Goal: Task Accomplishment & Management: Manage account settings

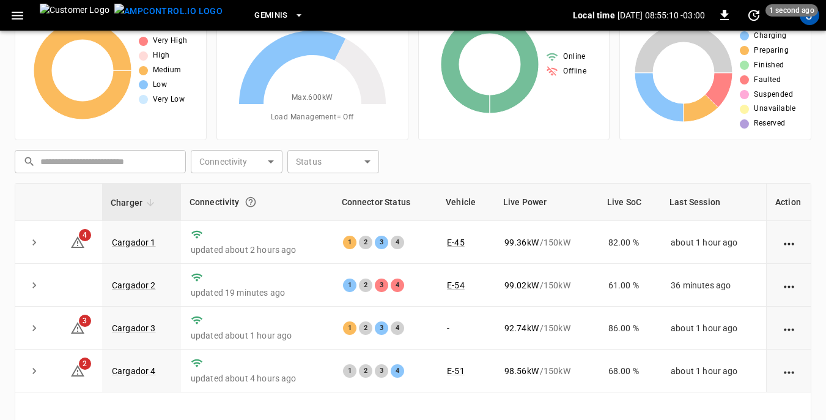
scroll to position [122, 0]
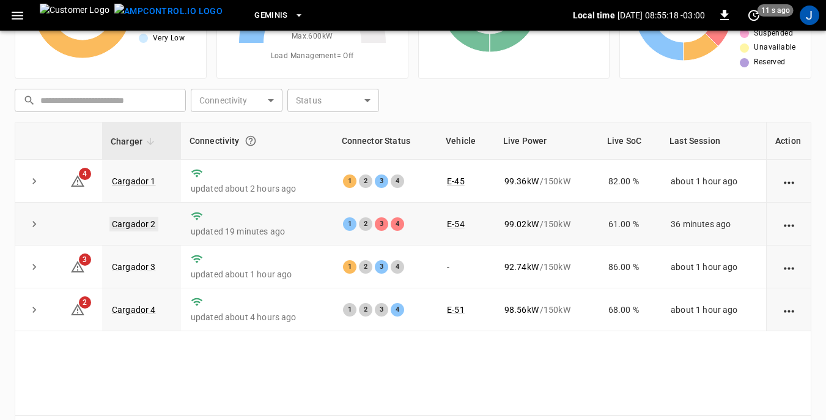
click at [136, 223] on link "Cargador 2" at bounding box center [133, 224] width 49 height 15
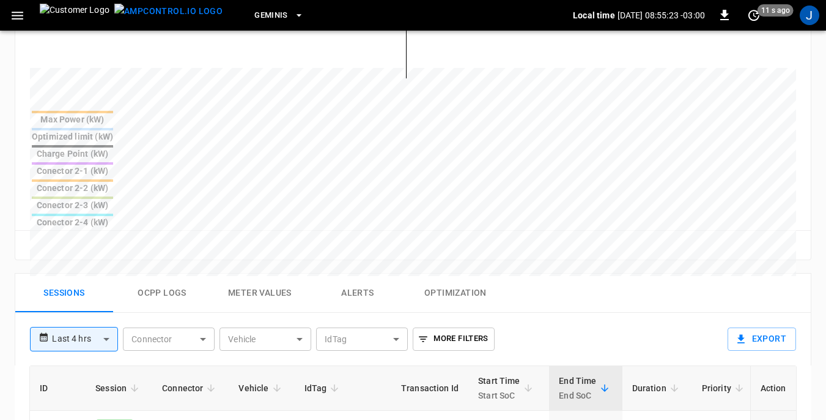
scroll to position [489, 0]
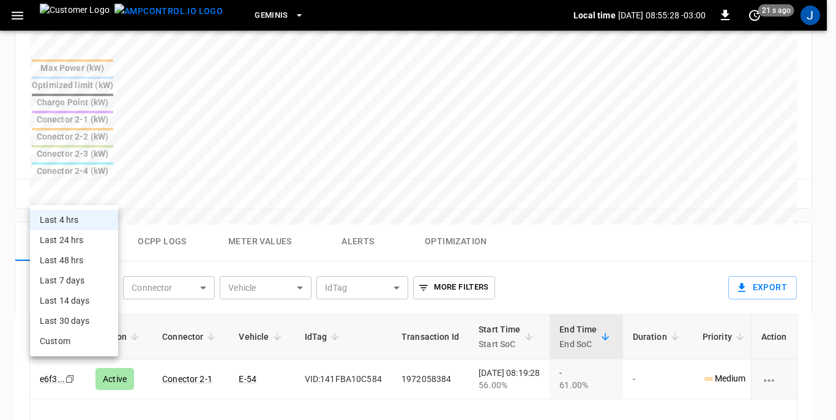
click at [105, 193] on body "**********" at bounding box center [418, 83] width 836 height 1144
click at [75, 235] on li "Last 24 hrs" at bounding box center [74, 240] width 88 height 20
type input "**********"
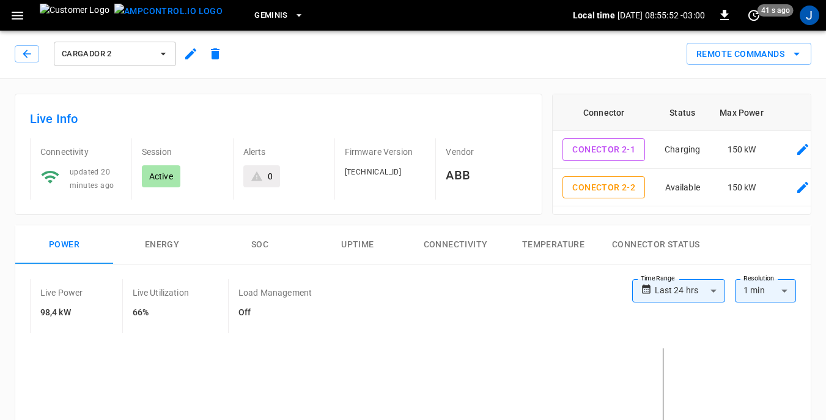
scroll to position [0, 0]
click at [21, 56] on icon "button" at bounding box center [27, 55] width 12 height 12
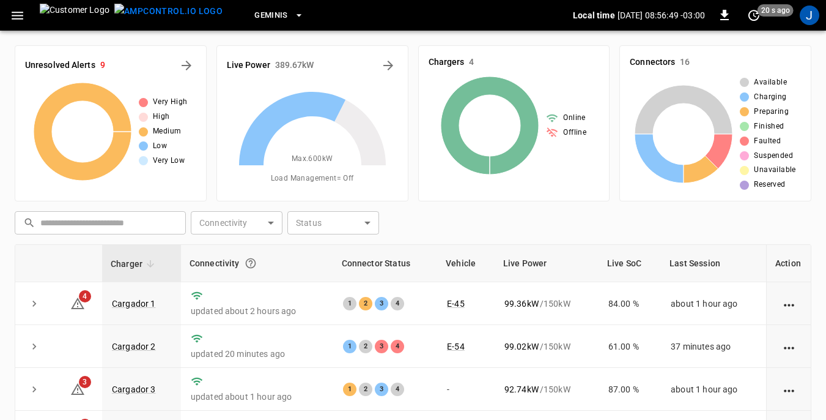
scroll to position [122, 0]
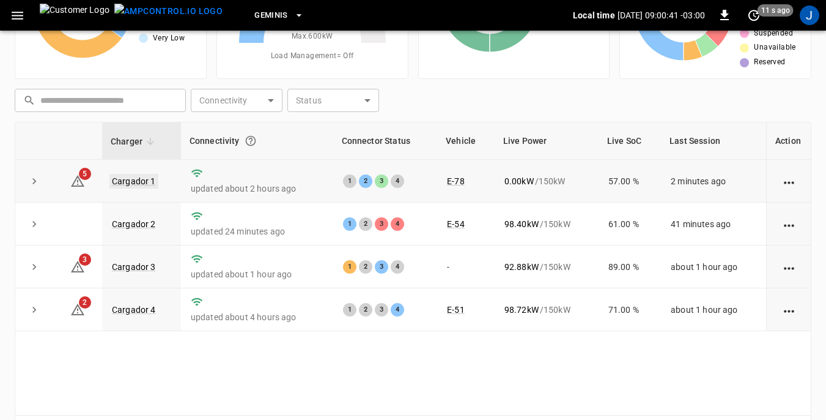
click at [139, 180] on link "Cargador 1" at bounding box center [133, 181] width 49 height 15
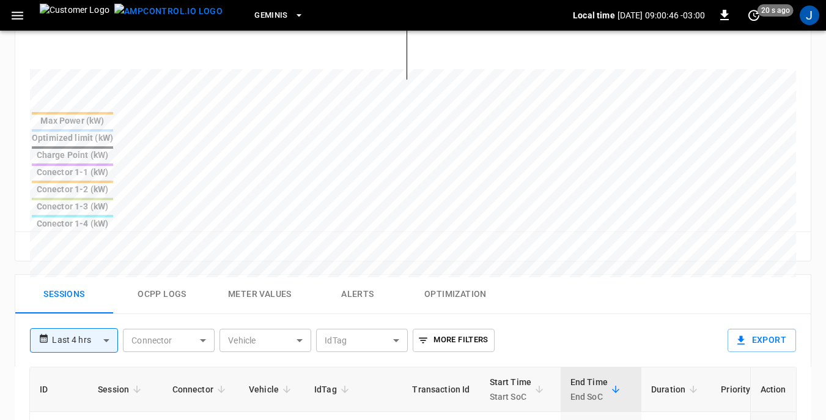
scroll to position [489, 0]
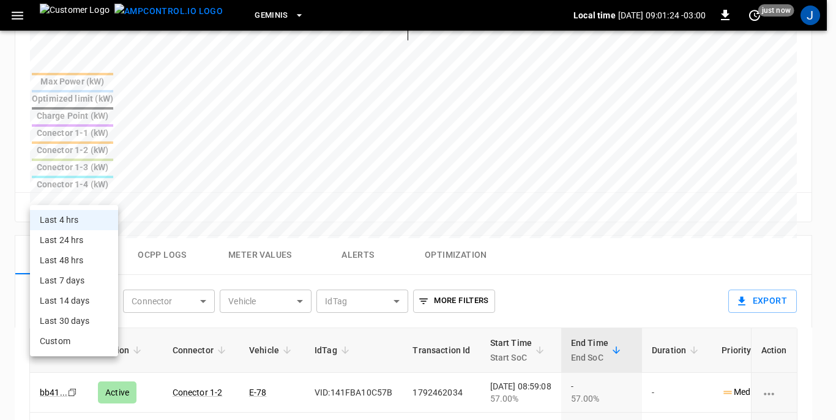
click at [104, 192] on body "**********" at bounding box center [418, 90] width 836 height 1158
click at [75, 240] on li "Last 24 hrs" at bounding box center [74, 240] width 88 height 20
type input "**********"
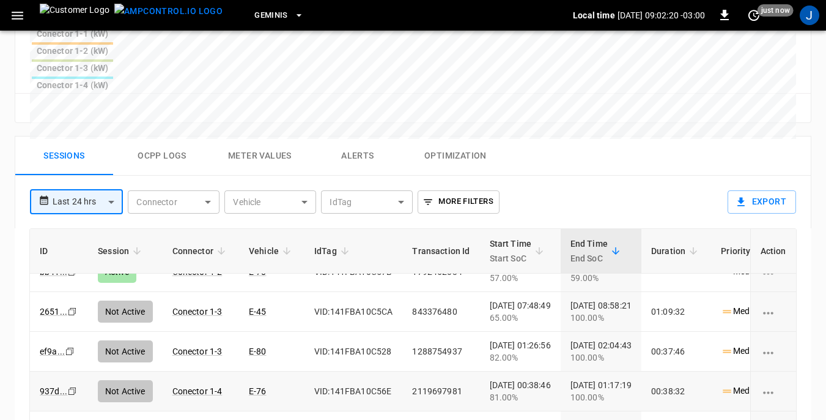
scroll to position [0, 0]
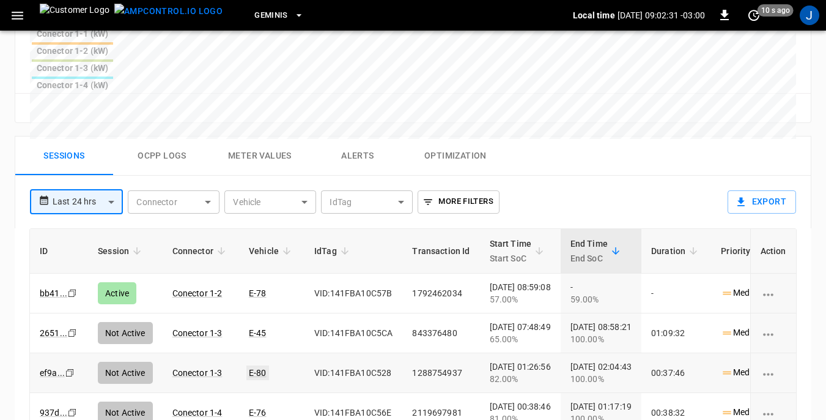
click at [259, 365] on link "E-80" at bounding box center [258, 372] width 23 height 15
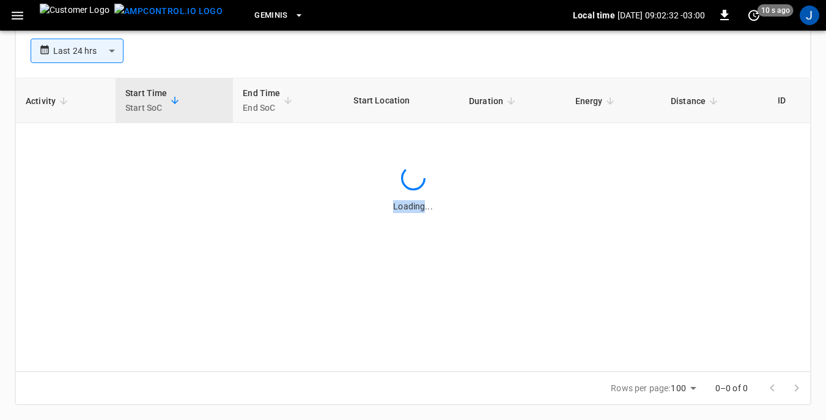
click at [259, 261] on div "Activity Start Time Start SoC End Time End SoC Start Location Duration Energy D…" at bounding box center [413, 225] width 796 height 294
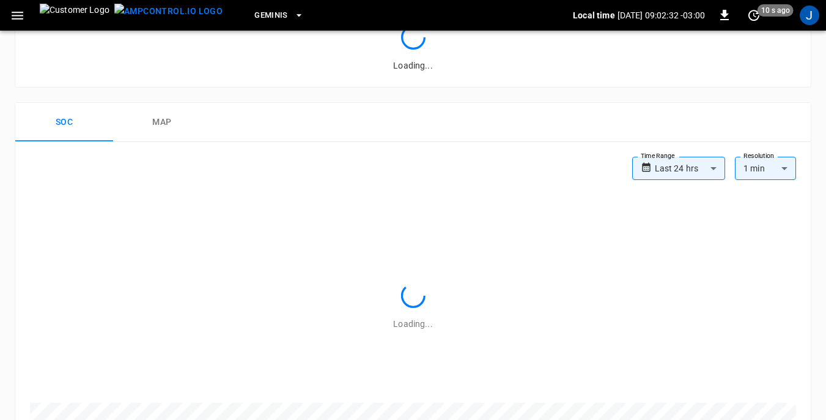
scroll to position [588, 0]
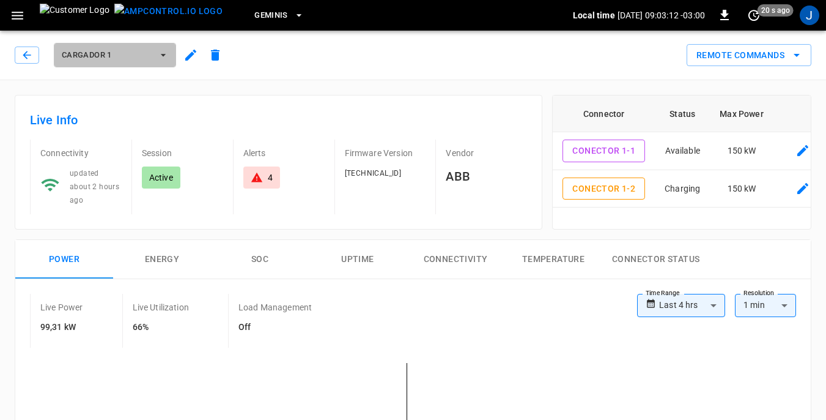
click at [163, 55] on icon "button" at bounding box center [163, 55] width 5 height 2
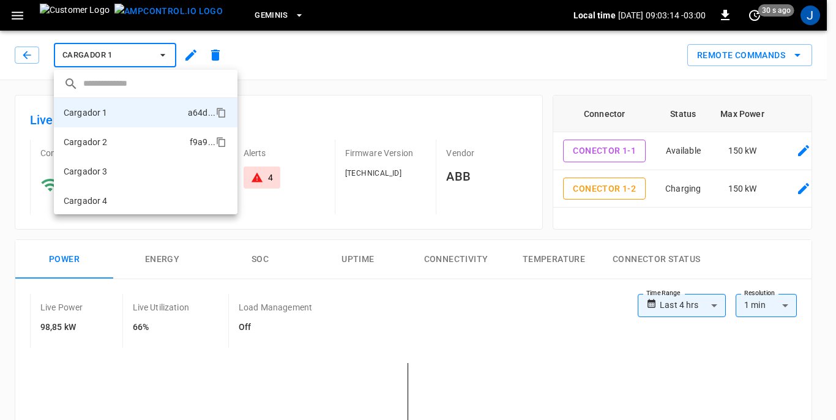
click at [105, 141] on p "Cargador 2" at bounding box center [86, 142] width 44 height 12
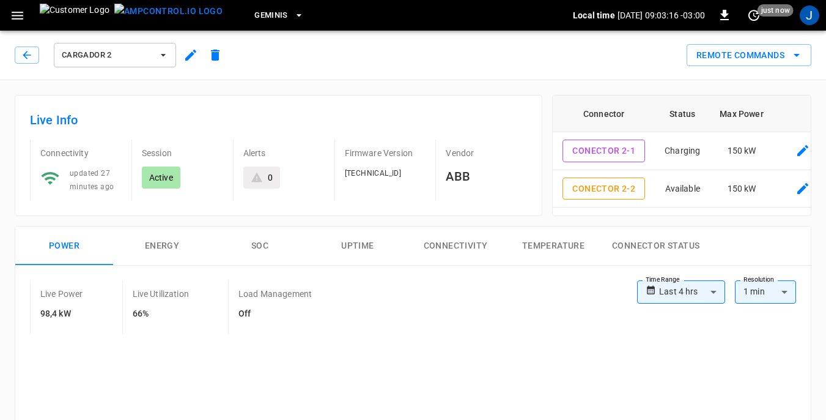
scroll to position [122, 0]
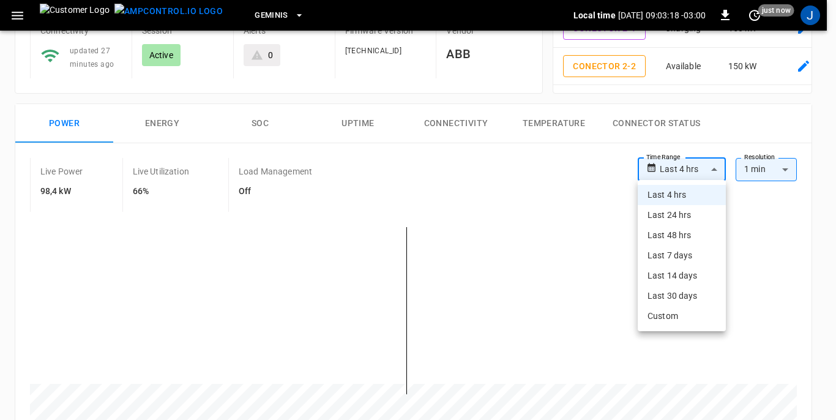
click at [672, 210] on li "Last 24 hrs" at bounding box center [681, 215] width 88 height 20
type input "**********"
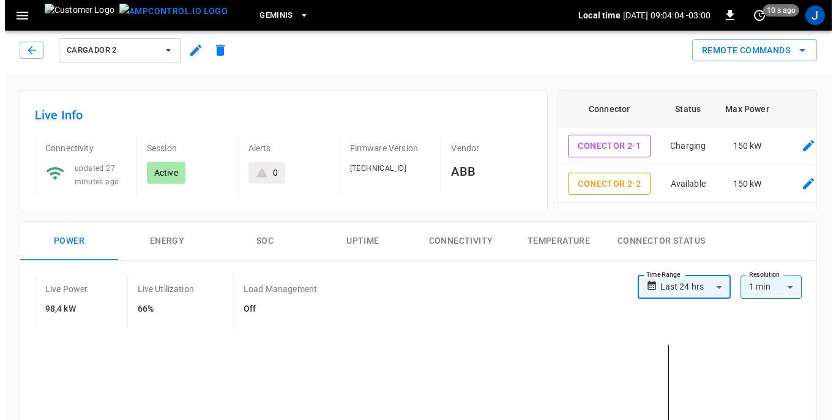
scroll to position [0, 0]
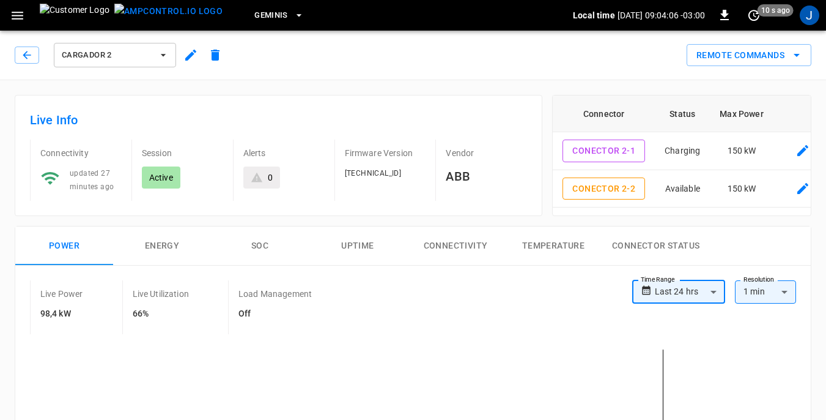
click at [162, 56] on icon "button" at bounding box center [163, 55] width 12 height 12
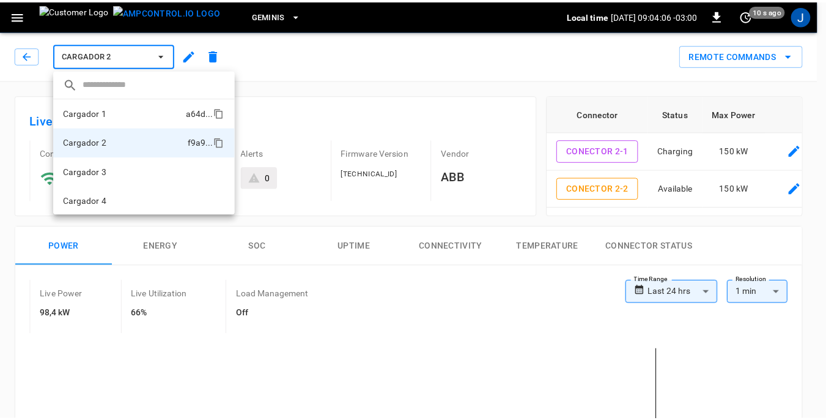
scroll to position [1, 0]
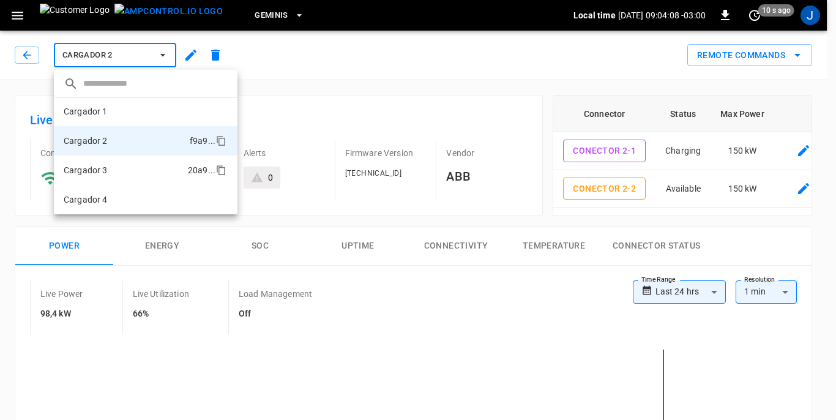
click at [107, 171] on li "Cargador 3 20a9 ..." at bounding box center [146, 169] width 184 height 29
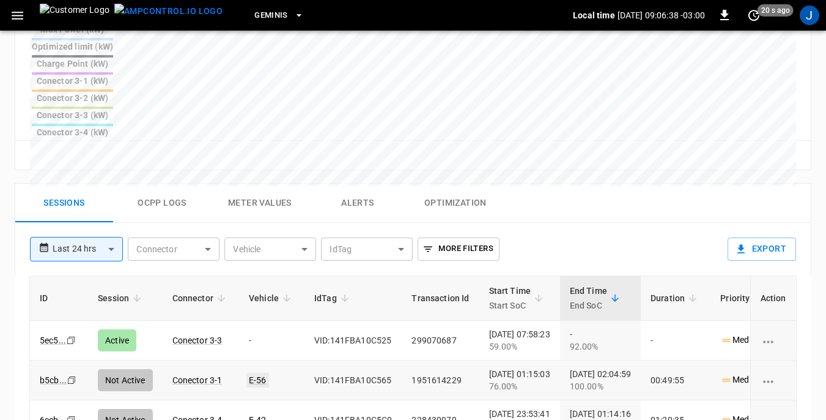
scroll to position [489, 0]
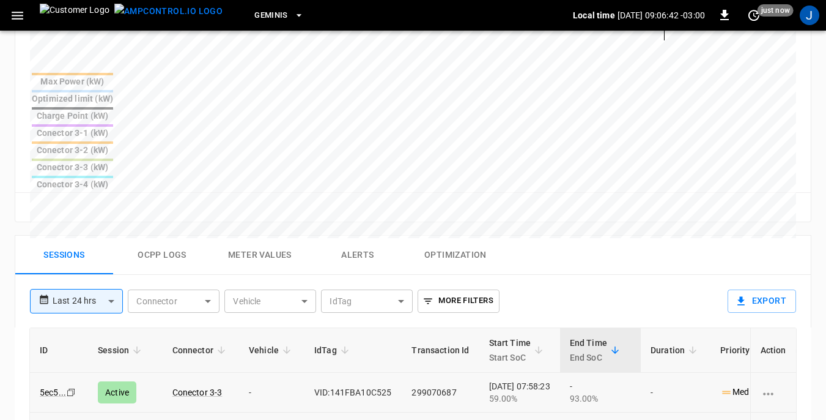
click at [254, 373] on td "-" at bounding box center [271, 393] width 65 height 40
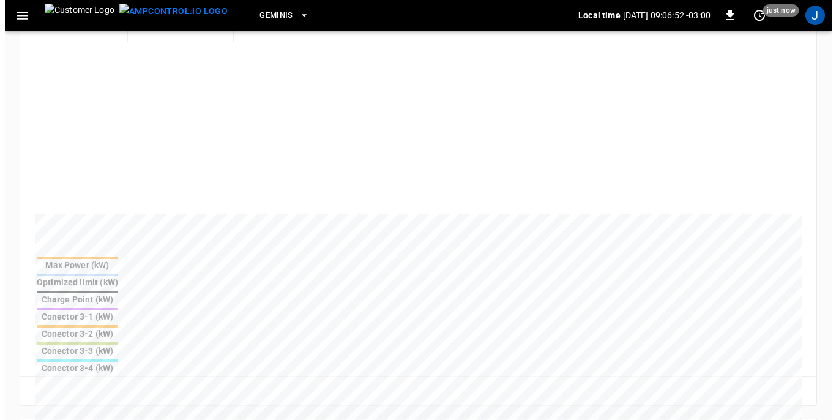
scroll to position [0, 0]
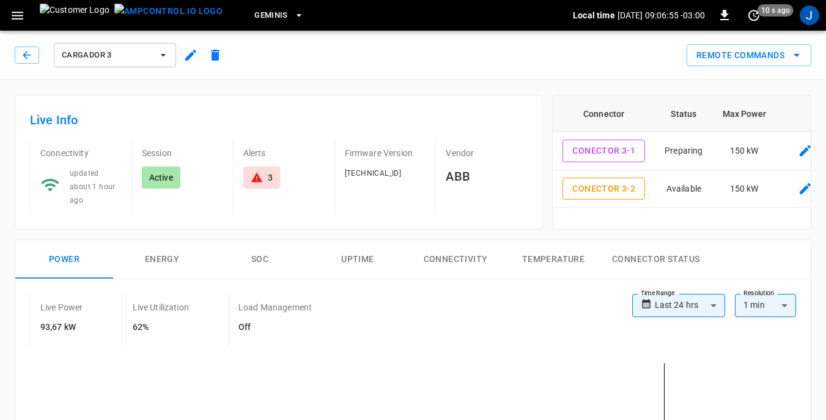
click at [161, 54] on icon "button" at bounding box center [163, 55] width 12 height 12
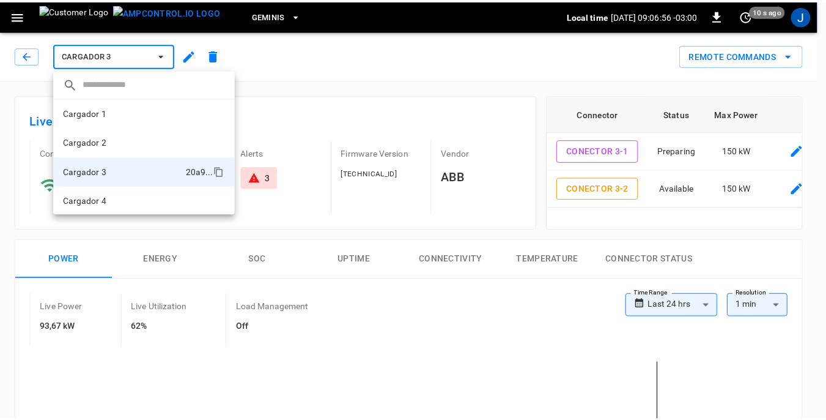
scroll to position [1, 0]
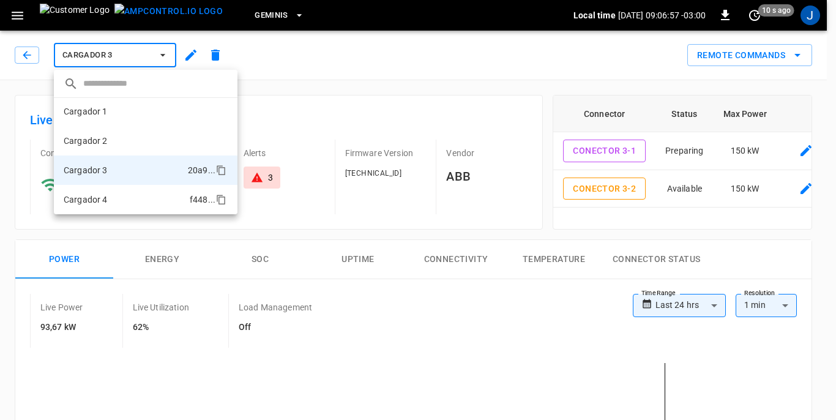
click at [112, 205] on li "Cargador 4 f448 ..." at bounding box center [146, 199] width 184 height 29
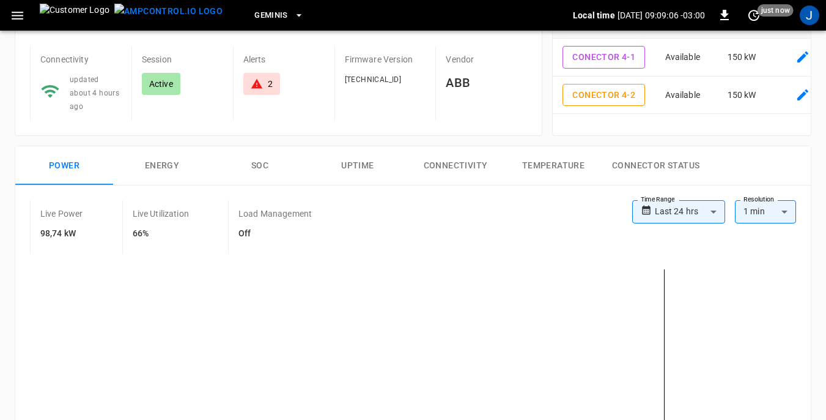
scroll to position [61, 0]
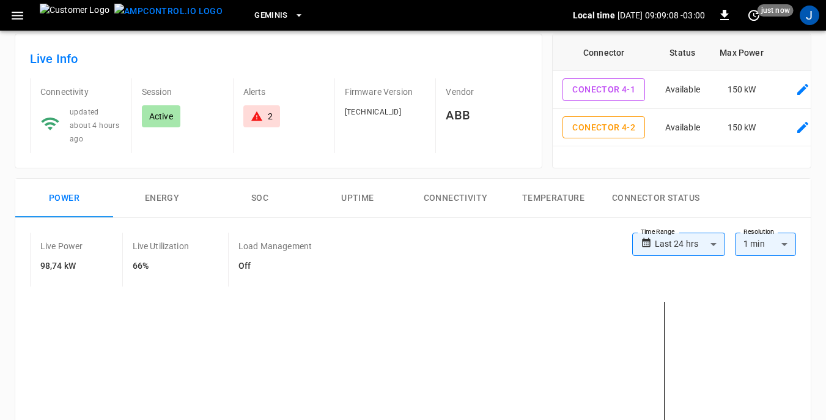
click at [13, 13] on icon "button" at bounding box center [17, 15] width 15 height 15
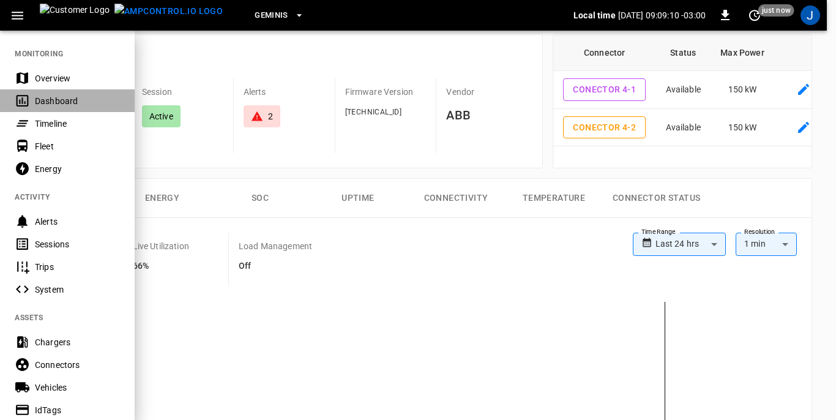
click at [61, 101] on div "Dashboard" at bounding box center [77, 101] width 85 height 12
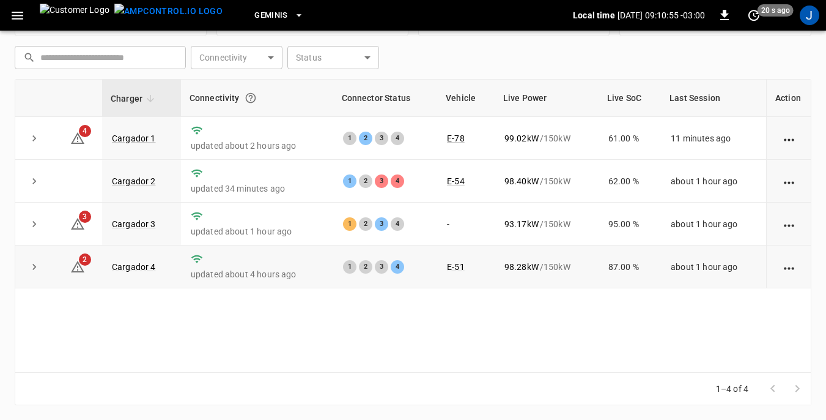
scroll to position [104, 0]
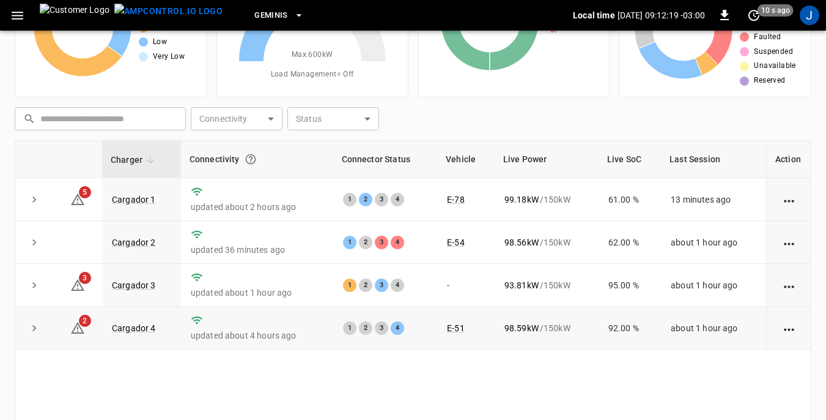
click at [474, 338] on td "E-51" at bounding box center [465, 327] width 57 height 43
click at [144, 199] on link "Cargador 1" at bounding box center [133, 199] width 49 height 15
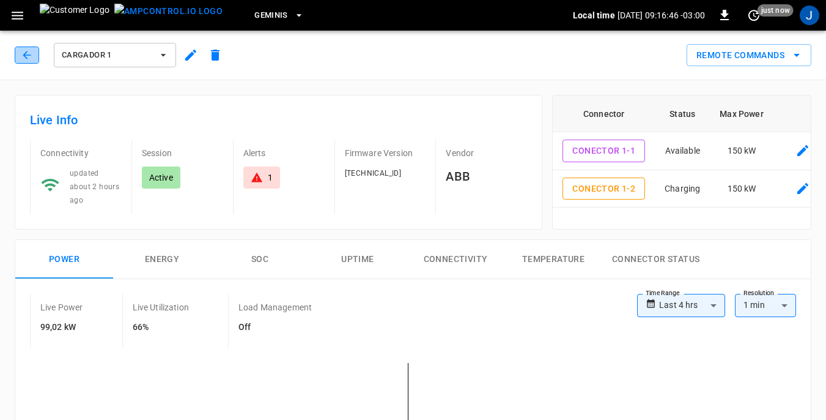
click at [27, 54] on icon "button" at bounding box center [27, 55] width 12 height 12
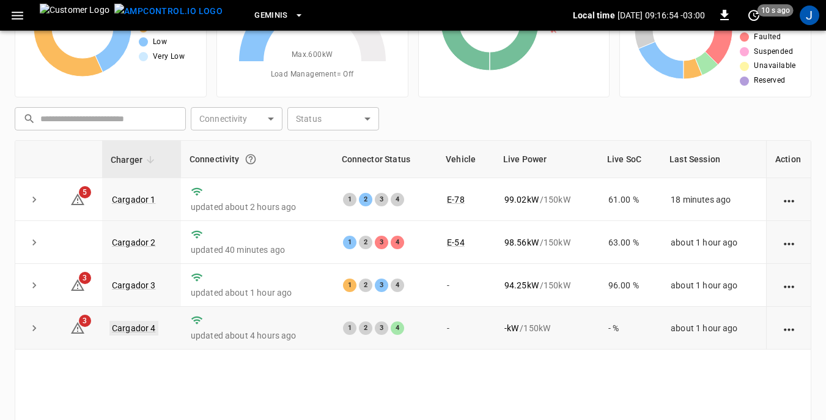
click at [146, 330] on link "Cargador 4" at bounding box center [133, 328] width 49 height 15
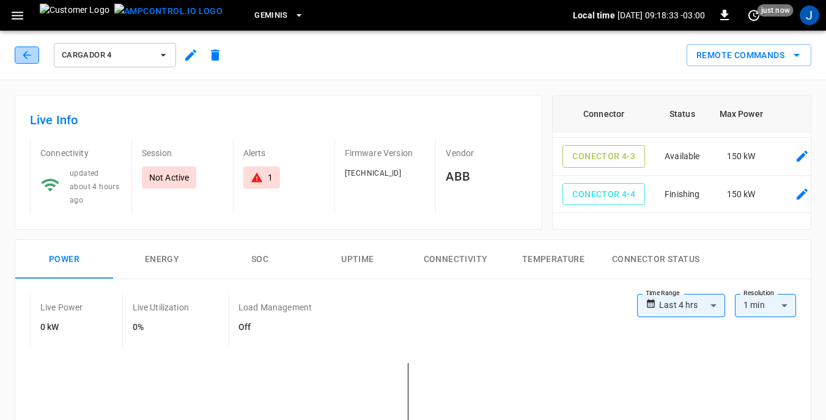
click at [28, 51] on icon "button" at bounding box center [27, 55] width 12 height 12
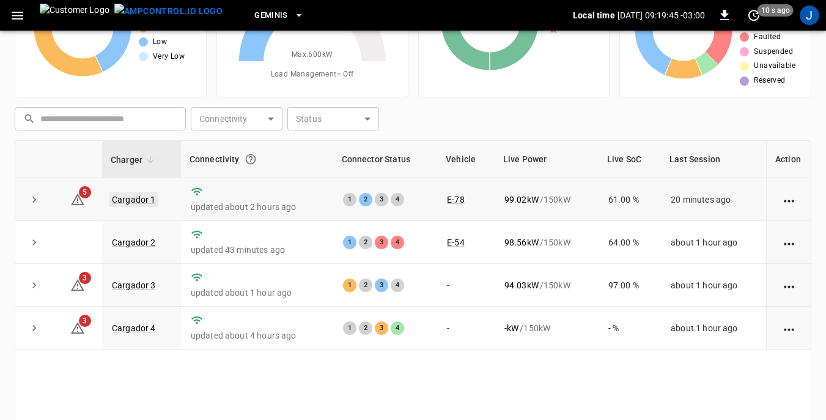
click at [136, 199] on link "Cargador 1" at bounding box center [133, 199] width 49 height 15
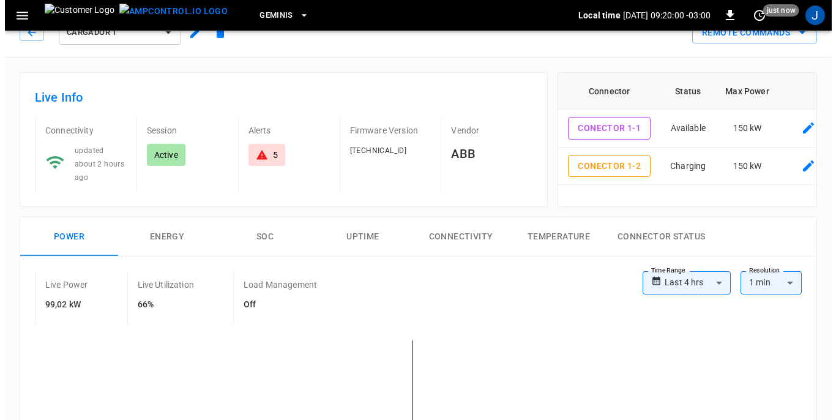
scroll to position [61, 0]
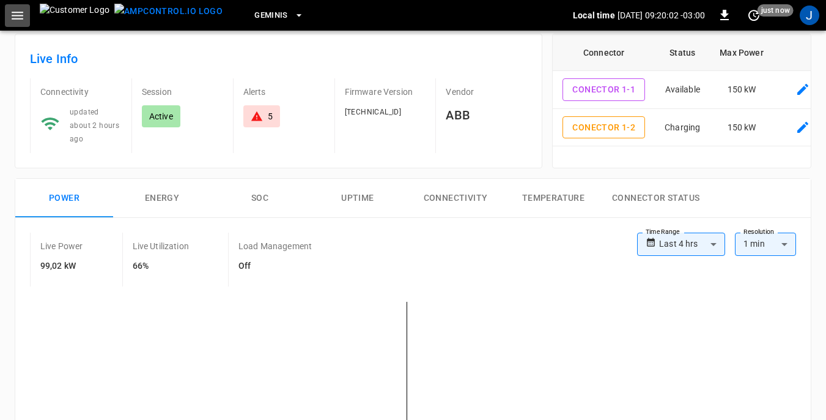
click at [15, 13] on icon "button" at bounding box center [17, 15] width 15 height 15
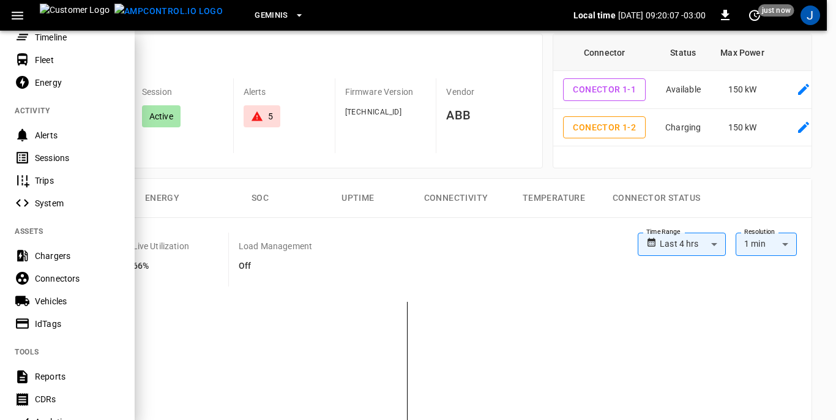
scroll to position [122, 0]
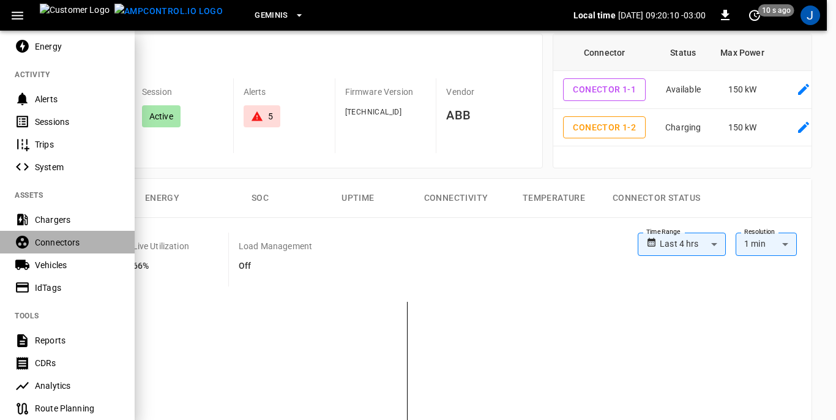
click at [65, 241] on div "Connectors" at bounding box center [77, 242] width 85 height 12
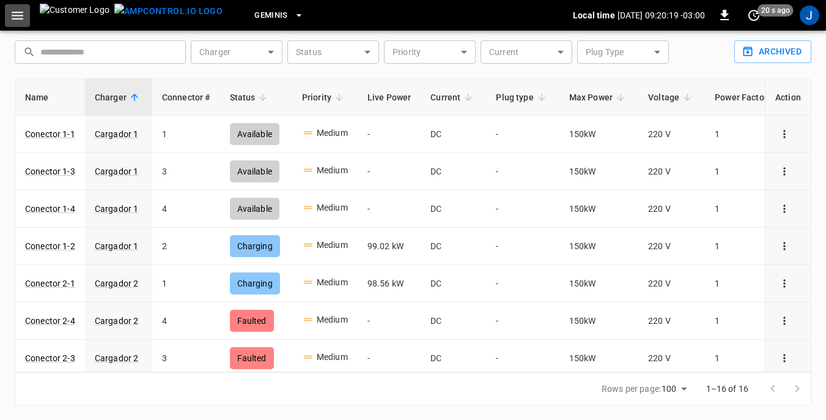
click at [19, 18] on icon "button" at bounding box center [17, 15] width 15 height 15
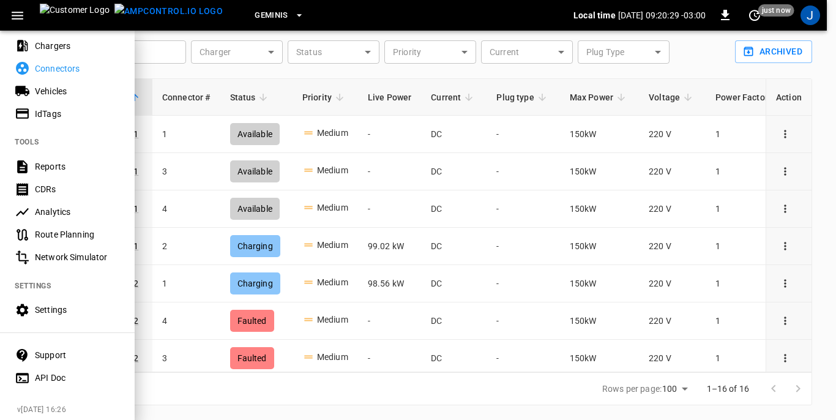
scroll to position [306, 0]
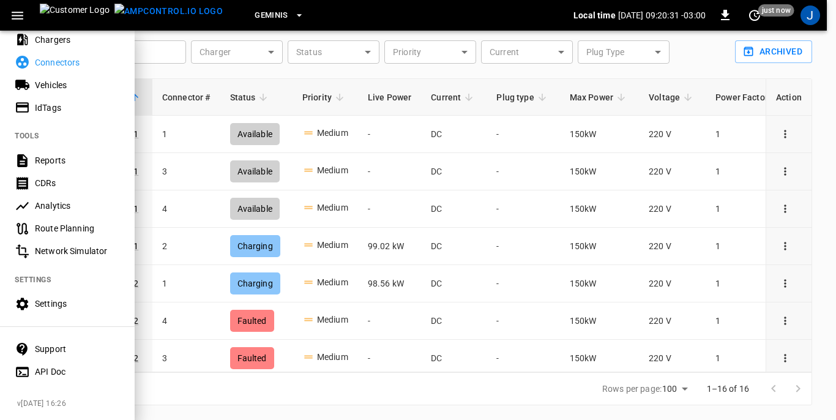
click at [60, 226] on div "Route Planning" at bounding box center [77, 228] width 85 height 12
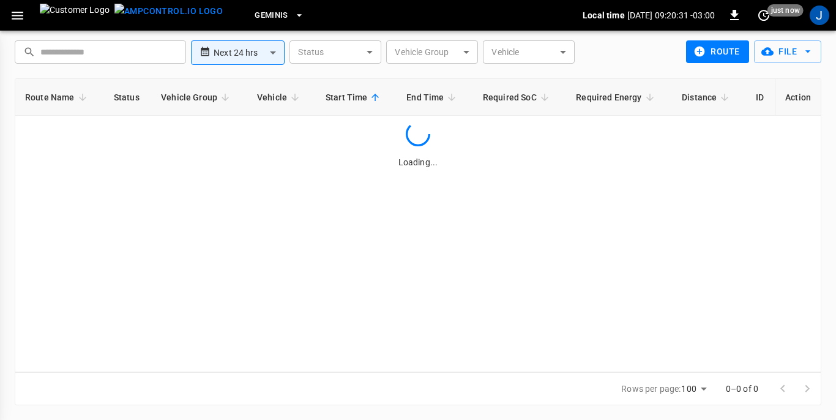
scroll to position [34, 0]
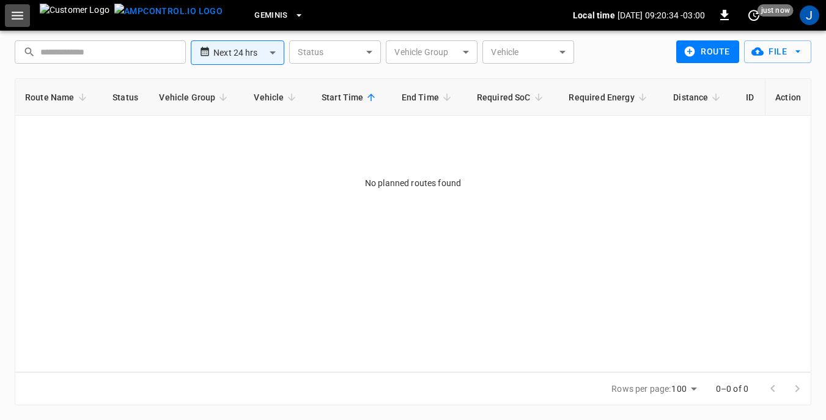
click at [21, 15] on icon "button" at bounding box center [18, 16] width 12 height 8
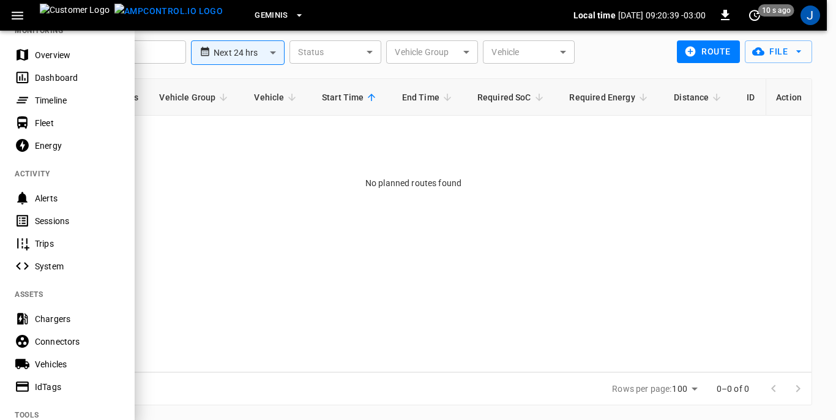
scroll to position [0, 0]
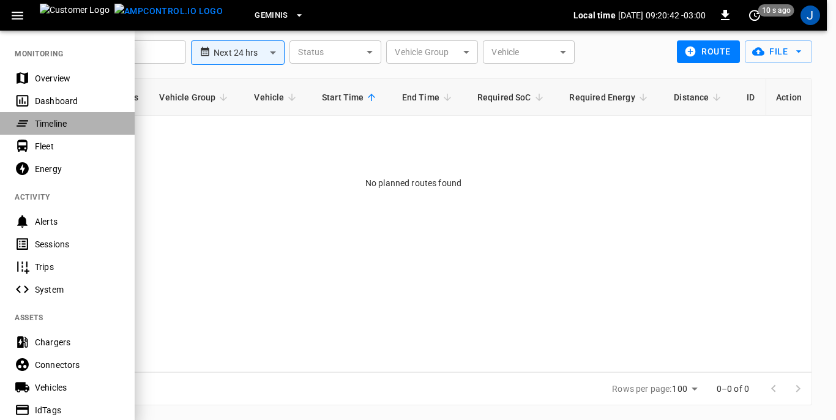
click at [54, 123] on div "Timeline" at bounding box center [77, 123] width 85 height 12
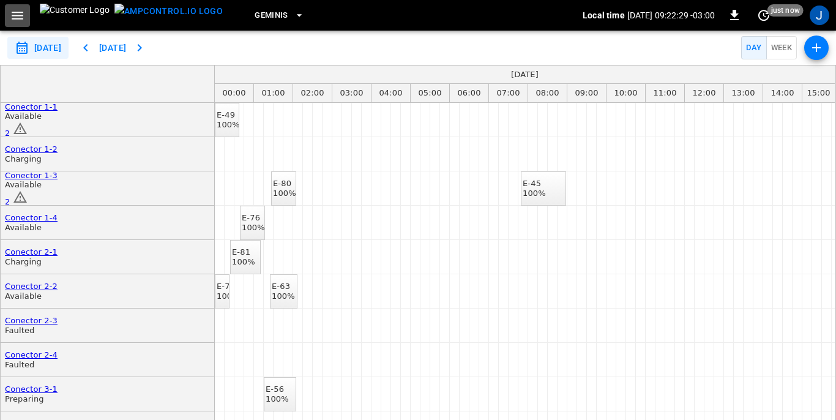
click at [19, 13] on icon "button" at bounding box center [17, 15] width 15 height 15
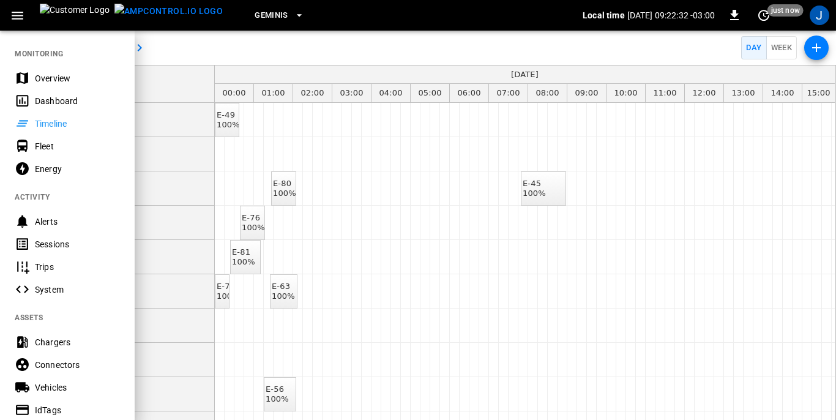
click at [42, 103] on div "Dashboard" at bounding box center [77, 101] width 85 height 12
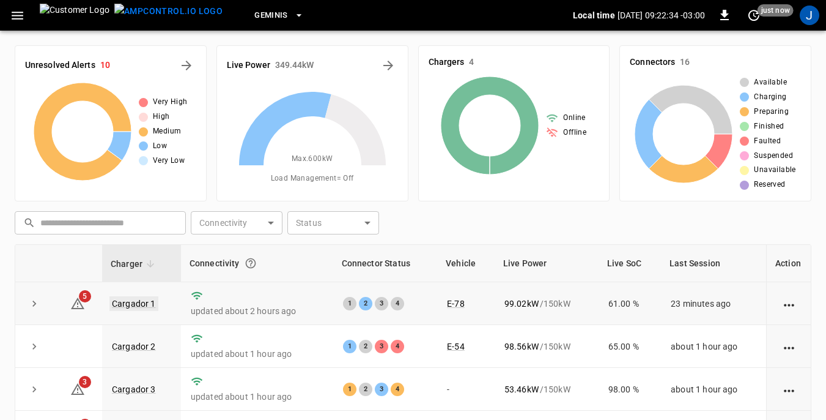
click at [143, 304] on link "Cargador 1" at bounding box center [133, 303] width 49 height 15
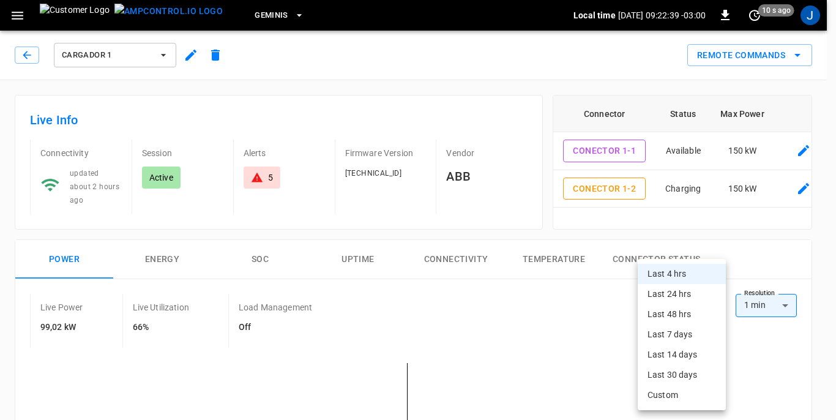
click at [670, 293] on li "Last 24 hrs" at bounding box center [681, 294] width 88 height 20
type input "**********"
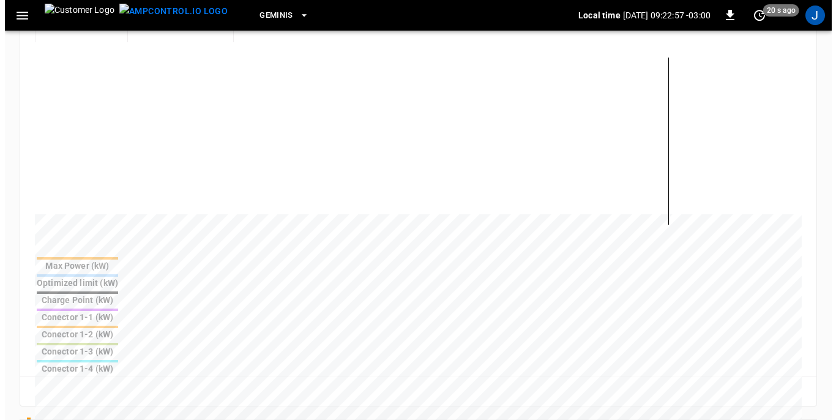
scroll to position [245, 0]
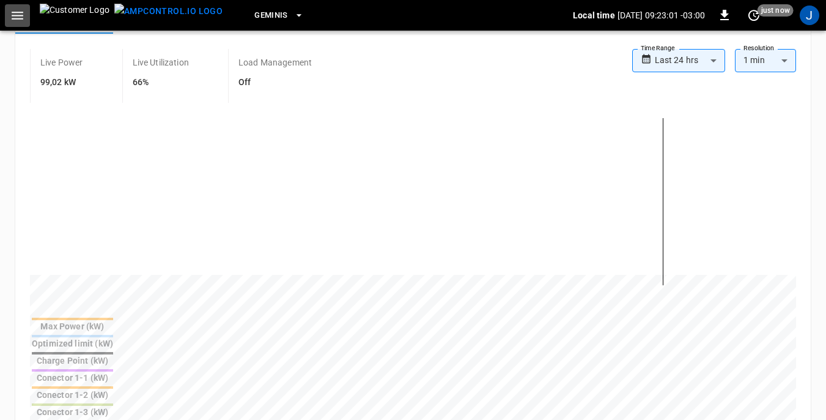
click at [16, 17] on icon "button" at bounding box center [17, 15] width 15 height 15
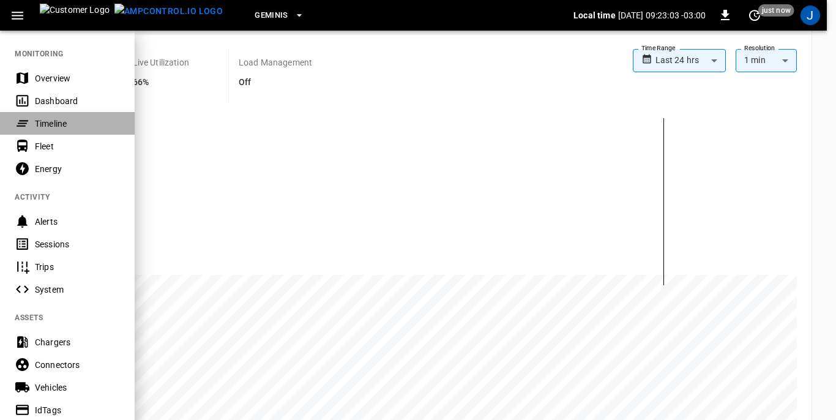
click at [42, 127] on div "Timeline" at bounding box center [77, 123] width 85 height 12
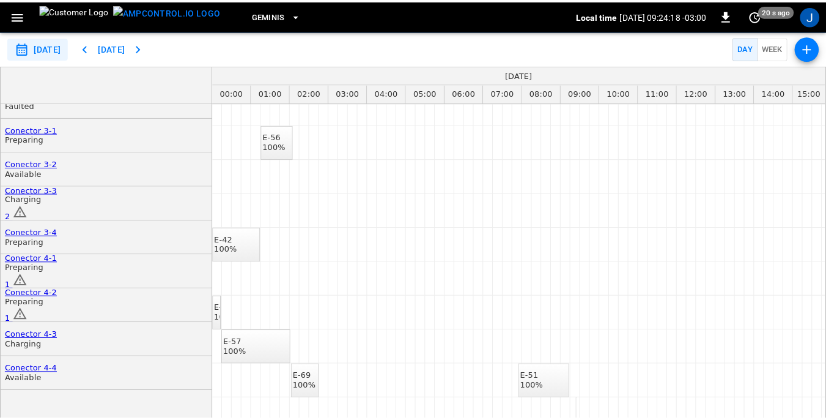
scroll to position [261, 0]
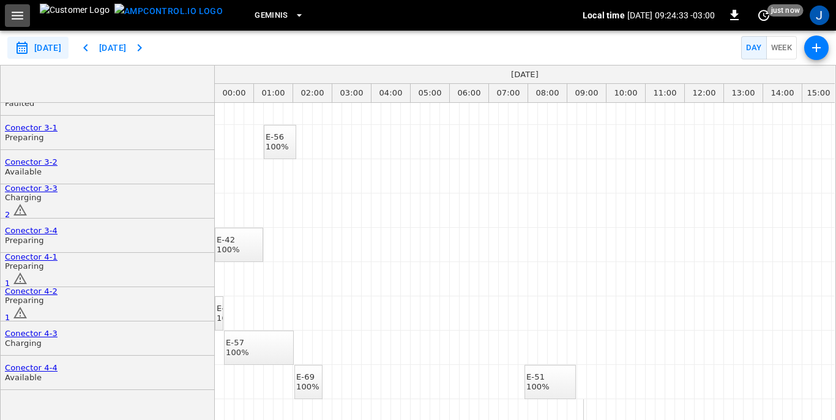
click at [16, 9] on icon "button" at bounding box center [17, 15] width 15 height 15
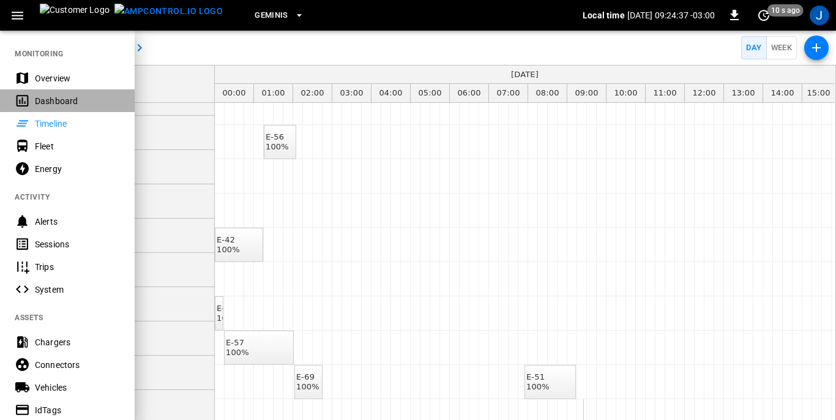
click at [52, 98] on div "Dashboard" at bounding box center [77, 101] width 85 height 12
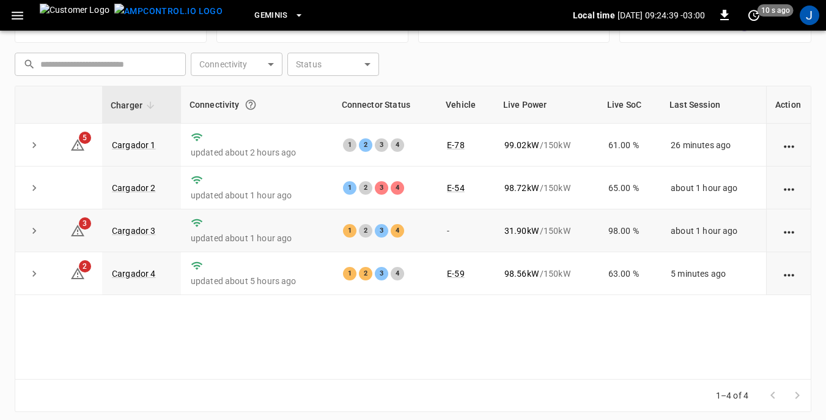
scroll to position [165, 0]
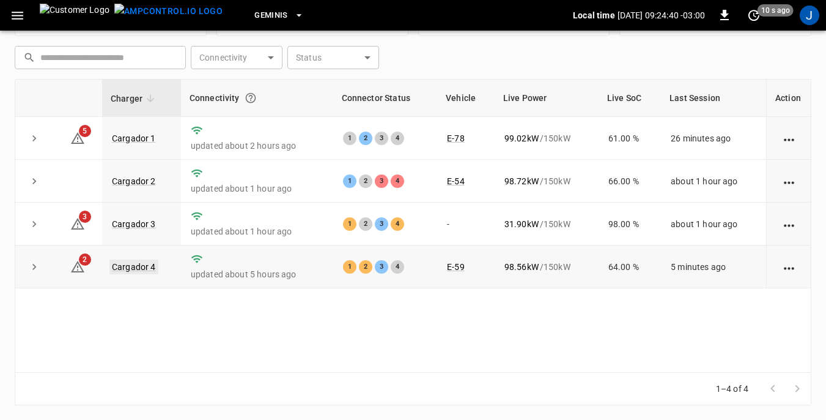
click at [136, 267] on link "Cargador 4" at bounding box center [133, 266] width 49 height 15
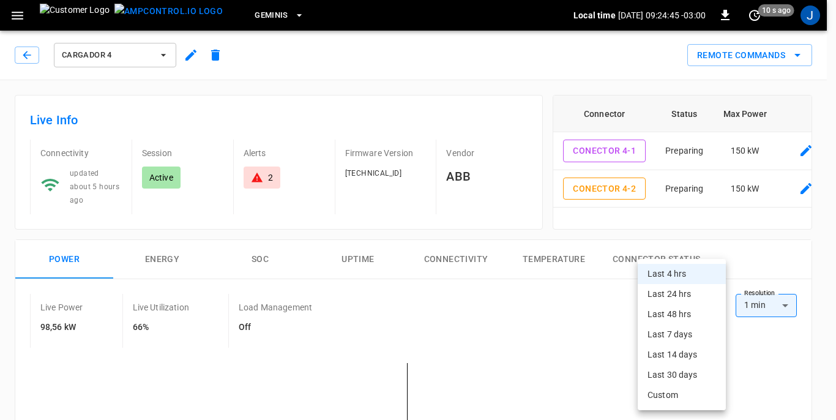
click at [675, 294] on li "Last 24 hrs" at bounding box center [681, 294] width 88 height 20
type input "**********"
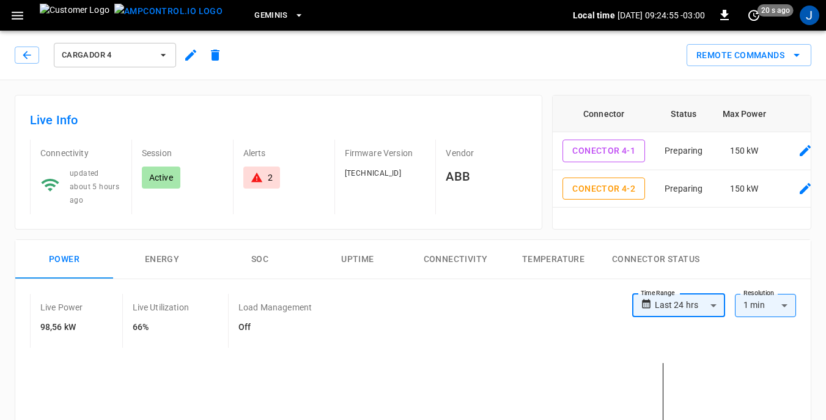
click at [162, 53] on icon "button" at bounding box center [163, 55] width 12 height 12
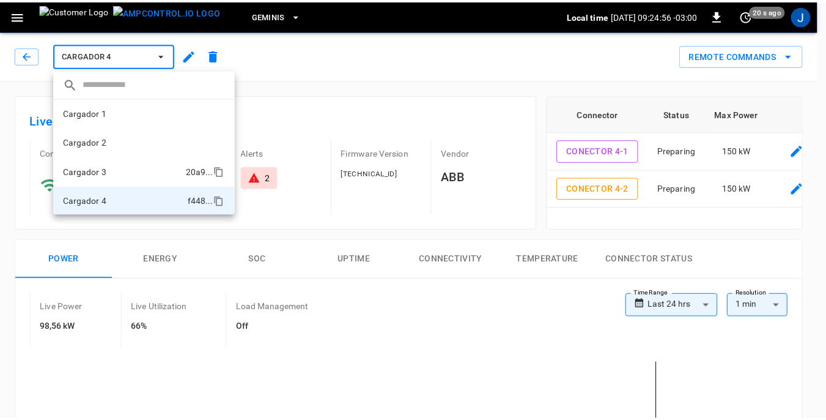
scroll to position [1, 0]
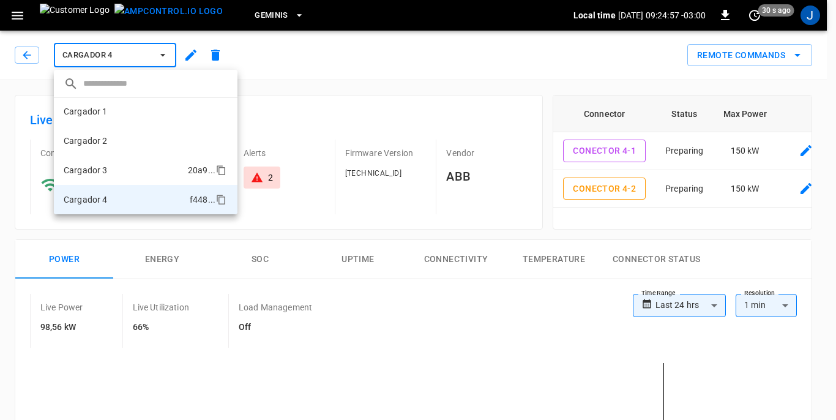
click at [117, 169] on li "Cargador 3 20a9 ..." at bounding box center [146, 169] width 184 height 29
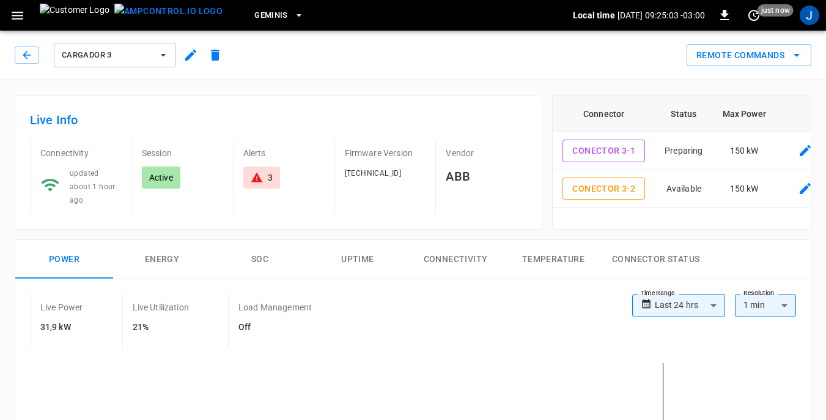
click at [164, 53] on icon "button" at bounding box center [163, 55] width 12 height 12
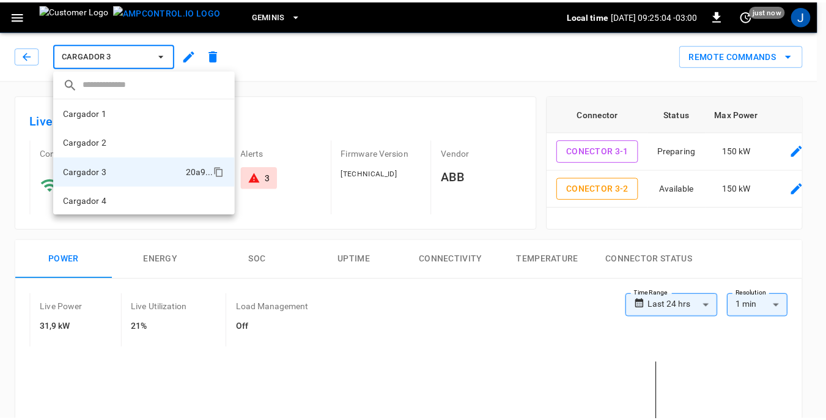
scroll to position [1, 0]
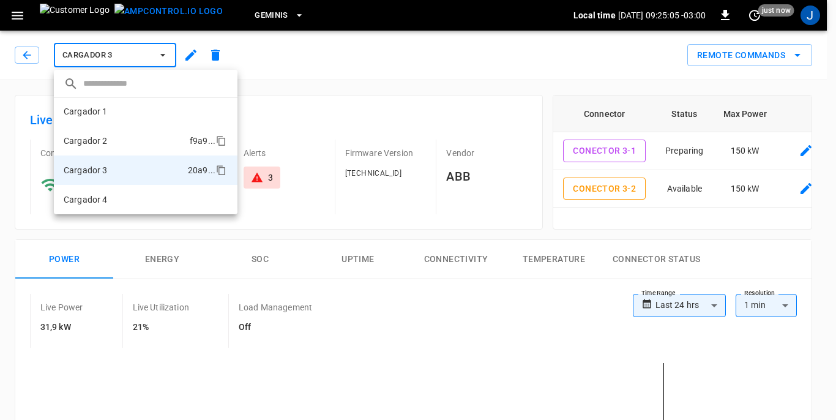
click at [127, 143] on li "Cargador 2 f9a9 ..." at bounding box center [146, 140] width 184 height 29
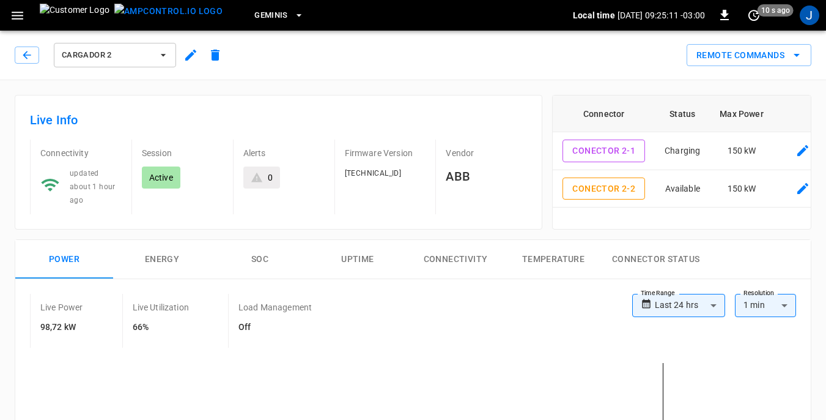
click at [167, 52] on icon "button" at bounding box center [163, 55] width 12 height 12
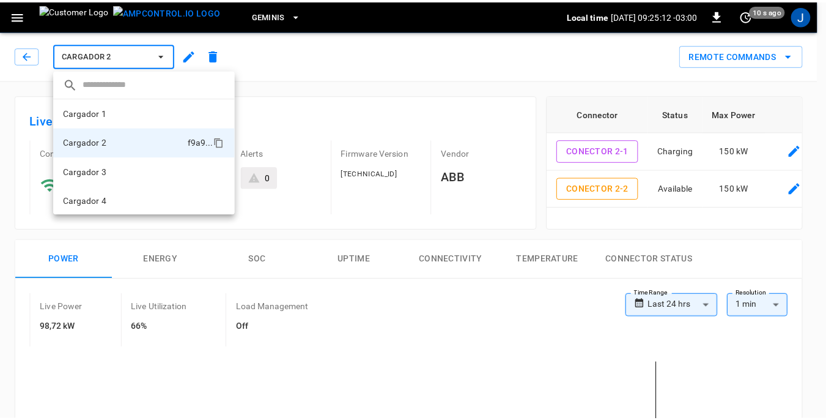
scroll to position [1, 0]
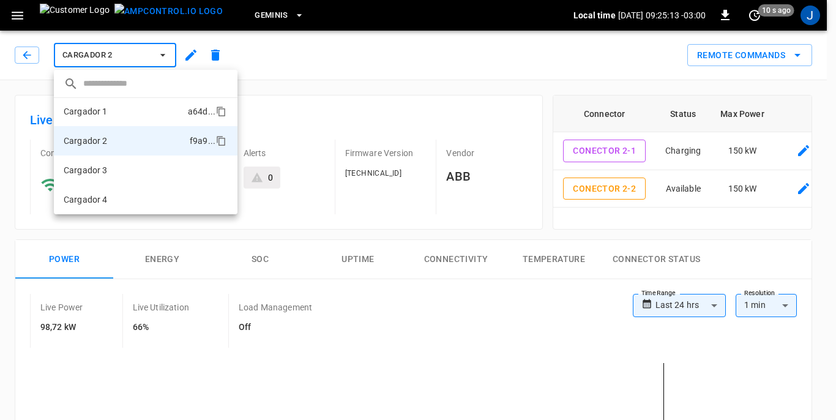
click at [112, 113] on li "Cargador 1 a64d ..." at bounding box center [146, 111] width 184 height 29
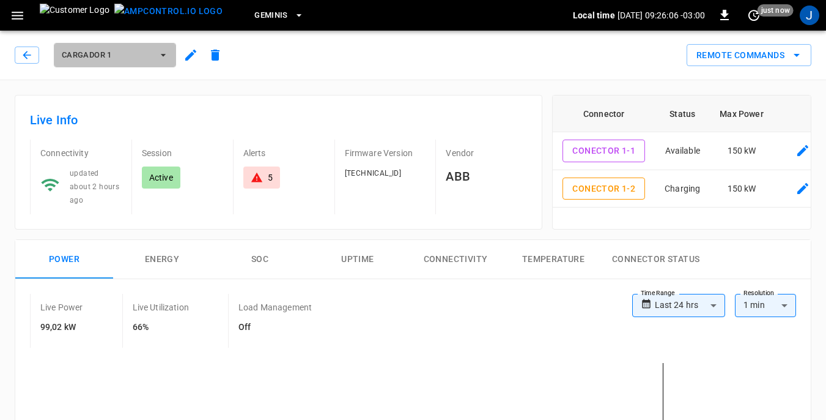
click at [164, 53] on icon "button" at bounding box center [163, 55] width 12 height 12
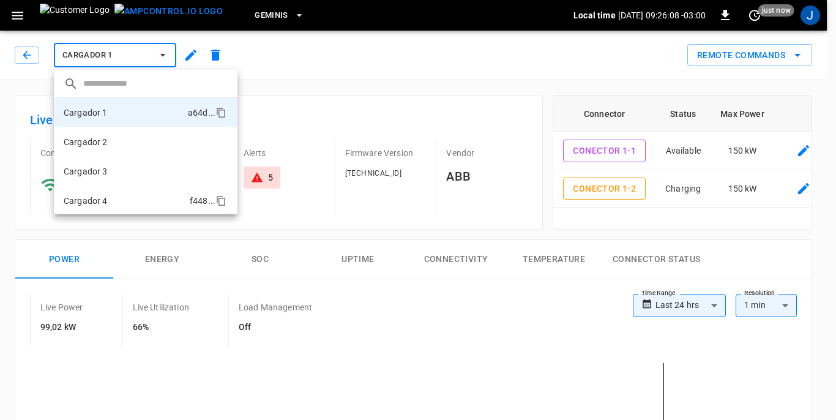
click at [83, 200] on p "Cargador 4" at bounding box center [86, 201] width 44 height 12
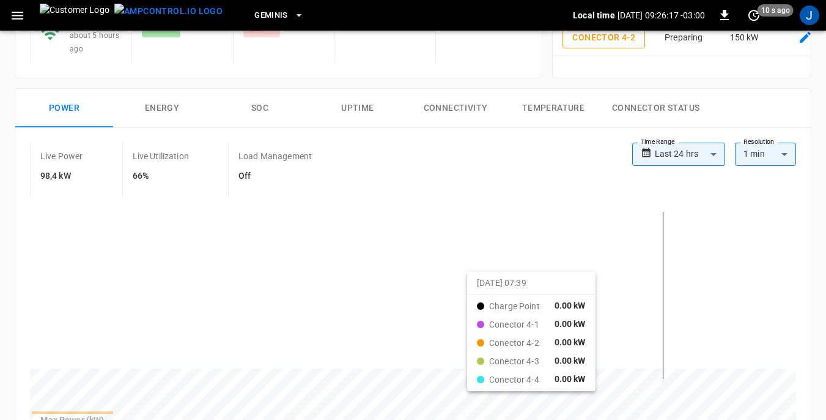
scroll to position [122, 0]
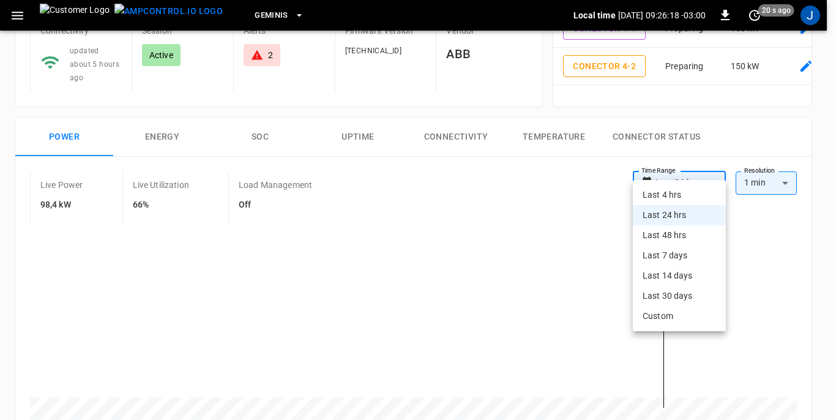
click at [655, 234] on li "Last 48 hrs" at bounding box center [678, 235] width 93 height 20
type input "**********"
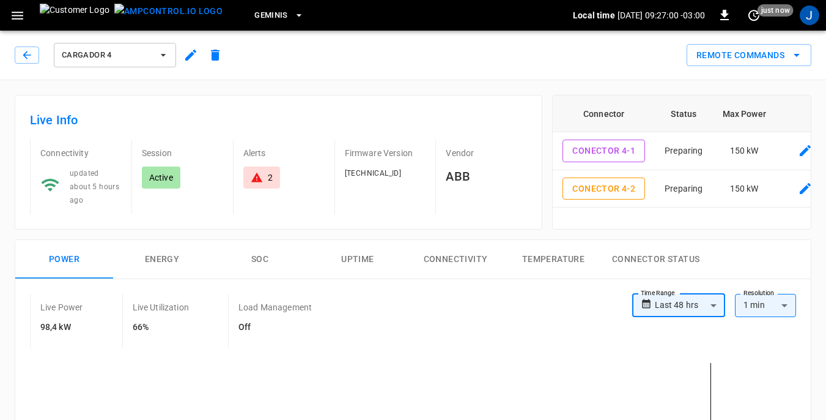
scroll to position [122, 0]
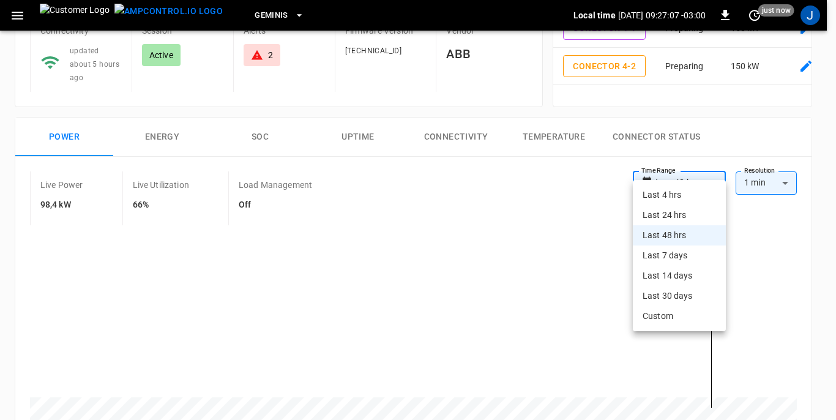
click at [672, 253] on li "Last 7 days" at bounding box center [678, 255] width 93 height 20
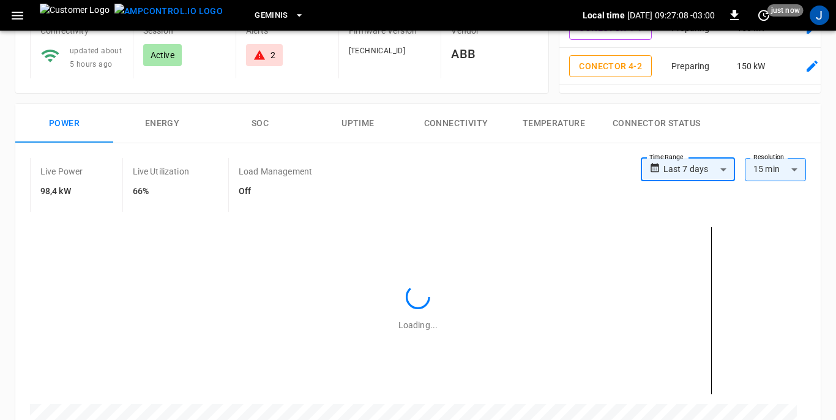
type input "**********"
type input "***"
type input "**********"
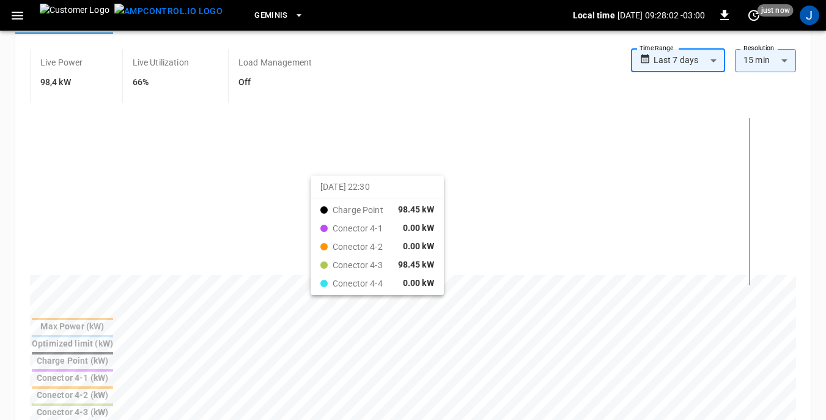
scroll to position [0, 0]
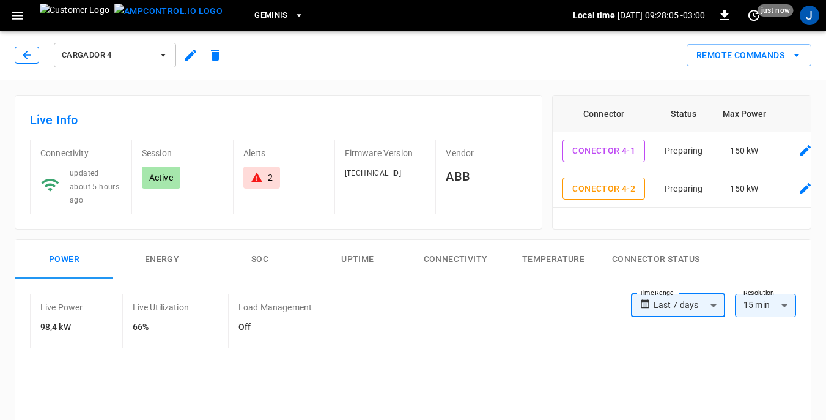
click at [28, 54] on icon "button" at bounding box center [27, 55] width 12 height 12
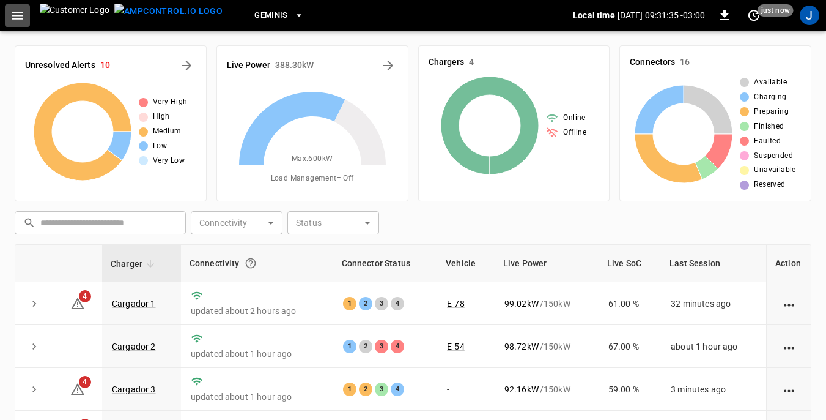
click at [22, 17] on icon "button" at bounding box center [17, 15] width 15 height 15
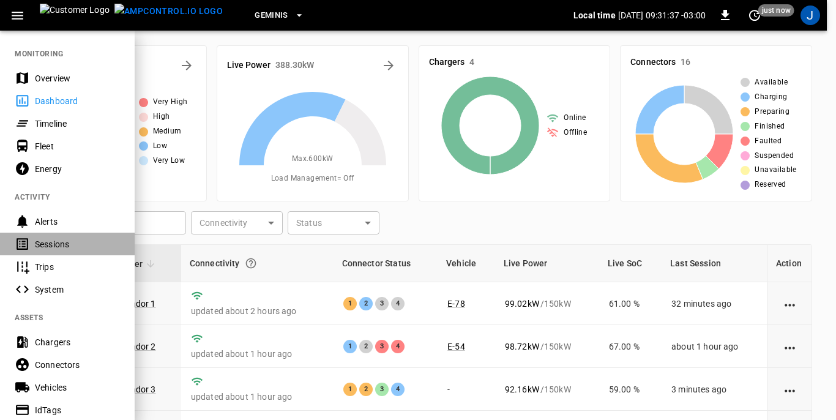
click at [53, 242] on div "Sessions" at bounding box center [77, 244] width 85 height 12
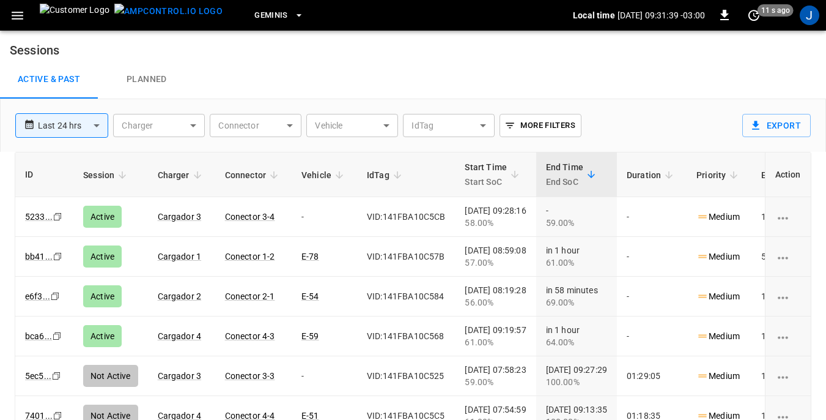
click at [385, 125] on body "**********" at bounding box center [413, 239] width 826 height 478
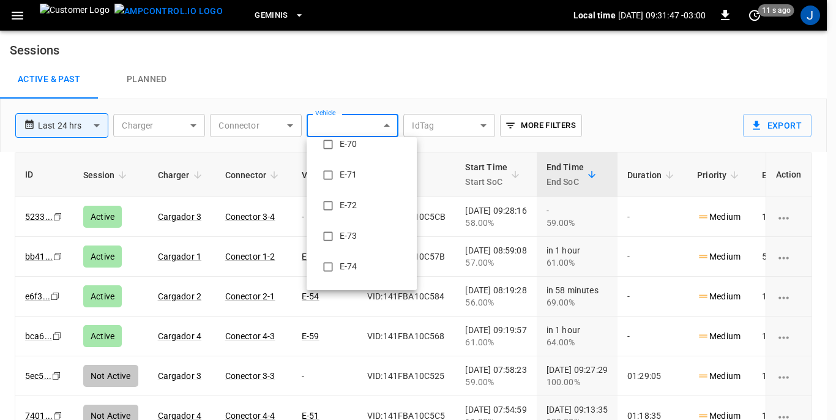
scroll to position [1040, 0]
type input "**********"
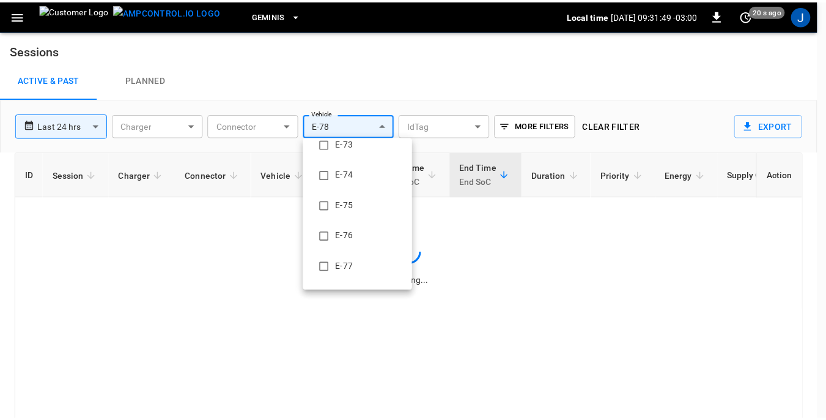
scroll to position [0, 0]
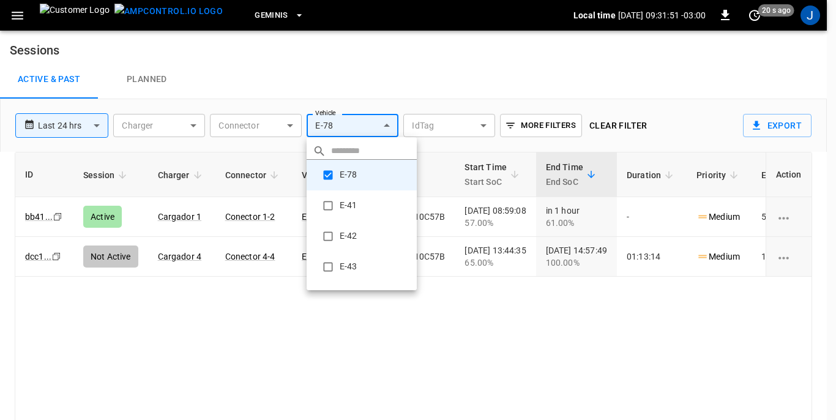
click at [300, 365] on div at bounding box center [418, 210] width 836 height 420
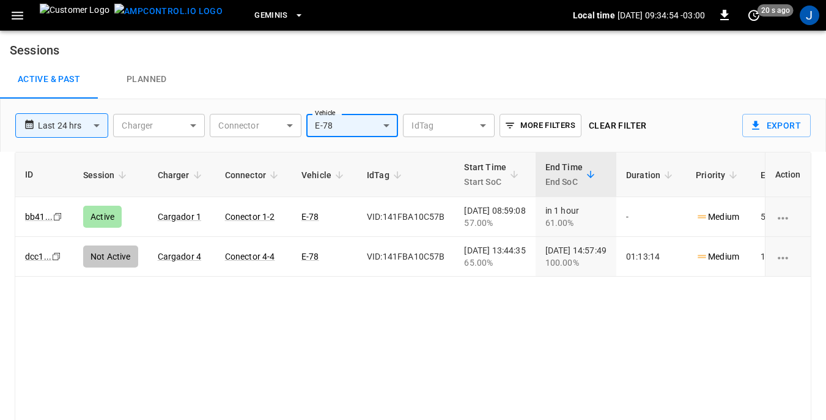
click at [13, 16] on icon "button" at bounding box center [18, 16] width 12 height 8
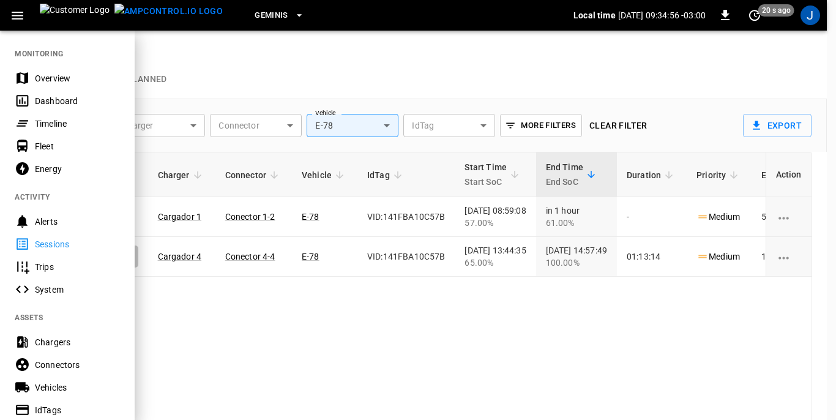
click at [55, 101] on div "Dashboard" at bounding box center [77, 101] width 85 height 12
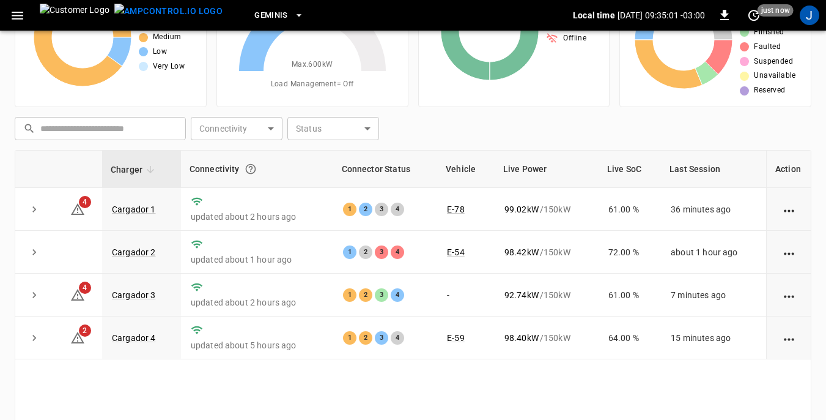
scroll to position [122, 0]
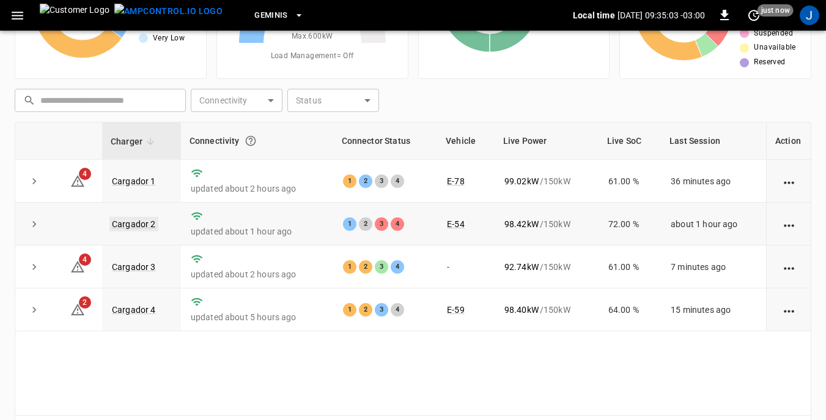
click at [136, 228] on link "Cargador 2" at bounding box center [133, 224] width 49 height 15
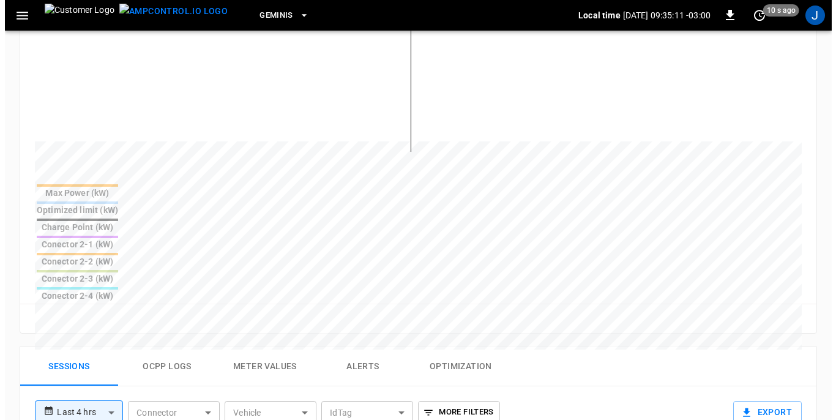
scroll to position [367, 0]
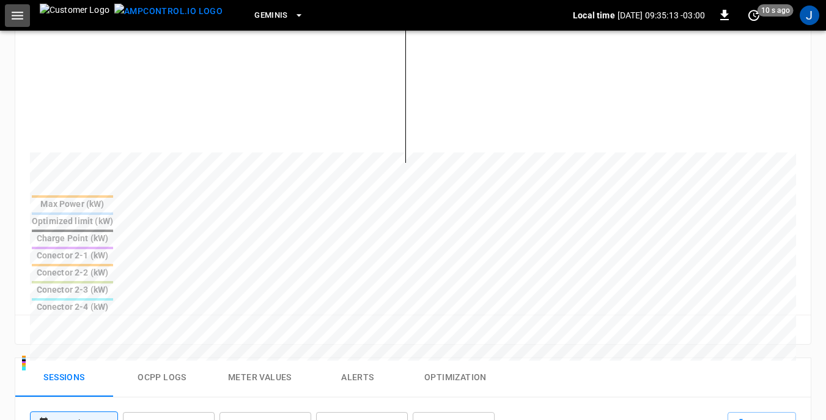
click at [20, 16] on icon "button" at bounding box center [18, 16] width 12 height 8
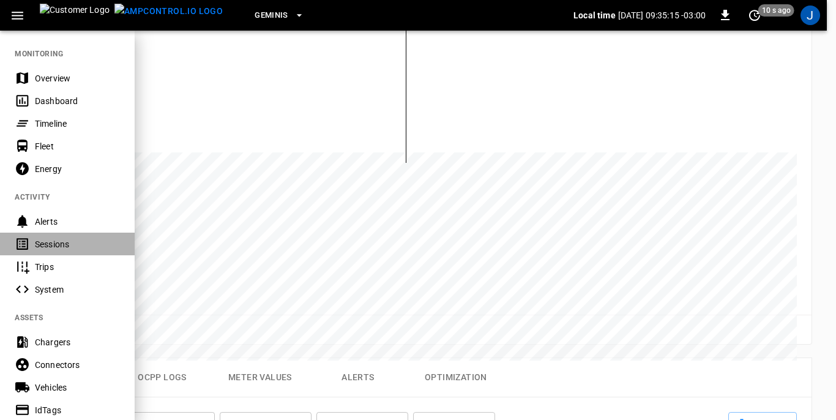
click at [56, 242] on div "Sessions" at bounding box center [77, 244] width 85 height 12
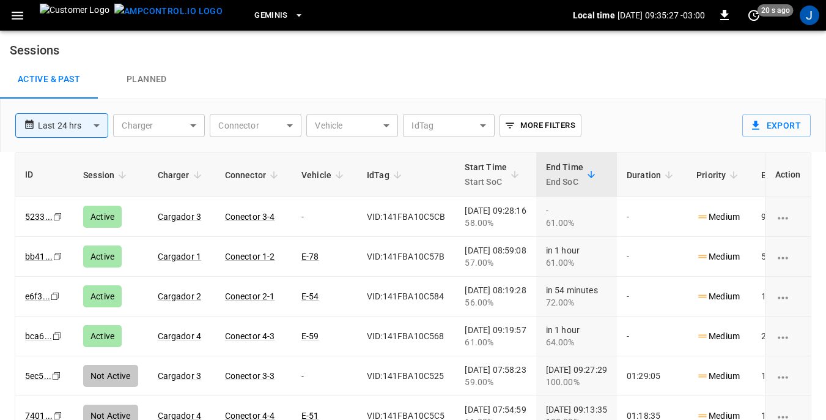
click at [385, 123] on body "**********" at bounding box center [413, 239] width 826 height 478
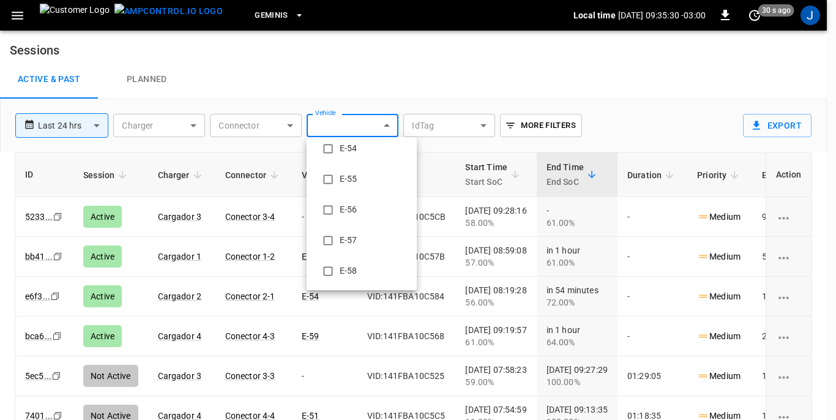
scroll to position [428, 0]
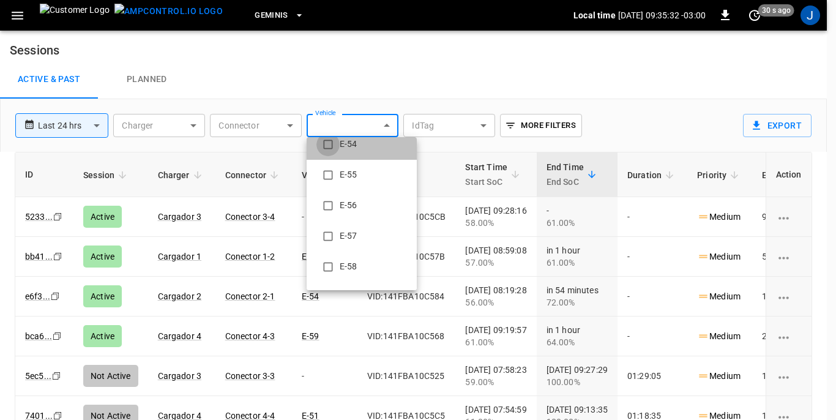
type input "**********"
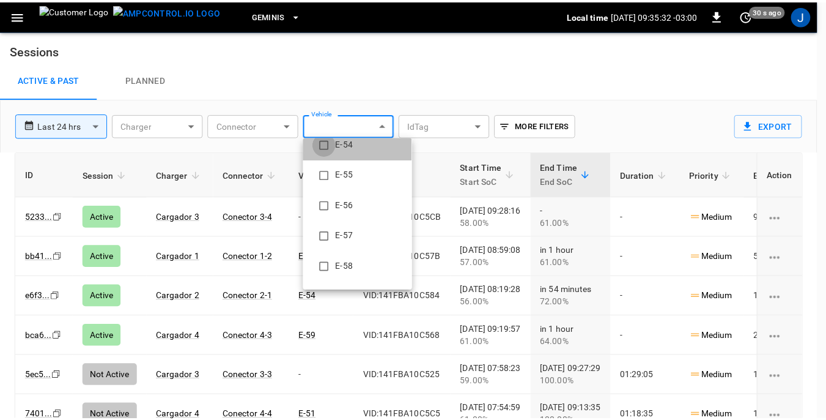
scroll to position [23, 0]
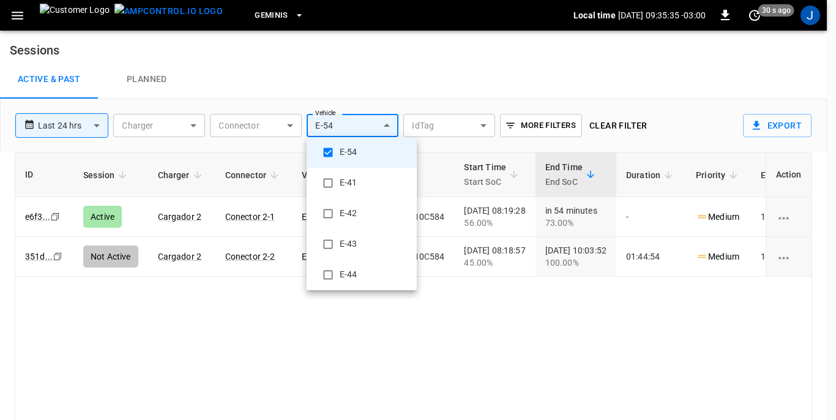
click at [669, 345] on div at bounding box center [418, 210] width 836 height 420
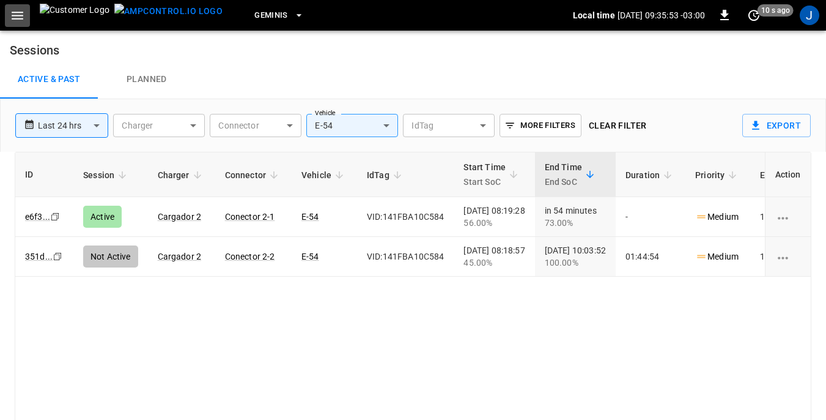
click at [20, 13] on icon "button" at bounding box center [17, 15] width 15 height 15
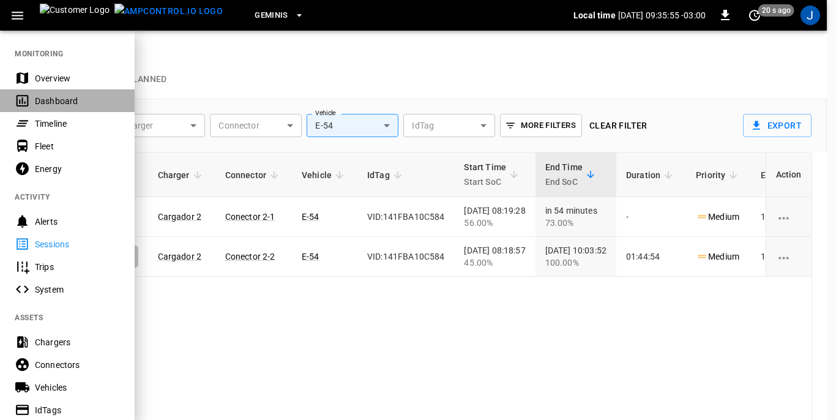
click at [49, 99] on div "Dashboard" at bounding box center [77, 101] width 85 height 12
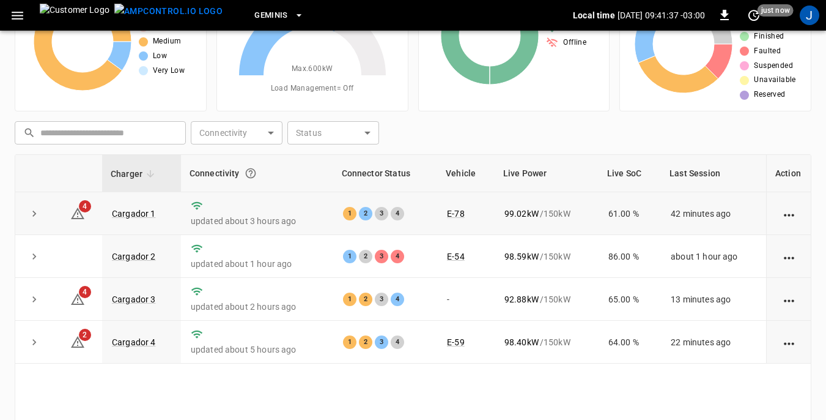
scroll to position [61, 0]
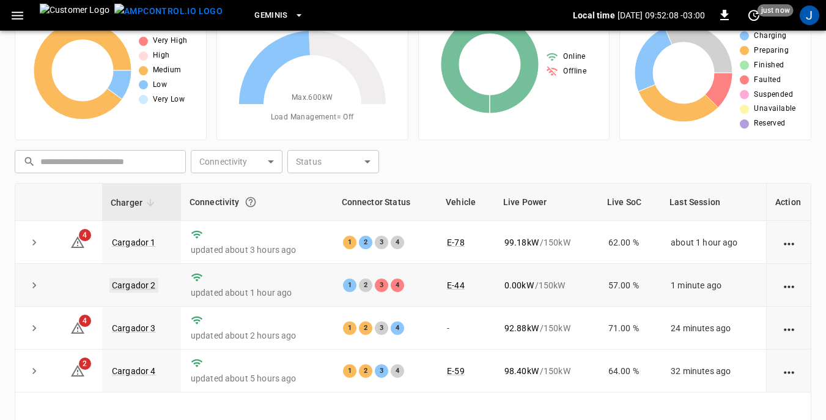
click at [141, 287] on link "Cargador 2" at bounding box center [133, 285] width 49 height 15
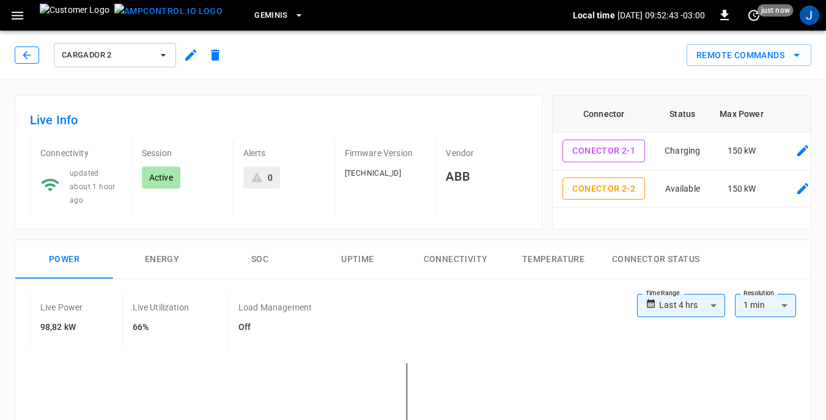
click at [23, 58] on icon "button" at bounding box center [27, 55] width 12 height 12
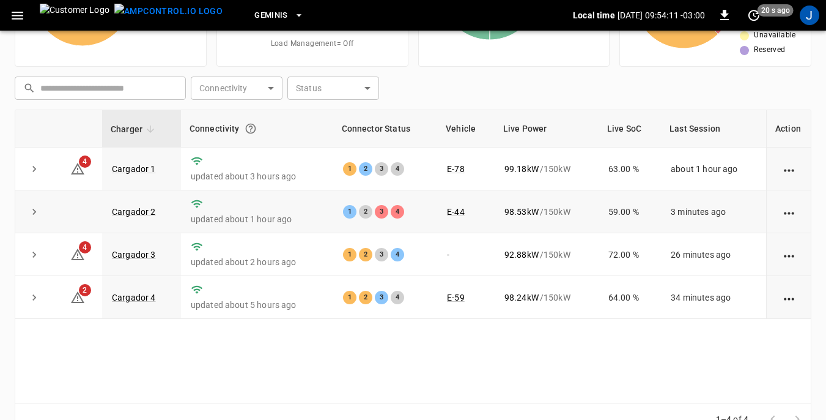
scroll to position [104, 0]
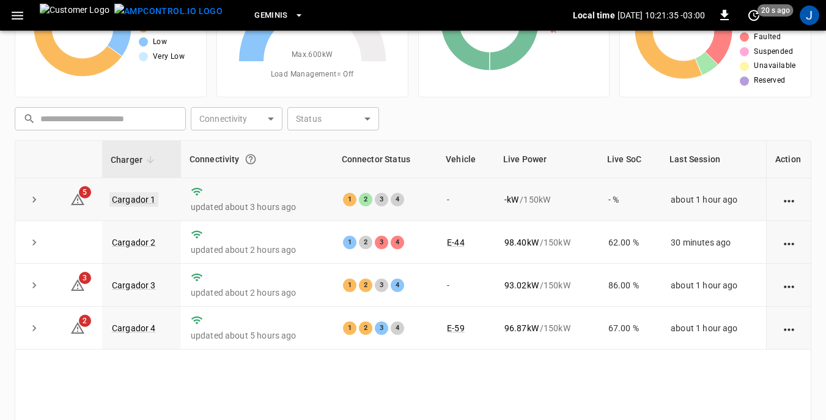
click at [145, 195] on link "Cargador 1" at bounding box center [133, 199] width 49 height 15
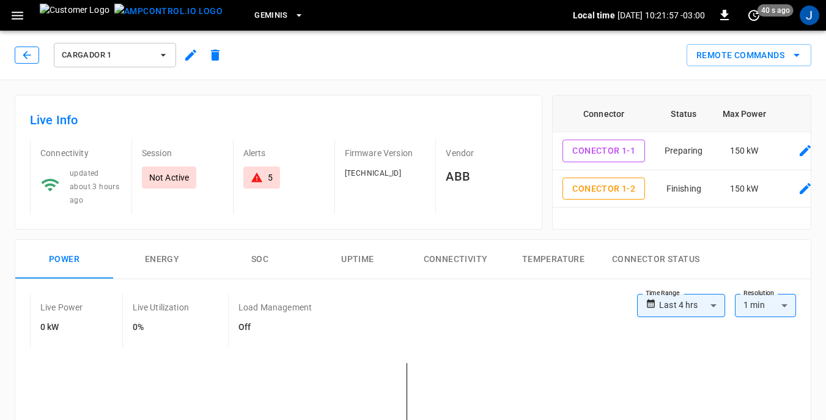
click at [24, 56] on icon "button" at bounding box center [27, 55] width 8 height 8
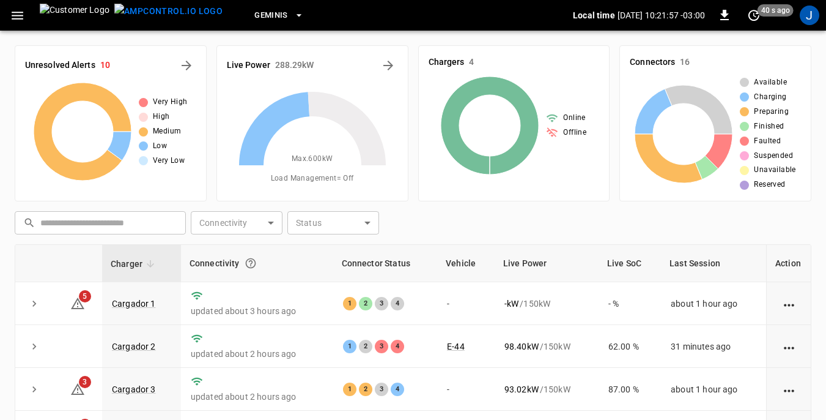
scroll to position [104, 0]
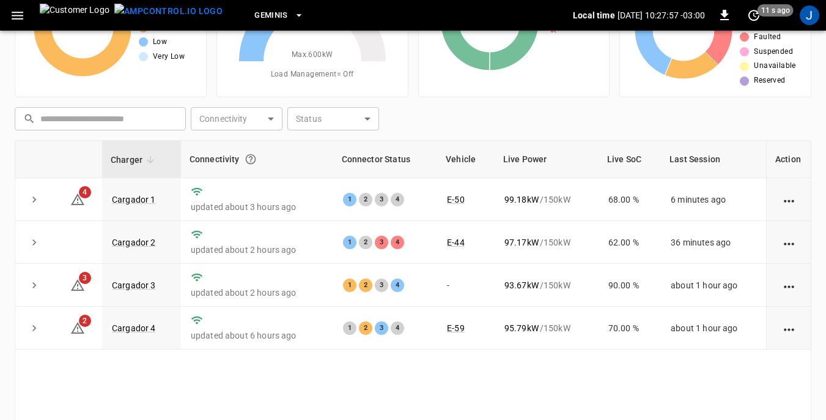
click at [327, 136] on icon at bounding box center [312, 61] width 153 height 153
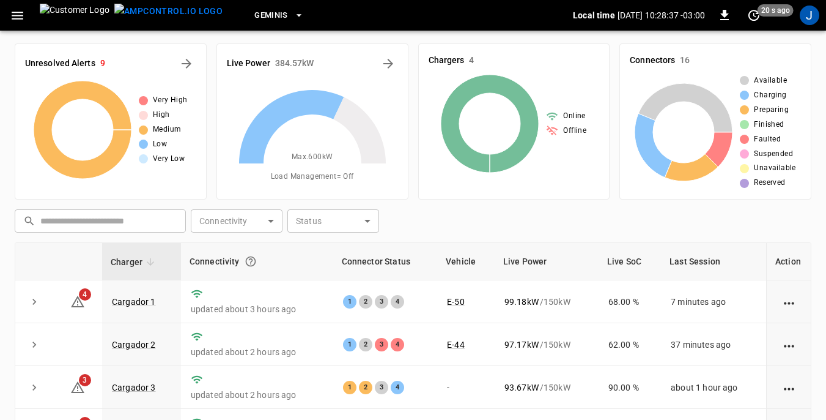
scroll to position [0, 0]
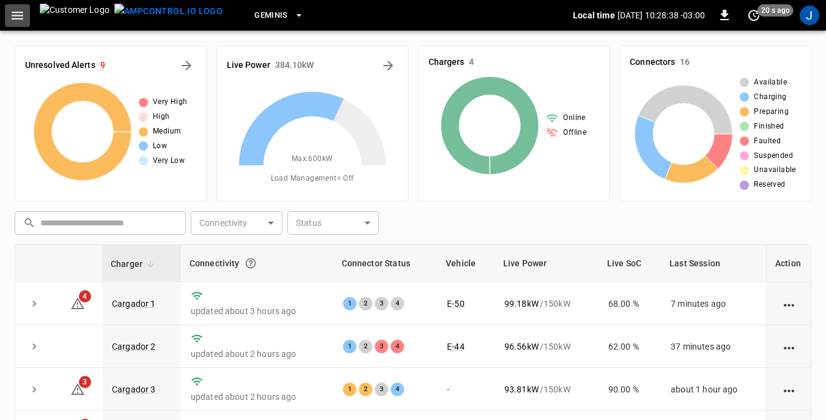
click at [20, 14] on icon "button" at bounding box center [17, 15] width 15 height 15
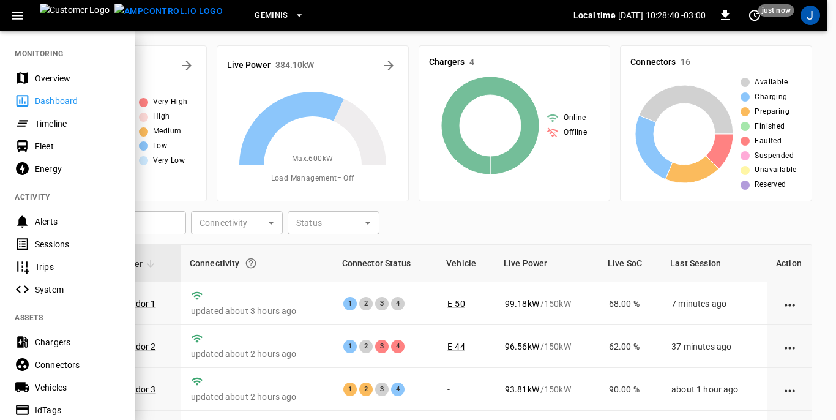
click at [51, 240] on div "Sessions" at bounding box center [77, 244] width 85 height 12
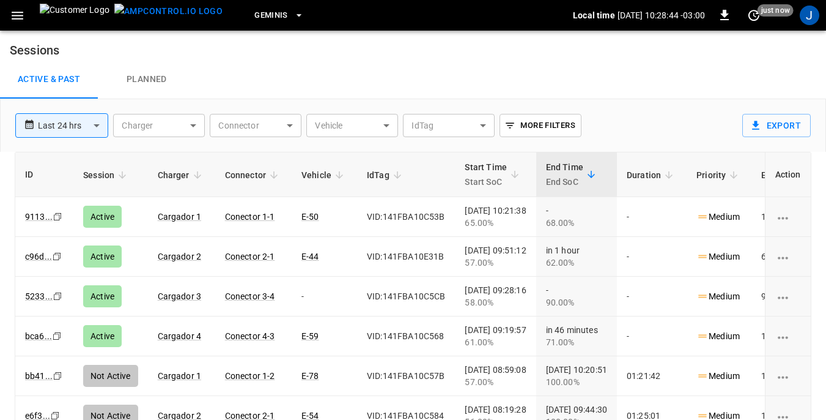
click at [391, 124] on body "**********" at bounding box center [413, 239] width 826 height 478
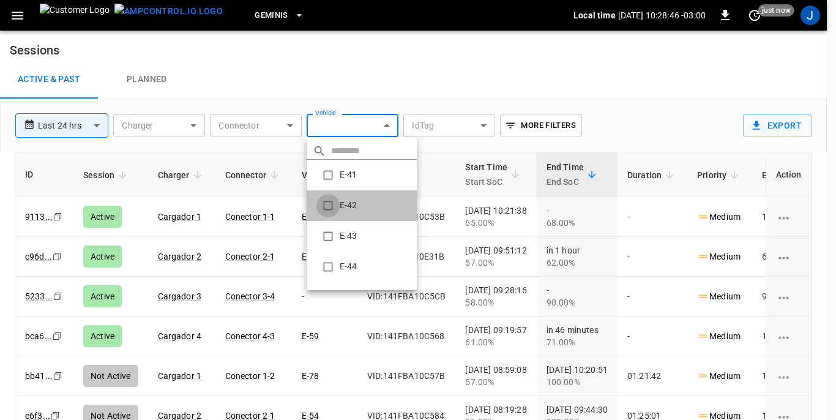
type input "**********"
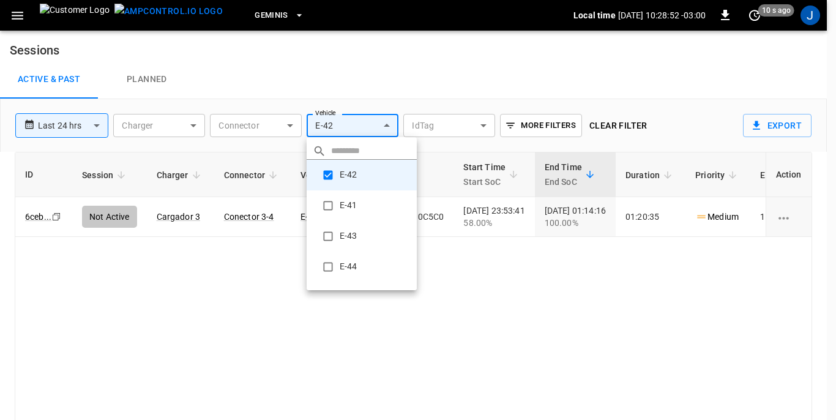
click at [503, 284] on div at bounding box center [418, 210] width 836 height 420
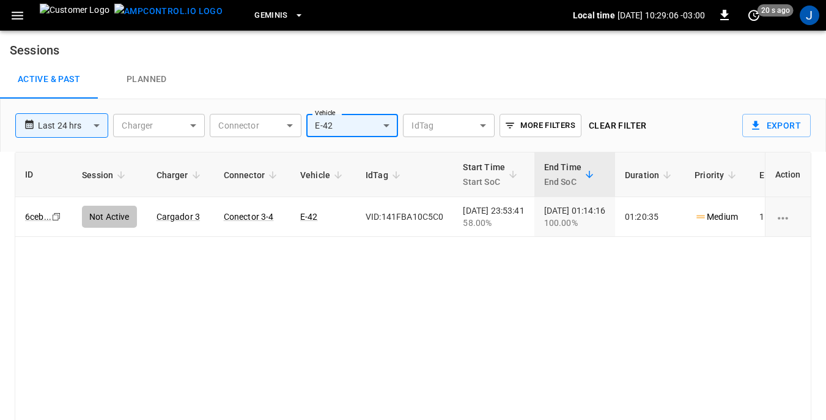
click at [17, 15] on icon "button" at bounding box center [18, 16] width 12 height 8
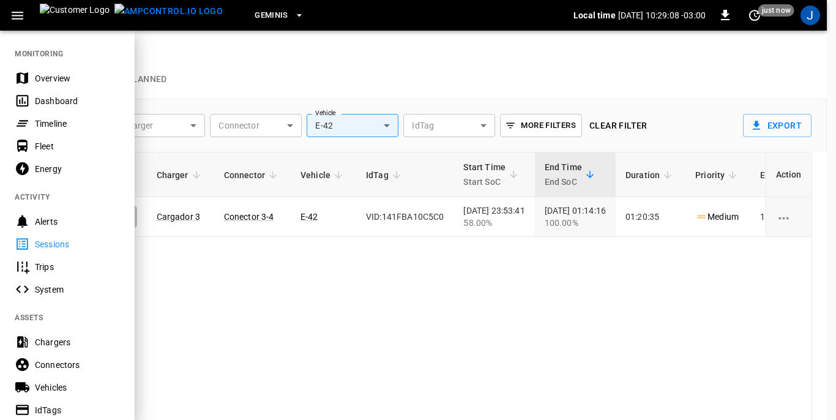
click at [53, 102] on div "Dashboard" at bounding box center [77, 101] width 85 height 12
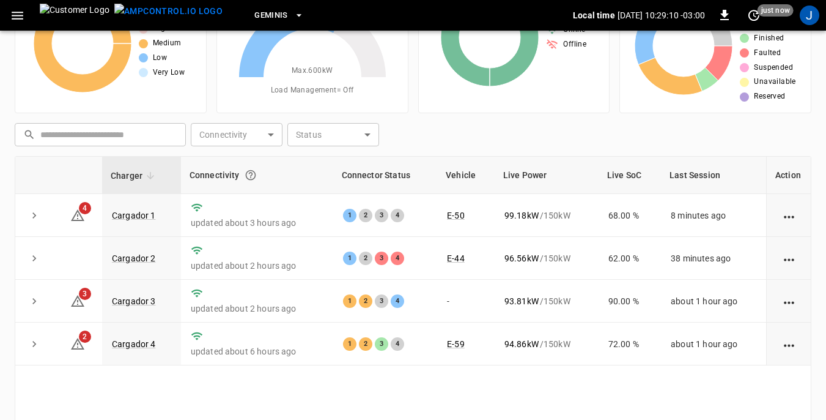
scroll to position [122, 0]
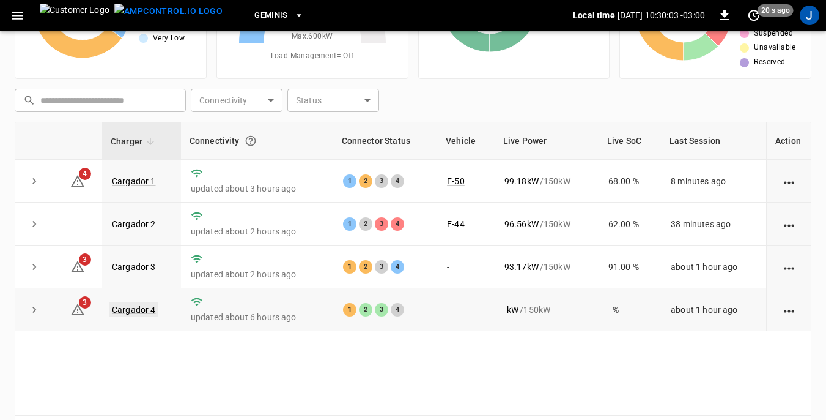
click at [130, 313] on link "Cargador 4" at bounding box center [133, 309] width 49 height 15
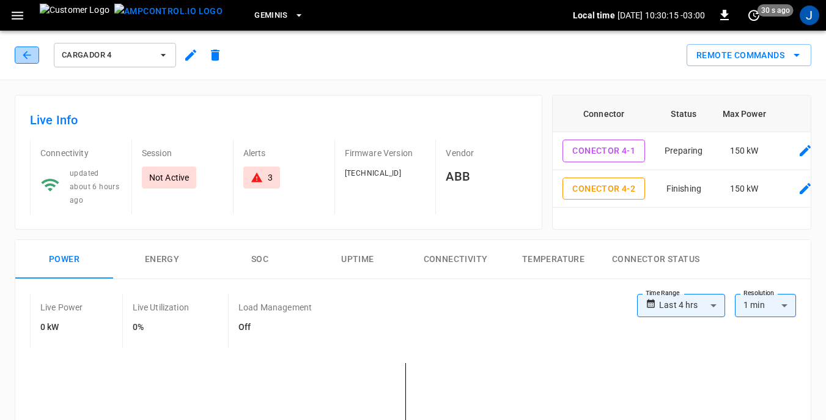
click at [30, 49] on icon "button" at bounding box center [27, 55] width 12 height 12
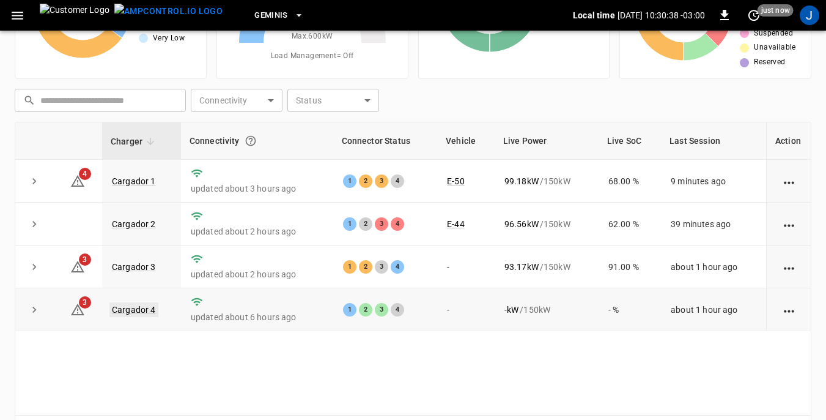
click at [130, 311] on link "Cargador 4" at bounding box center [133, 309] width 49 height 15
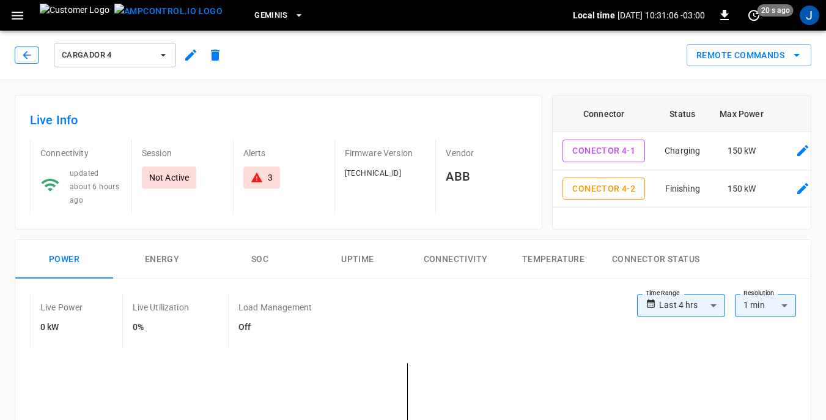
click at [24, 54] on icon "button" at bounding box center [27, 55] width 8 height 8
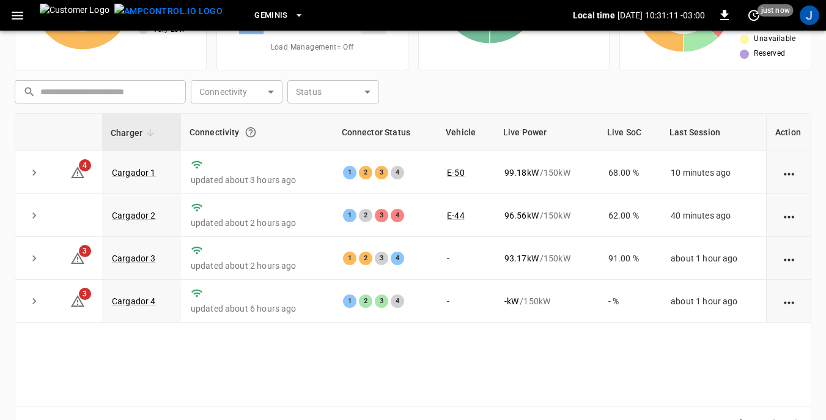
scroll to position [165, 0]
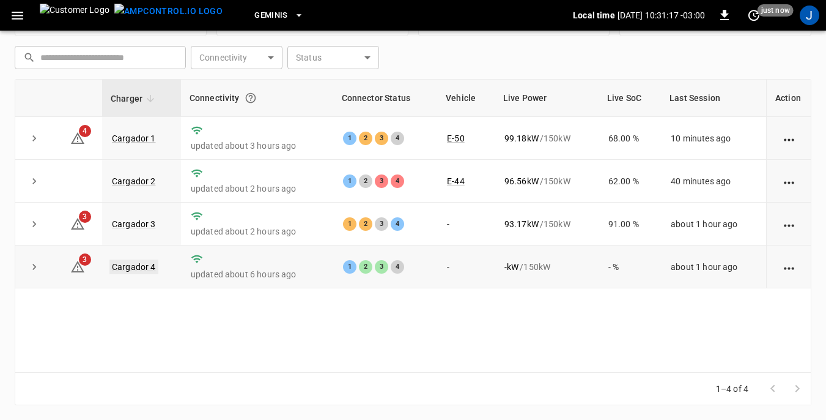
click at [140, 269] on link "Cargador 4" at bounding box center [133, 266] width 49 height 15
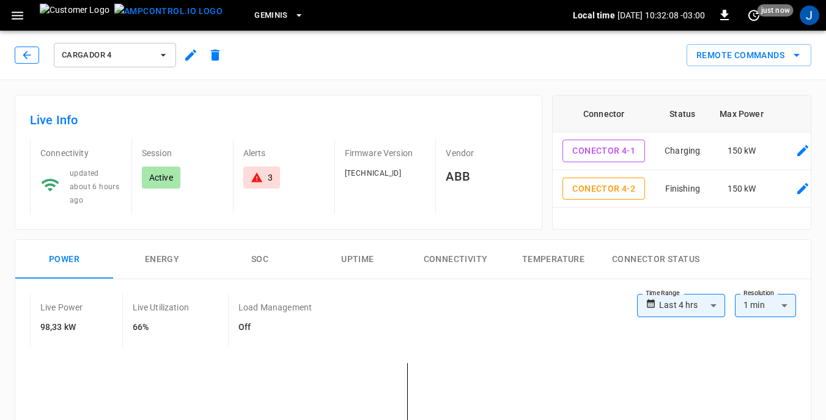
click at [33, 53] on button "button" at bounding box center [27, 54] width 24 height 17
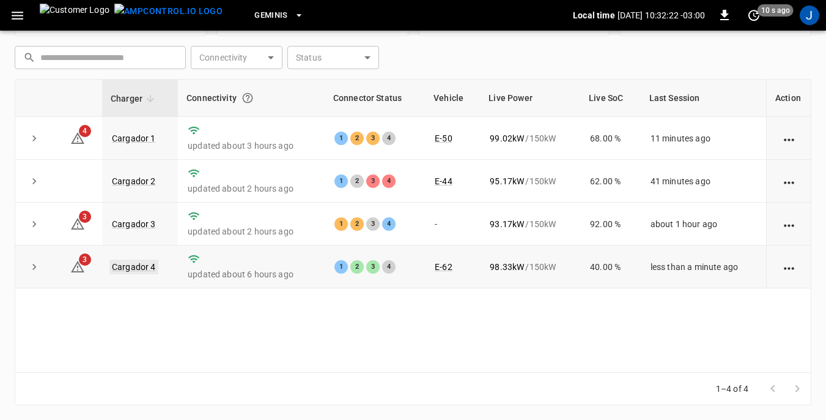
click at [135, 269] on link "Cargador 4" at bounding box center [133, 266] width 49 height 15
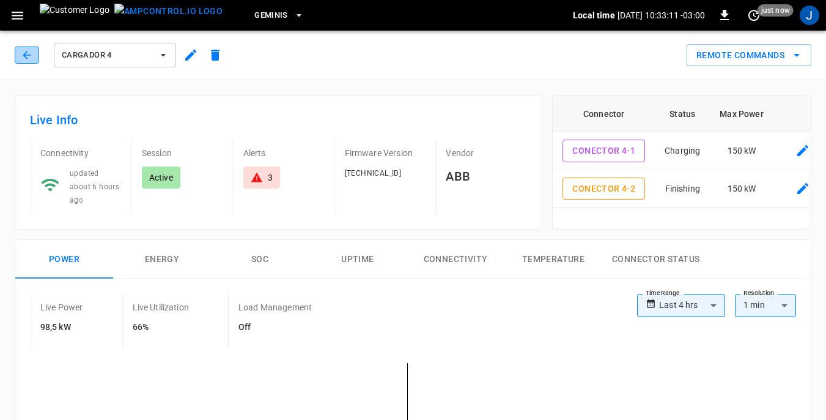
click at [28, 54] on icon "button" at bounding box center [27, 55] width 12 height 12
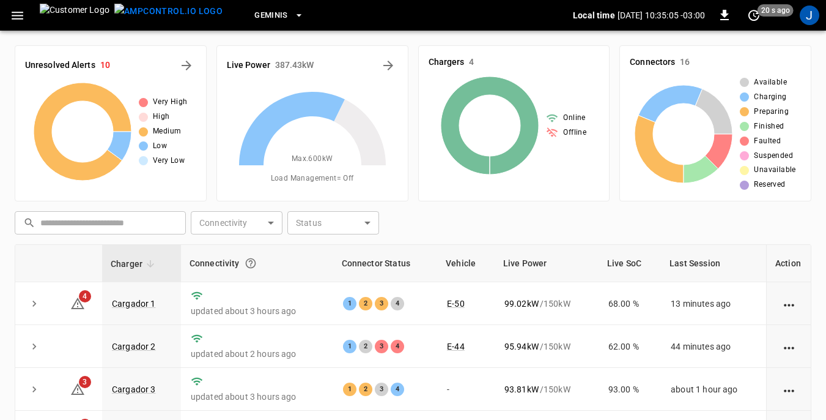
click at [21, 13] on icon "button" at bounding box center [17, 15] width 15 height 15
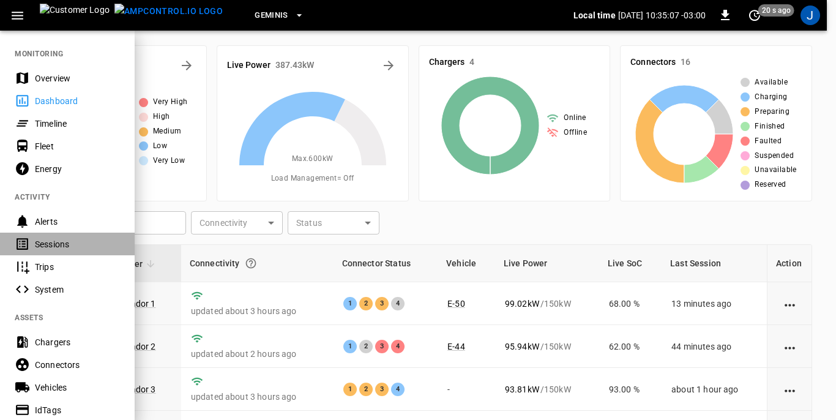
click at [49, 242] on div "Sessions" at bounding box center [77, 244] width 85 height 12
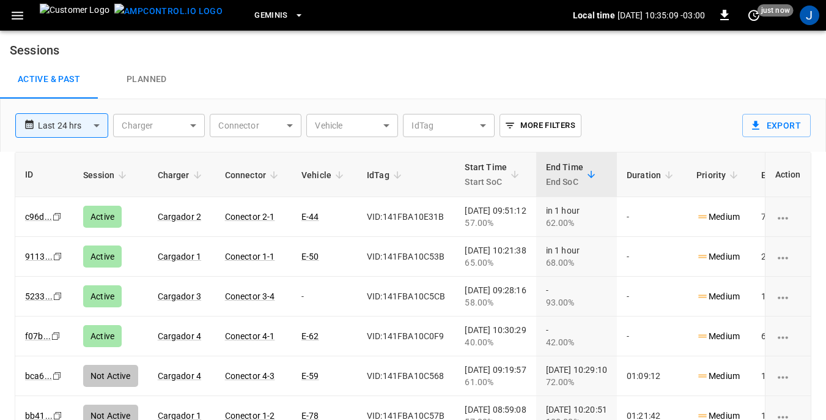
click at [385, 125] on body "**********" at bounding box center [413, 239] width 826 height 478
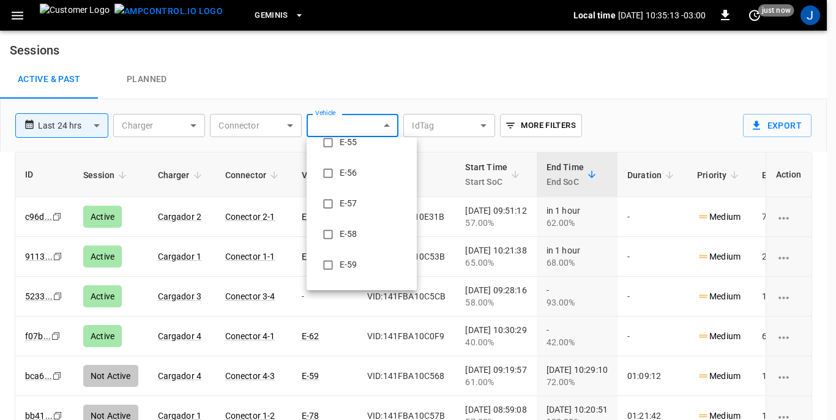
scroll to position [489, 0]
type input "**********"
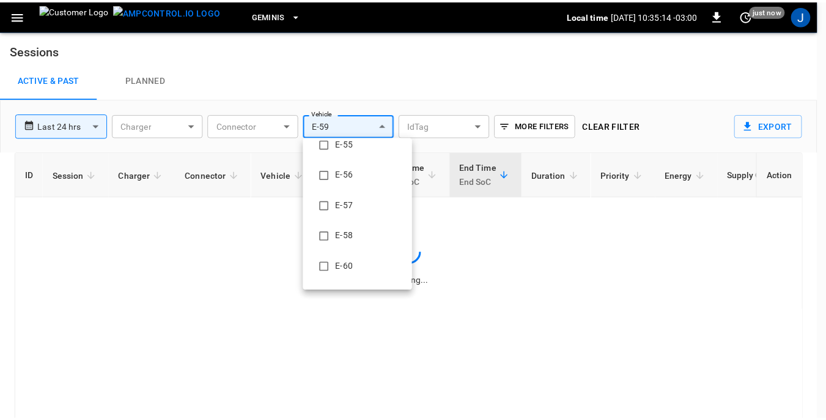
scroll to position [0, 0]
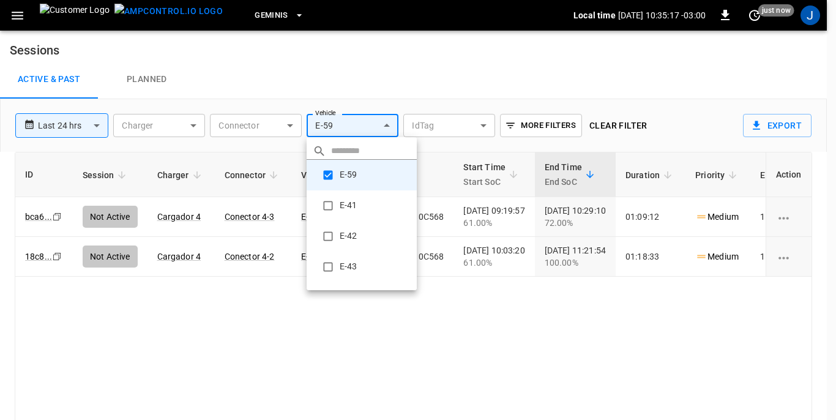
click at [507, 295] on div at bounding box center [418, 210] width 836 height 420
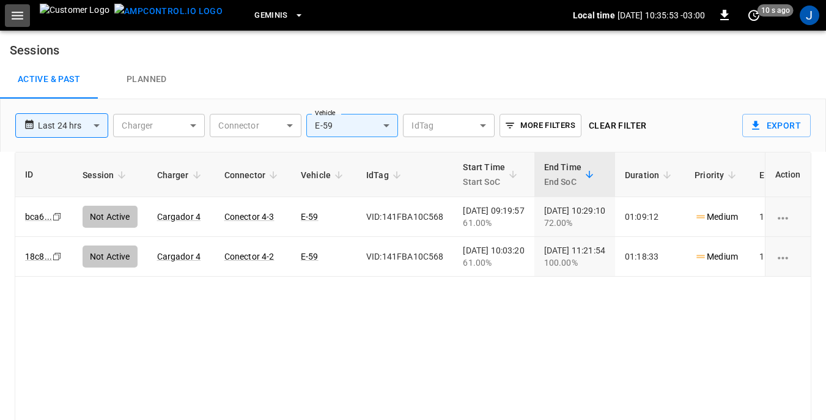
click at [14, 15] on icon "button" at bounding box center [18, 16] width 12 height 8
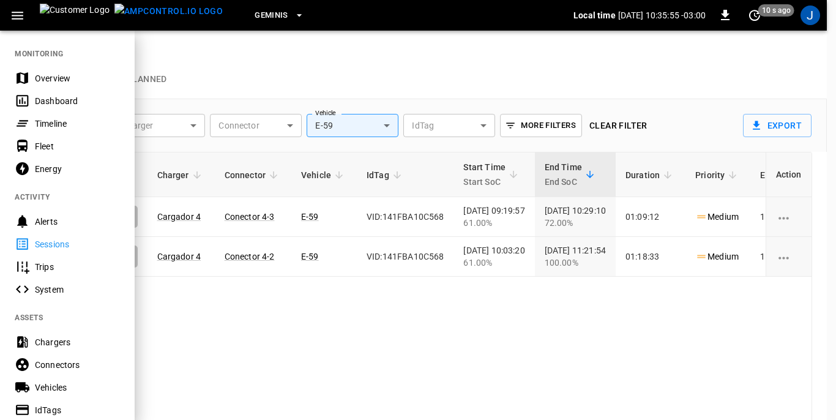
click at [56, 98] on div "Dashboard" at bounding box center [77, 101] width 85 height 12
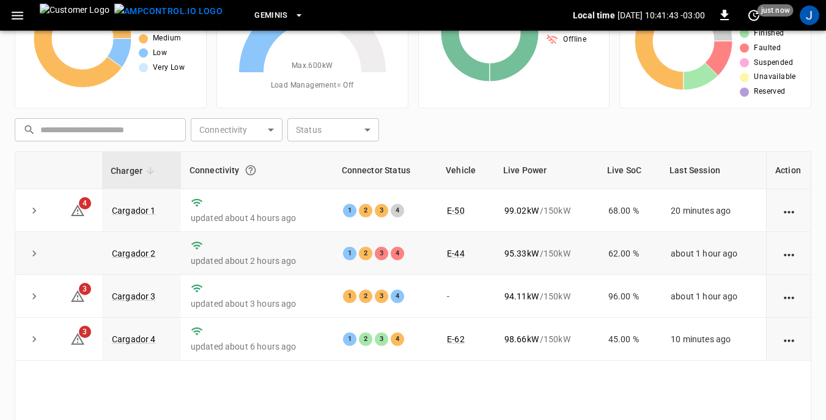
scroll to position [122, 0]
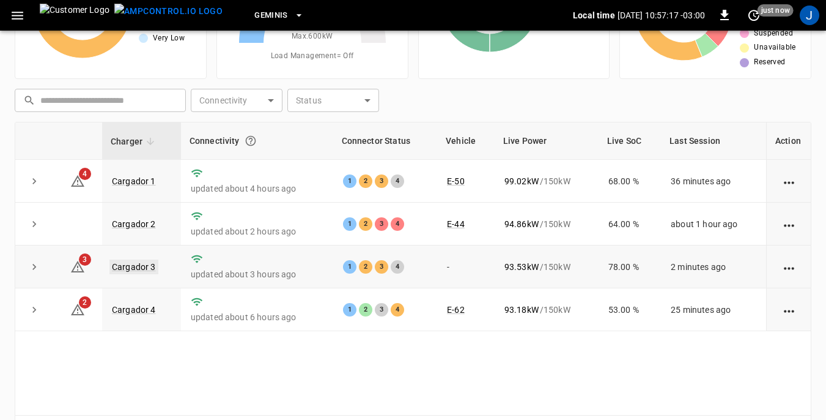
click at [143, 266] on link "Cargador 3" at bounding box center [133, 266] width 49 height 15
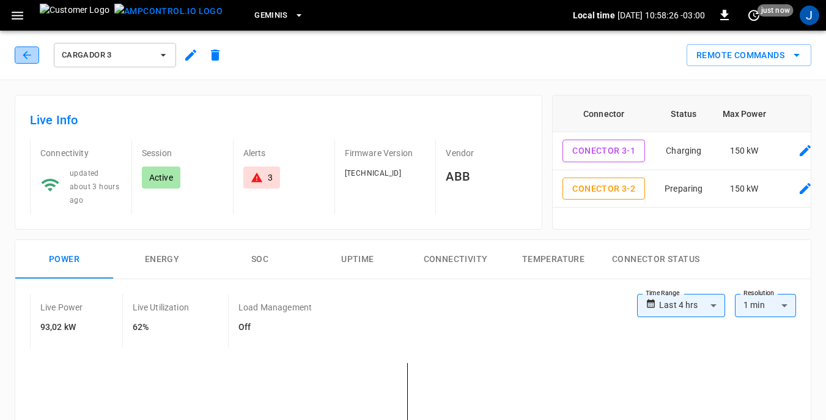
click at [23, 52] on icon "button" at bounding box center [27, 55] width 12 height 12
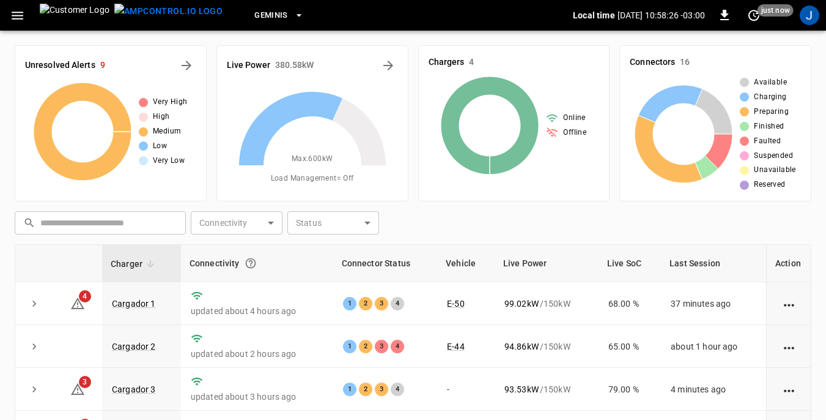
scroll to position [122, 0]
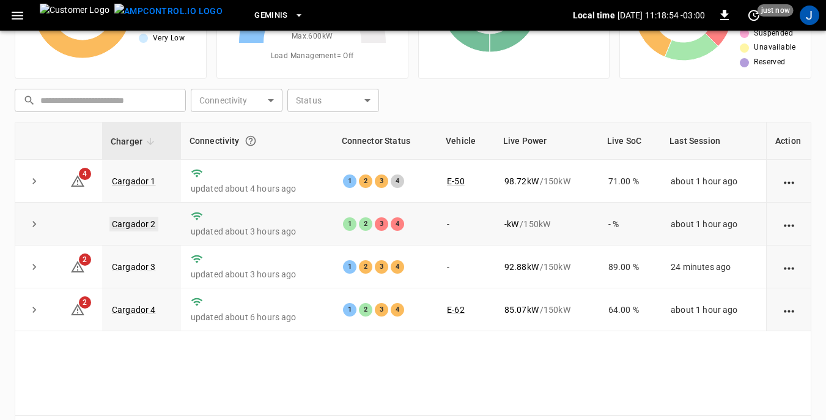
click at [128, 226] on link "Cargador 2" at bounding box center [133, 224] width 49 height 15
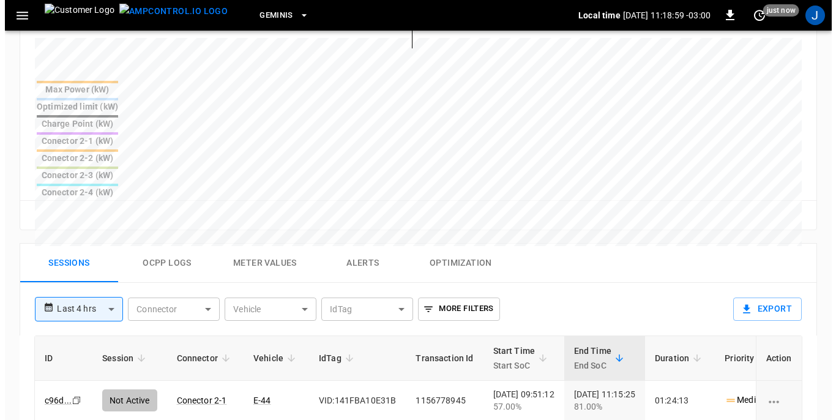
scroll to position [489, 0]
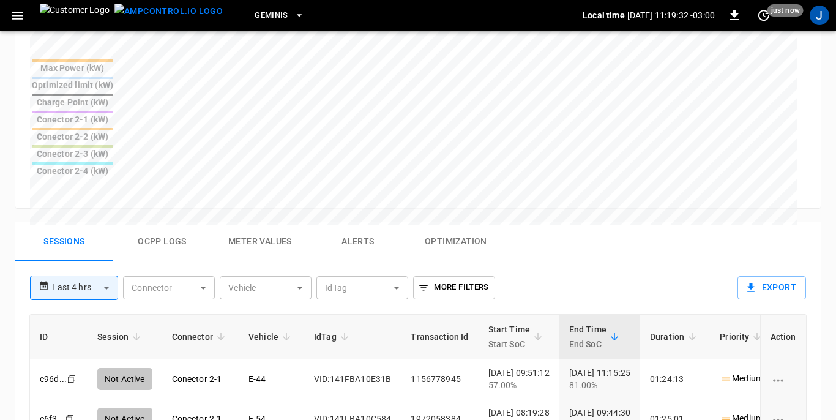
click at [301, 193] on body "**********" at bounding box center [418, 83] width 836 height 1144
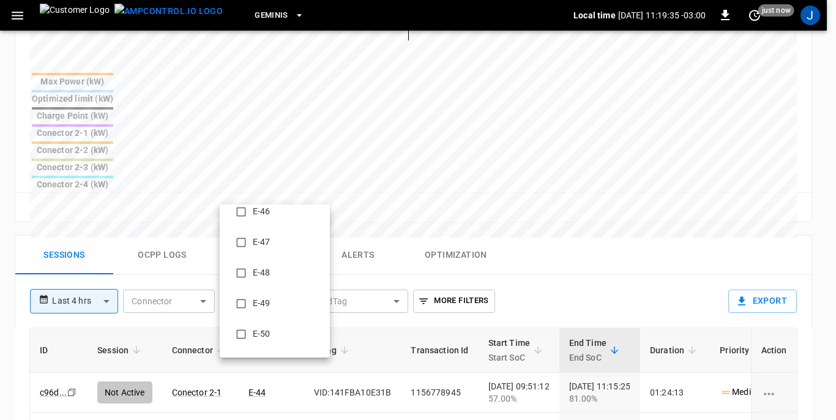
scroll to position [245, 0]
type input "**********"
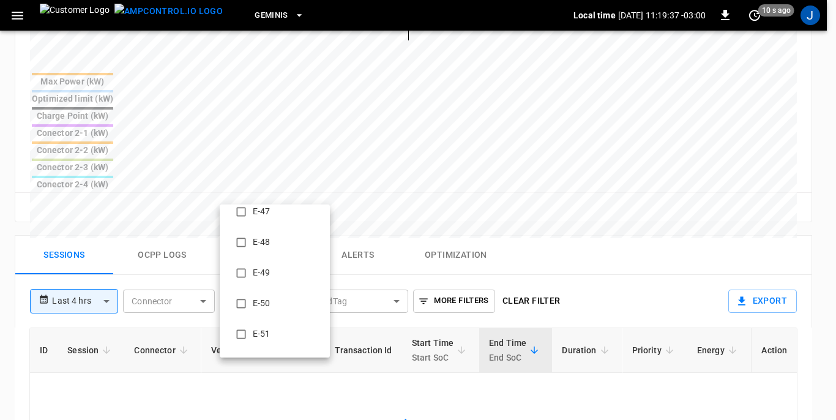
scroll to position [0, 0]
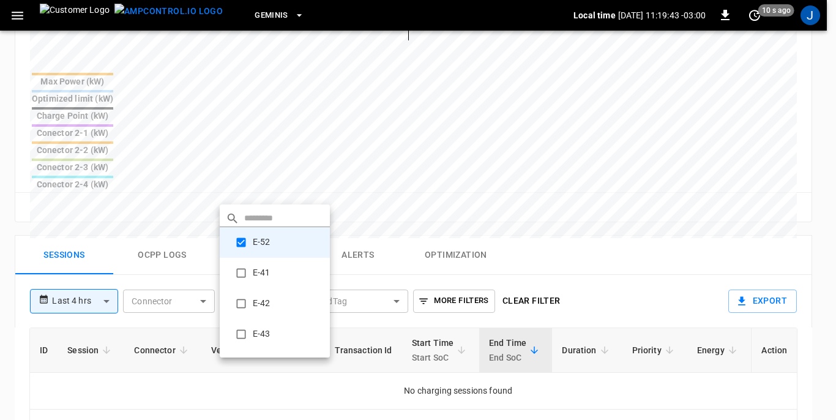
click at [204, 192] on div at bounding box center [418, 210] width 836 height 420
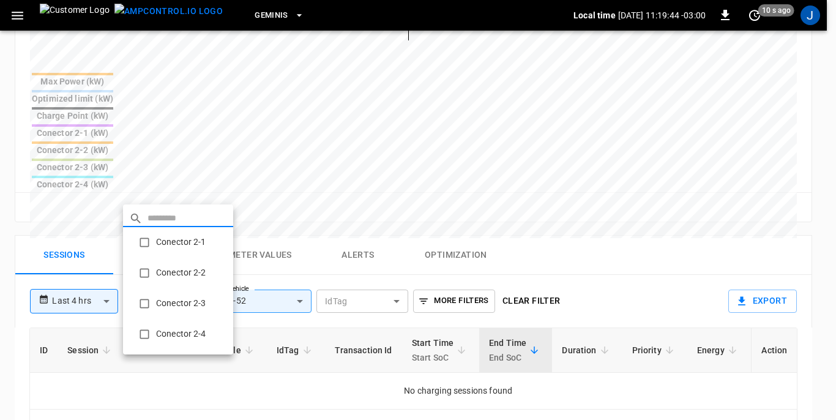
click at [204, 192] on body "**********" at bounding box center [418, 90] width 836 height 1158
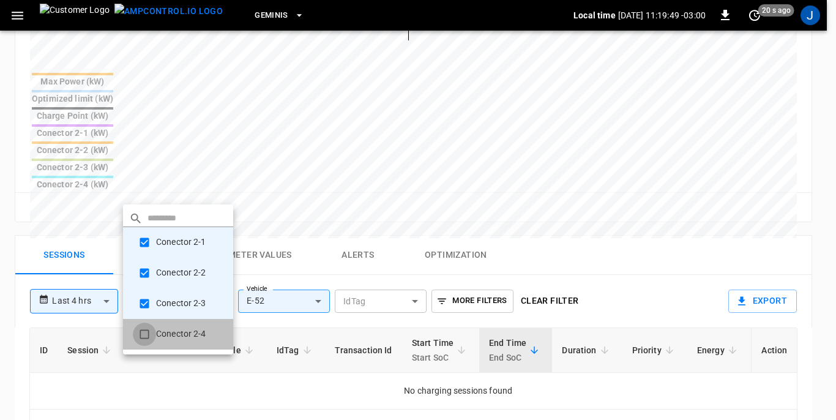
type input "**********"
click at [106, 191] on div at bounding box center [418, 210] width 836 height 420
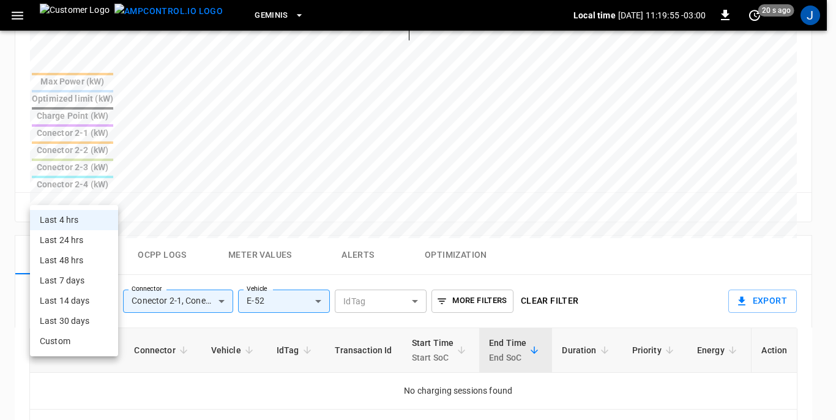
click at [105, 191] on body "**********" at bounding box center [418, 90] width 836 height 1158
click at [72, 239] on li "Last 24 hrs" at bounding box center [74, 240] width 88 height 20
type input "**********"
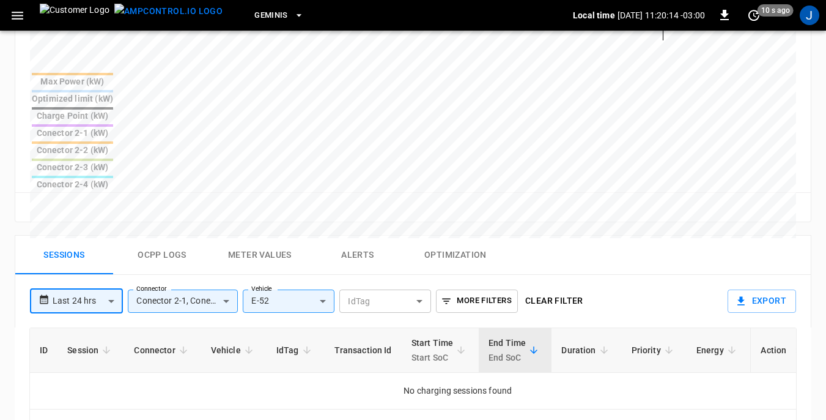
click at [17, 16] on icon "button" at bounding box center [18, 16] width 12 height 8
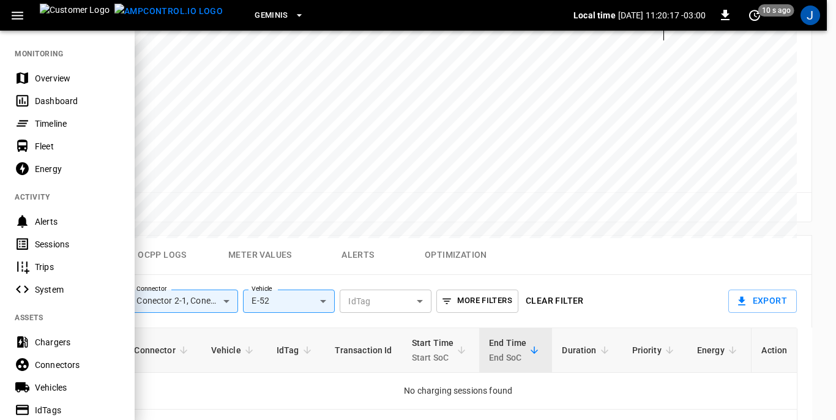
click at [51, 246] on div "Sessions" at bounding box center [77, 244] width 85 height 12
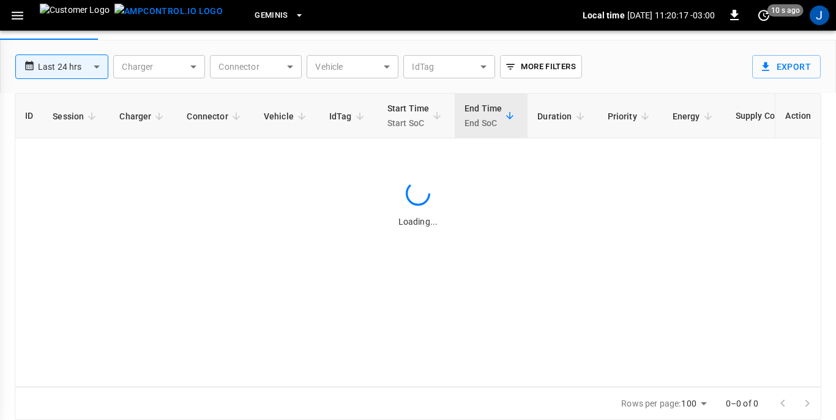
scroll to position [59, 0]
click at [389, 71] on body "**********" at bounding box center [418, 180] width 836 height 478
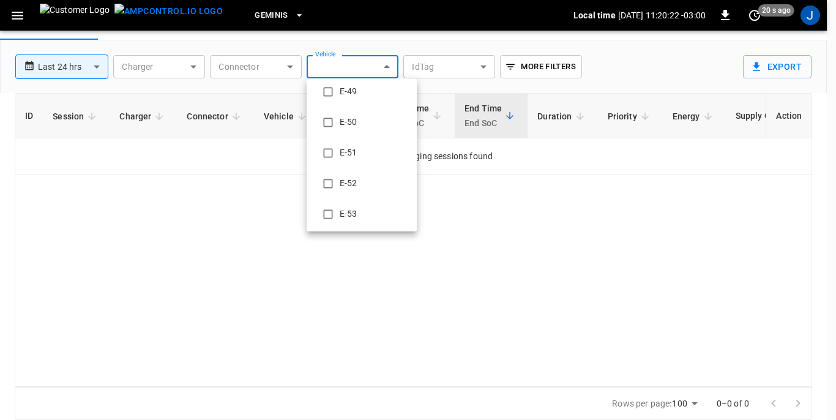
scroll to position [306, 0]
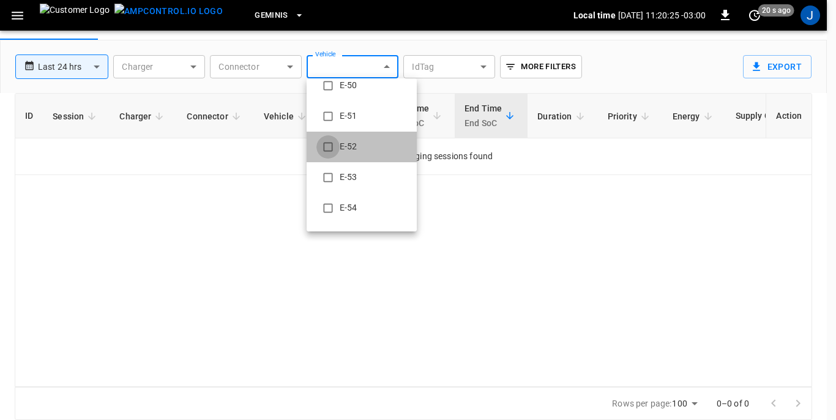
type input "**********"
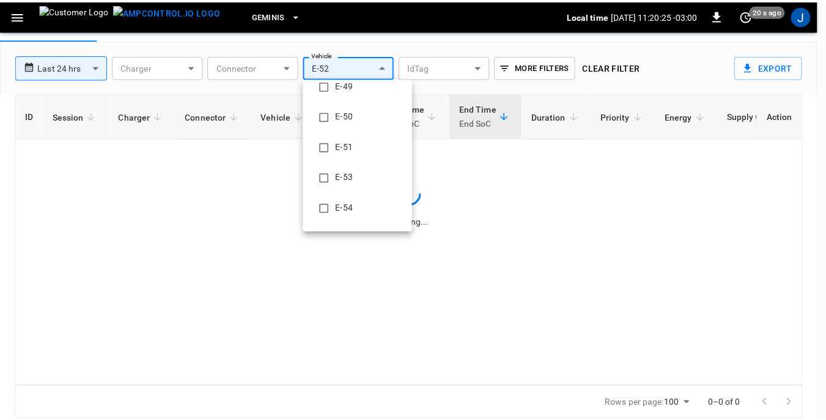
scroll to position [0, 0]
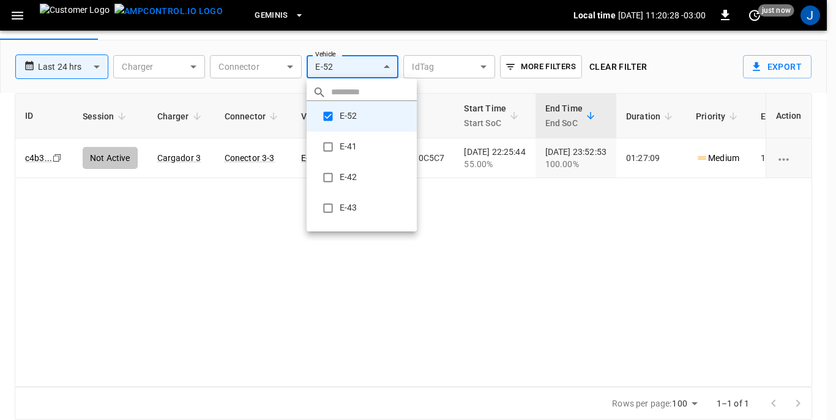
click at [483, 269] on div at bounding box center [418, 210] width 836 height 420
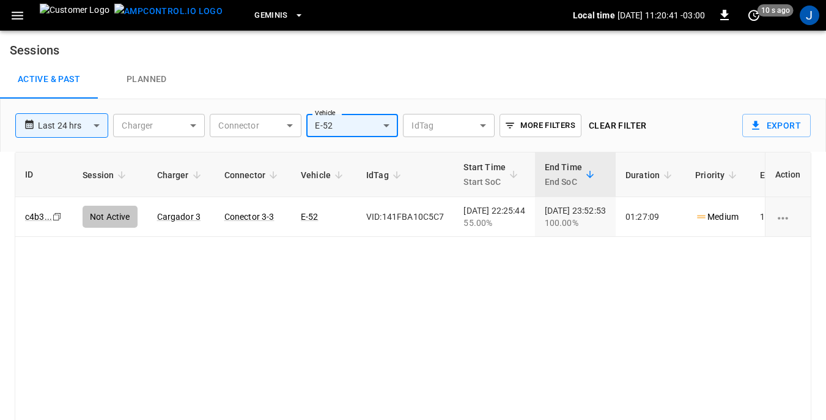
click at [20, 17] on icon "button" at bounding box center [17, 15] width 15 height 15
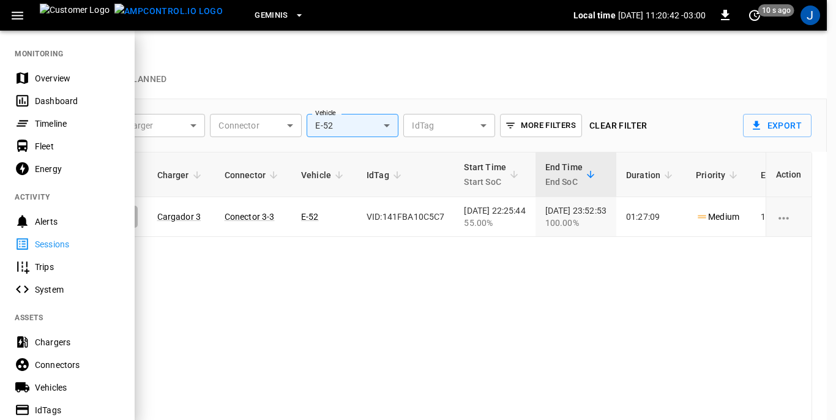
click at [42, 102] on div "Dashboard" at bounding box center [77, 101] width 85 height 12
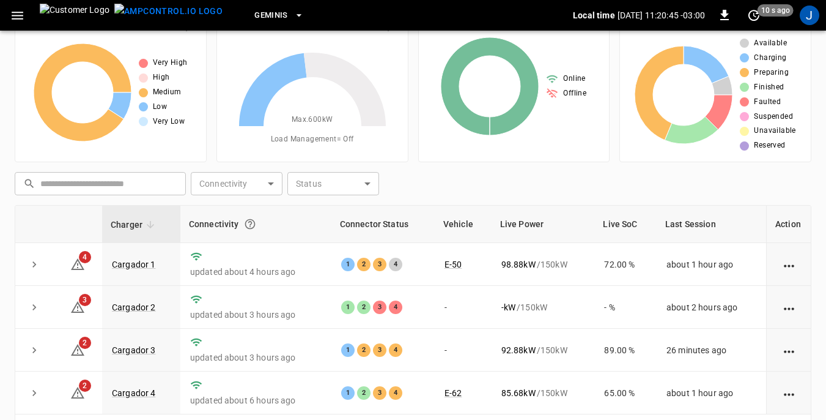
scroll to position [61, 0]
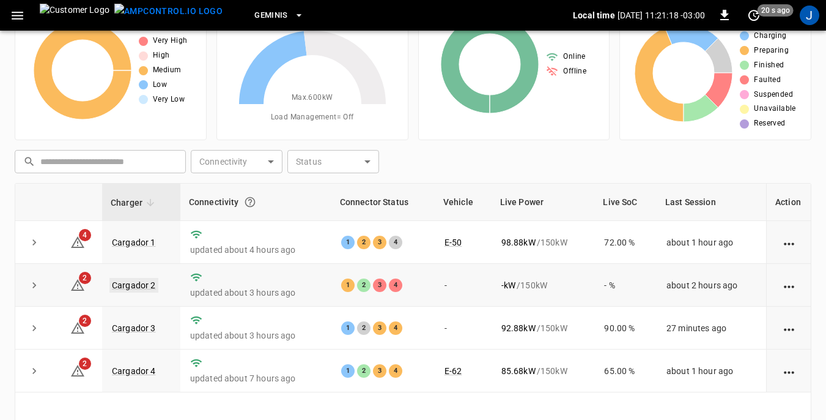
click at [133, 284] on link "Cargador 2" at bounding box center [133, 285] width 49 height 15
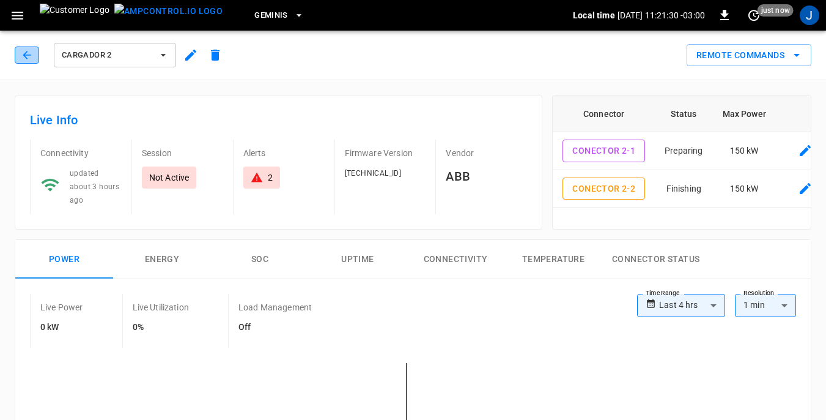
click at [23, 52] on icon "button" at bounding box center [27, 55] width 12 height 12
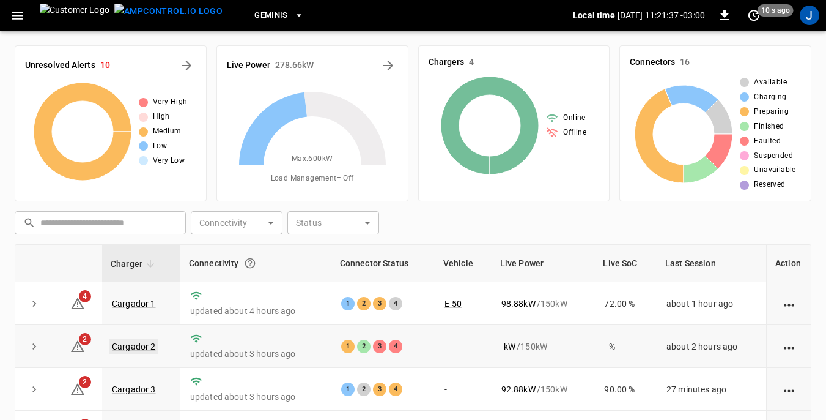
click at [141, 344] on link "Cargador 2" at bounding box center [133, 346] width 49 height 15
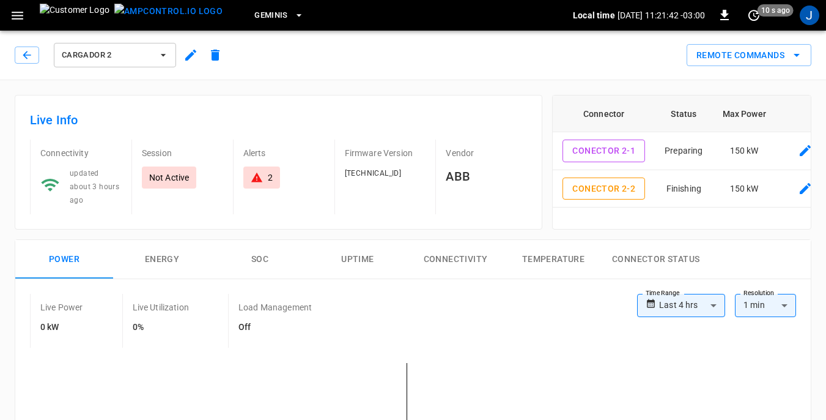
click at [254, 174] on icon at bounding box center [257, 177] width 12 height 12
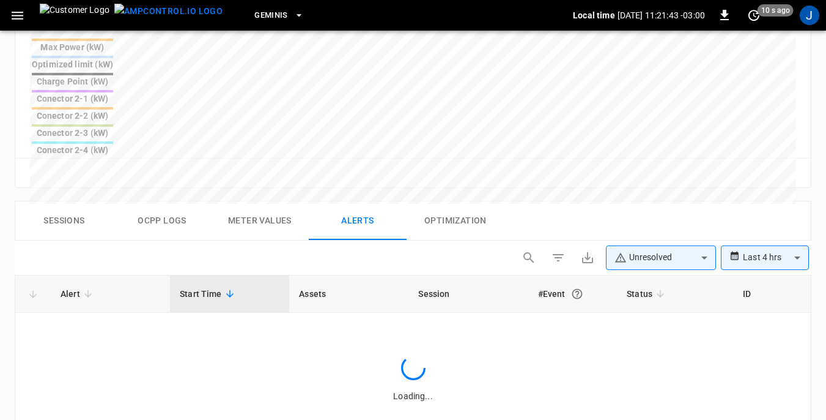
scroll to position [582, 0]
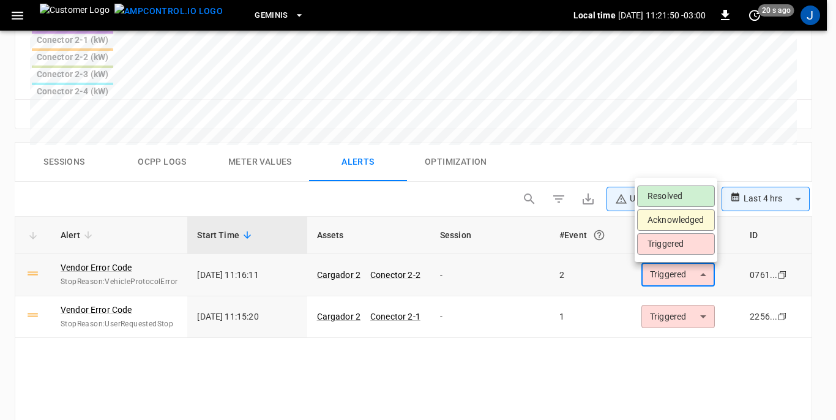
click at [662, 192] on li "Resolved" at bounding box center [676, 195] width 78 height 21
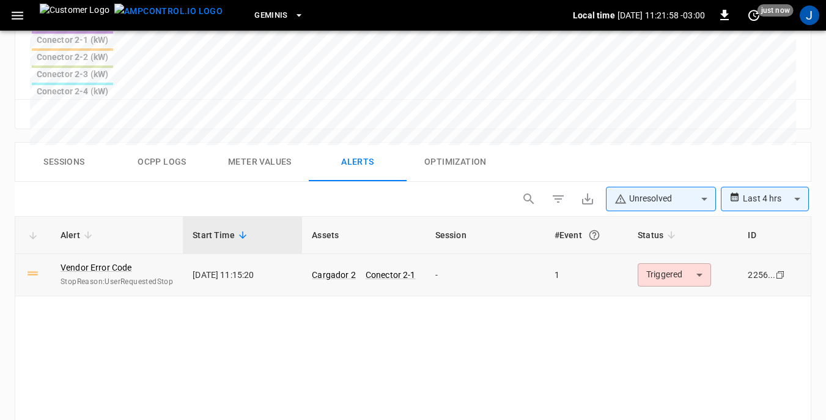
click at [779, 270] on icon "Copy" at bounding box center [781, 275] width 10 height 10
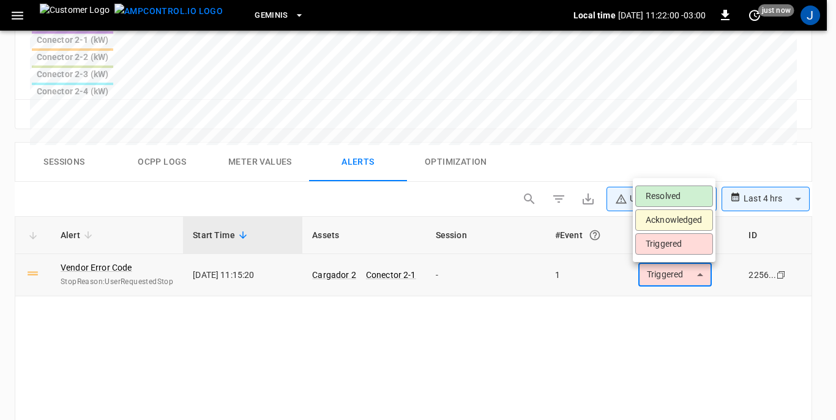
click at [658, 198] on li "Resolved" at bounding box center [674, 195] width 78 height 21
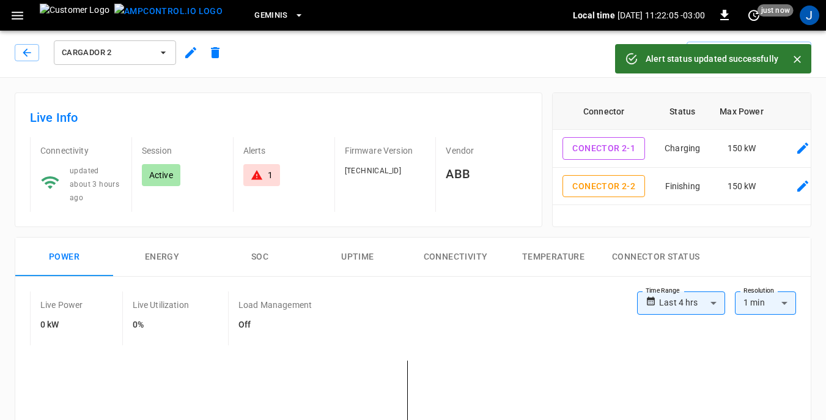
scroll to position [0, 0]
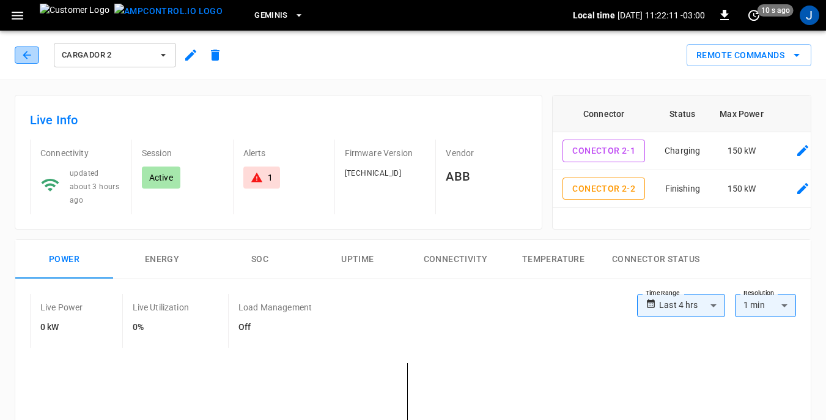
click at [26, 54] on icon "button" at bounding box center [27, 55] width 12 height 12
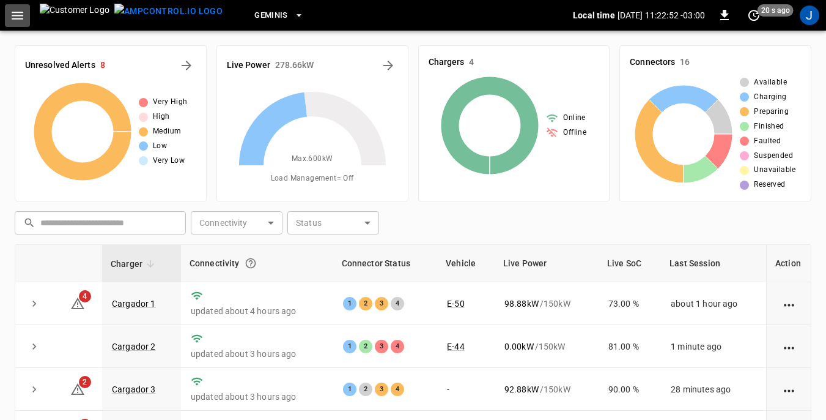
click at [20, 17] on icon "button" at bounding box center [17, 15] width 15 height 15
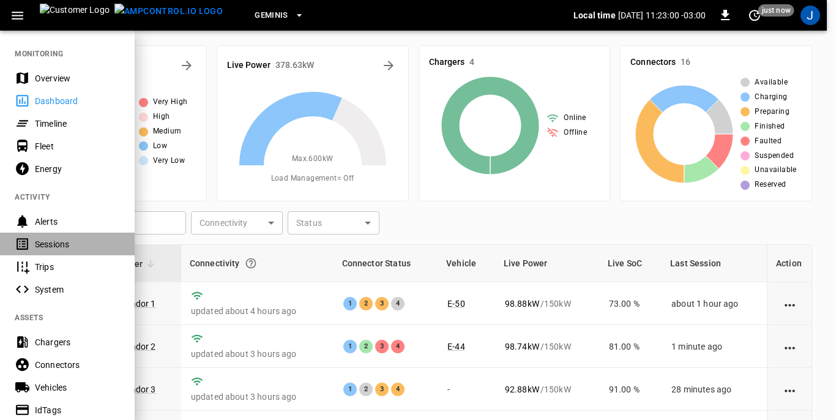
click at [48, 243] on div "Sessions" at bounding box center [77, 244] width 85 height 12
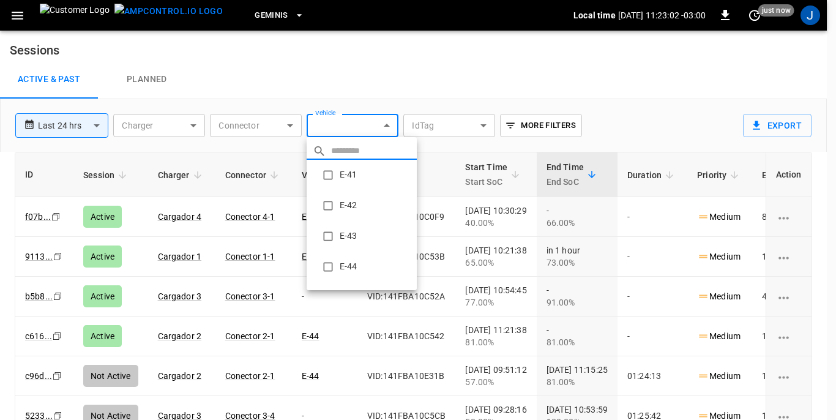
click at [388, 124] on body "**********" at bounding box center [418, 239] width 836 height 478
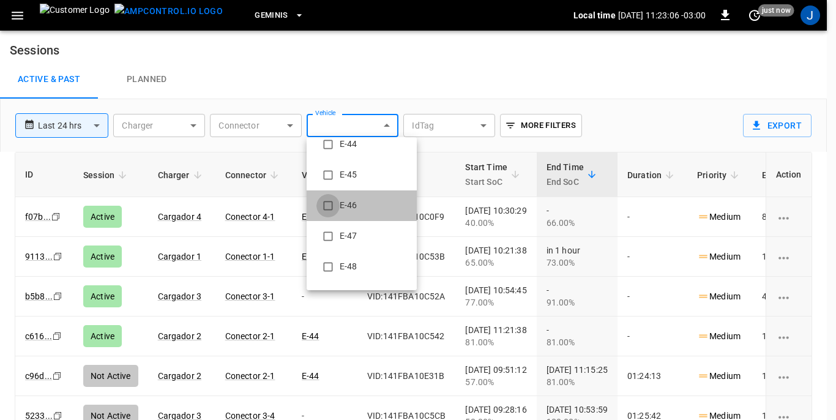
type input "**********"
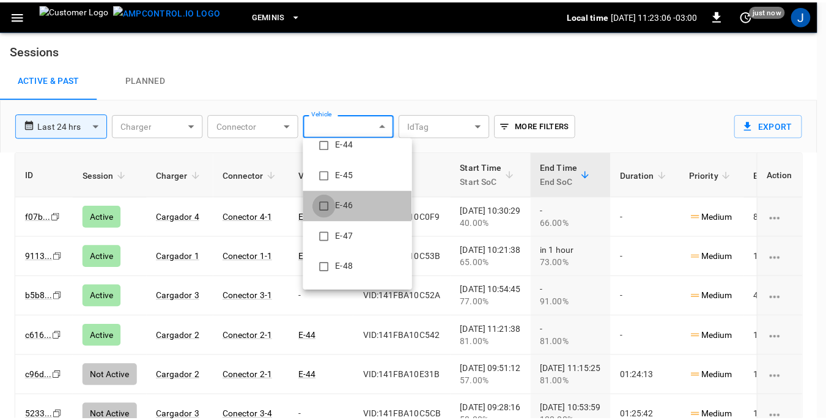
scroll to position [0, 0]
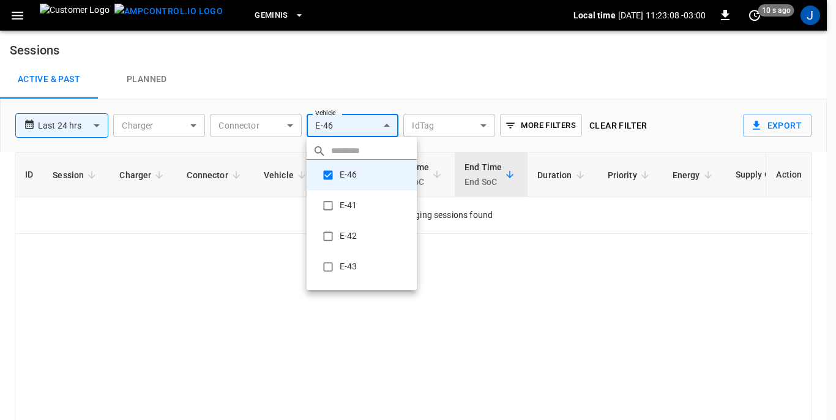
click at [415, 87] on div at bounding box center [418, 210] width 836 height 420
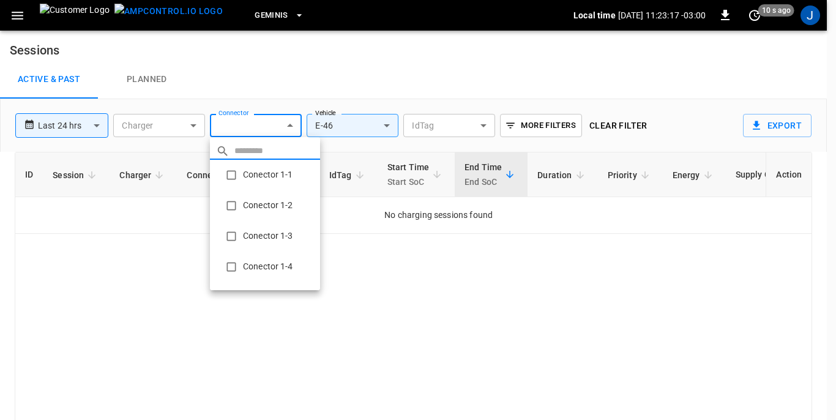
click at [291, 123] on body "**********" at bounding box center [418, 239] width 836 height 478
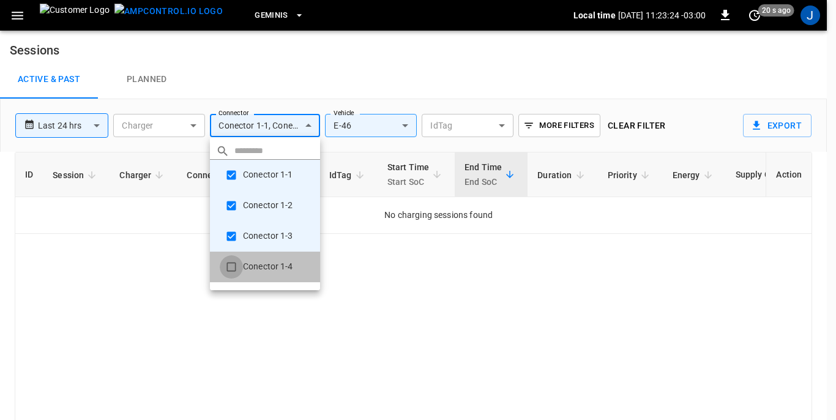
type input "**********"
click at [349, 325] on div at bounding box center [418, 210] width 836 height 420
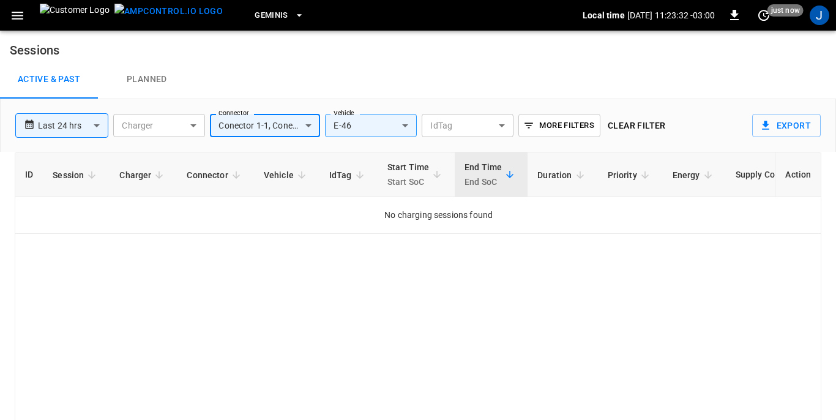
click at [193, 128] on body "**********" at bounding box center [418, 239] width 836 height 478
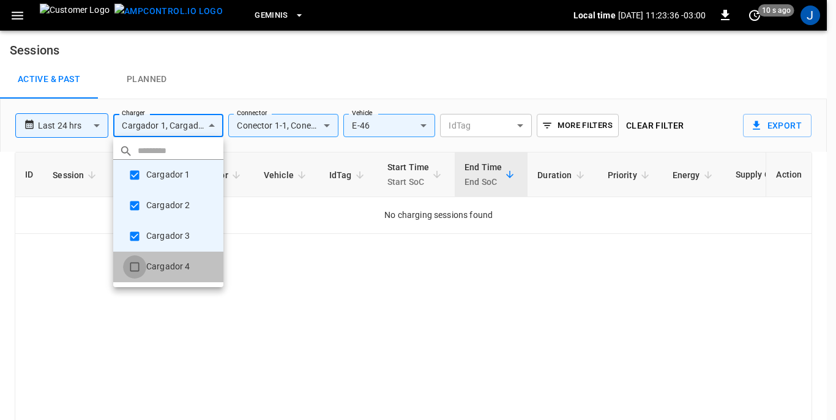
type input "**********"
click at [19, 19] on div at bounding box center [418, 210] width 836 height 420
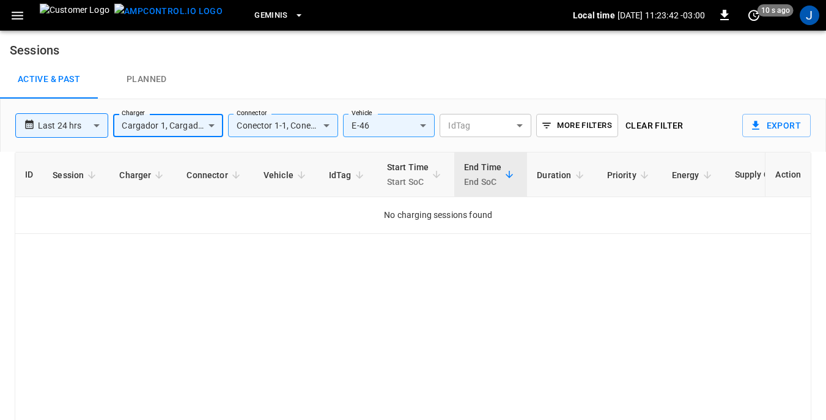
click at [19, 12] on icon "button" at bounding box center [18, 16] width 12 height 8
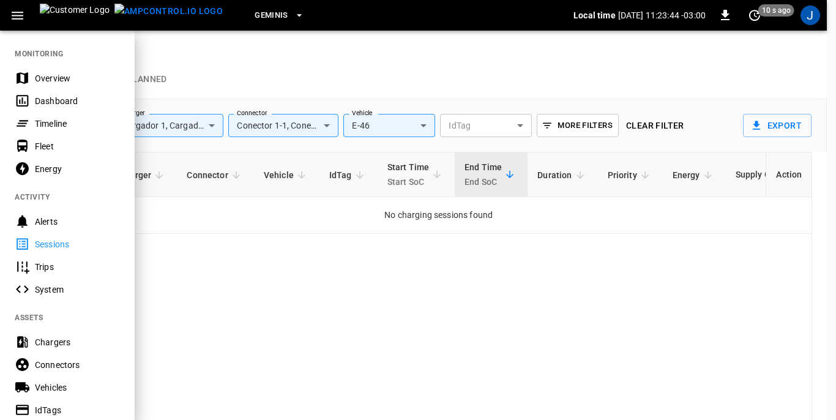
click at [39, 246] on div "Sessions" at bounding box center [77, 244] width 85 height 12
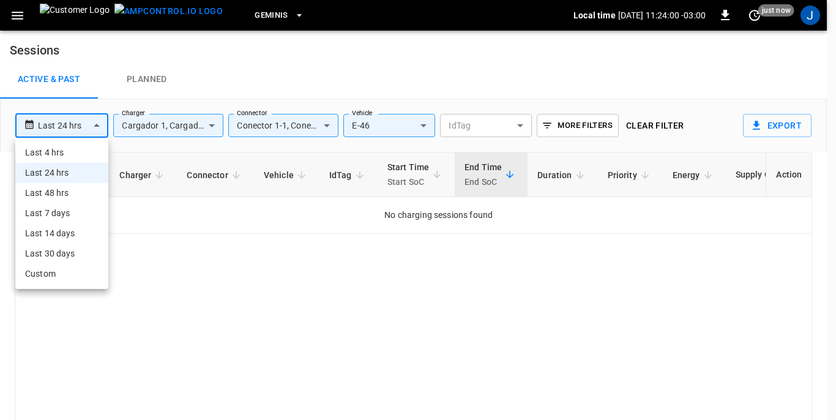
click at [98, 124] on body "**********" at bounding box center [418, 239] width 836 height 478
click at [56, 195] on li "Last 48 hrs" at bounding box center [61, 193] width 93 height 20
type input "**********"
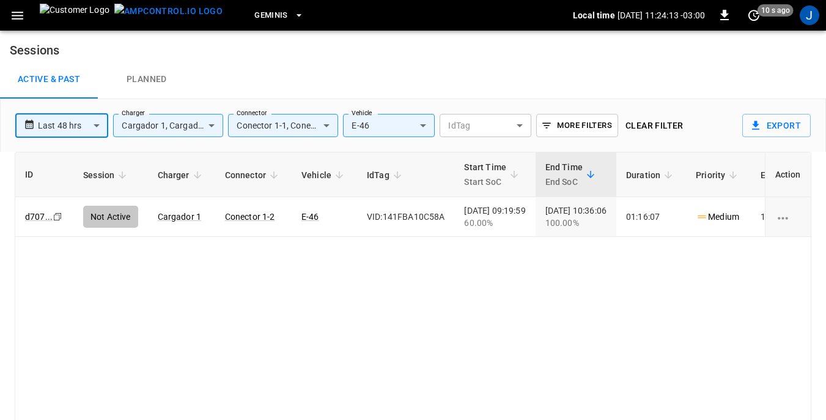
click at [12, 12] on button "button" at bounding box center [17, 15] width 25 height 23
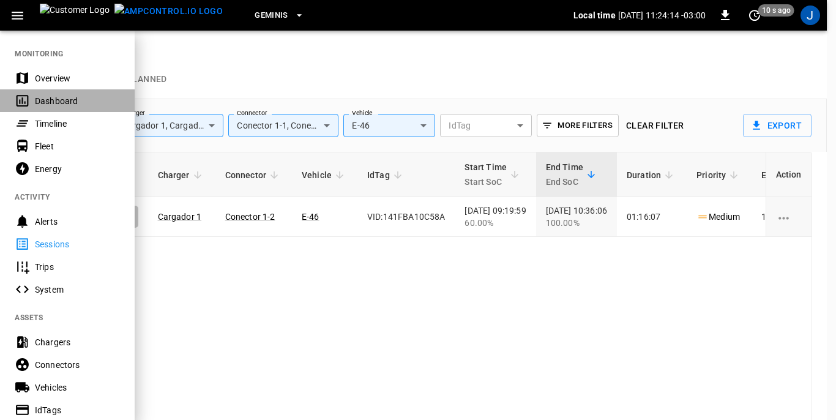
click at [54, 98] on div "Dashboard" at bounding box center [77, 101] width 85 height 12
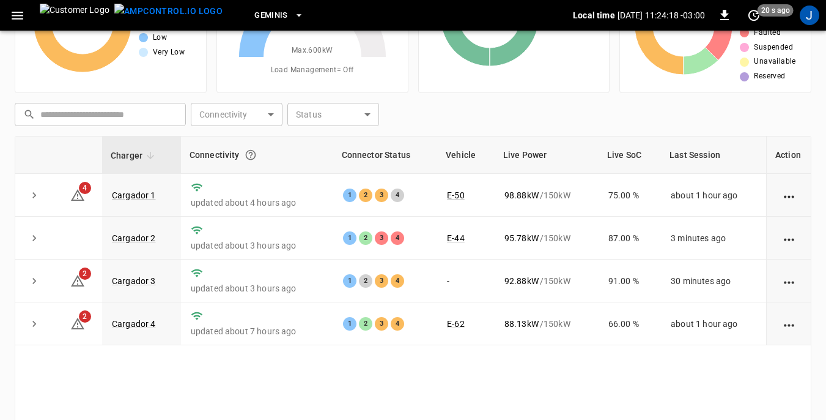
scroll to position [165, 0]
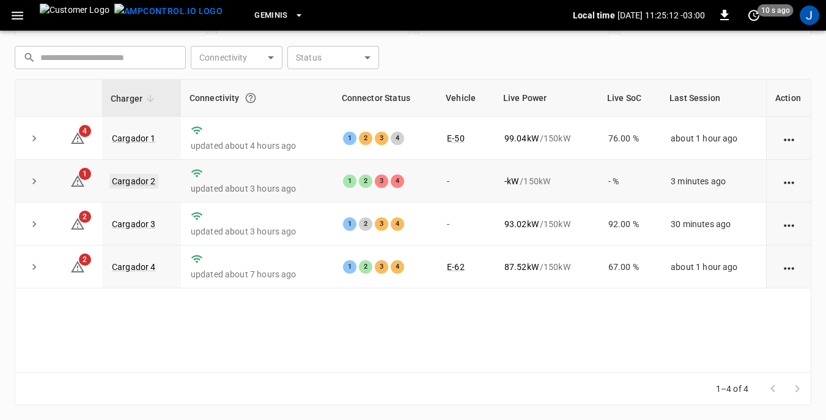
click at [136, 179] on link "Cargador 2" at bounding box center [133, 181] width 49 height 15
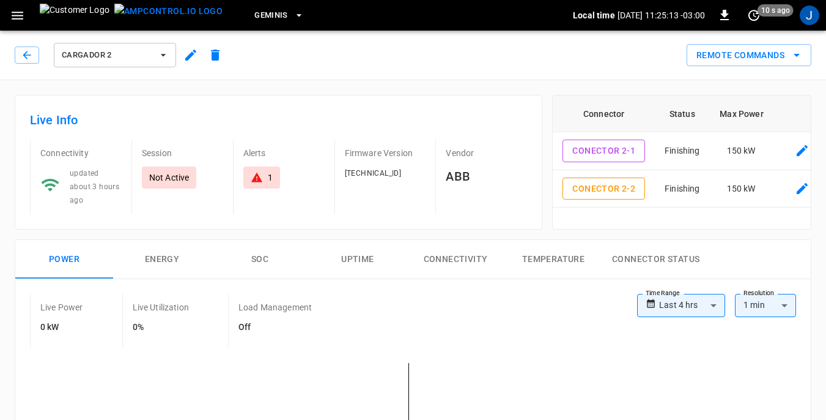
type input "**********"
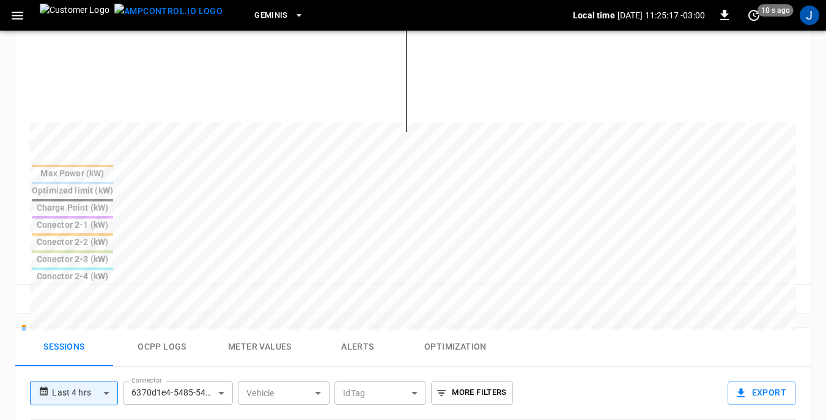
scroll to position [428, 0]
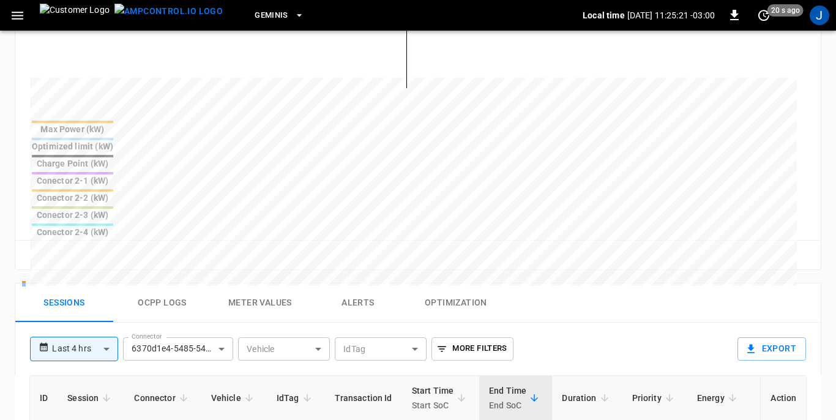
click at [223, 252] on body "**********" at bounding box center [418, 144] width 836 height 1144
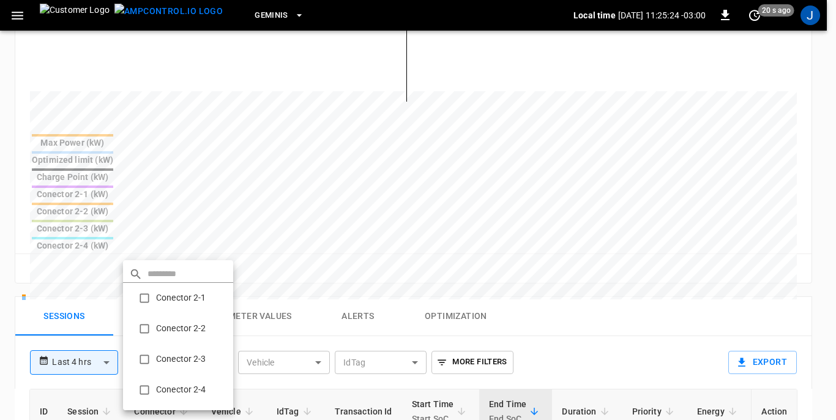
click at [17, 15] on div at bounding box center [418, 210] width 836 height 420
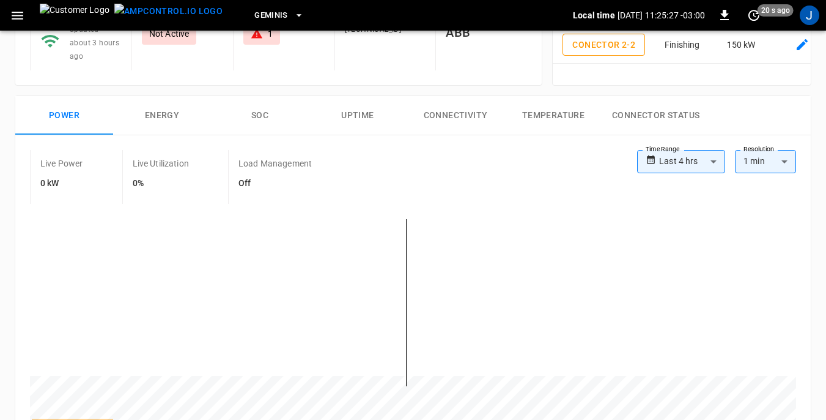
scroll to position [122, 0]
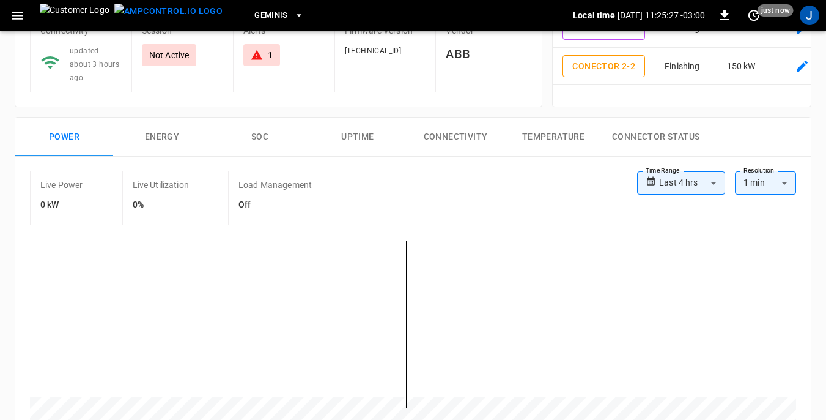
click at [18, 15] on icon "button" at bounding box center [18, 16] width 12 height 8
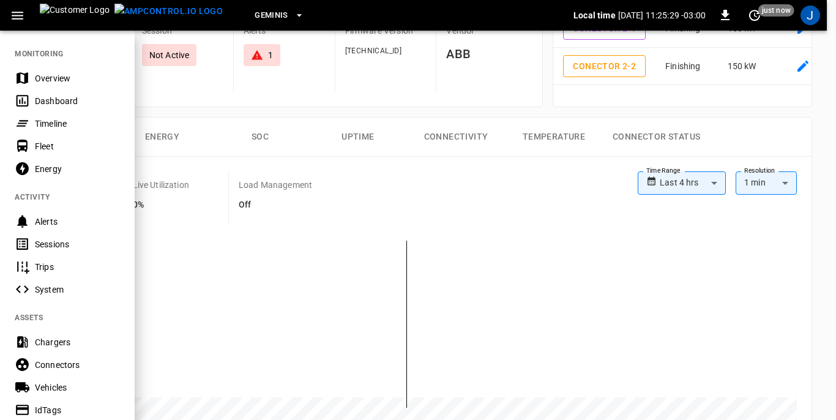
click at [42, 98] on div "Dashboard" at bounding box center [77, 101] width 85 height 12
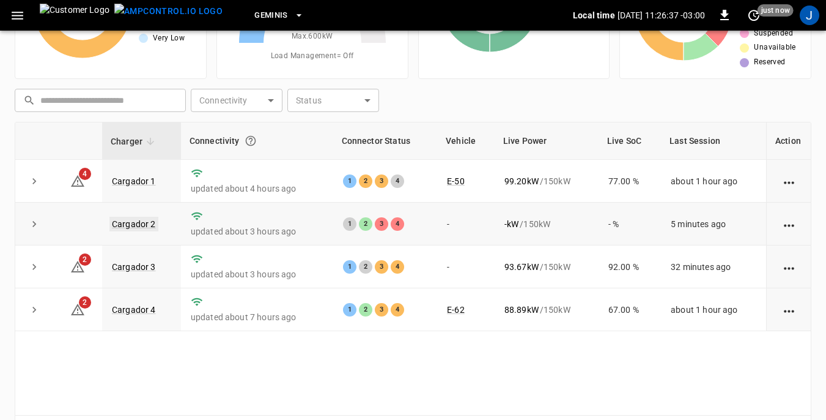
click at [127, 222] on link "Cargador 2" at bounding box center [133, 224] width 49 height 15
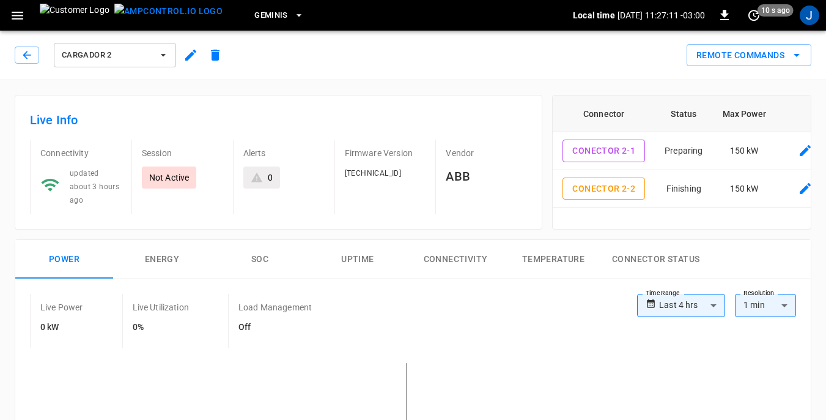
click at [176, 180] on p "Not Active" at bounding box center [169, 177] width 40 height 12
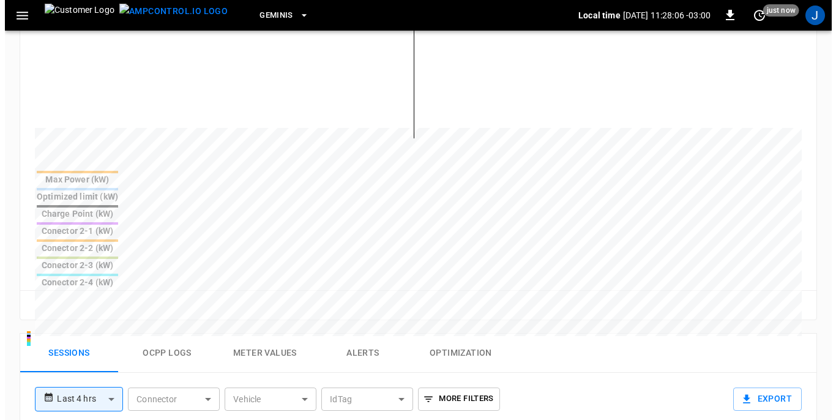
scroll to position [489, 0]
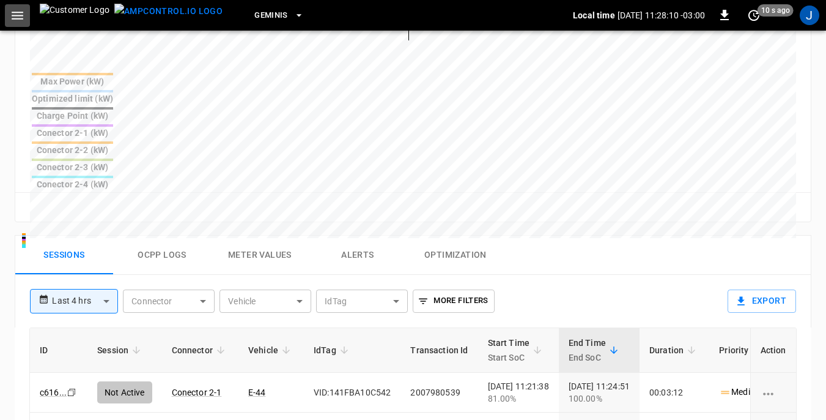
click at [15, 11] on icon "button" at bounding box center [17, 15] width 15 height 15
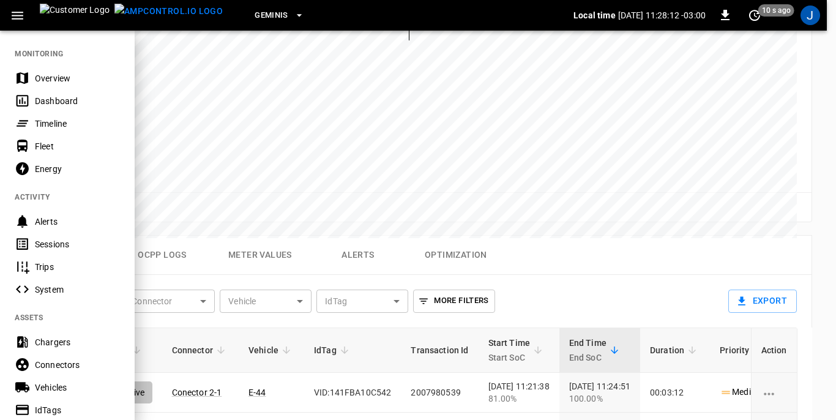
click at [51, 102] on div "Dashboard" at bounding box center [77, 101] width 85 height 12
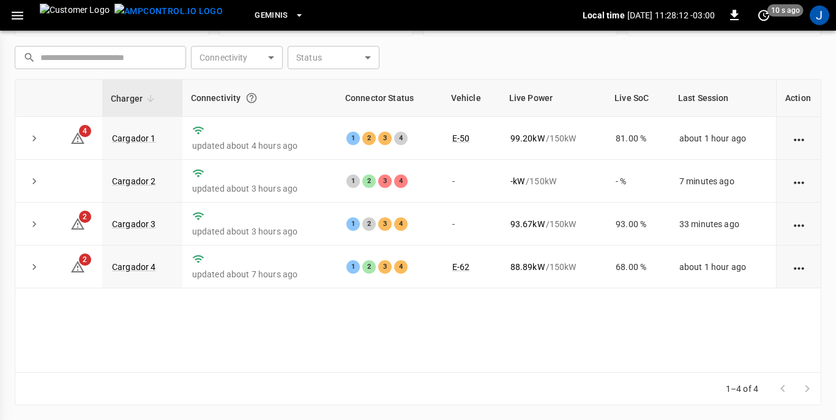
scroll to position [165, 0]
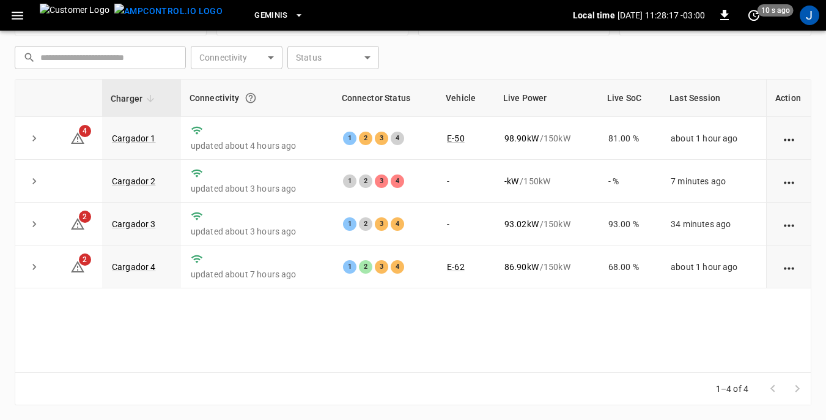
click at [22, 17] on icon "button" at bounding box center [17, 15] width 15 height 15
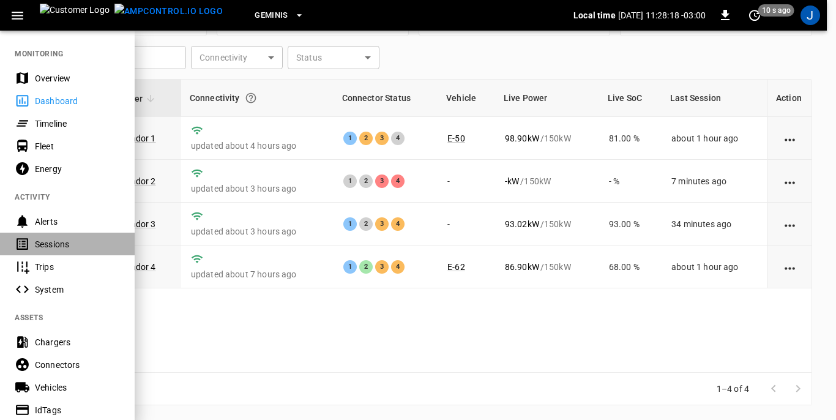
click at [52, 246] on div "Sessions" at bounding box center [77, 244] width 85 height 12
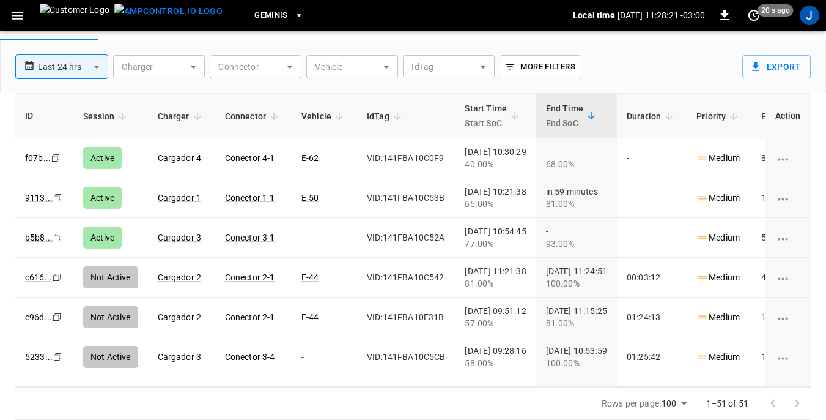
click at [388, 61] on body "**********" at bounding box center [413, 180] width 826 height 478
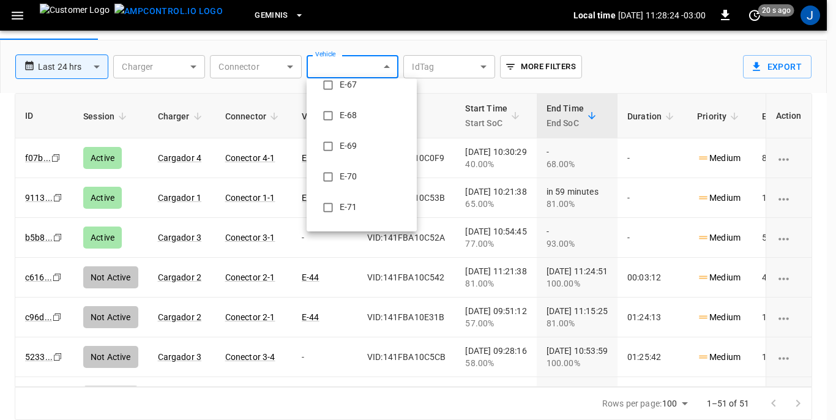
scroll to position [856, 0]
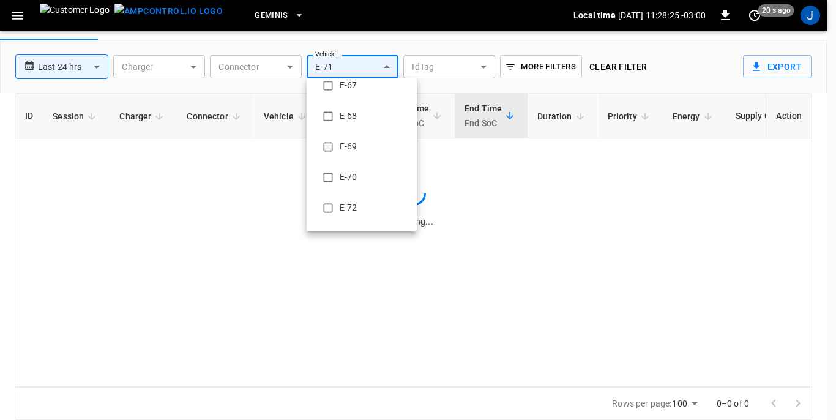
type input "**********"
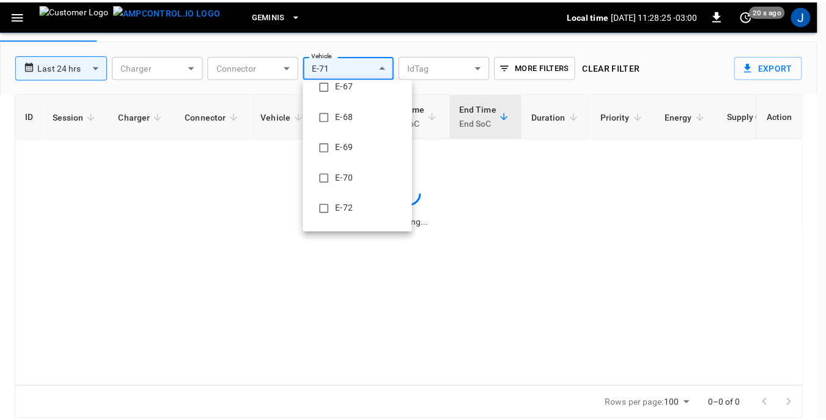
scroll to position [0, 0]
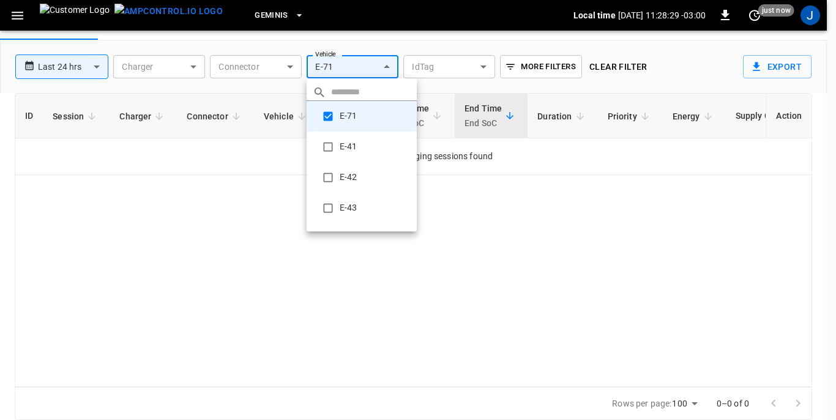
click at [194, 67] on div at bounding box center [418, 210] width 836 height 420
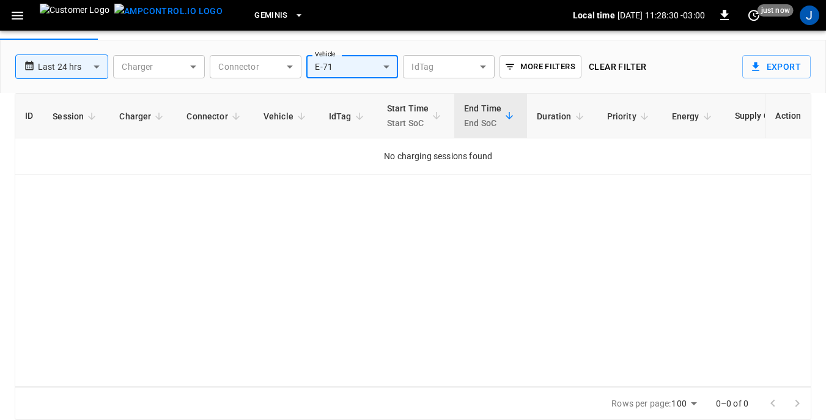
click at [194, 67] on body "**********" at bounding box center [413, 180] width 826 height 478
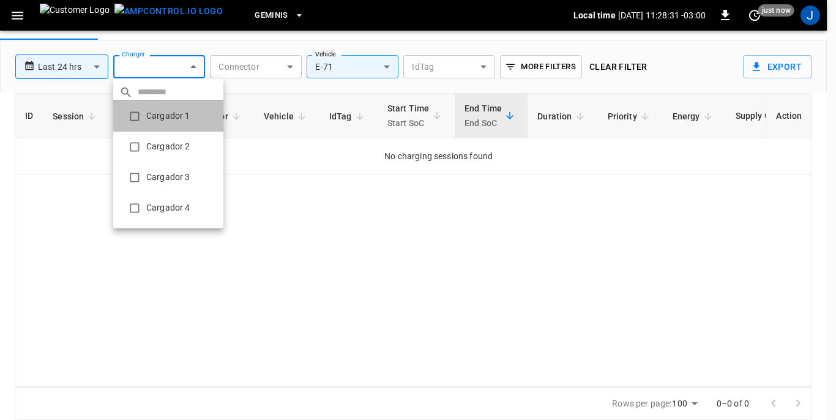
click at [169, 117] on li "Cargador 1" at bounding box center [168, 116] width 110 height 31
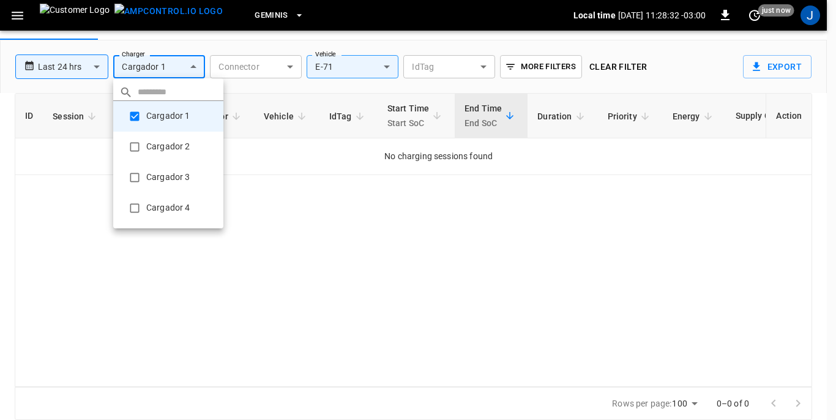
click at [169, 144] on li "Cargador 2" at bounding box center [168, 147] width 110 height 31
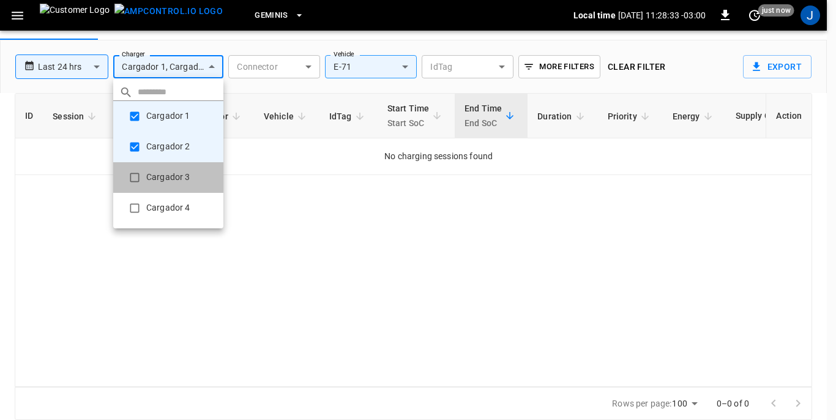
click at [166, 177] on li "Cargador 3" at bounding box center [168, 177] width 110 height 31
click at [164, 204] on li "Cargador 4" at bounding box center [168, 208] width 110 height 31
type input "**********"
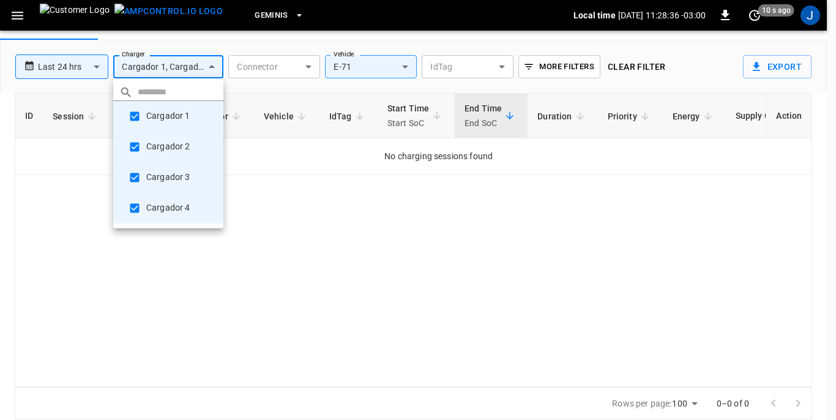
click at [278, 275] on div at bounding box center [418, 210] width 836 height 420
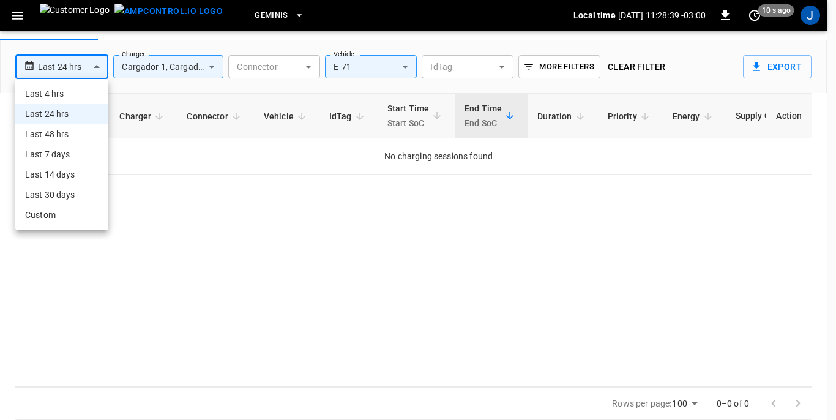
click at [92, 63] on body "**********" at bounding box center [418, 180] width 836 height 478
click at [64, 135] on li "Last 48 hrs" at bounding box center [61, 134] width 93 height 20
type input "**********"
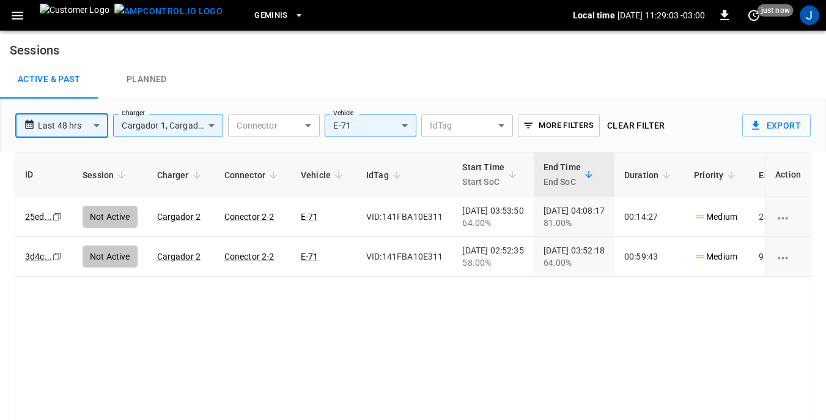
click at [17, 15] on icon "button" at bounding box center [18, 16] width 12 height 8
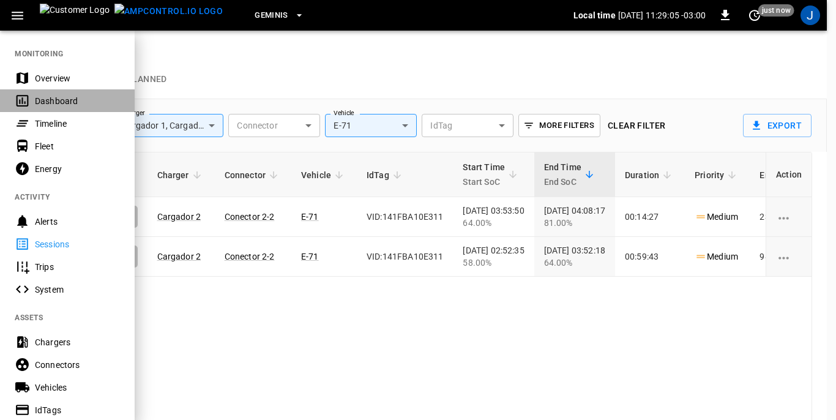
click at [51, 100] on div "Dashboard" at bounding box center [77, 101] width 85 height 12
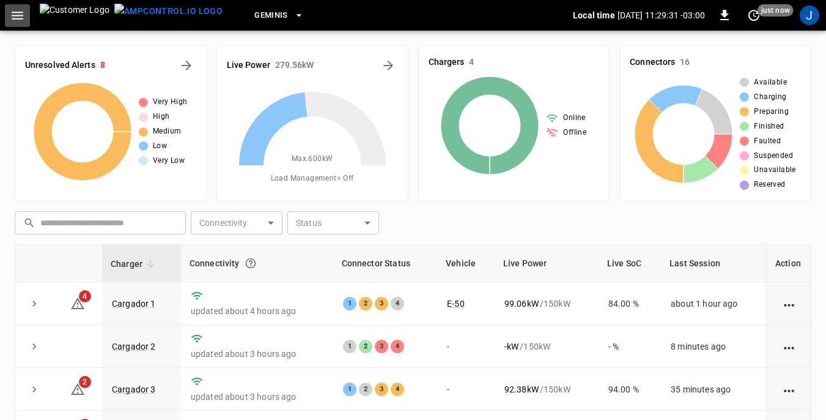
click at [21, 15] on icon "button" at bounding box center [18, 16] width 12 height 8
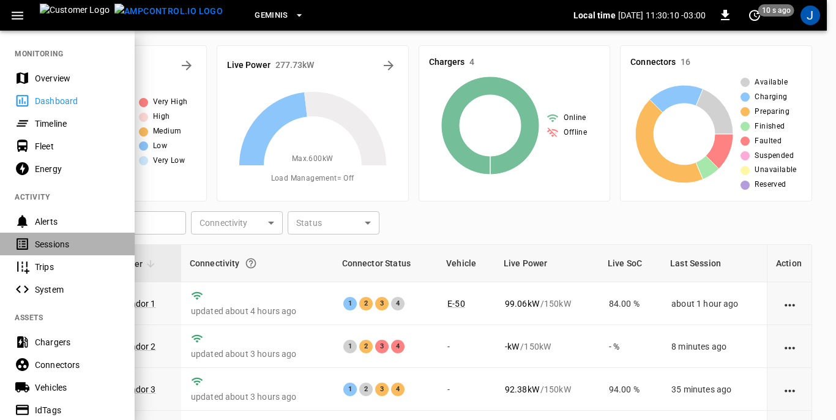
click at [40, 245] on div "Sessions" at bounding box center [77, 244] width 85 height 12
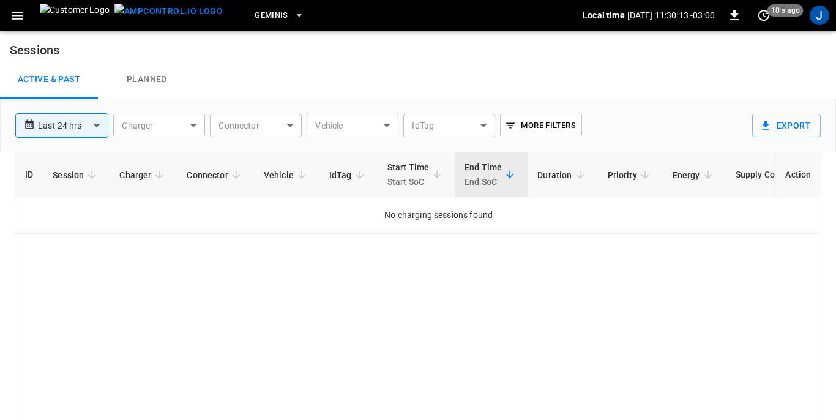
click at [390, 124] on body "**********" at bounding box center [418, 239] width 836 height 478
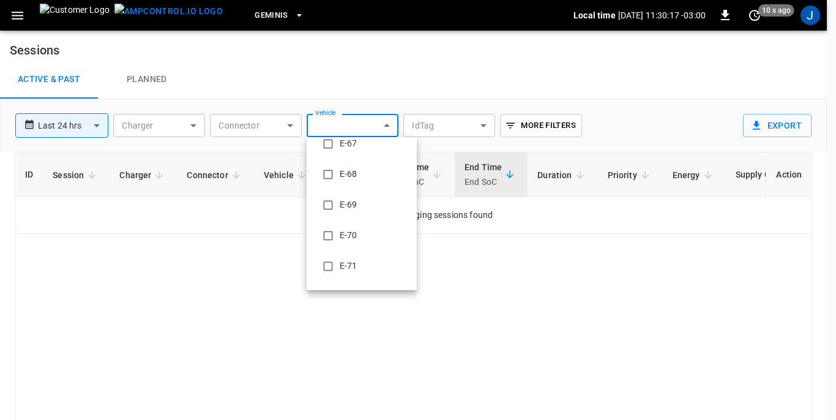
scroll to position [856, 0]
type input "**********"
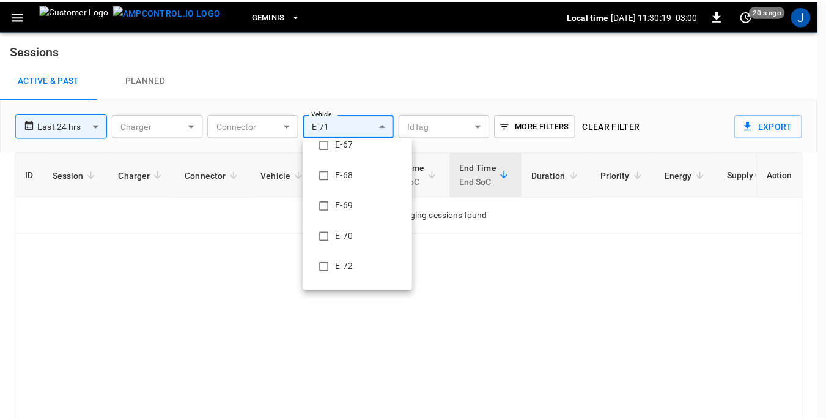
scroll to position [0, 0]
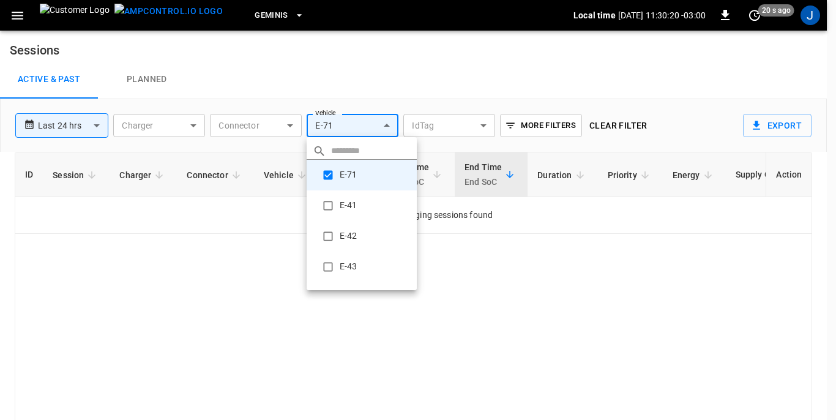
click at [189, 235] on div at bounding box center [418, 210] width 836 height 420
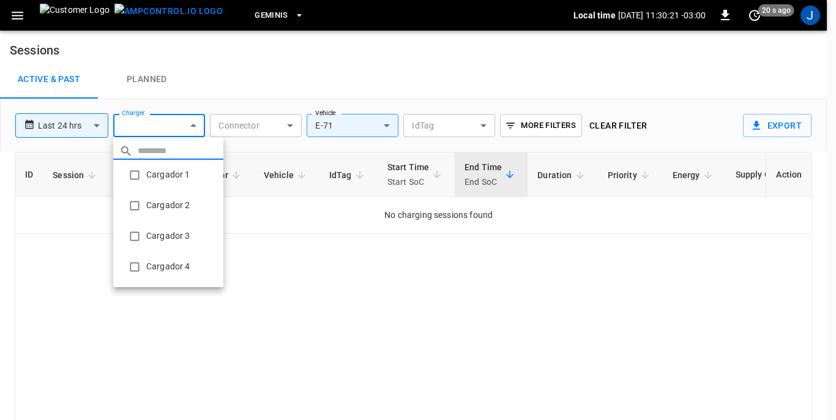
click at [193, 126] on body "**********" at bounding box center [418, 239] width 836 height 478
click at [153, 176] on li "Cargador 1" at bounding box center [168, 175] width 110 height 31
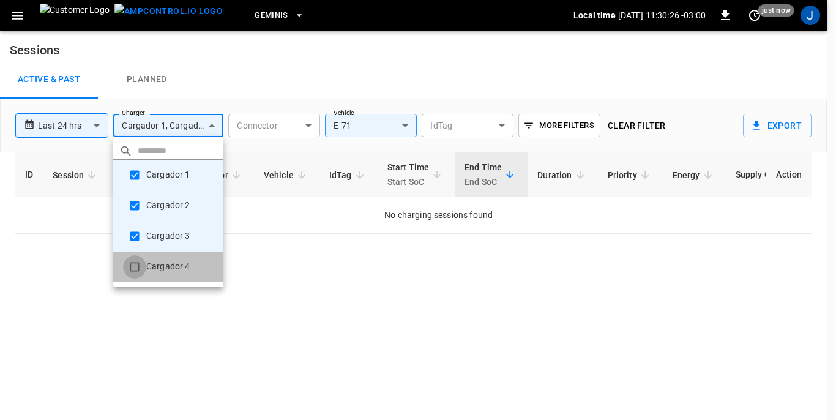
type input "**********"
click at [95, 125] on div at bounding box center [418, 210] width 836 height 420
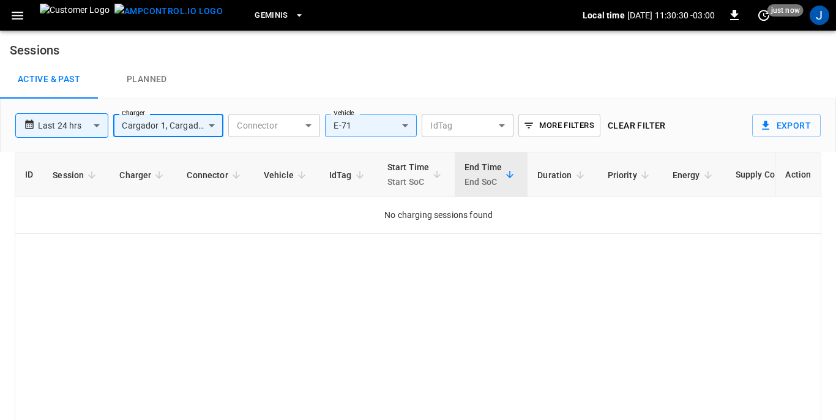
click at [95, 125] on body "**********" at bounding box center [418, 239] width 836 height 478
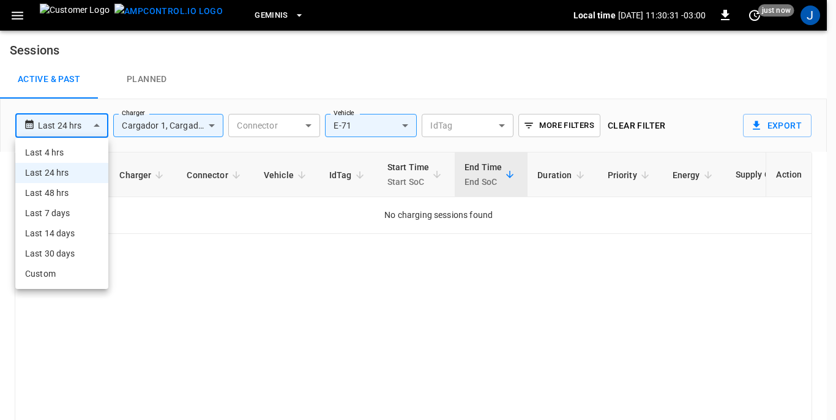
click at [53, 193] on li "Last 48 hrs" at bounding box center [61, 193] width 93 height 20
type input "**********"
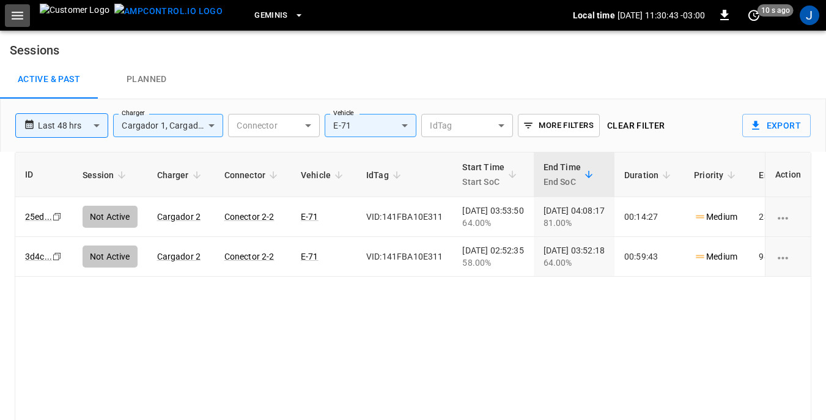
click at [14, 13] on icon "button" at bounding box center [17, 15] width 15 height 15
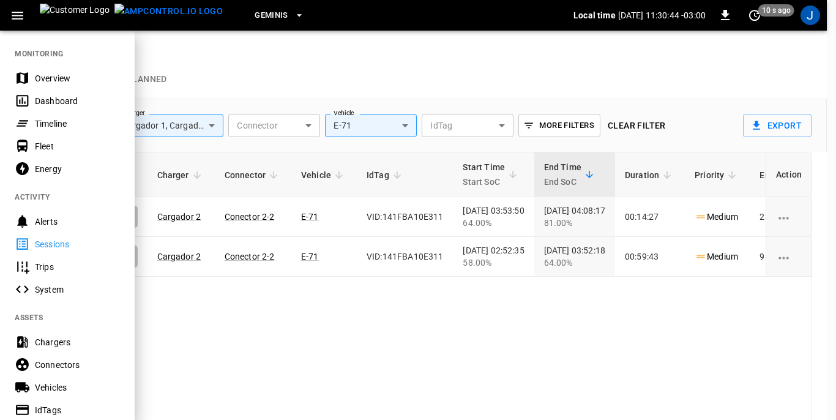
click at [41, 102] on div "Dashboard" at bounding box center [77, 101] width 85 height 12
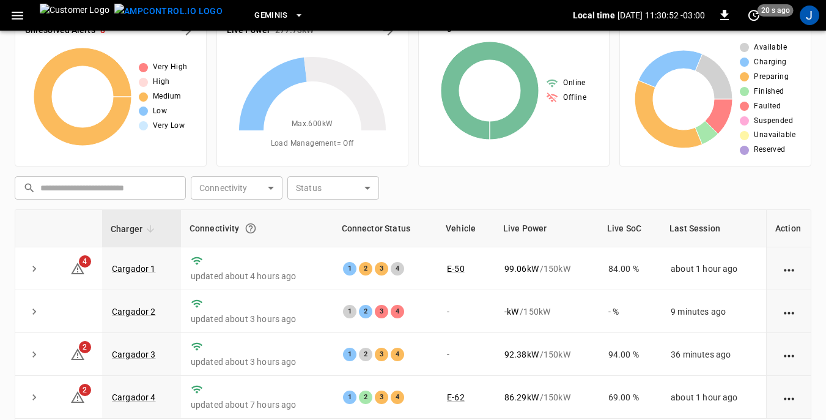
scroll to position [61, 0]
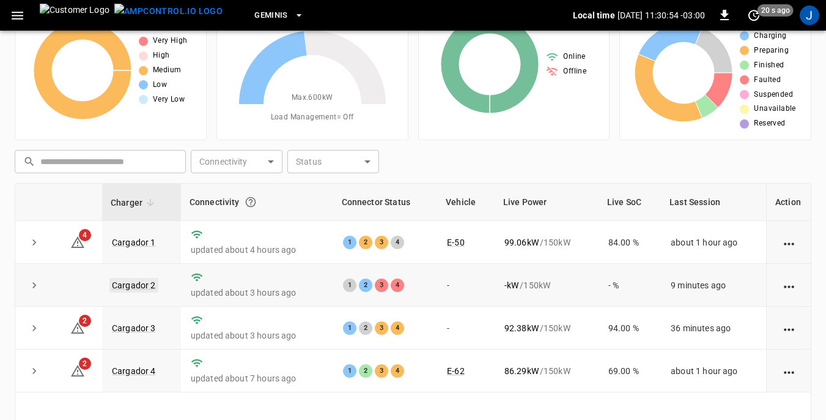
click at [127, 286] on link "Cargador 2" at bounding box center [133, 285] width 49 height 15
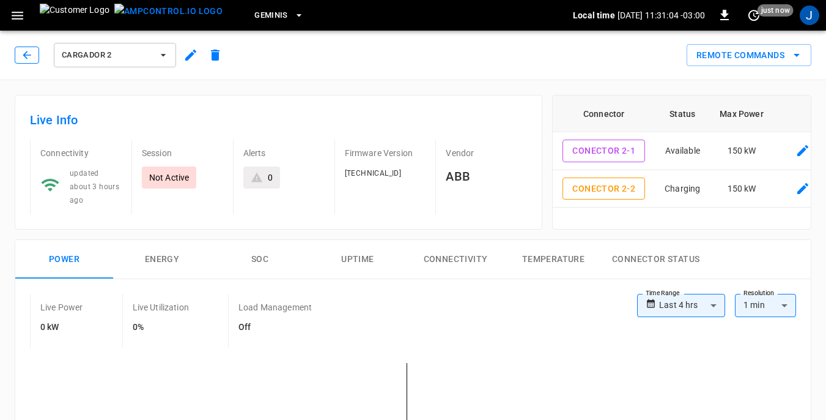
click at [28, 52] on icon "button" at bounding box center [27, 55] width 12 height 12
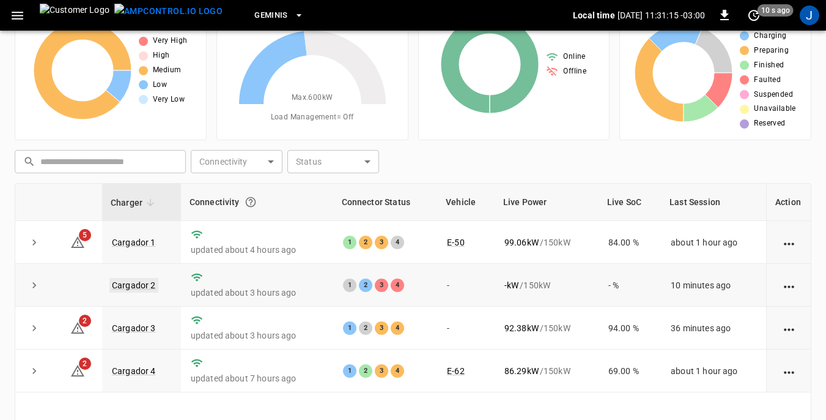
click at [135, 283] on link "Cargador 2" at bounding box center [133, 285] width 49 height 15
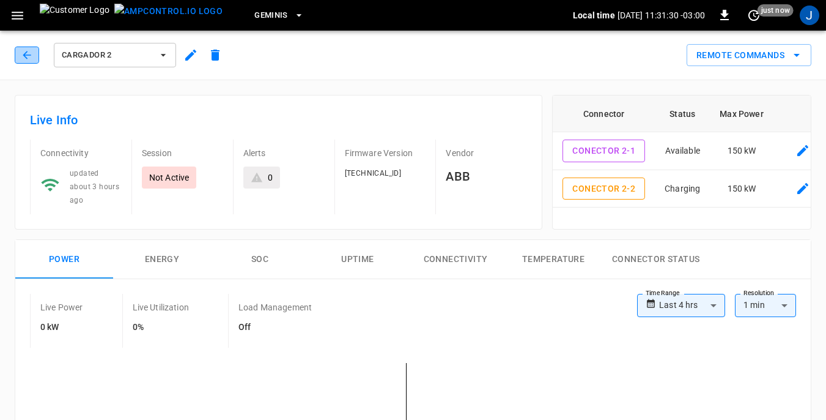
click at [28, 57] on icon "button" at bounding box center [27, 55] width 12 height 12
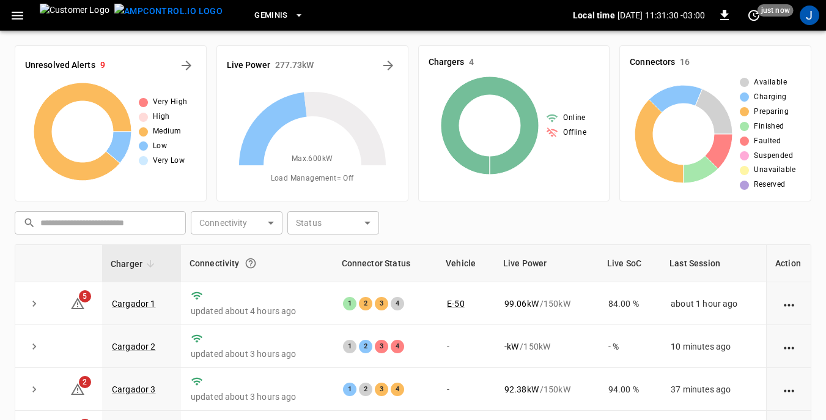
scroll to position [61, 0]
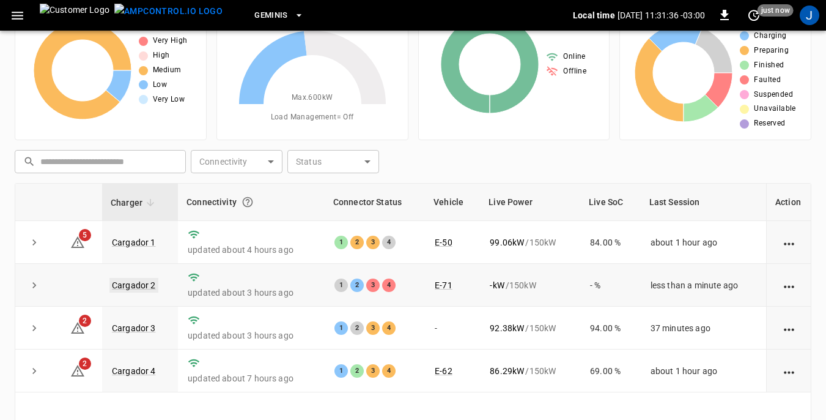
click at [136, 283] on link "Cargador 2" at bounding box center [133, 285] width 49 height 15
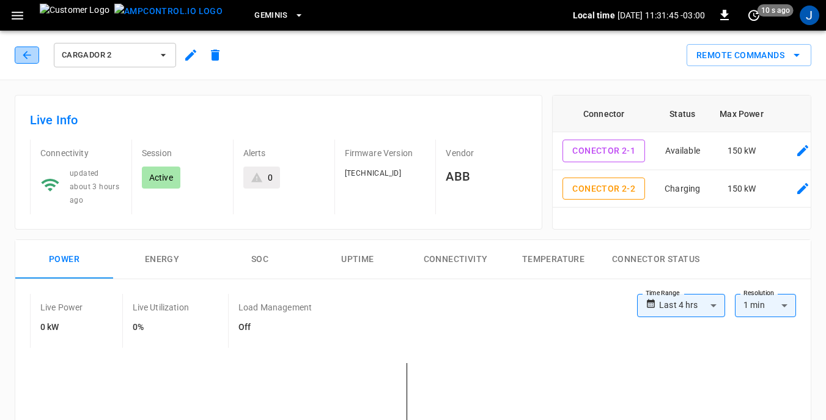
click at [30, 54] on icon "button" at bounding box center [27, 55] width 12 height 12
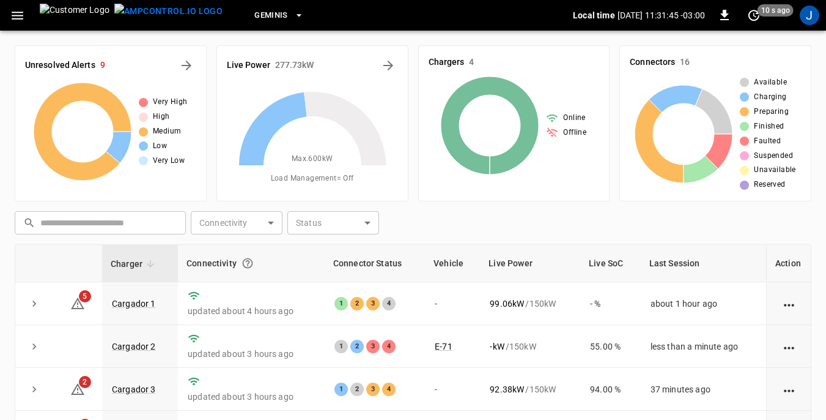
scroll to position [61, 0]
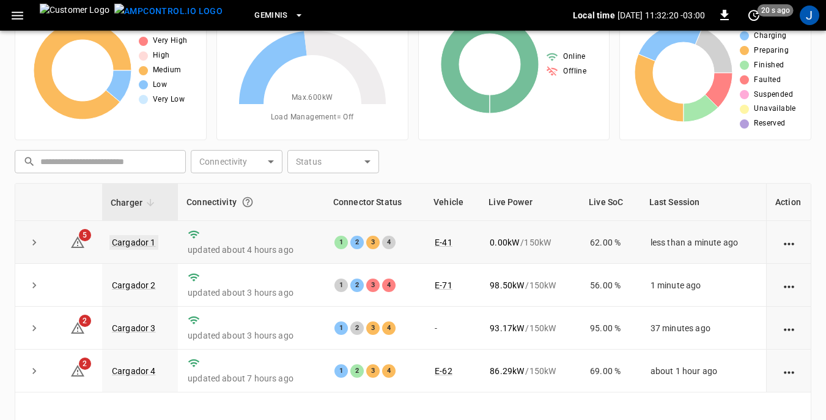
click at [139, 244] on link "Cargador 1" at bounding box center [133, 242] width 49 height 15
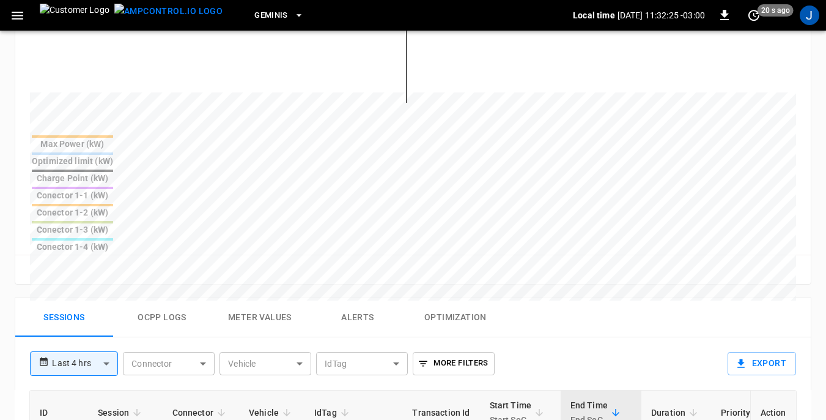
scroll to position [428, 0]
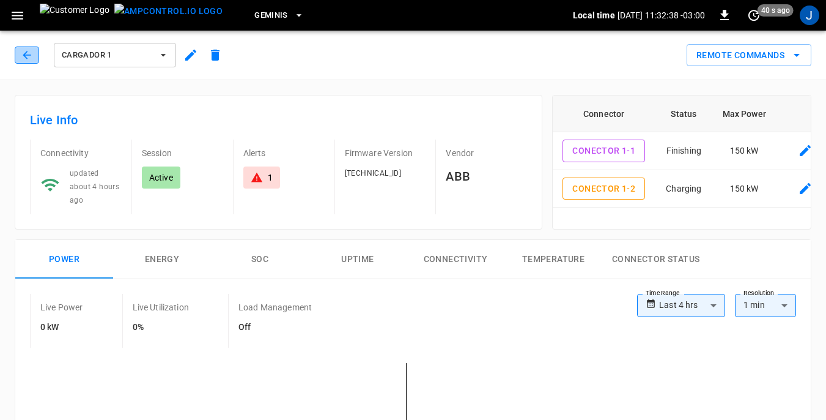
click at [24, 52] on icon "button" at bounding box center [27, 55] width 12 height 12
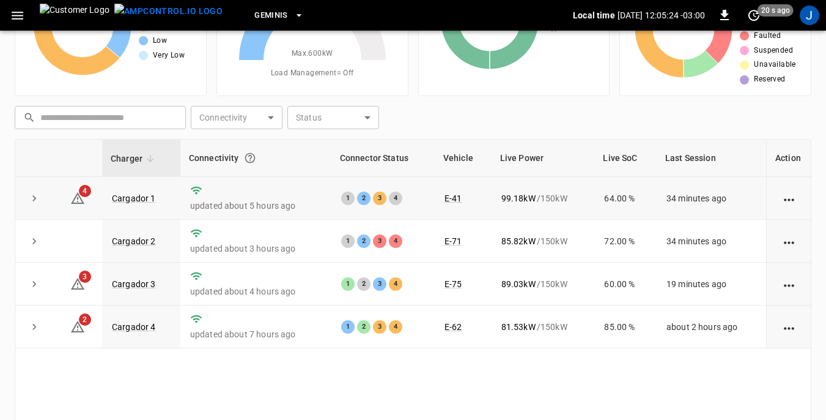
scroll to position [122, 0]
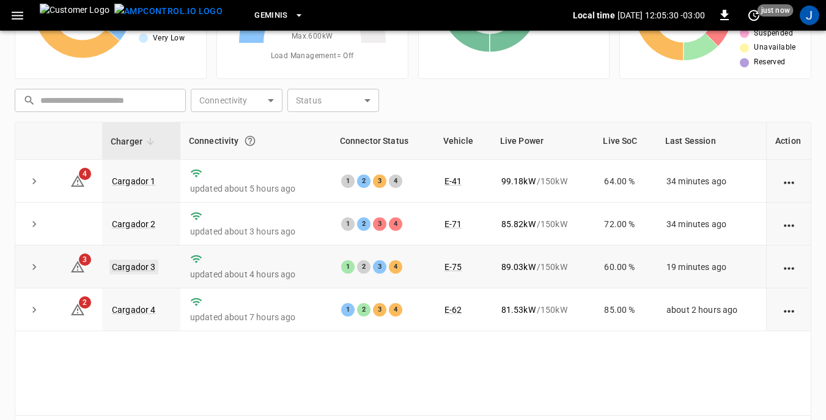
click at [139, 270] on link "Cargador 3" at bounding box center [133, 266] width 49 height 15
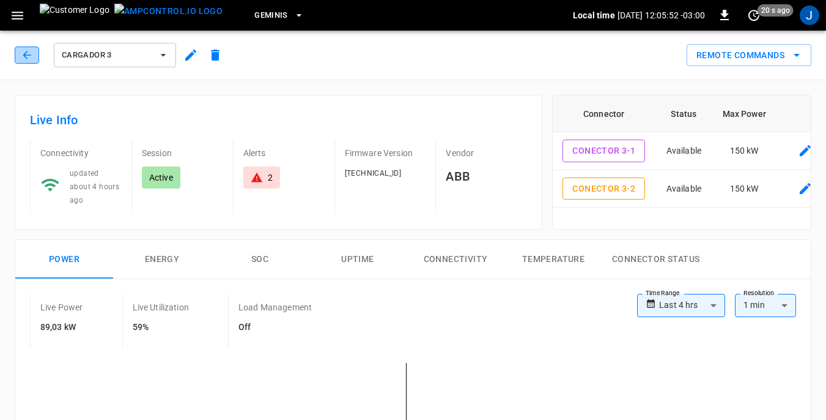
click at [27, 56] on icon "button" at bounding box center [27, 55] width 12 height 12
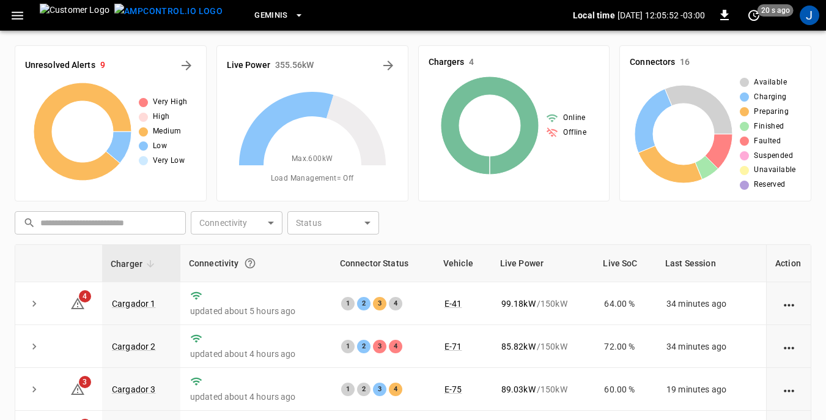
scroll to position [122, 0]
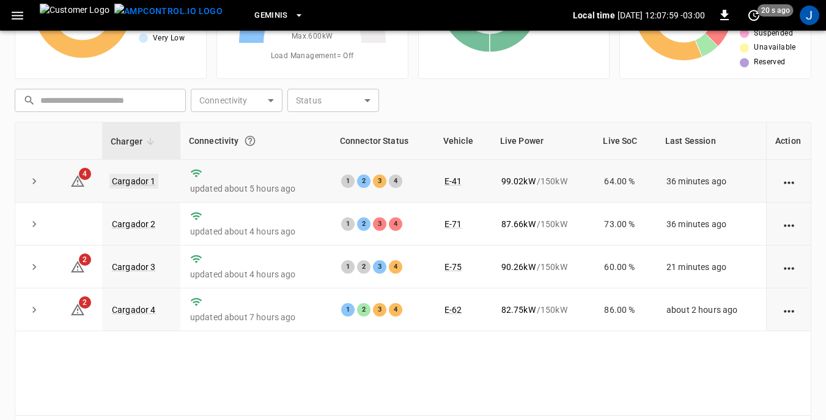
click at [135, 182] on link "Cargador 1" at bounding box center [133, 181] width 49 height 15
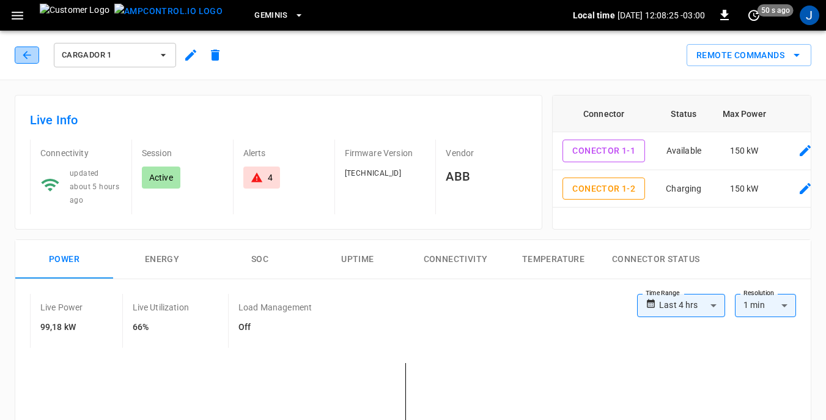
click at [28, 51] on icon "button" at bounding box center [27, 55] width 12 height 12
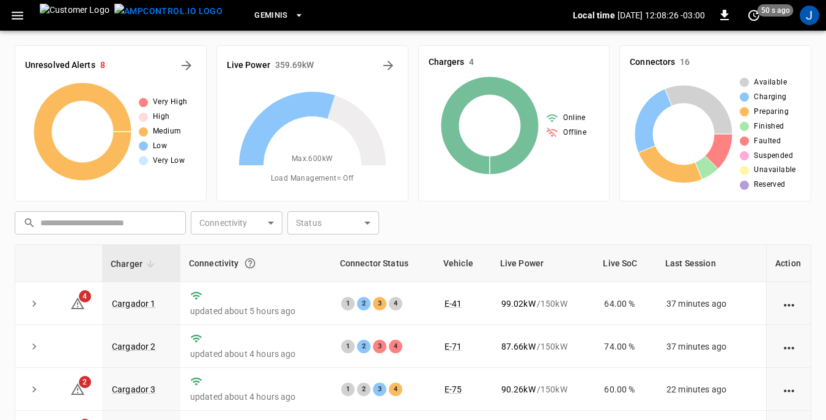
scroll to position [122, 0]
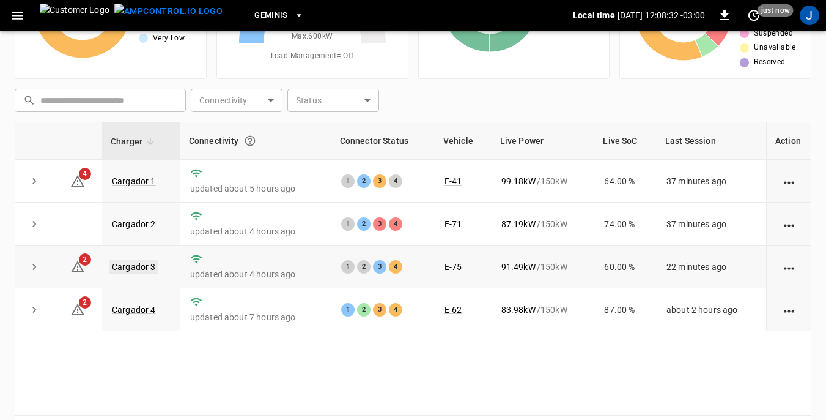
click at [130, 262] on link "Cargador 3" at bounding box center [133, 266] width 49 height 15
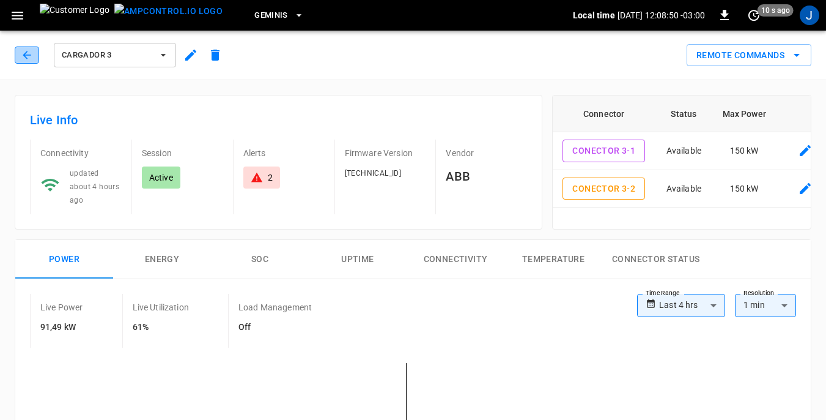
click at [31, 56] on icon "button" at bounding box center [27, 55] width 12 height 12
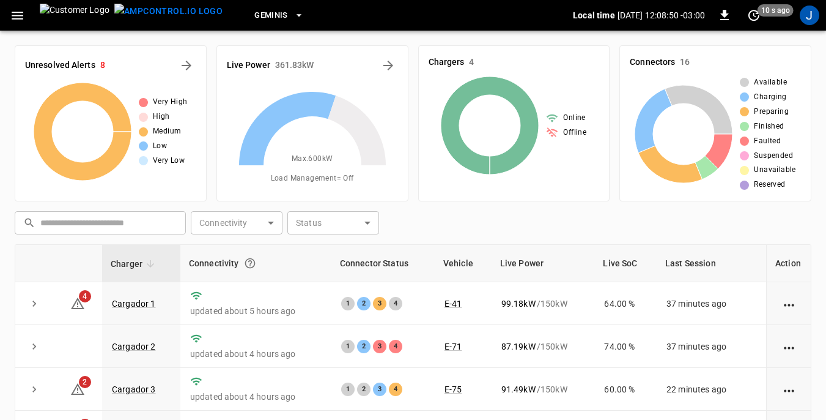
scroll to position [122, 0]
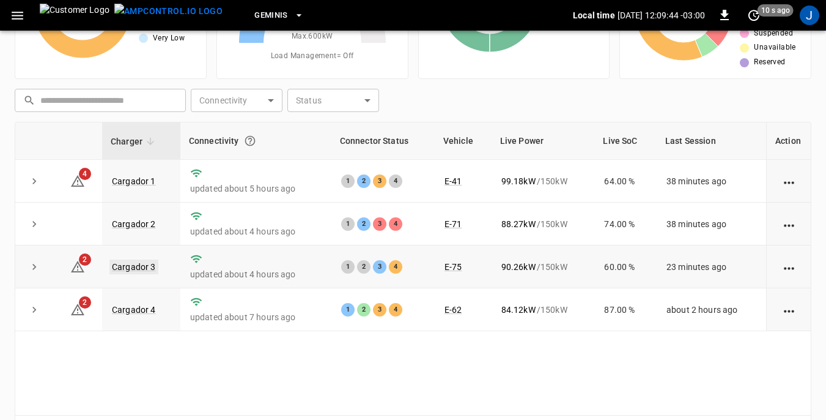
click at [145, 265] on link "Cargador 3" at bounding box center [133, 266] width 49 height 15
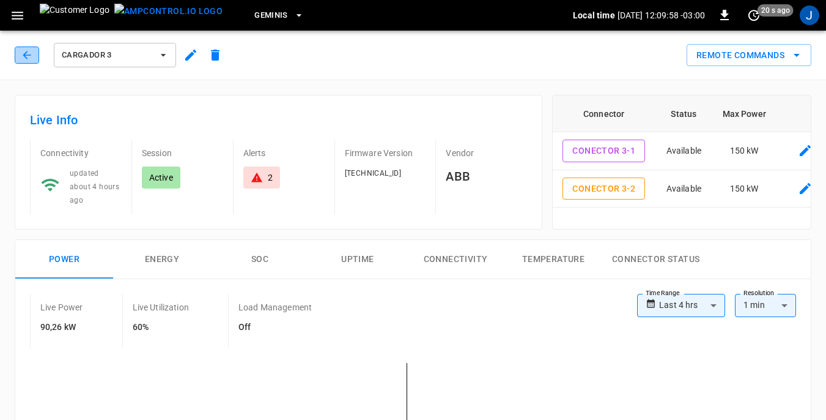
click at [31, 51] on icon "button" at bounding box center [27, 55] width 12 height 12
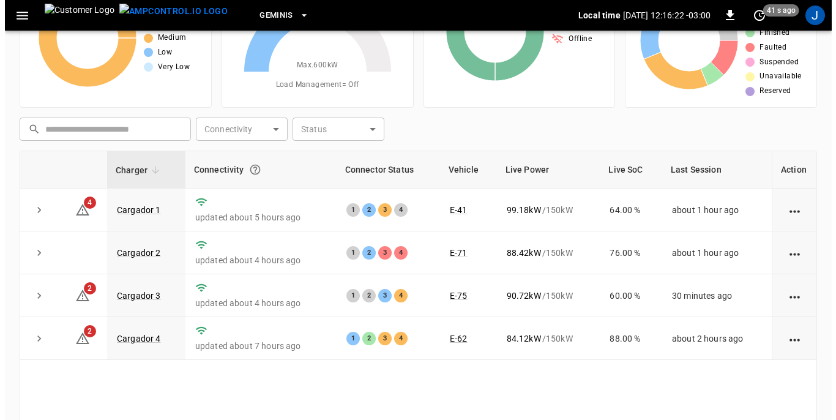
scroll to position [122, 0]
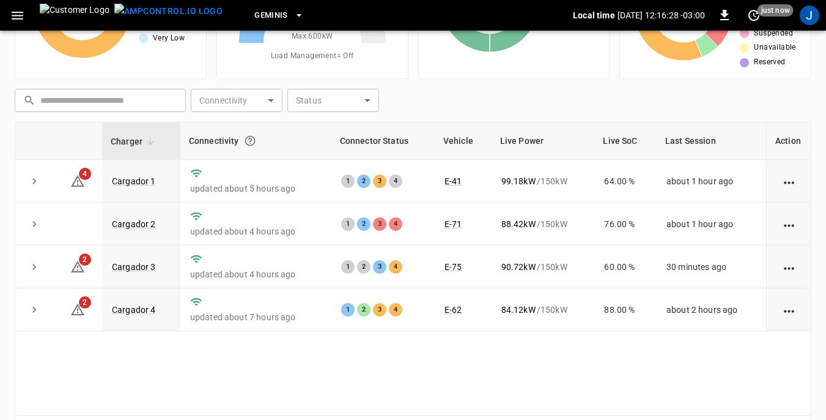
click at [18, 14] on icon "button" at bounding box center [17, 15] width 15 height 15
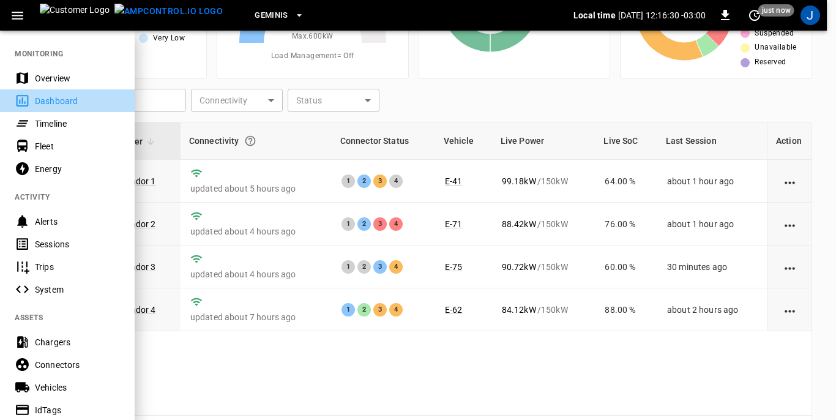
click at [46, 102] on div "Dashboard" at bounding box center [77, 101] width 85 height 12
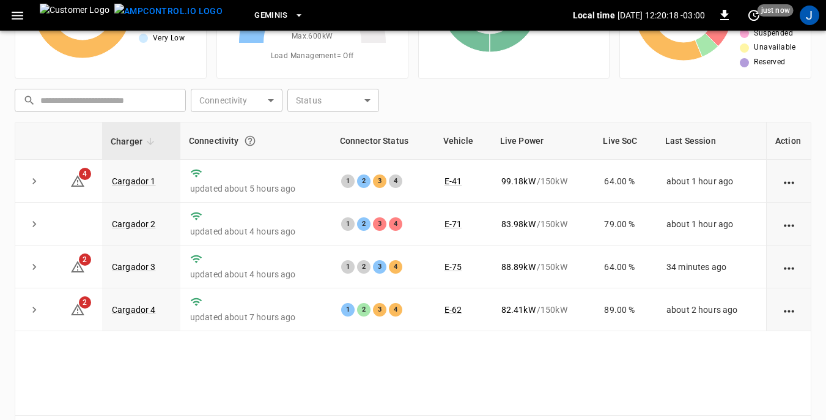
click at [20, 13] on icon "button" at bounding box center [17, 15] width 15 height 15
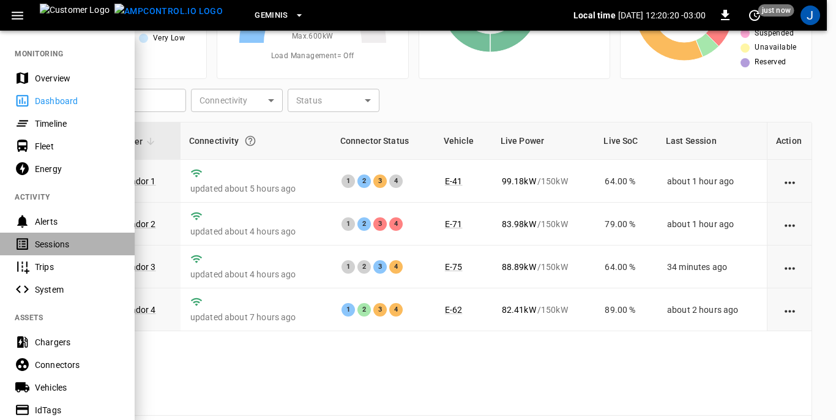
click at [53, 244] on div "Sessions" at bounding box center [77, 244] width 85 height 12
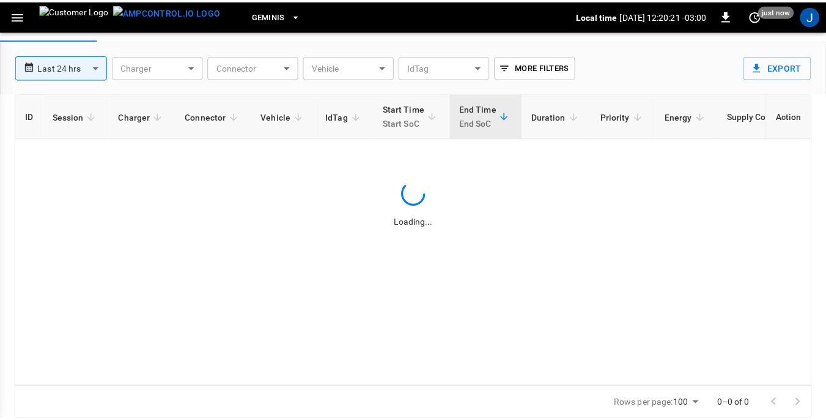
scroll to position [59, 0]
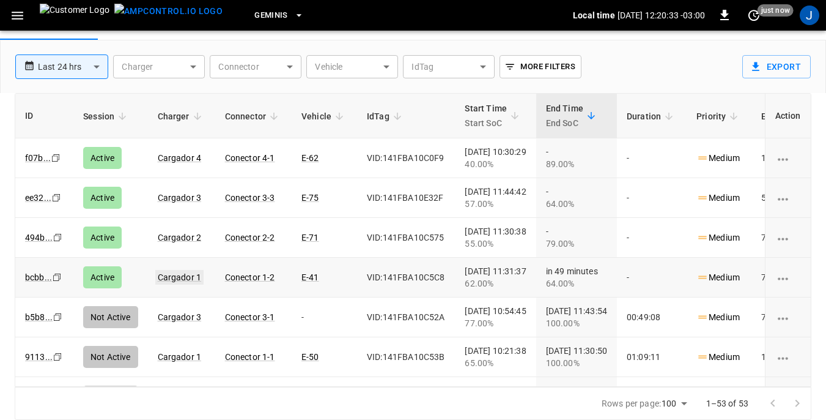
drag, startPoint x: 198, startPoint y: 291, endPoint x: 190, endPoint y: 276, distance: 17.0
click at [190, 276] on link "Cargador 1" at bounding box center [179, 277] width 49 height 15
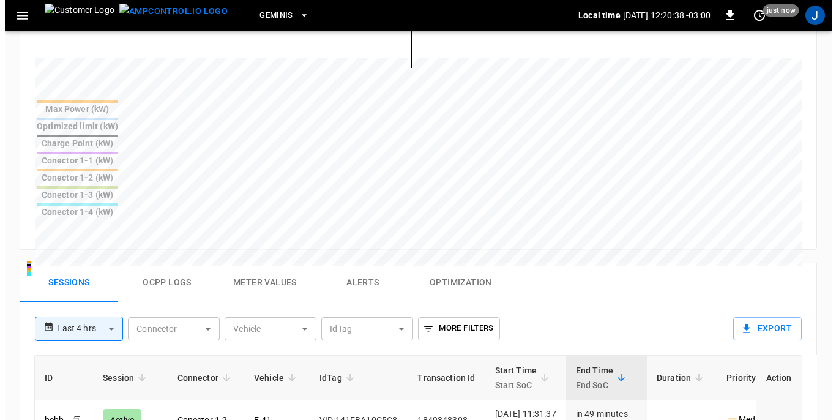
scroll to position [489, 0]
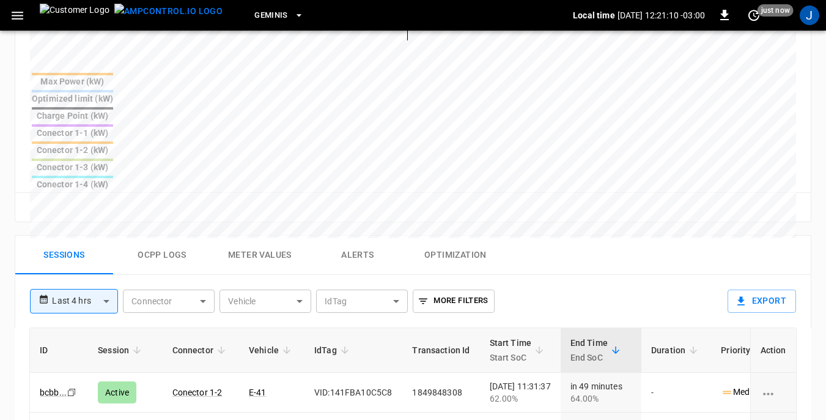
click at [21, 13] on icon "button" at bounding box center [17, 15] width 15 height 15
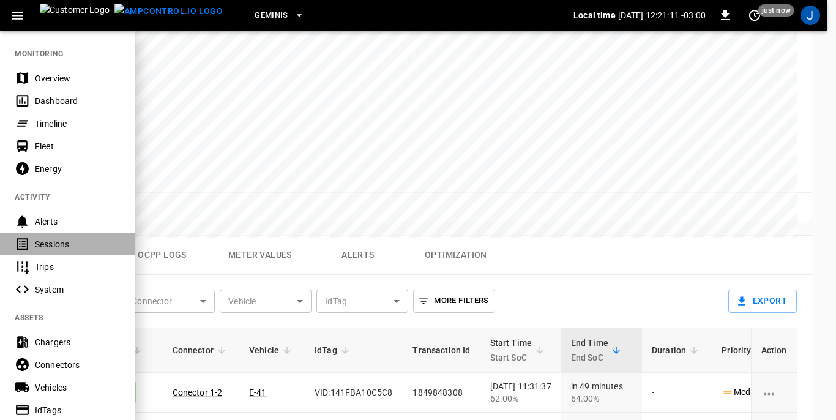
click at [48, 242] on div "Sessions" at bounding box center [77, 244] width 85 height 12
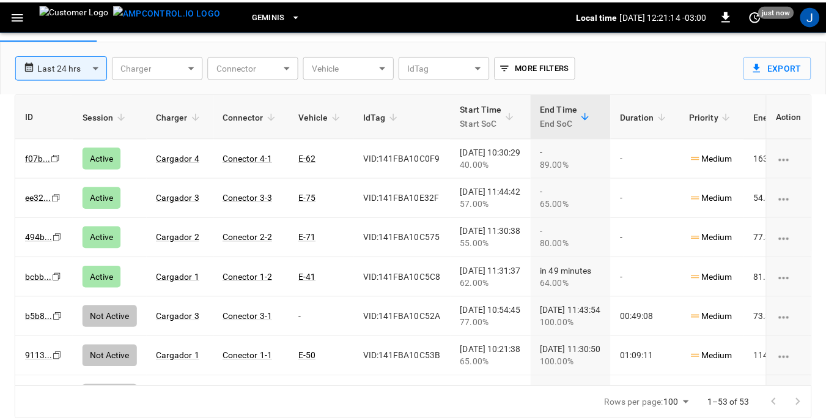
scroll to position [59, 0]
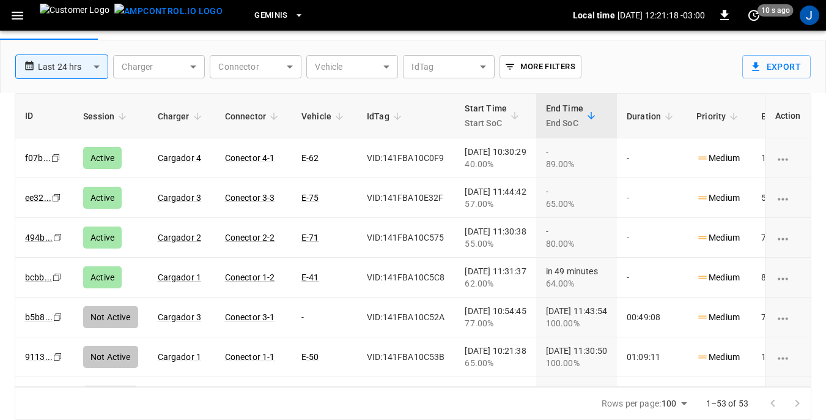
click at [389, 65] on body "**********" at bounding box center [413, 180] width 826 height 478
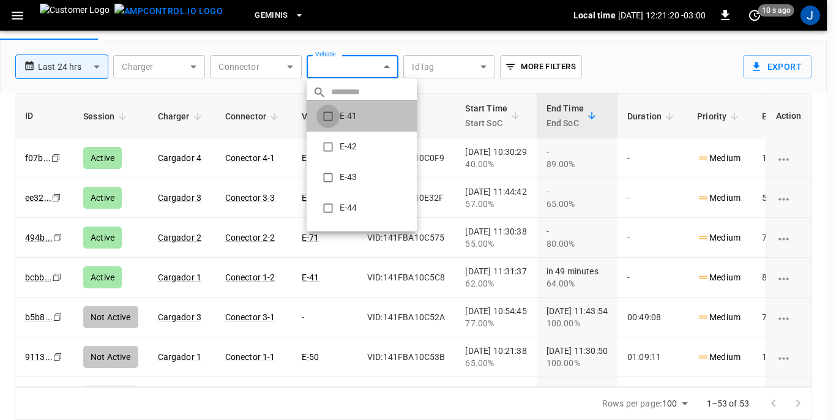
type input "**********"
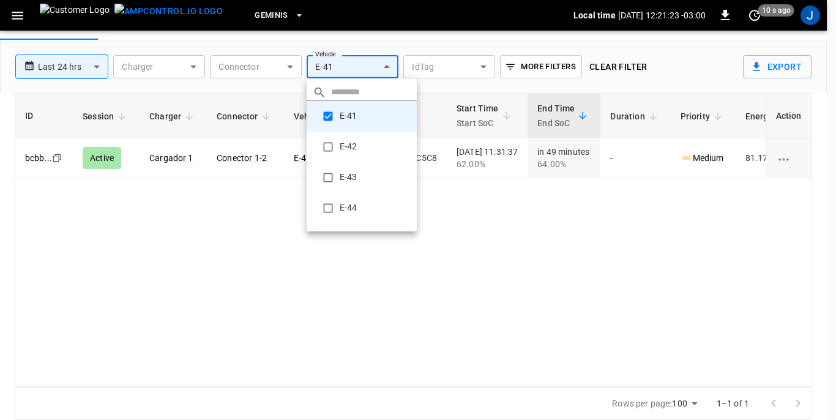
click at [190, 63] on div at bounding box center [418, 210] width 836 height 420
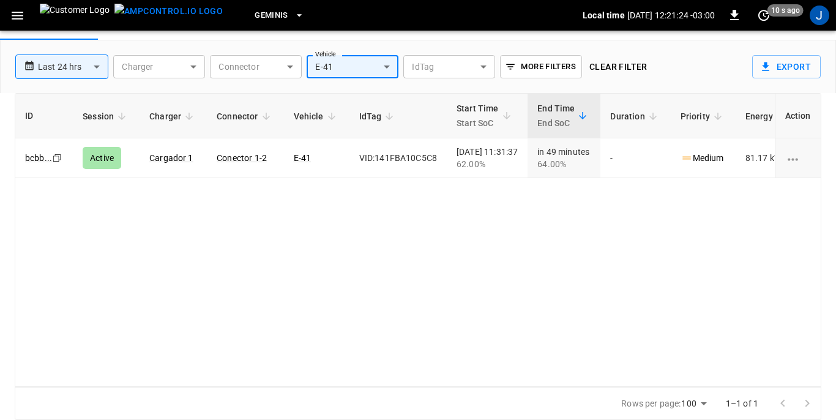
click at [195, 68] on body "**********" at bounding box center [418, 180] width 836 height 478
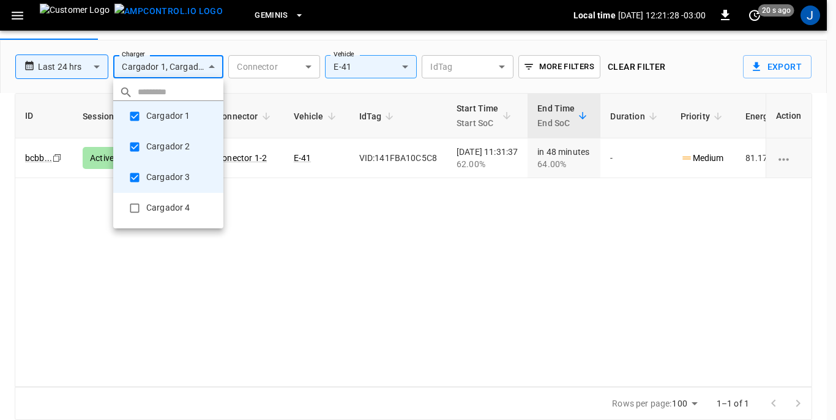
type input "**********"
click at [354, 280] on div at bounding box center [418, 210] width 836 height 420
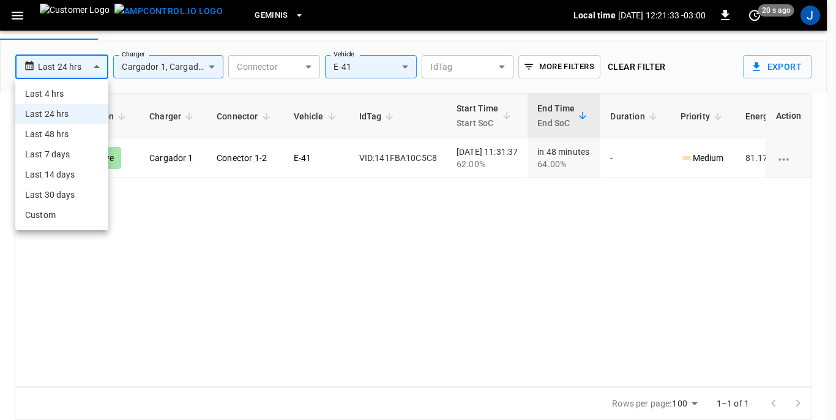
click at [98, 65] on body "**********" at bounding box center [418, 180] width 836 height 478
click at [60, 133] on li "Last 48 hrs" at bounding box center [61, 134] width 93 height 20
type input "**********"
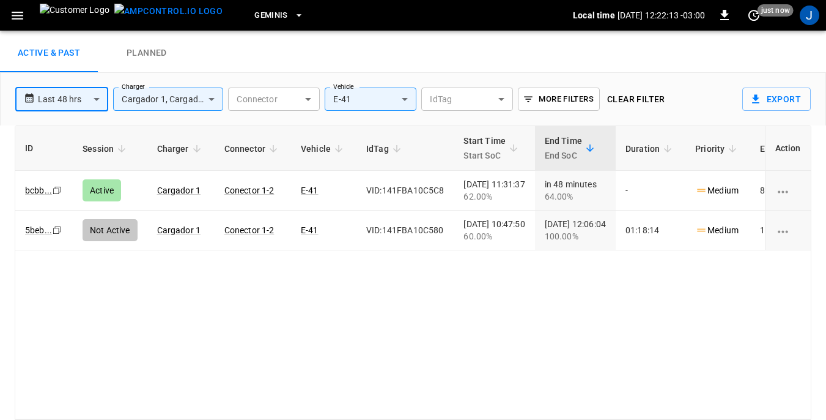
scroll to position [0, 0]
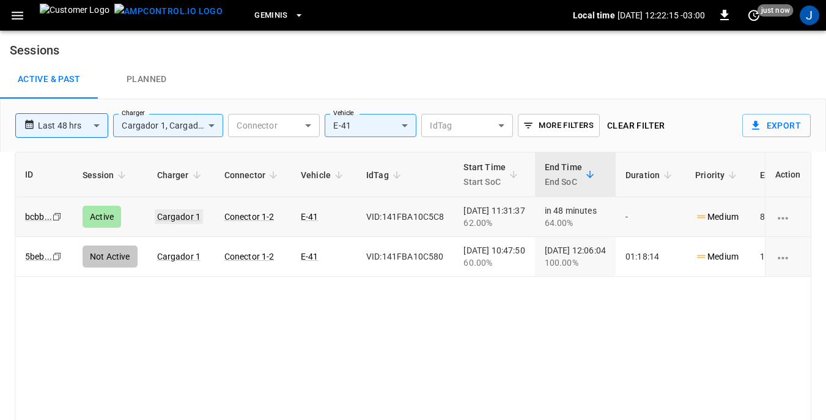
click at [179, 215] on link "Cargador 1" at bounding box center [179, 216] width 49 height 15
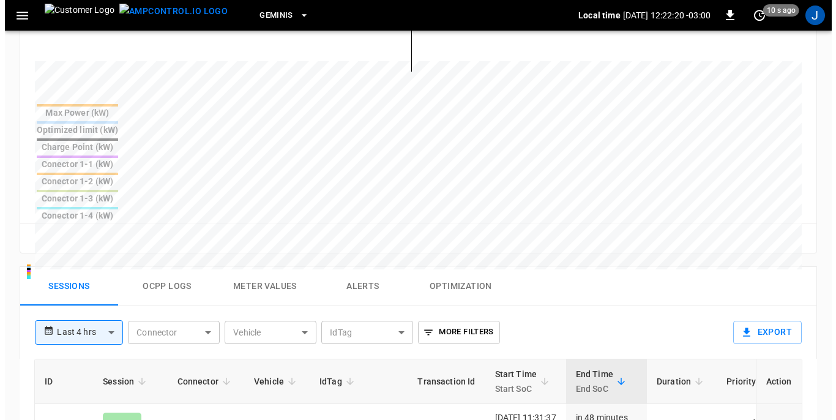
scroll to position [489, 0]
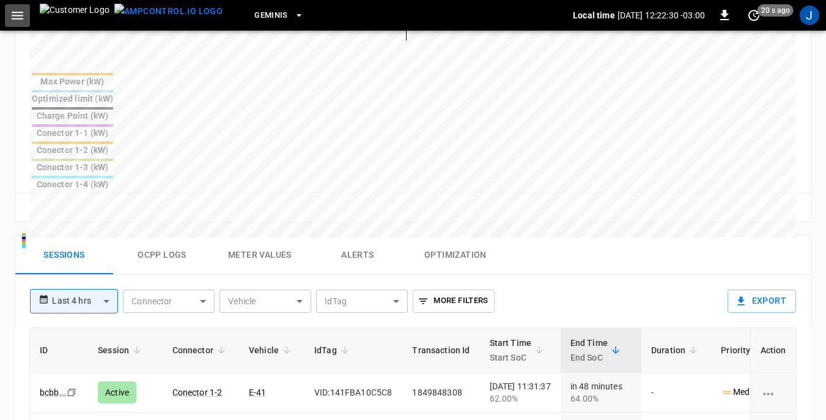
click at [21, 12] on icon "button" at bounding box center [18, 16] width 12 height 8
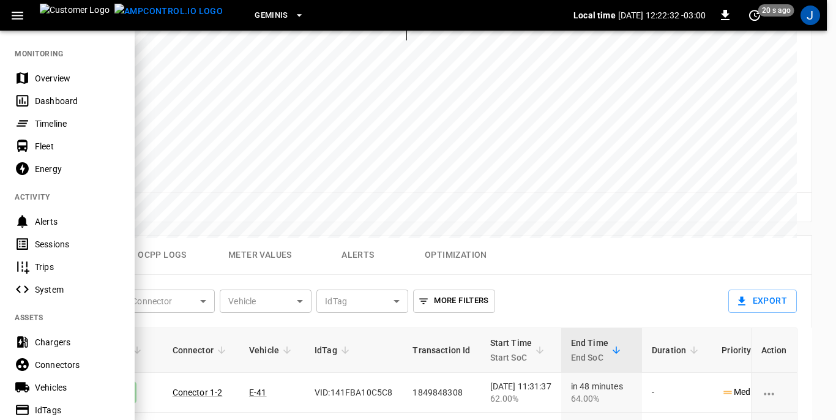
click at [40, 97] on div "Dashboard" at bounding box center [77, 101] width 85 height 12
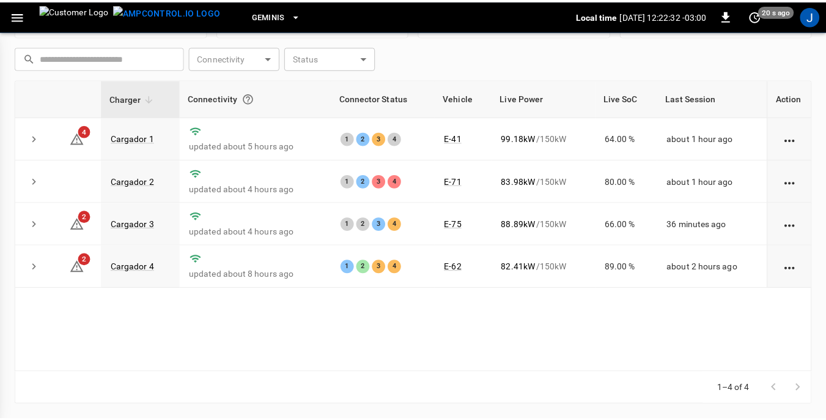
scroll to position [165, 0]
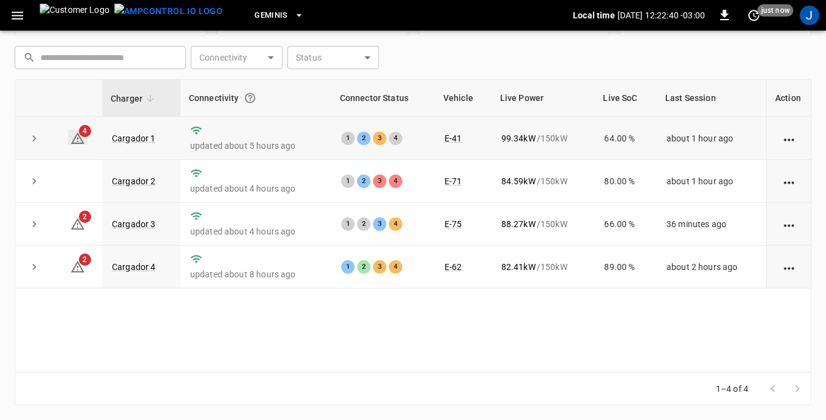
click at [84, 134] on span "4" at bounding box center [85, 131] width 12 height 12
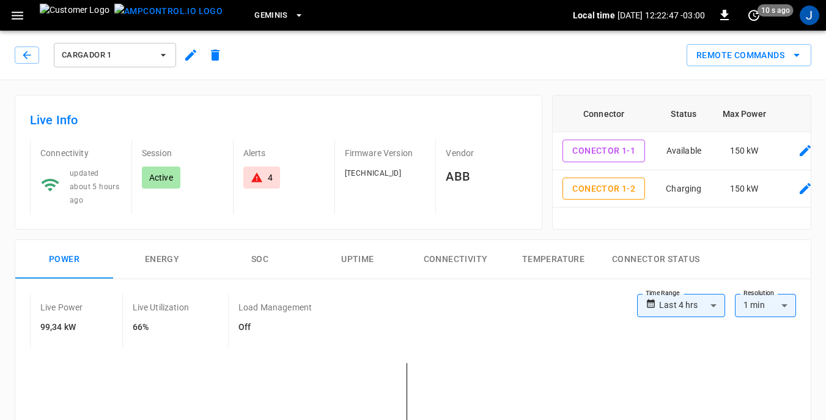
click at [256, 178] on icon at bounding box center [256, 177] width 11 height 10
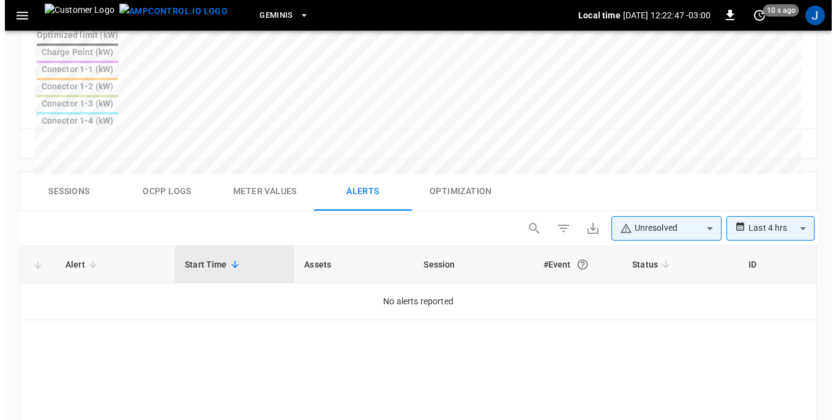
scroll to position [582, 0]
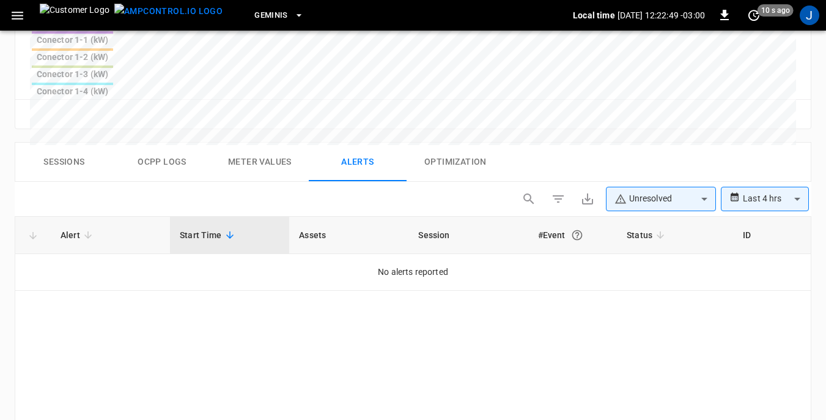
click at [70, 228] on span "Alert" at bounding box center [78, 235] width 35 height 15
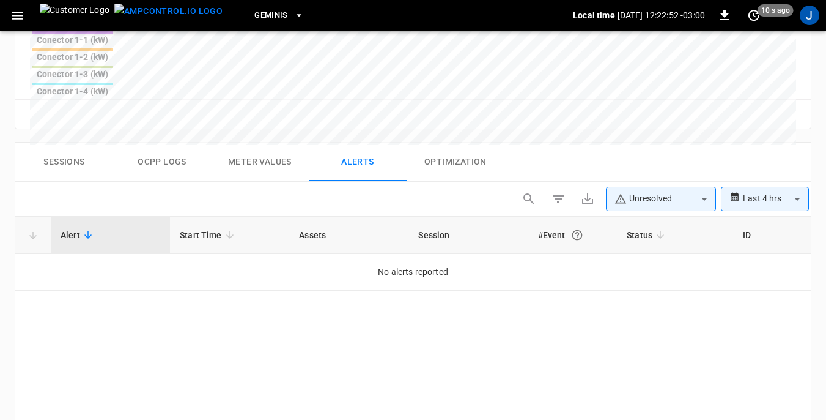
click at [224, 229] on icon at bounding box center [229, 234] width 11 height 11
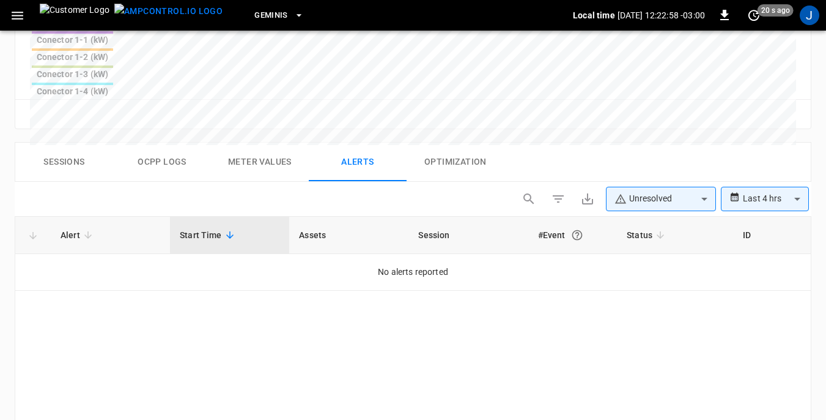
click at [633, 228] on span "Status" at bounding box center [648, 235] width 42 height 15
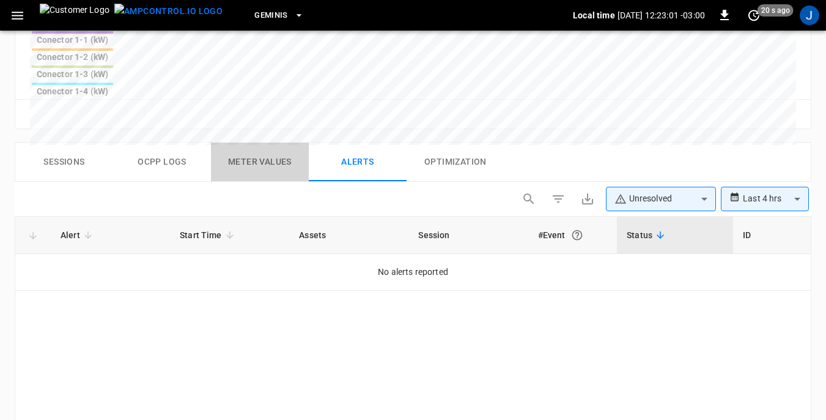
click at [275, 143] on button "Meter Values" at bounding box center [260, 162] width 98 height 39
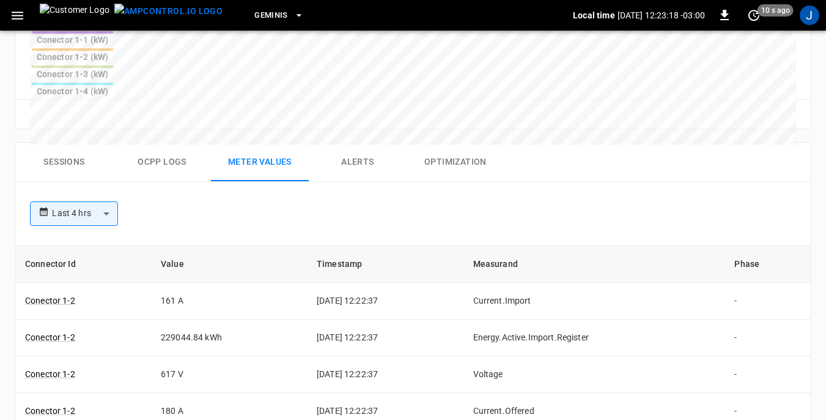
click at [22, 14] on icon "button" at bounding box center [17, 15] width 15 height 15
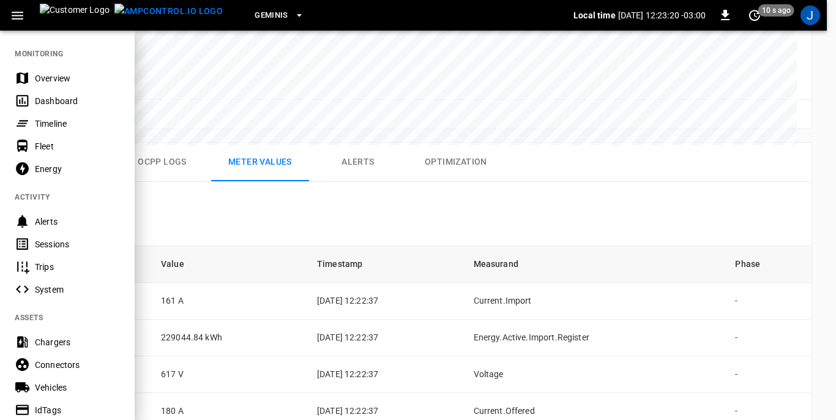
click at [48, 100] on div "Dashboard" at bounding box center [77, 101] width 85 height 12
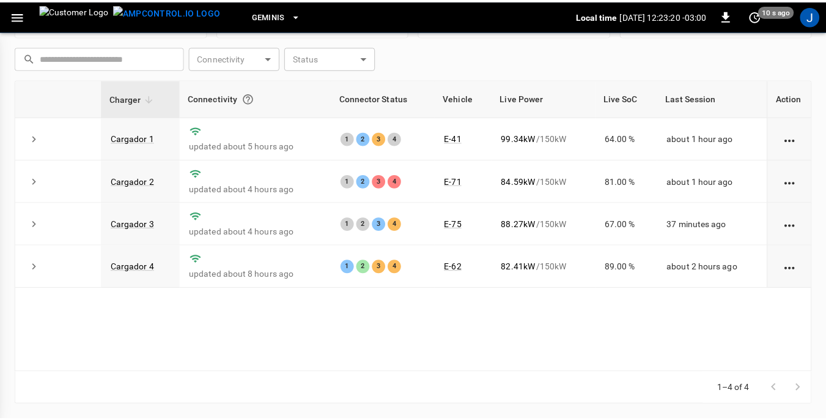
scroll to position [165, 0]
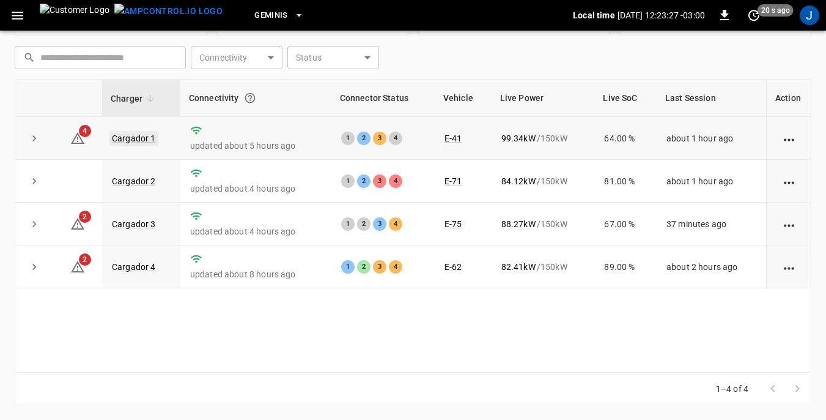
click at [149, 136] on link "Cargador 1" at bounding box center [133, 138] width 49 height 15
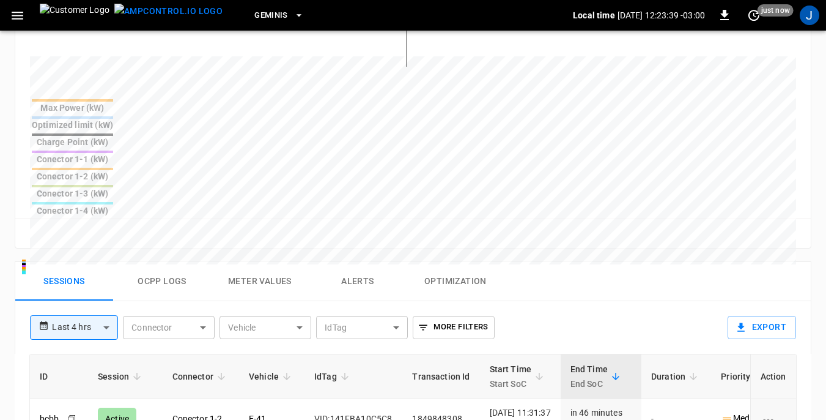
scroll to position [489, 0]
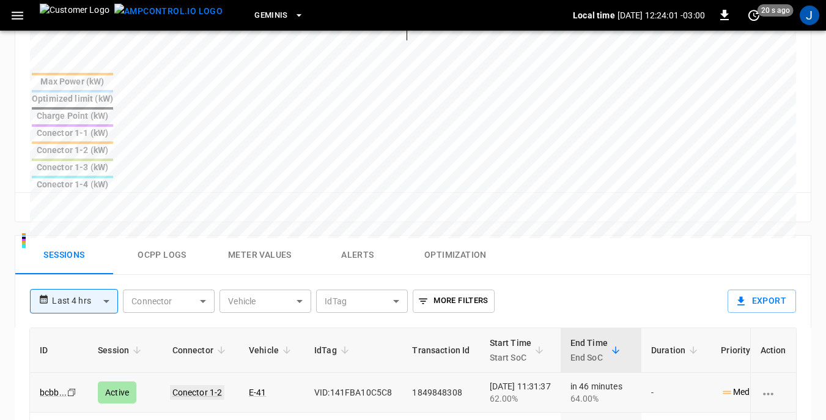
click at [203, 385] on link "Conector 1-2" at bounding box center [197, 392] width 55 height 15
click at [771, 386] on icon "charging session options" at bounding box center [768, 393] width 15 height 15
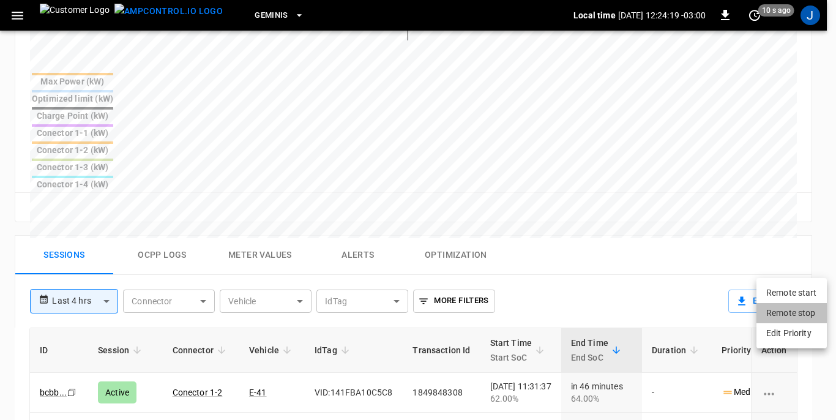
click at [777, 312] on li "Remote stop" at bounding box center [791, 313] width 70 height 20
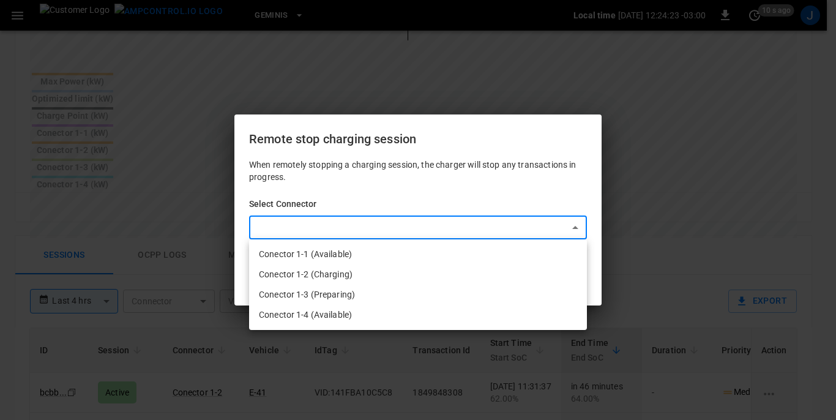
click at [577, 223] on body "**********" at bounding box center [418, 90] width 836 height 1158
click at [358, 276] on li "Conector 1-2 (Charging)" at bounding box center [418, 274] width 338 height 20
type input "**********"
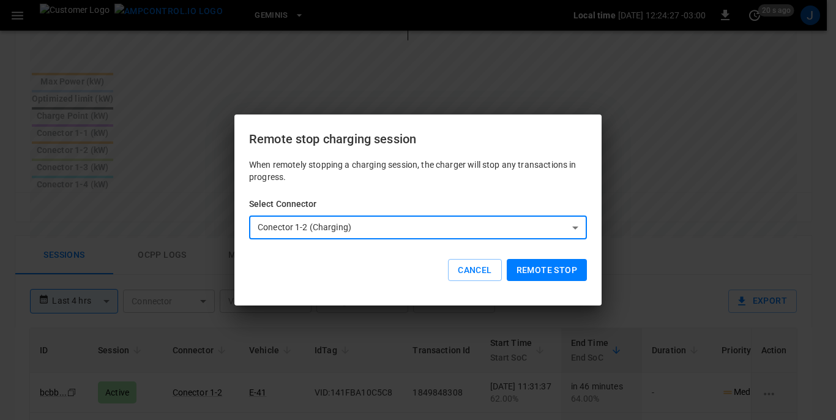
click at [542, 267] on button "Remote stop" at bounding box center [546, 270] width 80 height 23
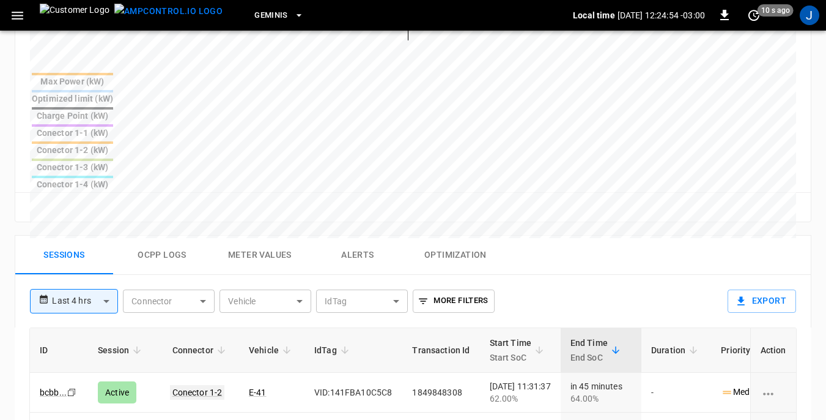
click at [208, 385] on link "Conector 1-2" at bounding box center [197, 392] width 55 height 15
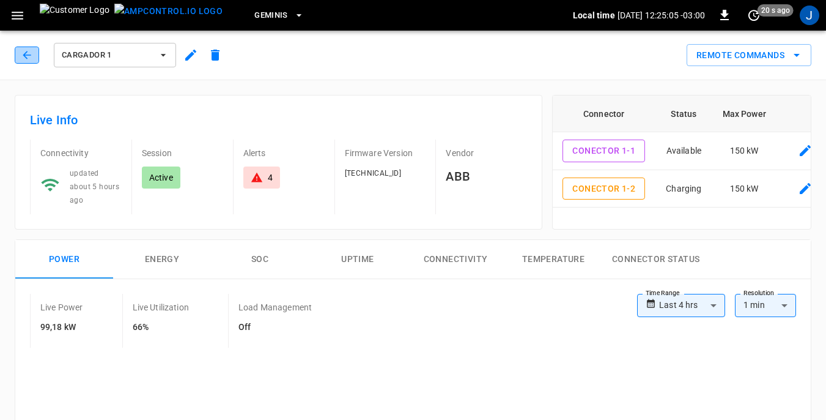
click at [22, 54] on icon "button" at bounding box center [27, 55] width 12 height 12
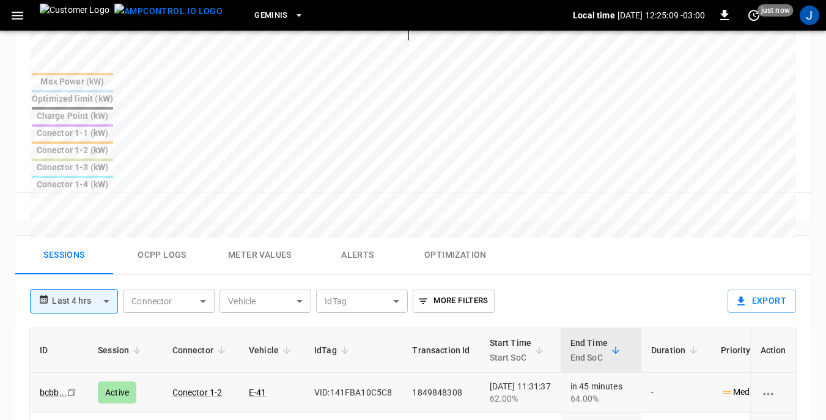
click at [775, 386] on icon "charging session options" at bounding box center [768, 393] width 15 height 15
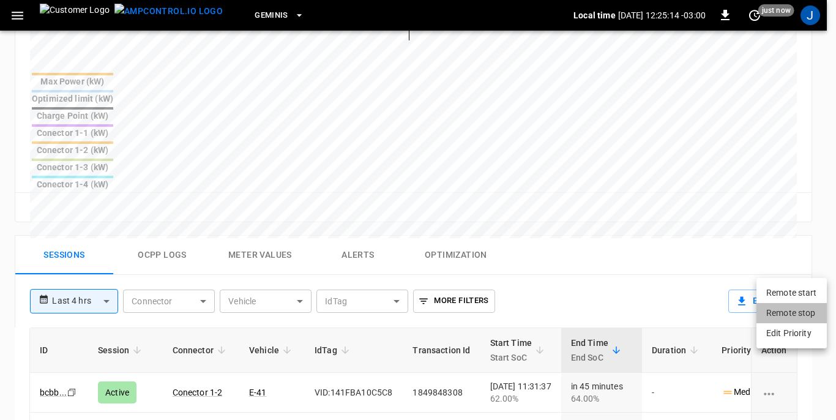
click at [774, 310] on li "Remote stop" at bounding box center [791, 313] width 70 height 20
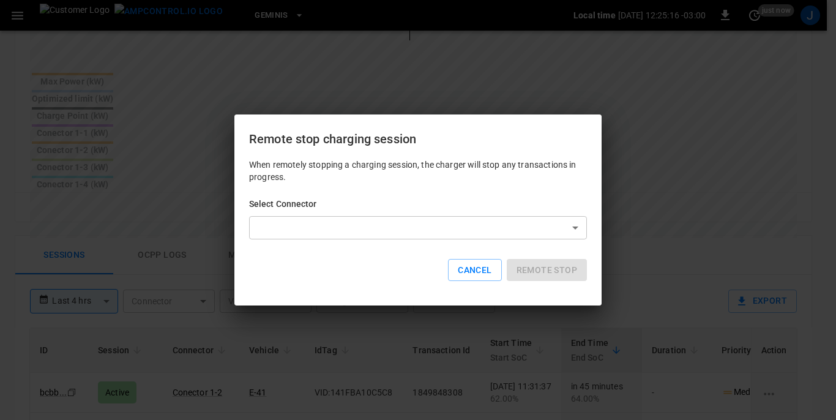
click at [571, 228] on body "**********" at bounding box center [418, 90] width 836 height 1158
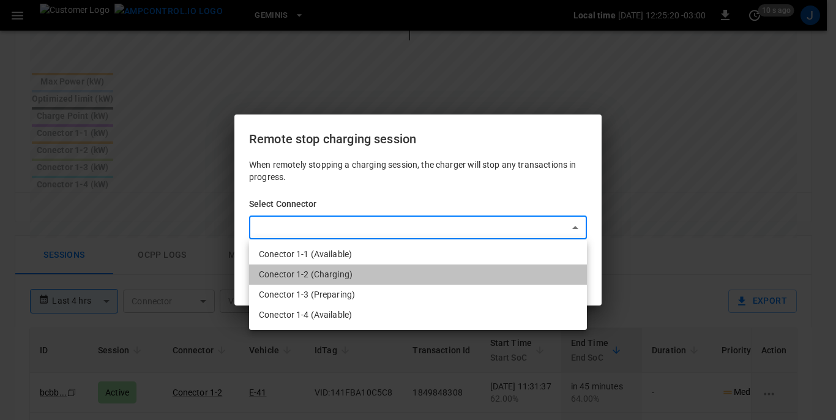
click at [333, 277] on li "Conector 1-2 (Charging)" at bounding box center [418, 274] width 338 height 20
type input "**********"
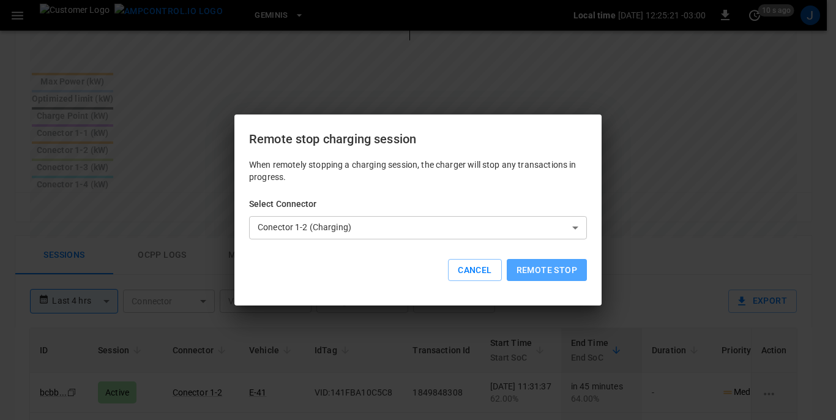
click at [535, 266] on button "Remote stop" at bounding box center [546, 270] width 80 height 23
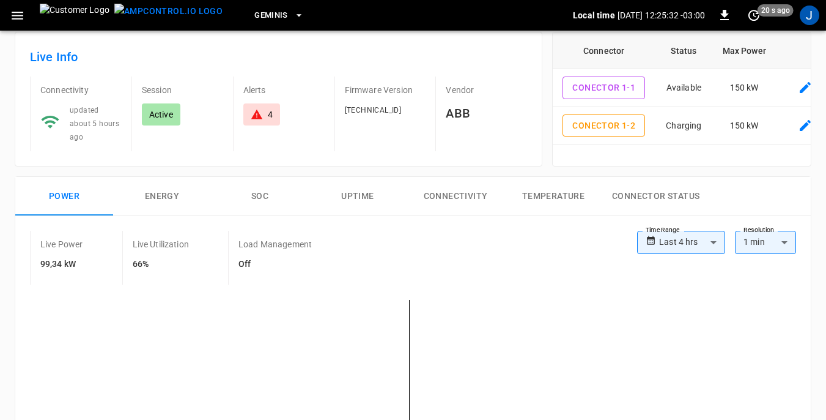
scroll to position [0, 0]
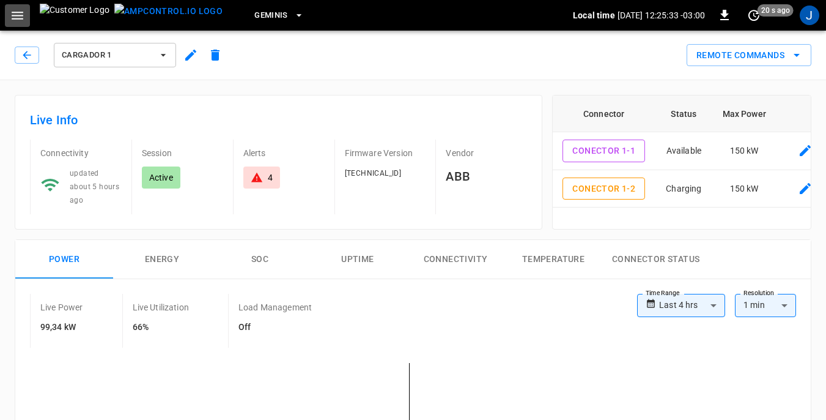
click at [13, 15] on icon "button" at bounding box center [18, 16] width 12 height 8
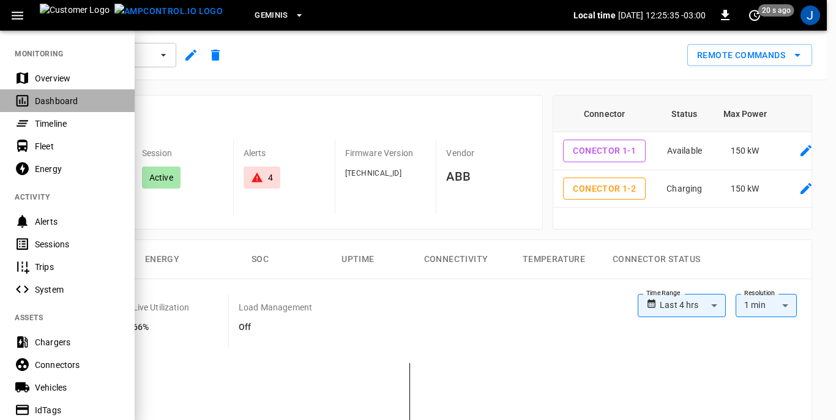
click at [49, 100] on div "Dashboard" at bounding box center [77, 101] width 85 height 12
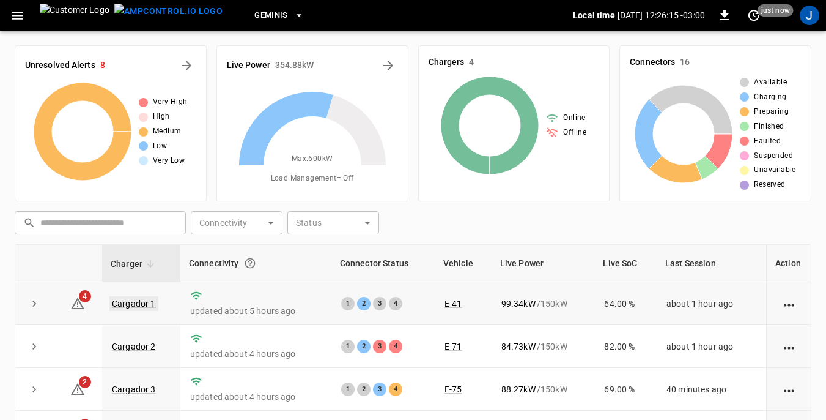
click at [139, 303] on link "Cargador 1" at bounding box center [133, 303] width 49 height 15
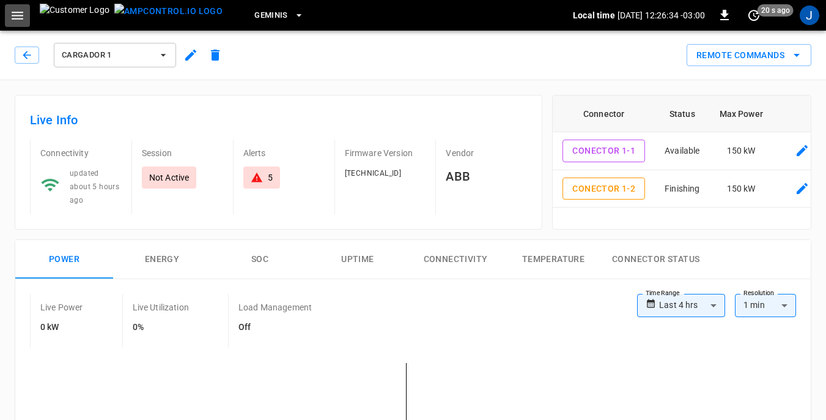
click at [16, 12] on icon "button" at bounding box center [18, 16] width 12 height 8
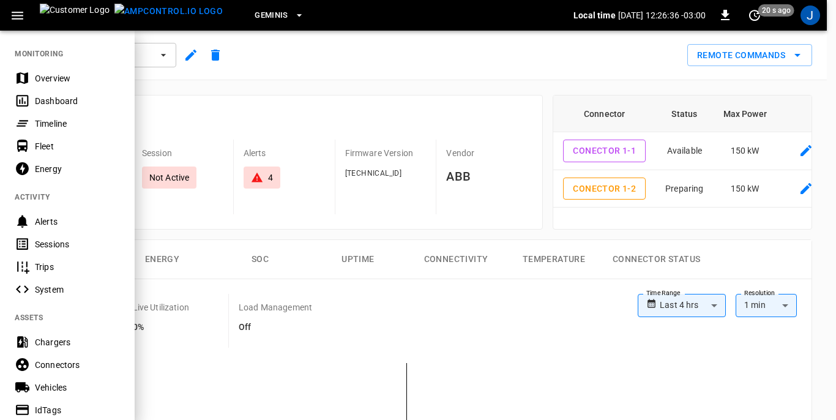
click at [57, 101] on div "Dashboard" at bounding box center [77, 101] width 85 height 12
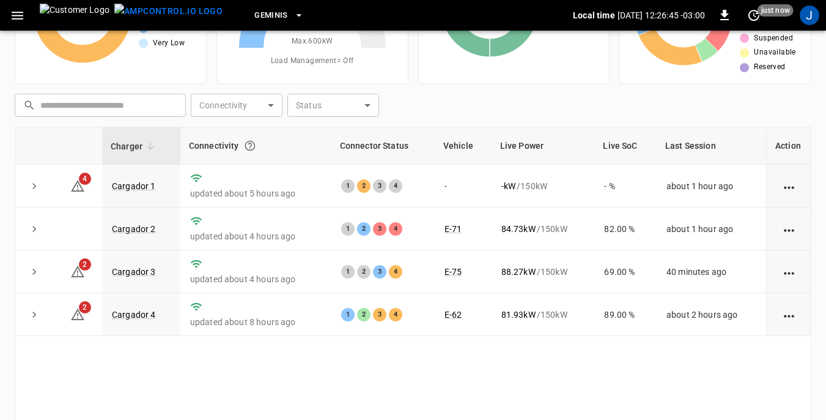
scroll to position [122, 0]
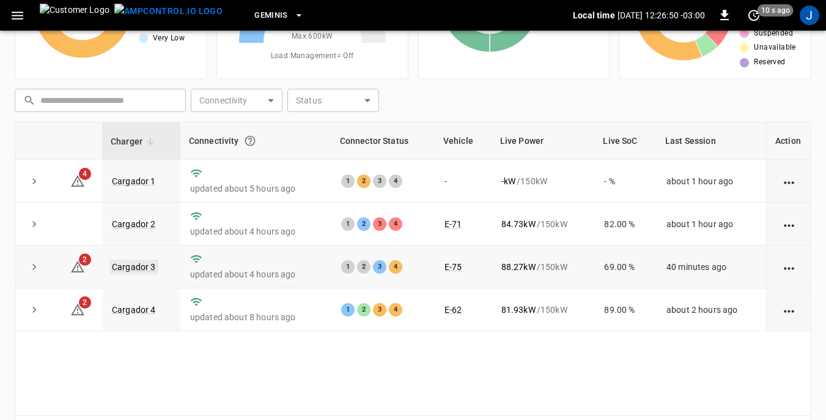
click at [126, 267] on link "Cargador 3" at bounding box center [133, 266] width 49 height 15
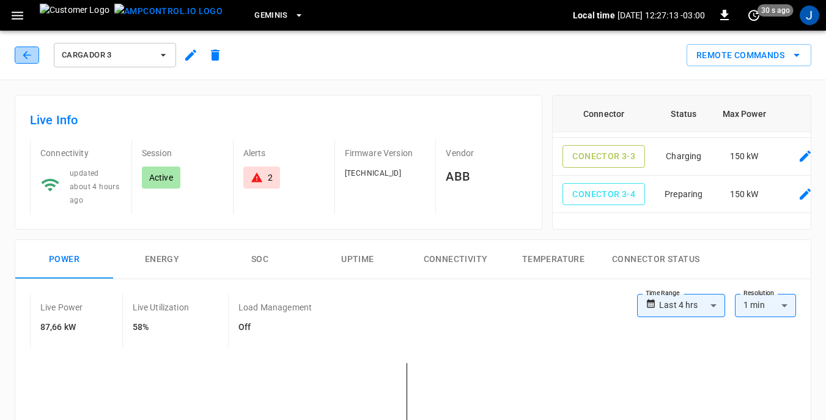
click at [26, 54] on icon "button" at bounding box center [27, 55] width 12 height 12
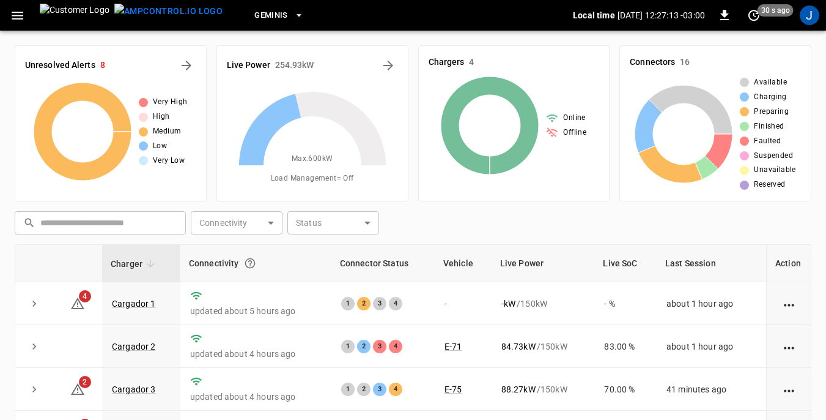
scroll to position [122, 0]
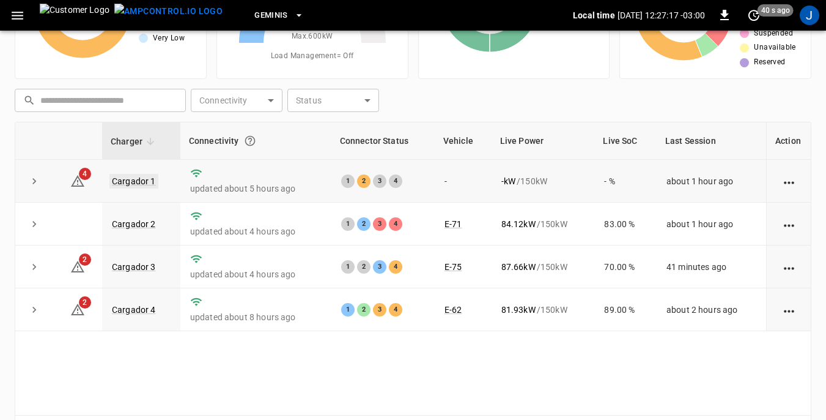
click at [136, 182] on link "Cargador 1" at bounding box center [133, 181] width 49 height 15
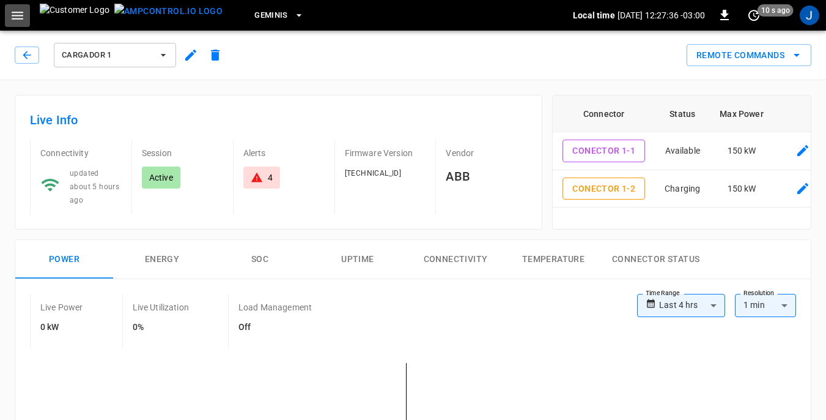
click at [16, 10] on icon "button" at bounding box center [17, 15] width 15 height 15
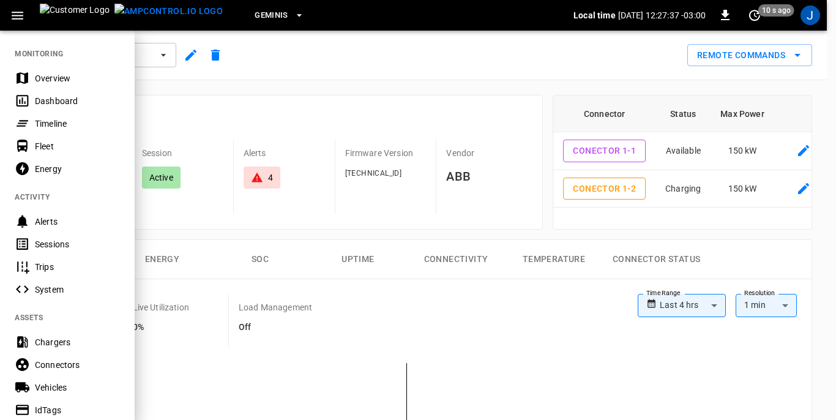
click at [40, 99] on div "Dashboard" at bounding box center [77, 101] width 85 height 12
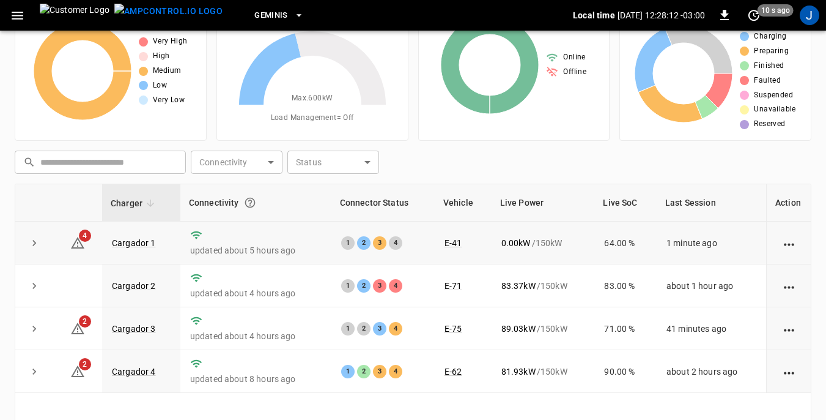
scroll to position [61, 0]
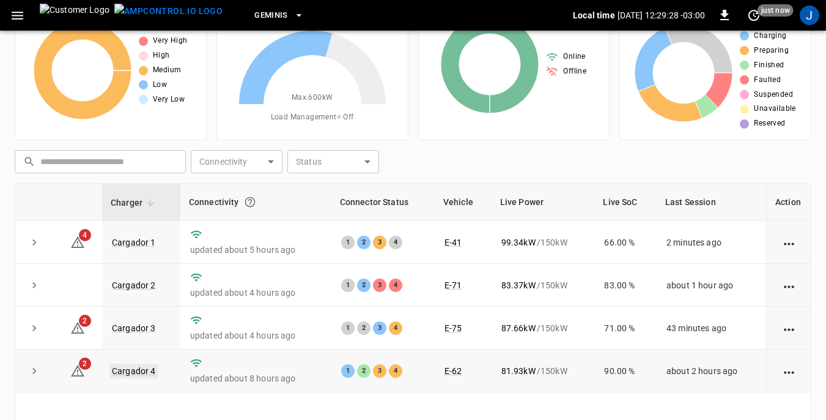
click at [139, 371] on link "Cargador 4" at bounding box center [133, 370] width 49 height 15
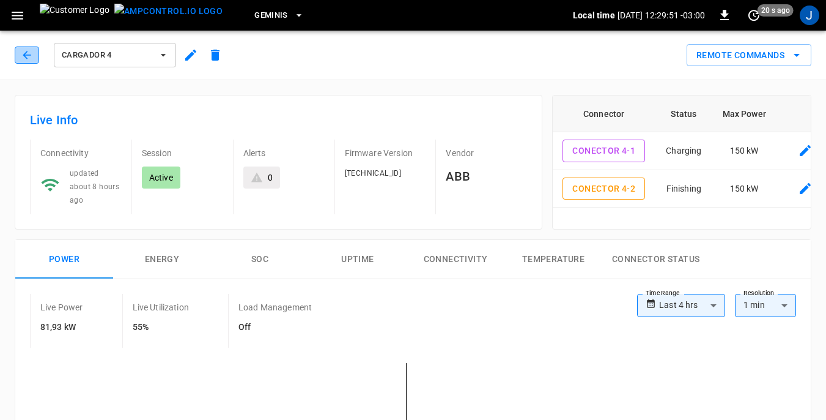
click at [26, 51] on icon "button" at bounding box center [27, 55] width 12 height 12
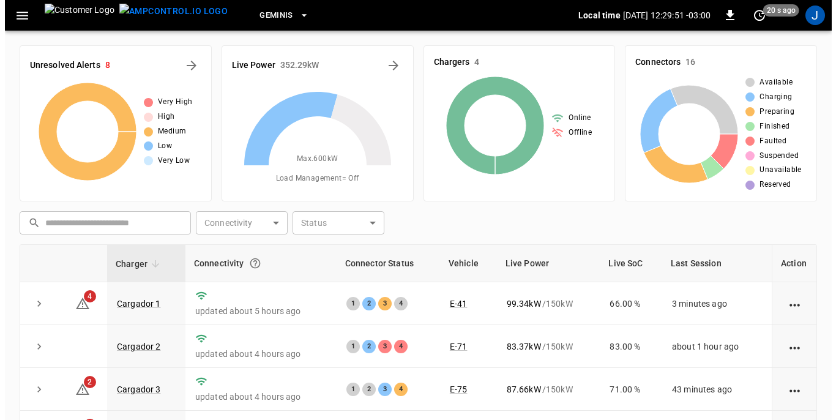
scroll to position [61, 0]
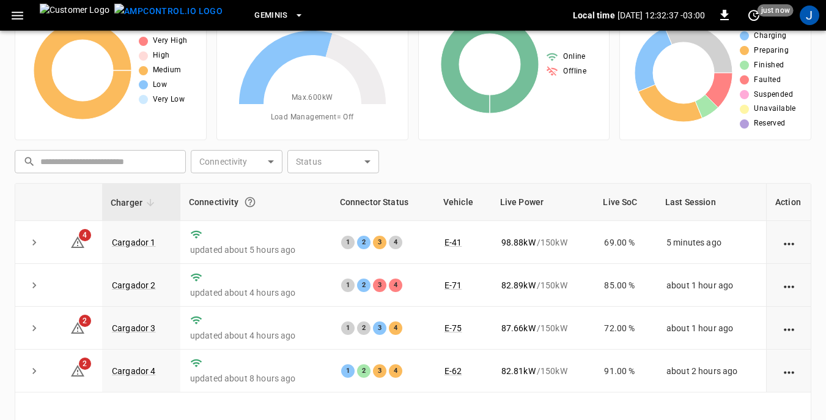
click at [22, 14] on icon "button" at bounding box center [17, 15] width 15 height 15
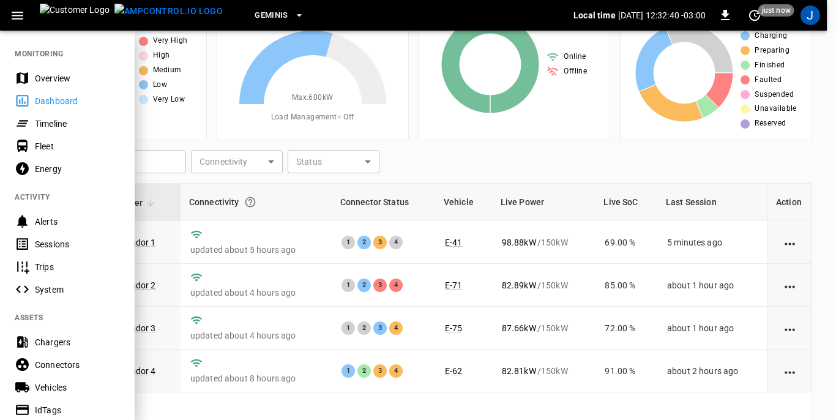
click at [41, 145] on div "Fleet" at bounding box center [77, 146] width 85 height 12
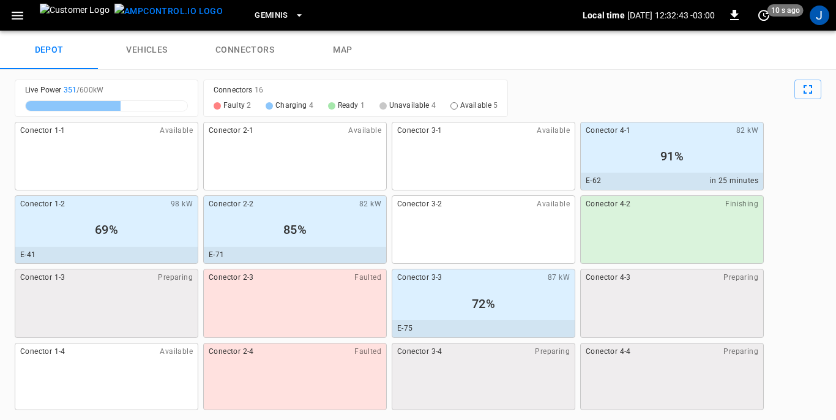
click at [141, 45] on link "vehicles" at bounding box center [147, 50] width 98 height 39
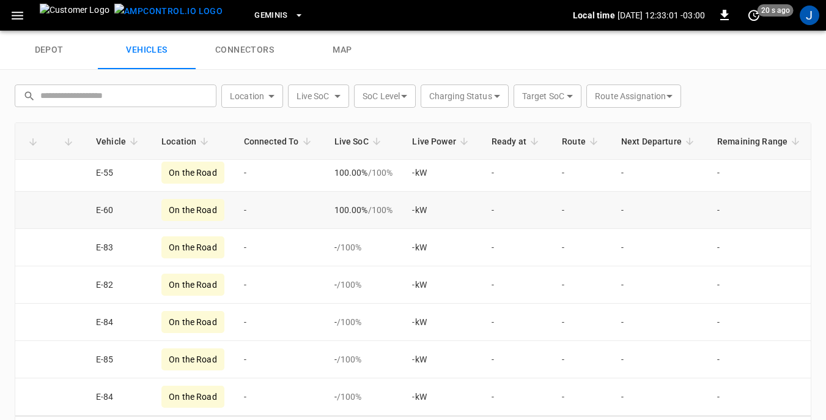
scroll to position [44, 0]
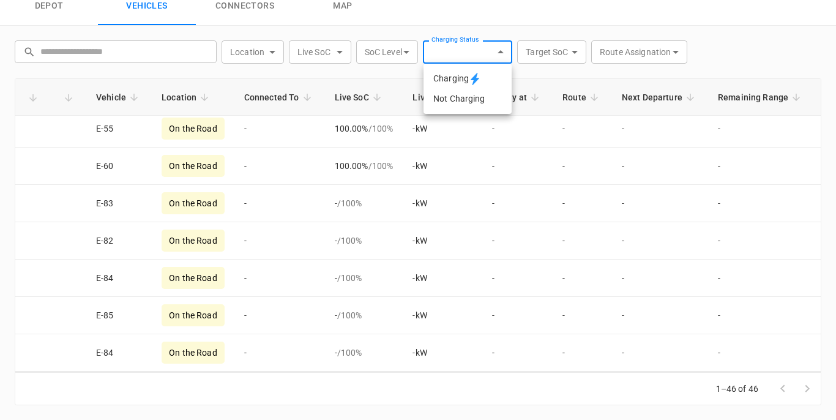
click at [494, 53] on div at bounding box center [418, 210] width 836 height 420
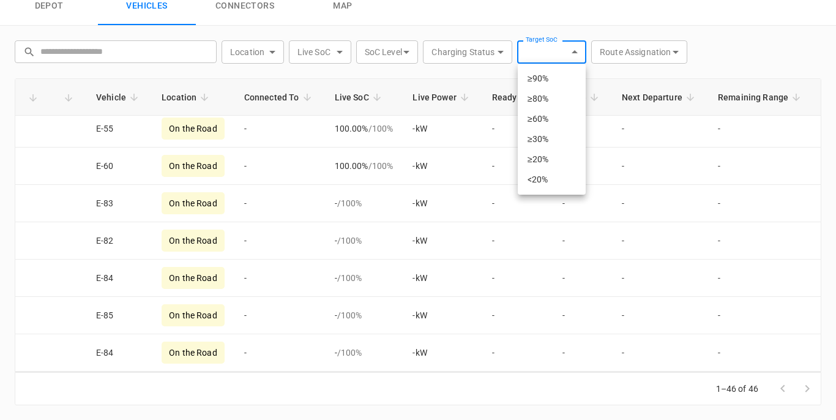
click at [571, 50] on div at bounding box center [418, 210] width 836 height 420
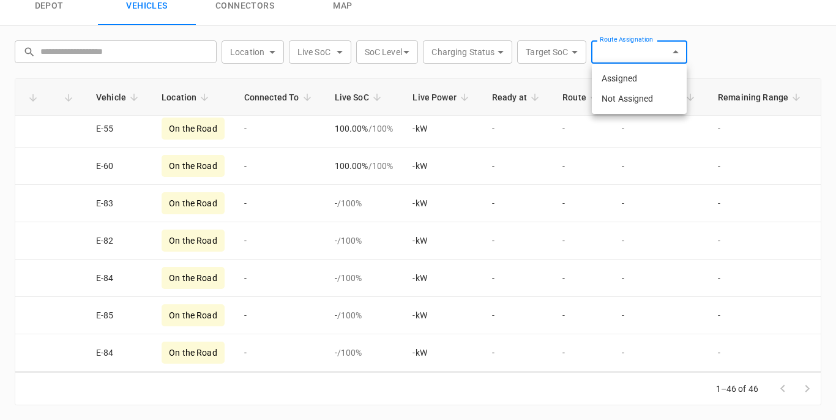
click at [670, 50] on div at bounding box center [418, 210] width 836 height 420
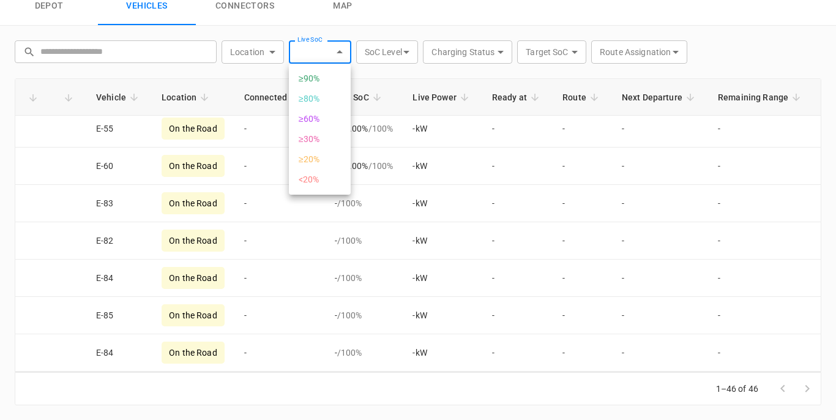
click at [338, 50] on div at bounding box center [418, 210] width 836 height 420
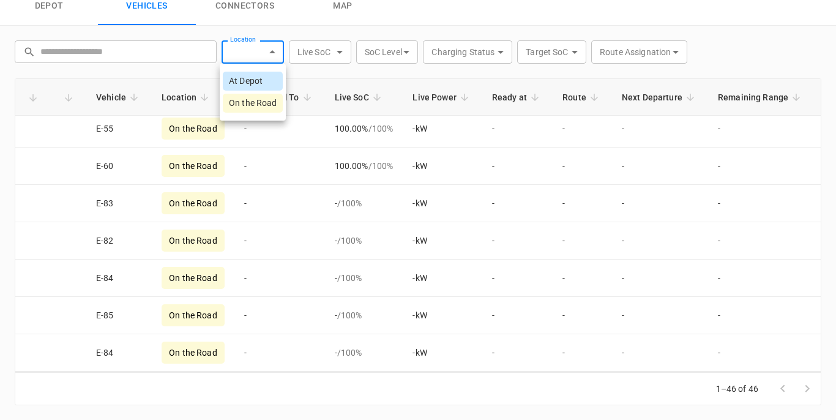
click at [268, 50] on div at bounding box center [418, 210] width 836 height 420
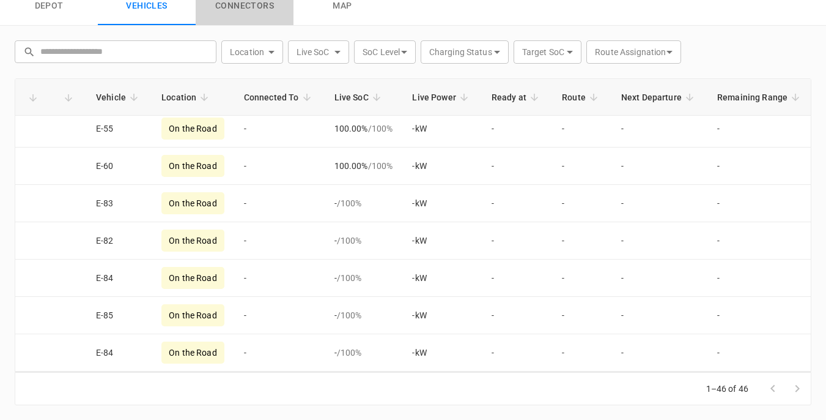
click at [243, 7] on link "connectors" at bounding box center [245, 6] width 98 height 39
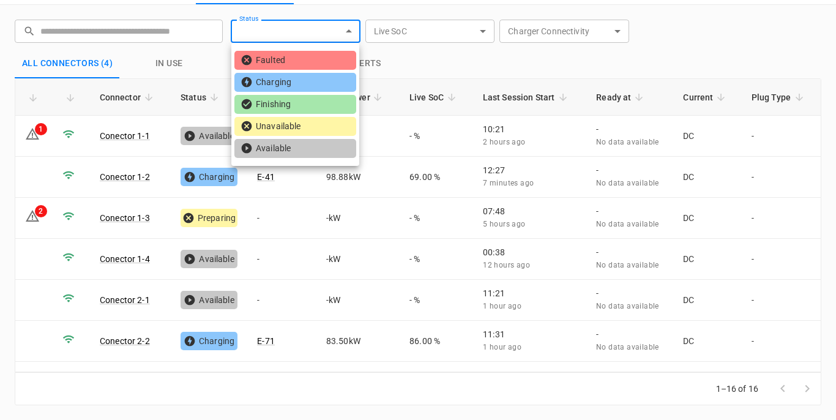
click at [346, 32] on div at bounding box center [418, 210] width 836 height 420
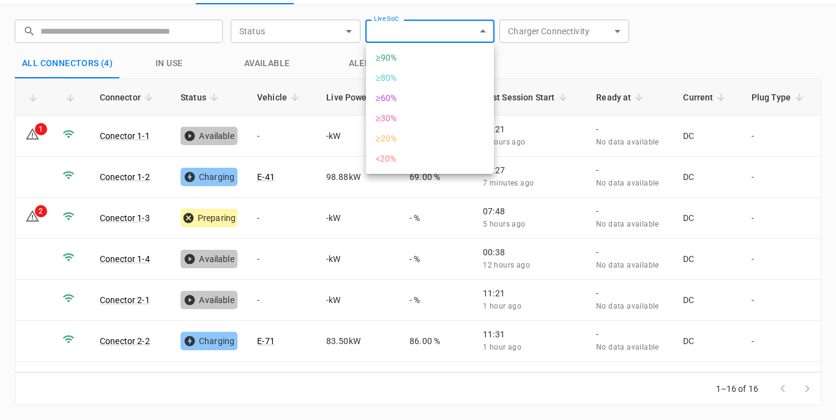
click at [478, 29] on div at bounding box center [418, 210] width 836 height 420
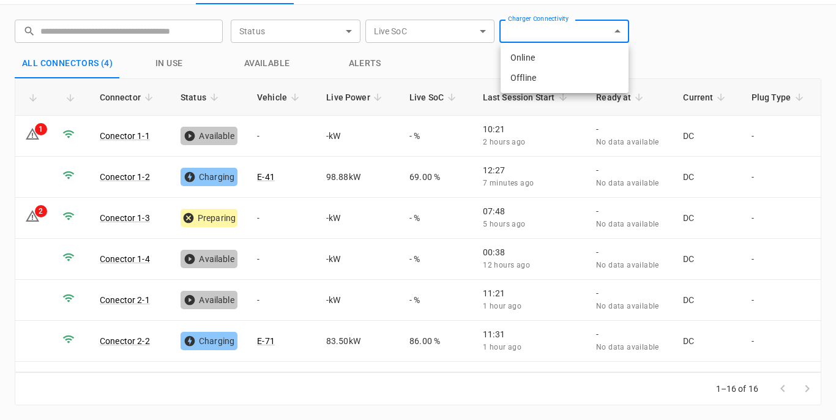
click at [615, 29] on div at bounding box center [418, 210] width 836 height 420
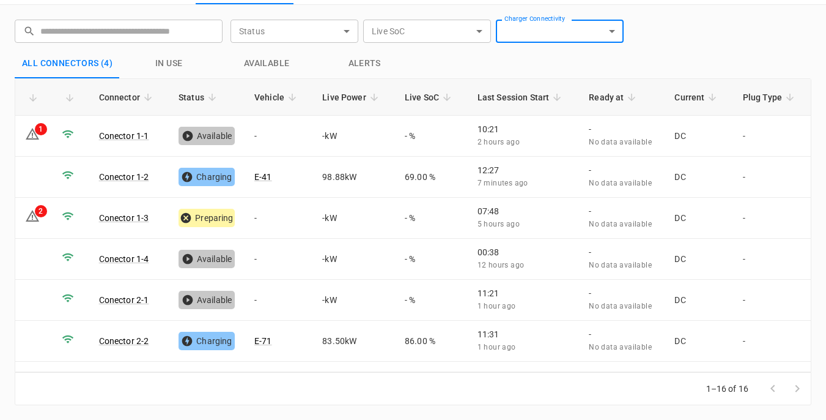
click at [265, 65] on button "Available" at bounding box center [267, 63] width 98 height 29
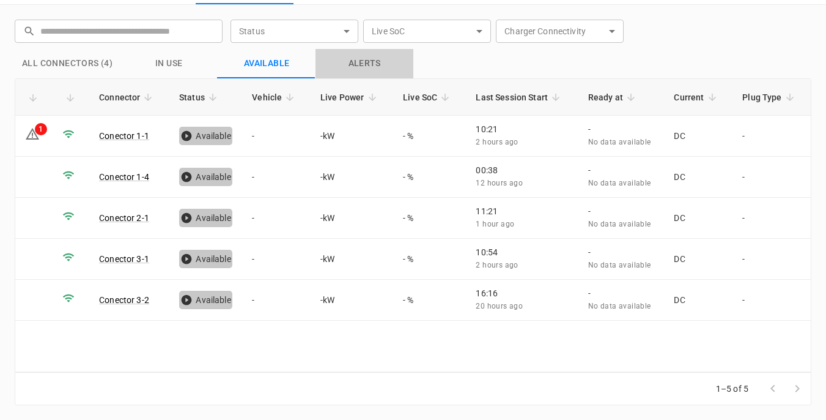
click at [352, 64] on button "Alerts" at bounding box center [365, 63] width 98 height 29
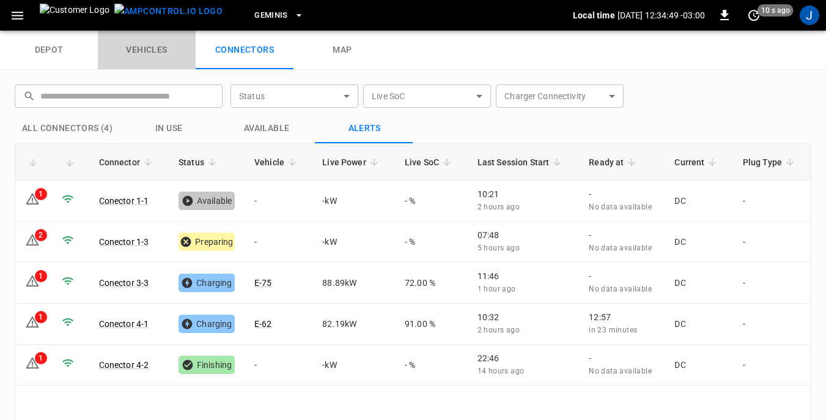
click at [141, 47] on link "vehicles" at bounding box center [147, 50] width 98 height 39
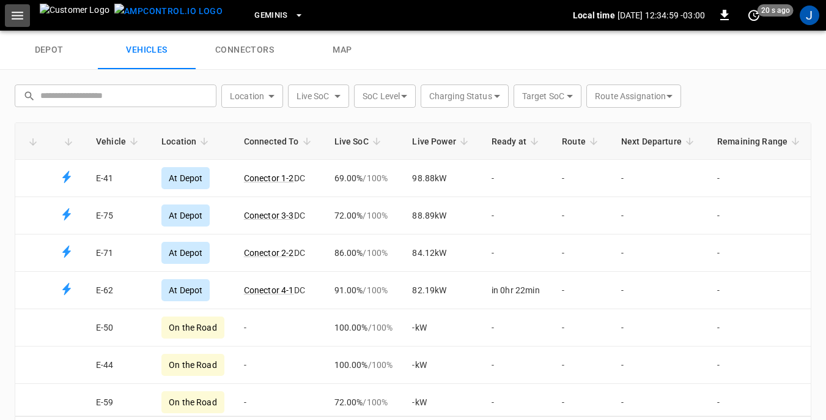
click at [20, 15] on icon "button" at bounding box center [18, 16] width 12 height 8
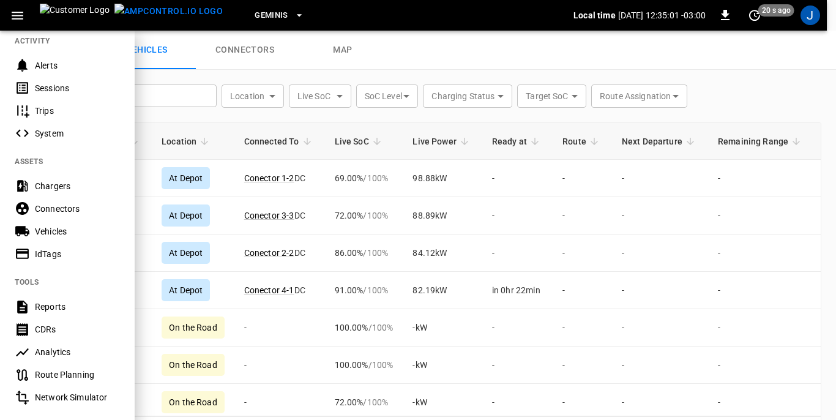
scroll to position [184, 0]
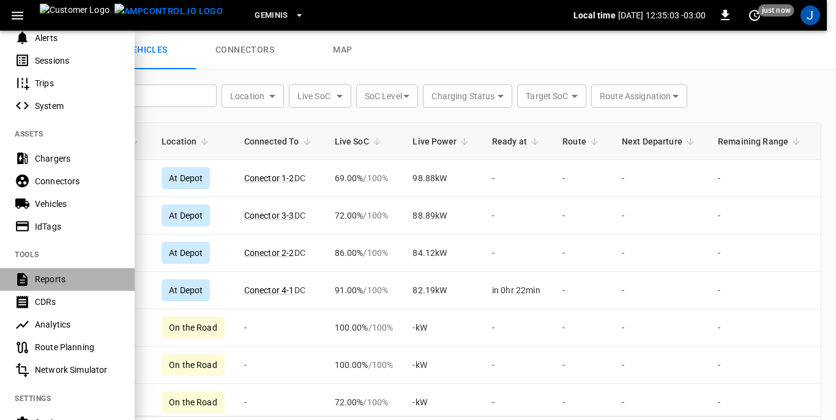
click at [44, 276] on div "Reports" at bounding box center [77, 279] width 85 height 12
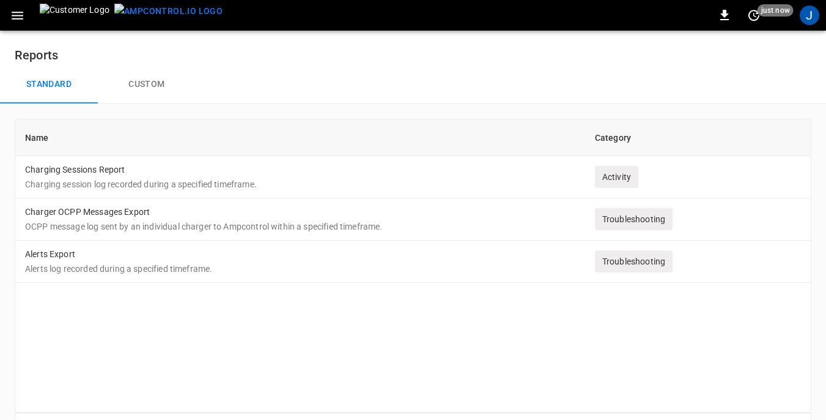
click at [149, 83] on button "Custom" at bounding box center [147, 84] width 98 height 39
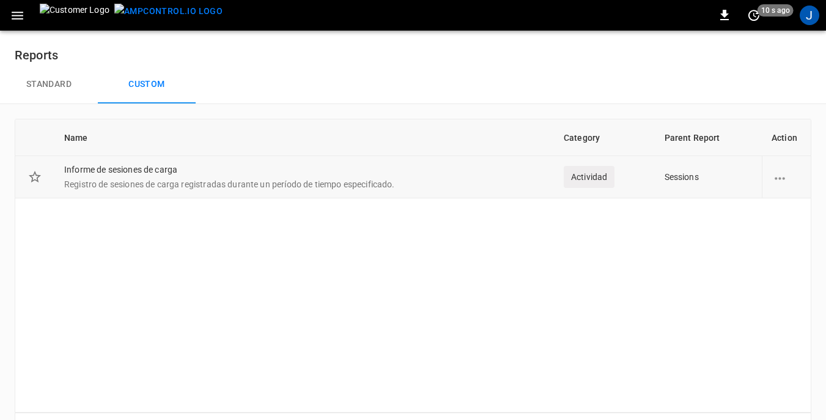
click at [141, 175] on td "Informe de sesiones de carga Registro de sesiones de carga registradas durante …" at bounding box center [304, 177] width 500 height 42
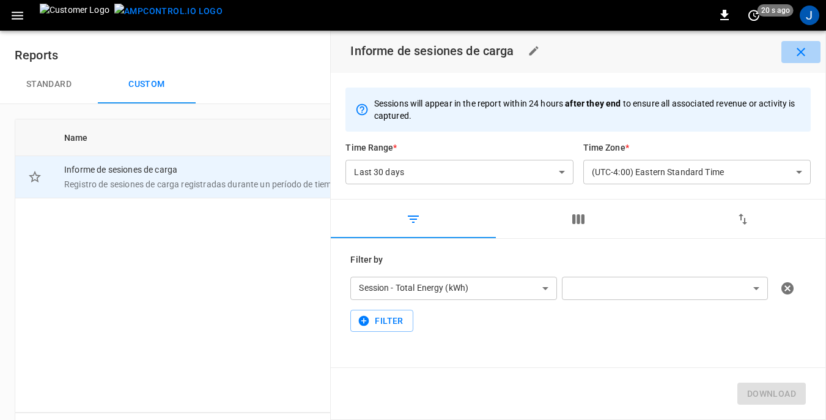
click at [800, 52] on icon "button" at bounding box center [801, 52] width 15 height 15
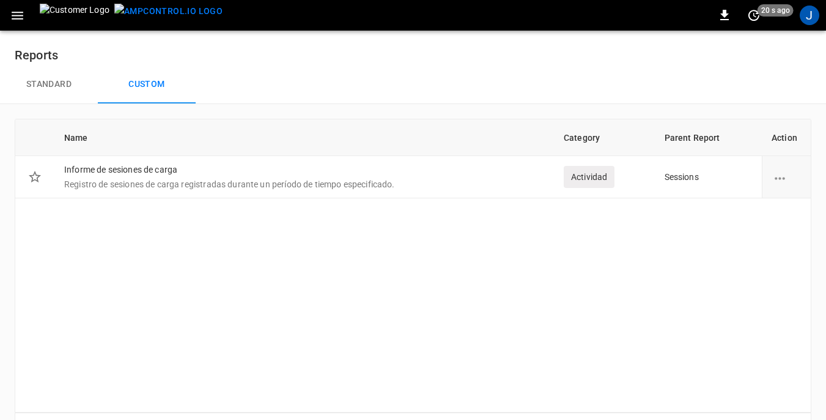
click at [21, 18] on icon "button" at bounding box center [17, 15] width 15 height 15
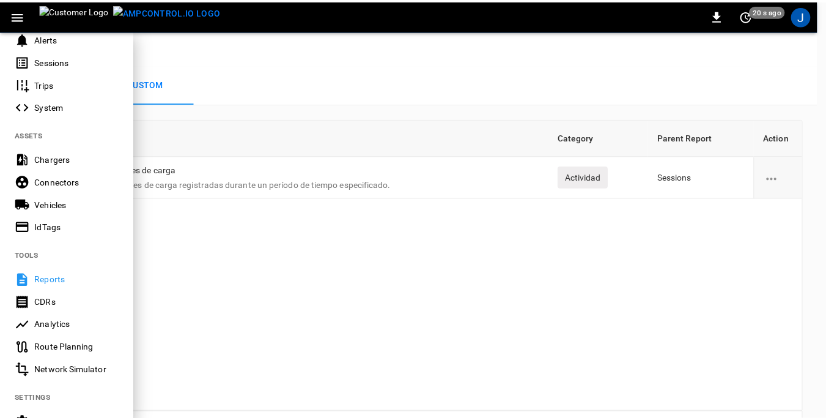
scroll to position [184, 0]
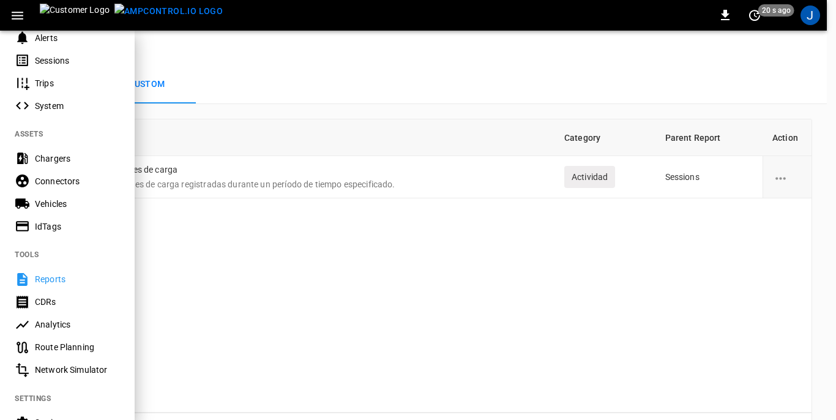
click at [53, 204] on div "Vehicles" at bounding box center [77, 204] width 85 height 12
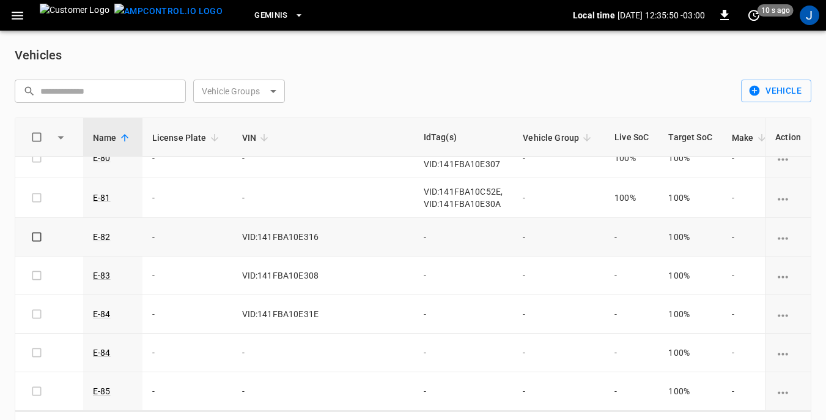
scroll to position [1576, 0]
click at [414, 224] on td "-" at bounding box center [464, 237] width 100 height 39
drag, startPoint x: 357, startPoint y: 224, endPoint x: 380, endPoint y: 224, distance: 23.9
click at [414, 224] on td "-" at bounding box center [464, 237] width 100 height 39
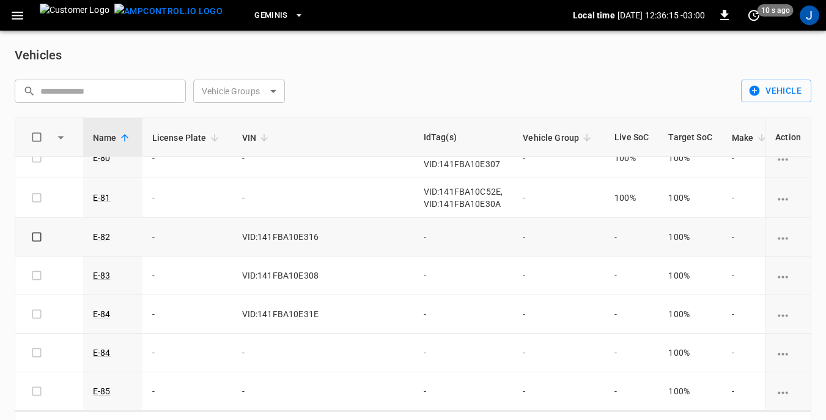
scroll to position [39, 0]
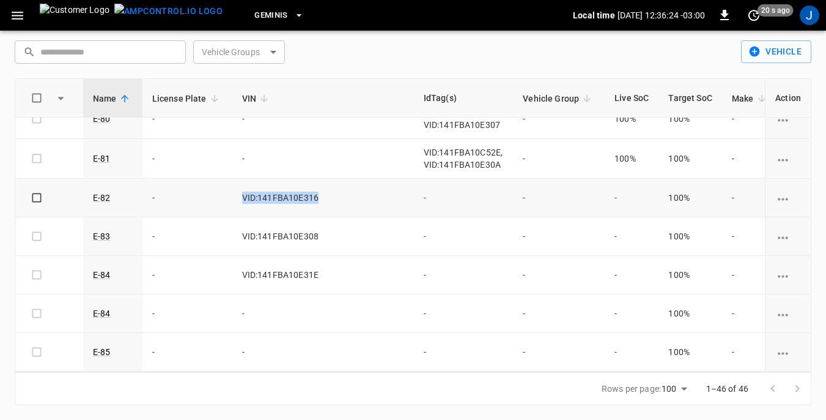
drag, startPoint x: 240, startPoint y: 183, endPoint x: 315, endPoint y: 188, distance: 74.8
click at [315, 188] on td "VID:141FBA10E316" at bounding box center [323, 198] width 182 height 39
copy td "VID:141FBA10E316"
click at [414, 182] on td "-" at bounding box center [464, 198] width 100 height 39
drag, startPoint x: 355, startPoint y: 182, endPoint x: 343, endPoint y: 197, distance: 19.2
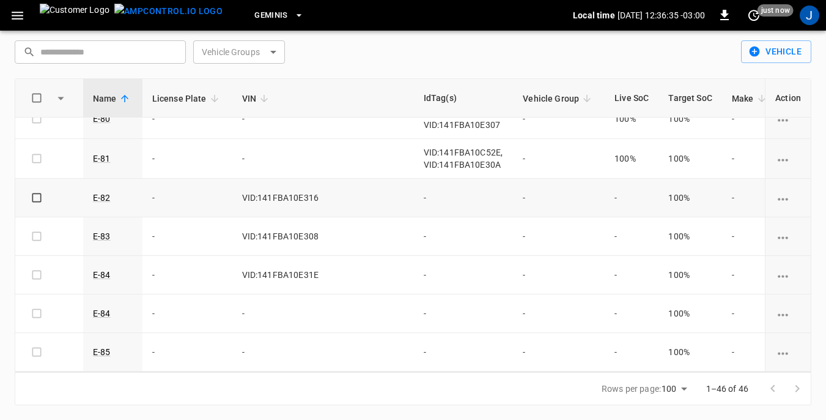
click at [414, 197] on td "-" at bounding box center [464, 198] width 100 height 39
click at [414, 186] on td "-" at bounding box center [464, 198] width 100 height 39
drag, startPoint x: 363, startPoint y: 186, endPoint x: 352, endPoint y: 191, distance: 12.3
click at [414, 191] on td "-" at bounding box center [464, 198] width 100 height 39
click at [779, 198] on icon "vehicle options" at bounding box center [783, 199] width 10 height 2
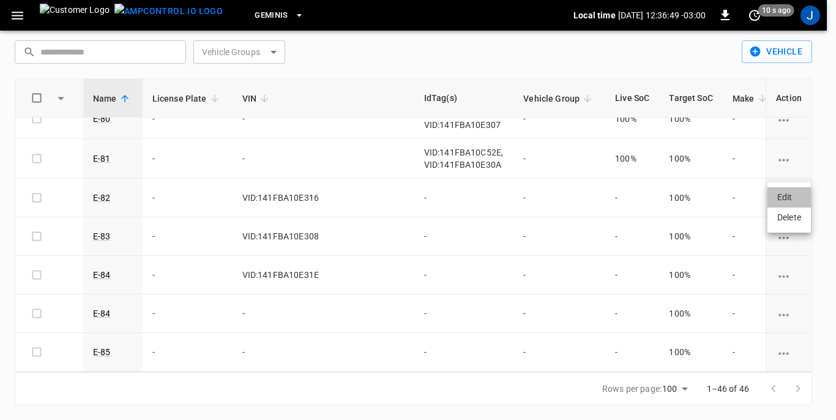
click at [784, 196] on li "Edit" at bounding box center [788, 197] width 43 height 20
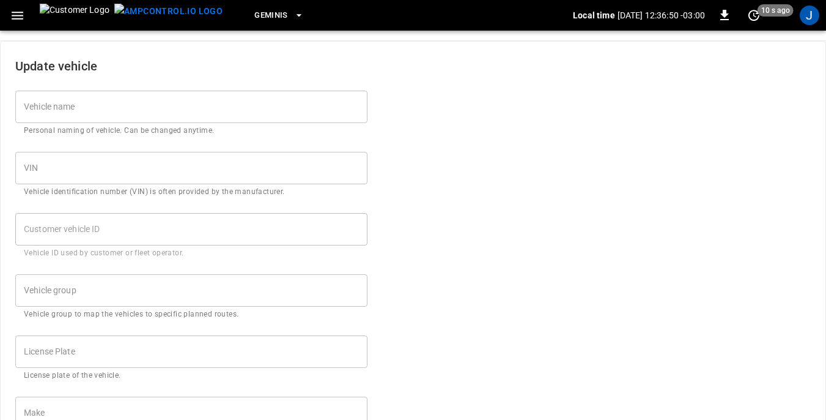
type input "****"
type input "**********"
type input "***"
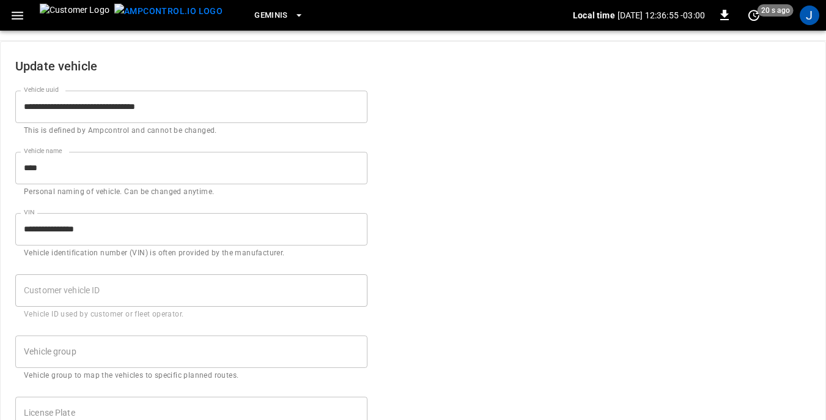
scroll to position [100, 0]
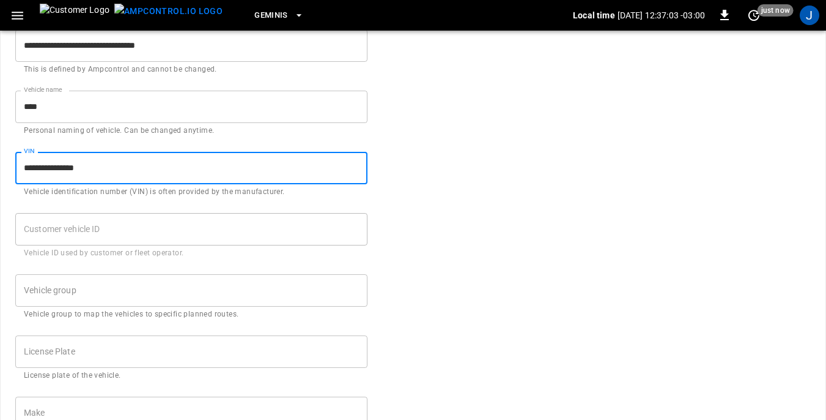
drag, startPoint x: 22, startPoint y: 167, endPoint x: 100, endPoint y: 169, distance: 77.7
click at [100, 169] on input "**********" at bounding box center [191, 168] width 352 height 32
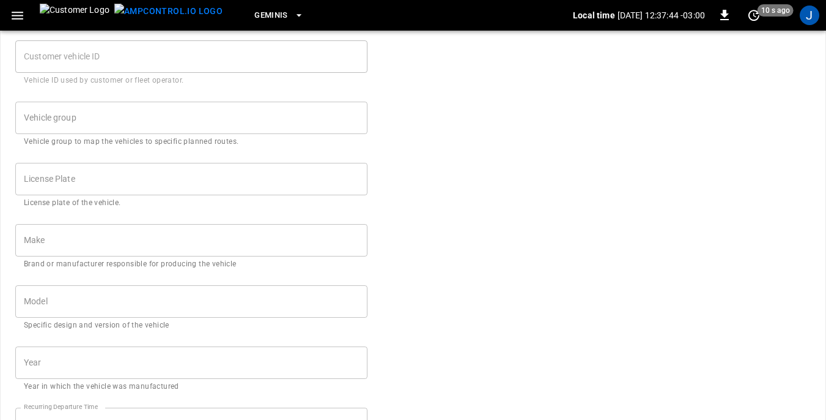
scroll to position [172, 0]
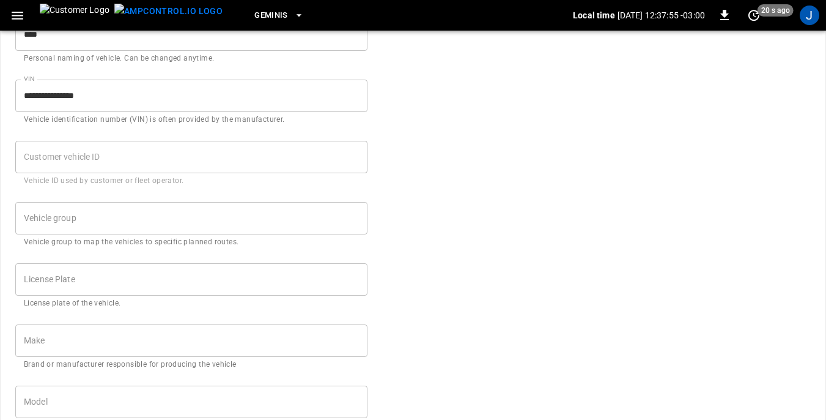
click at [17, 17] on icon "button" at bounding box center [17, 15] width 15 height 15
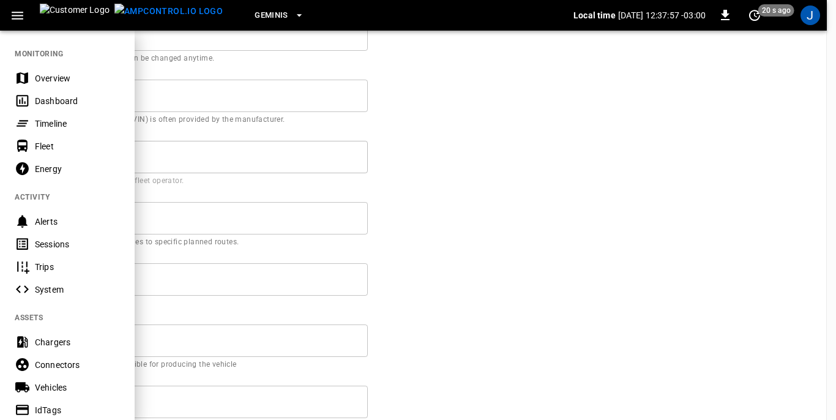
click at [607, 189] on div at bounding box center [418, 210] width 836 height 420
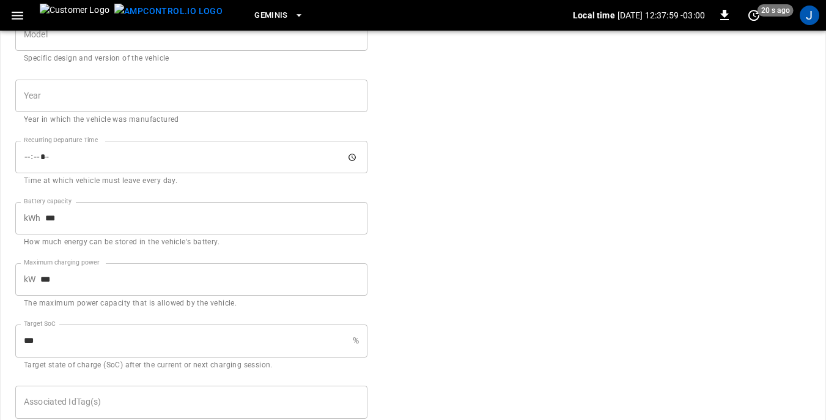
scroll to position [601, 0]
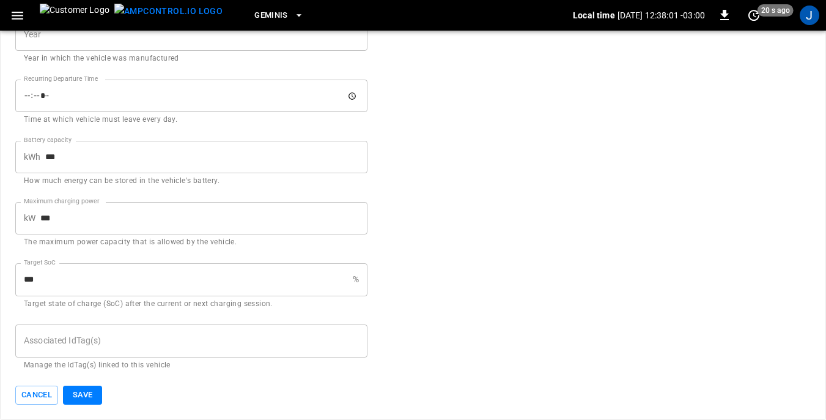
click at [73, 395] on button "Save" at bounding box center [82, 394] width 39 height 19
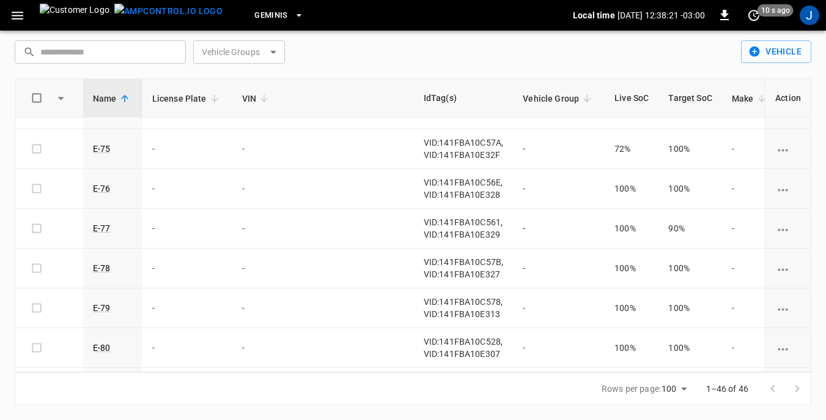
scroll to position [1332, 0]
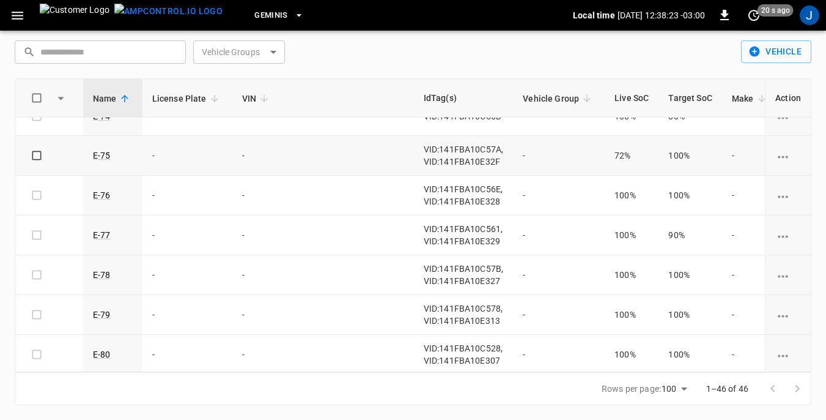
click at [777, 157] on icon "vehicle options" at bounding box center [783, 156] width 15 height 15
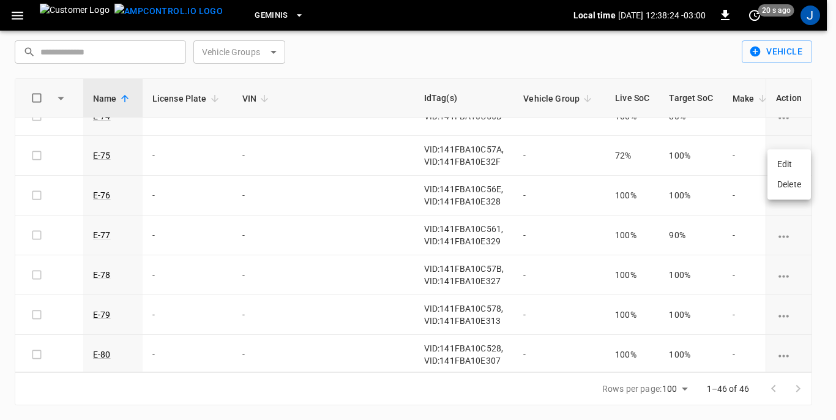
click at [782, 165] on li "Edit" at bounding box center [788, 164] width 43 height 20
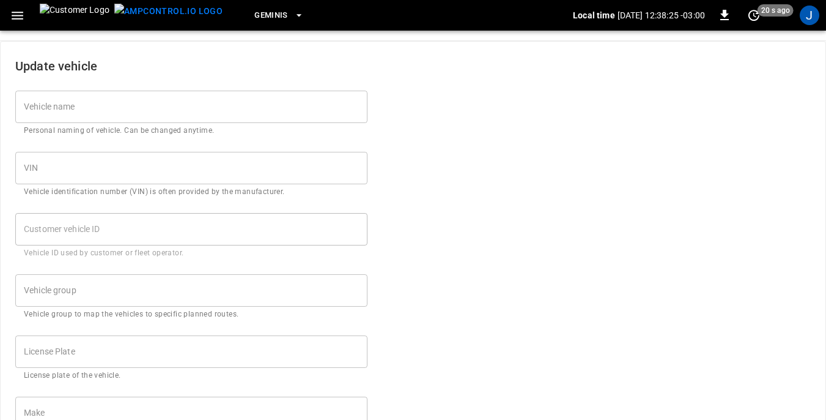
type input "****"
type input "***"
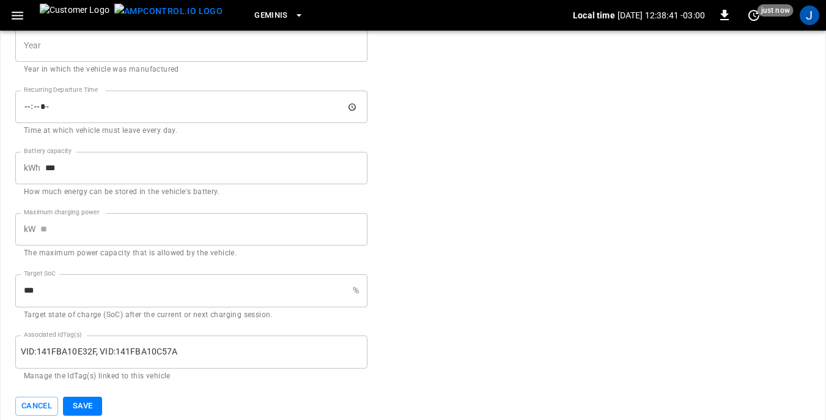
scroll to position [601, 0]
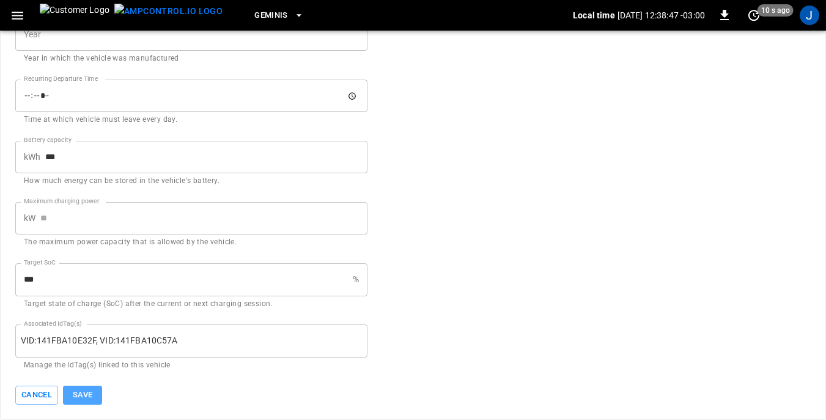
click at [80, 396] on button "Save" at bounding box center [82, 394] width 39 height 19
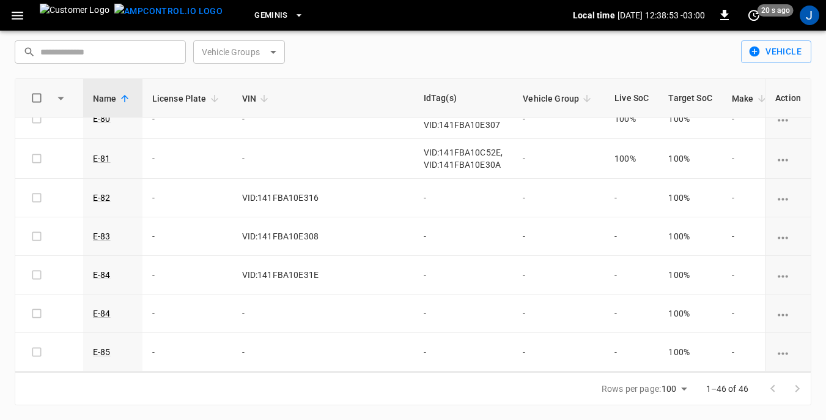
scroll to position [1576, 0]
click at [778, 275] on icon "vehicle options" at bounding box center [783, 276] width 10 height 2
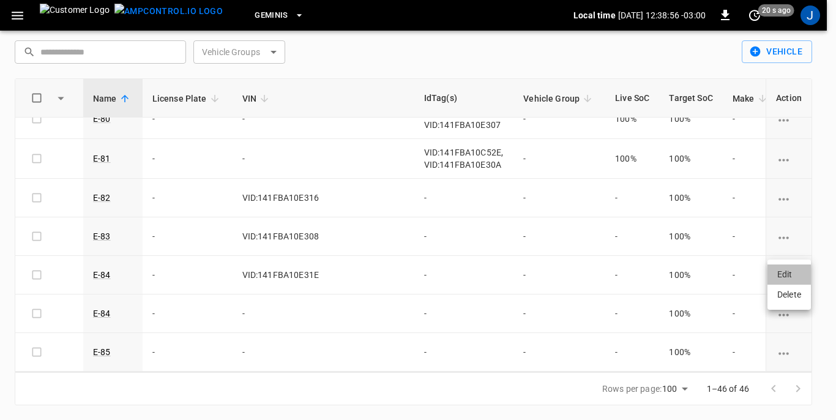
click at [782, 272] on li "Edit" at bounding box center [788, 274] width 43 height 20
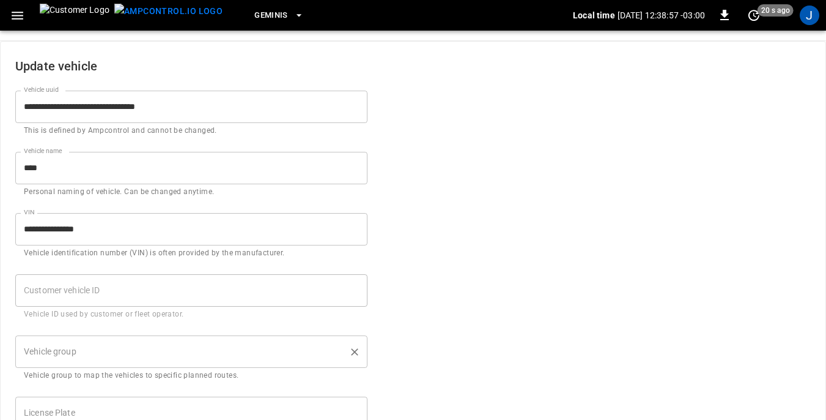
type input "****"
type input "**********"
type input "***"
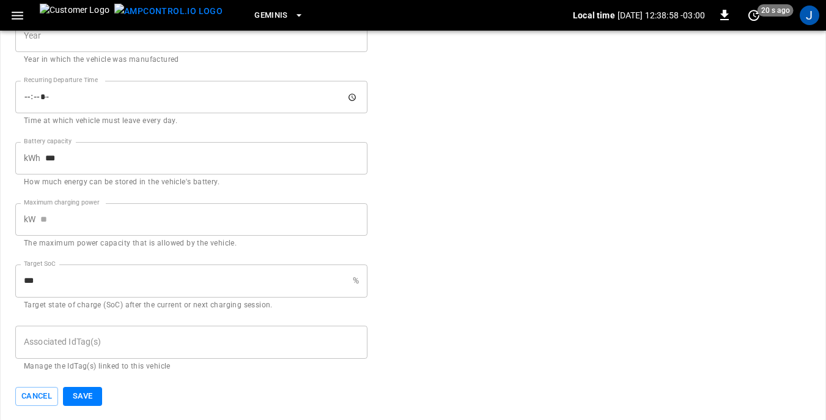
scroll to position [601, 0]
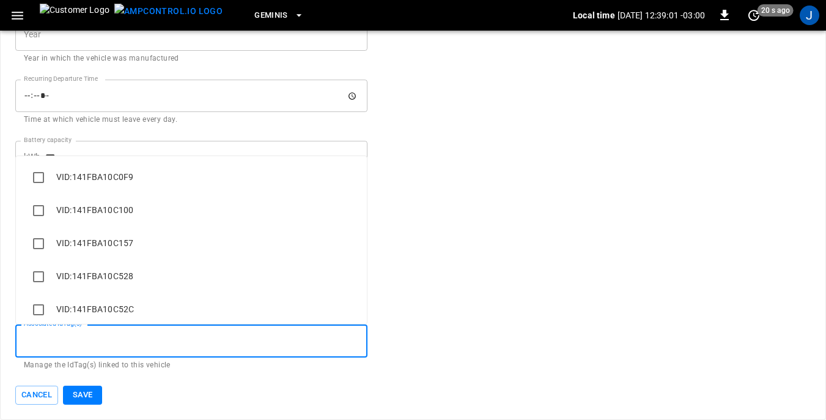
click at [50, 341] on input "Associated IdTag(s)" at bounding box center [191, 340] width 341 height 21
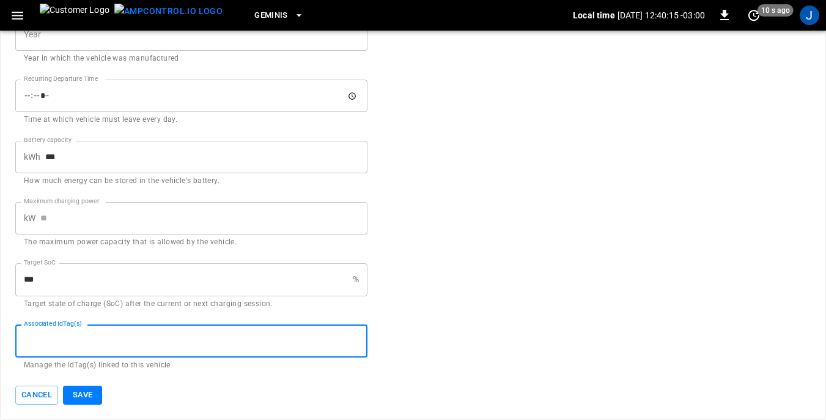
click at [100, 341] on input "Associated IdTag(s)" at bounding box center [191, 340] width 341 height 21
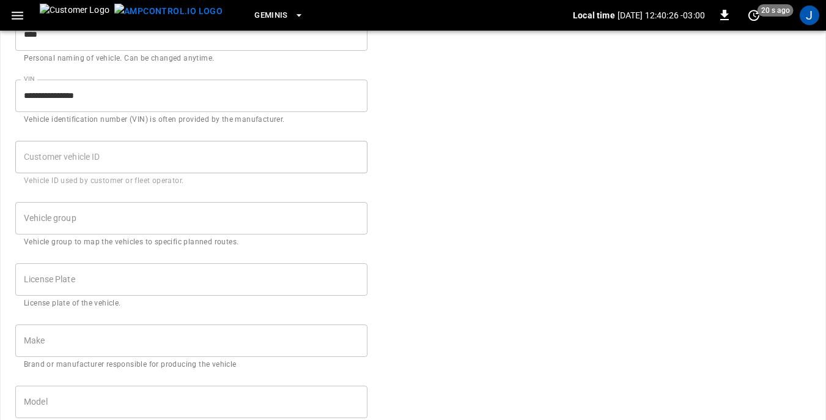
scroll to position [111, 0]
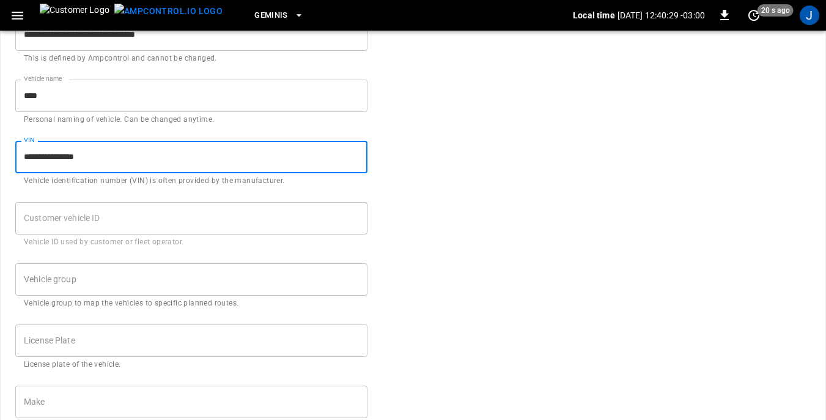
drag, startPoint x: 24, startPoint y: 154, endPoint x: 104, endPoint y: 159, distance: 79.7
click at [104, 159] on input "**********" at bounding box center [191, 157] width 352 height 32
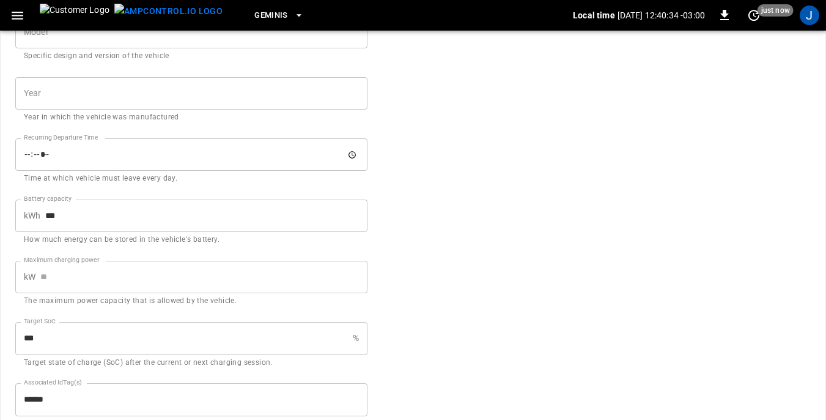
scroll to position [601, 0]
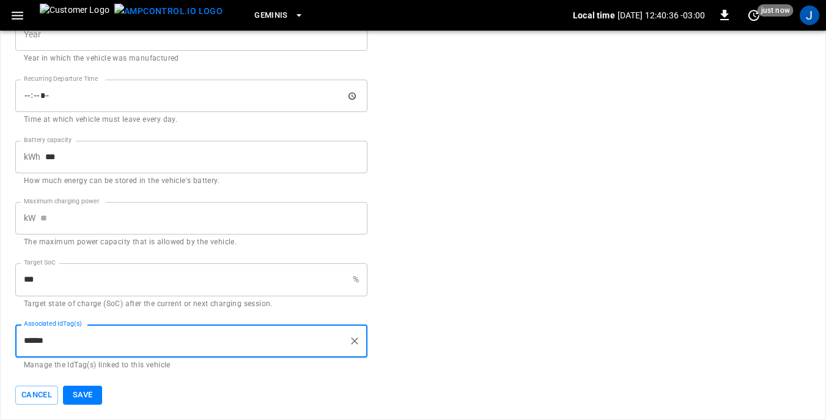
click at [53, 340] on input "******" at bounding box center [182, 340] width 323 height 21
type input "*"
paste input "**********"
type input "**********"
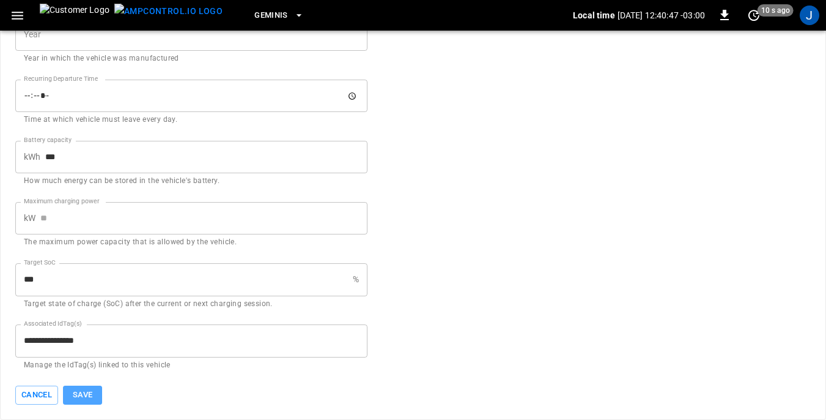
click at [86, 396] on button "Save" at bounding box center [82, 394] width 39 height 19
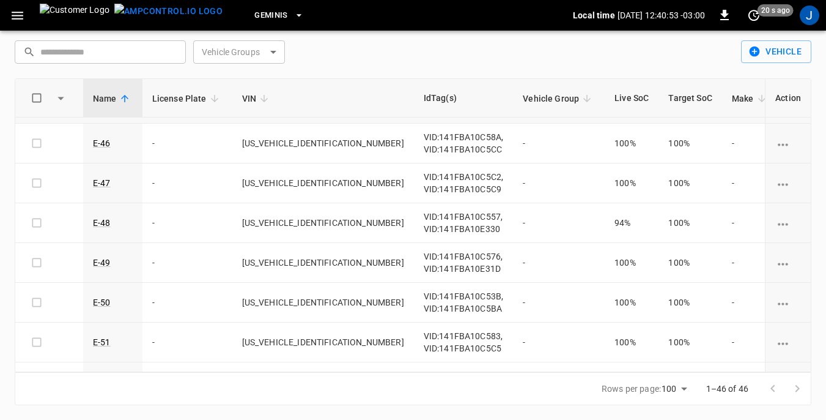
scroll to position [184, 0]
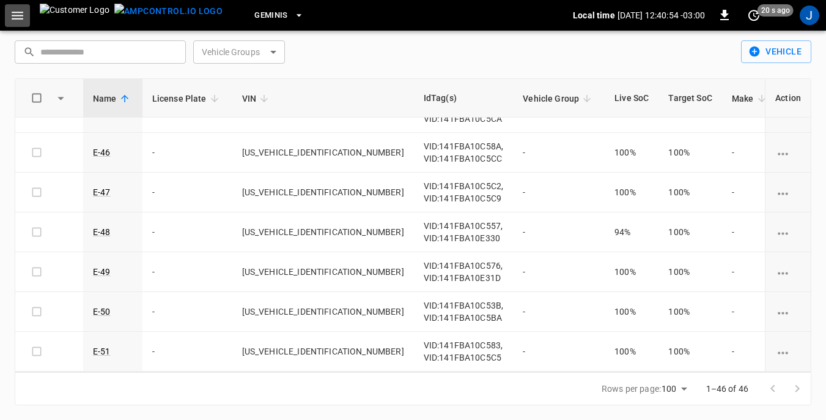
click at [18, 15] on icon "button" at bounding box center [18, 16] width 12 height 8
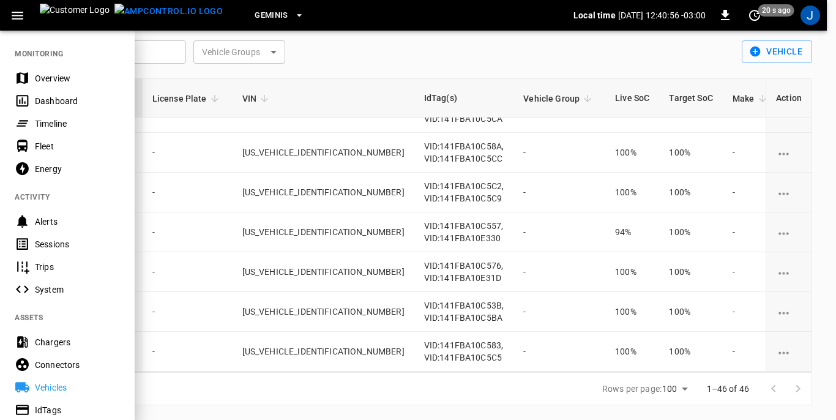
click at [53, 97] on div "Dashboard" at bounding box center [77, 101] width 85 height 12
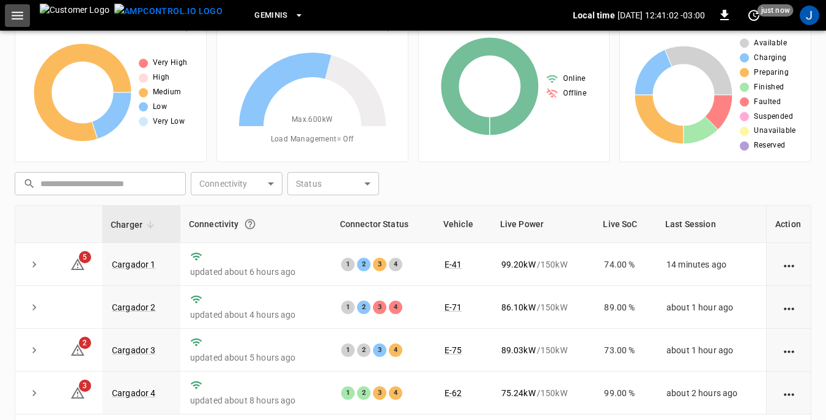
click at [18, 13] on icon "button" at bounding box center [17, 15] width 15 height 15
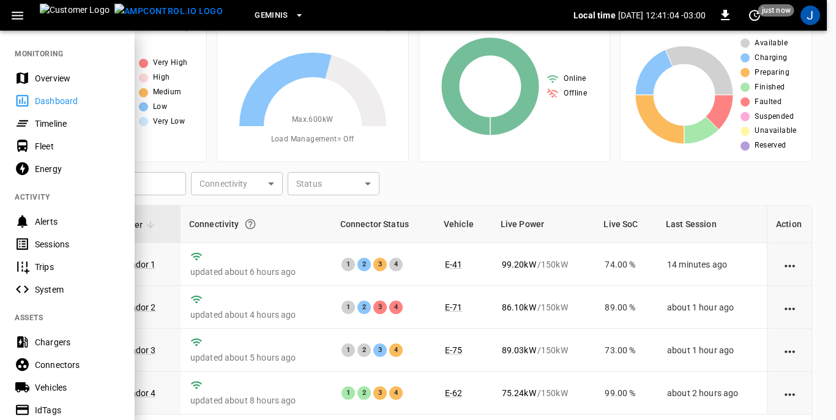
click at [47, 243] on div "Sessions" at bounding box center [77, 244] width 85 height 12
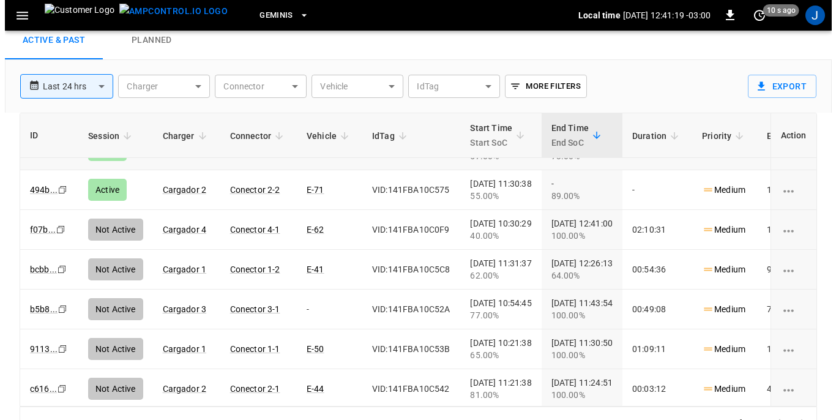
scroll to position [61, 0]
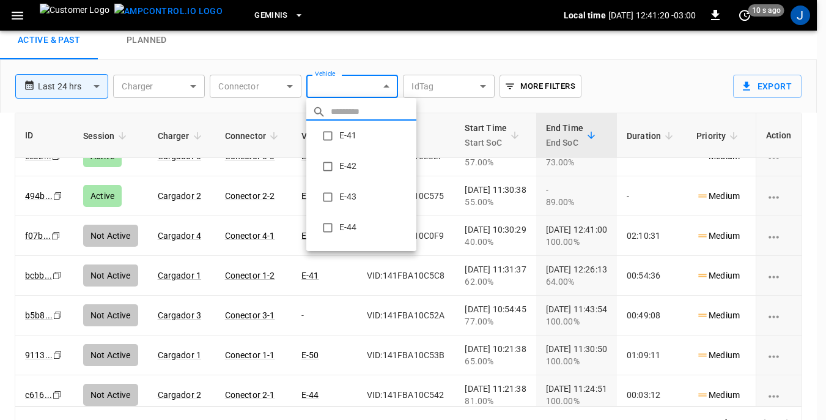
click at [387, 84] on body "**********" at bounding box center [413, 200] width 826 height 478
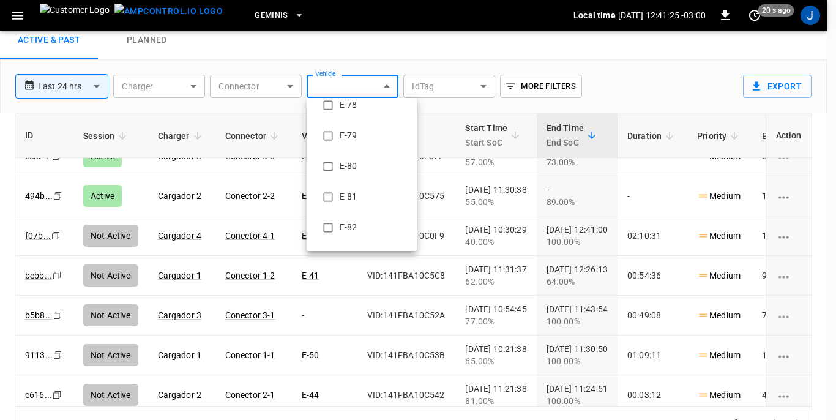
scroll to position [1223, 0]
type input "**********"
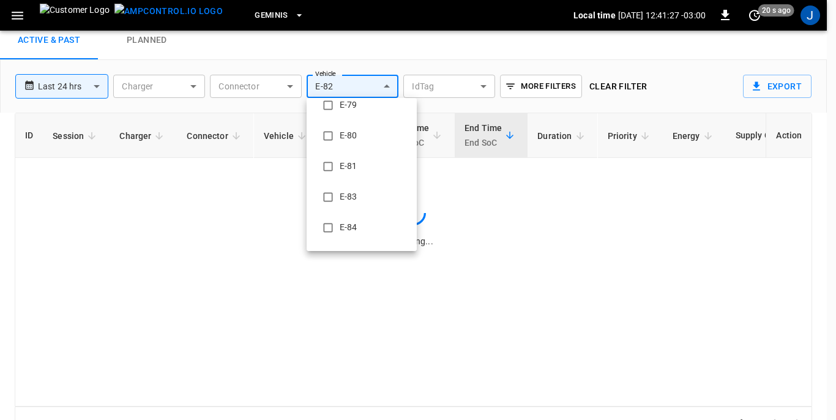
scroll to position [0, 0]
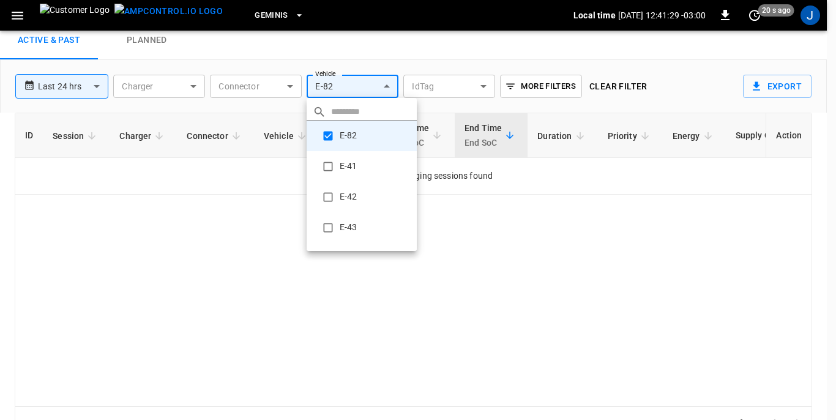
click at [500, 255] on div at bounding box center [418, 210] width 836 height 420
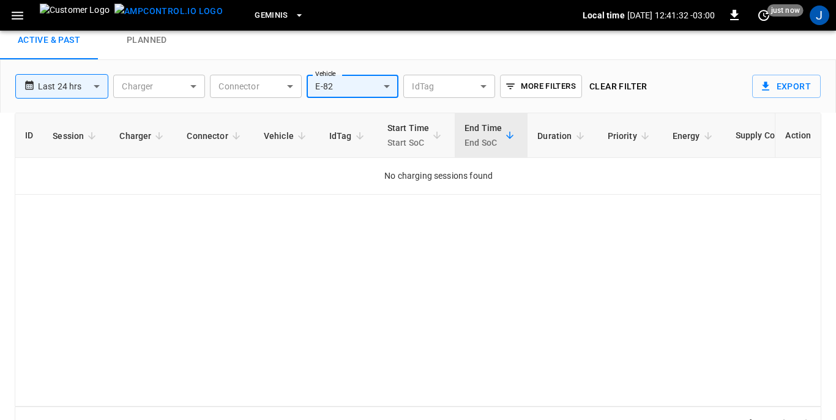
click at [94, 89] on body "**********" at bounding box center [418, 200] width 836 height 478
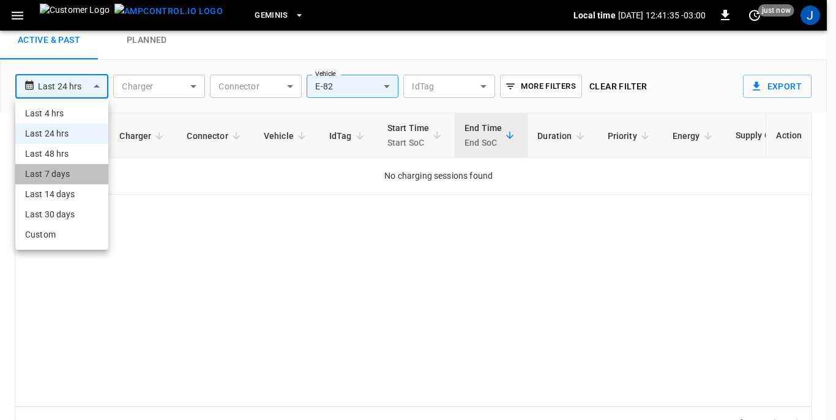
click at [54, 173] on li "Last 7 days" at bounding box center [61, 174] width 93 height 20
type input "**********"
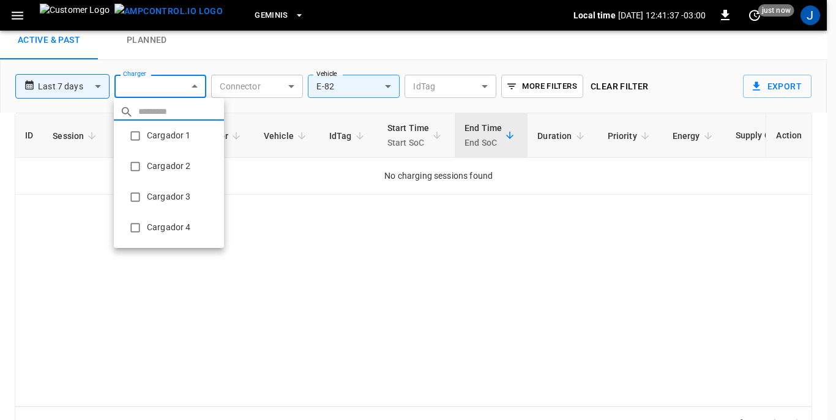
click at [193, 87] on body "**********" at bounding box center [418, 200] width 836 height 478
click at [151, 137] on li "Cargador 1" at bounding box center [169, 136] width 110 height 31
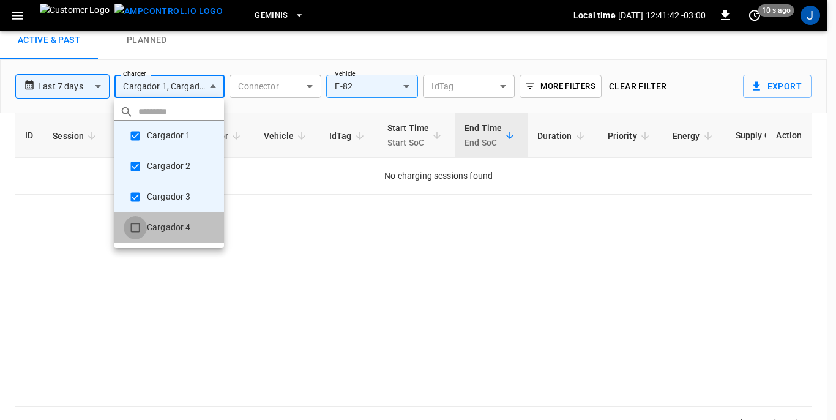
type input "**********"
click at [500, 86] on div at bounding box center [418, 210] width 836 height 420
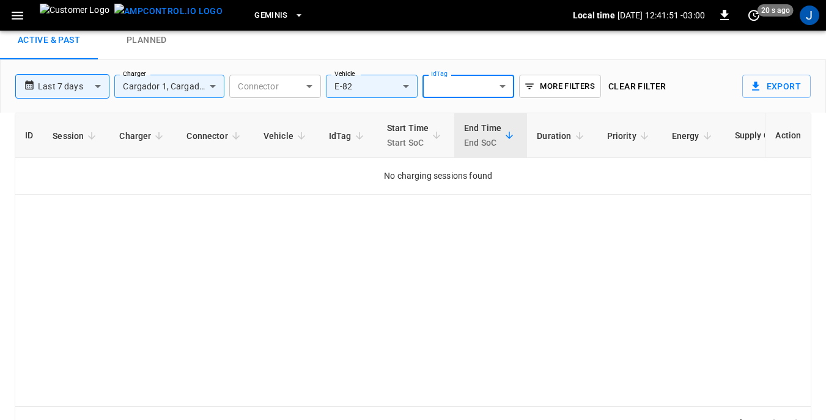
drag, startPoint x: 455, startPoint y: 85, endPoint x: 388, endPoint y: 300, distance: 224.8
click at [388, 300] on div "ID Session Charger Connector Vehicle IdTag Start Time Start SoC End Time End So…" at bounding box center [413, 260] width 797 height 294
click at [503, 85] on body "**********" at bounding box center [413, 200] width 826 height 478
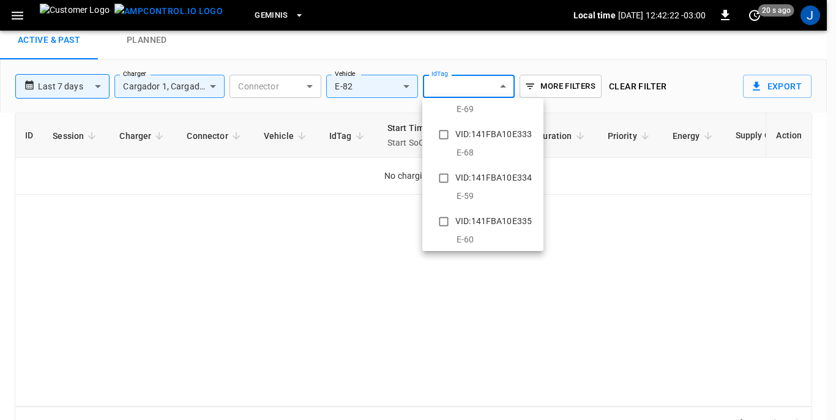
scroll to position [3349, 0]
click at [765, 83] on div at bounding box center [418, 210] width 836 height 420
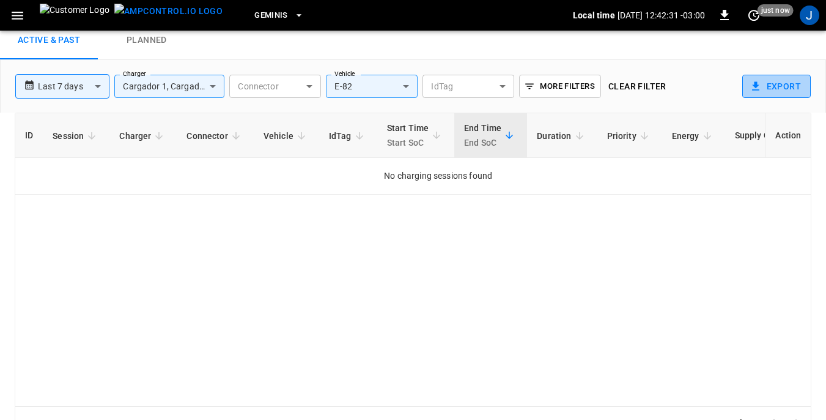
click at [757, 83] on icon "button" at bounding box center [755, 86] width 7 height 9
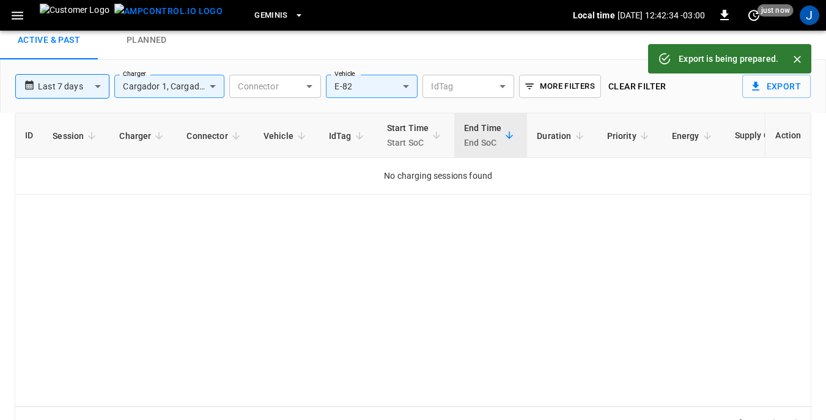
click at [15, 17] on icon "button" at bounding box center [17, 15] width 15 height 15
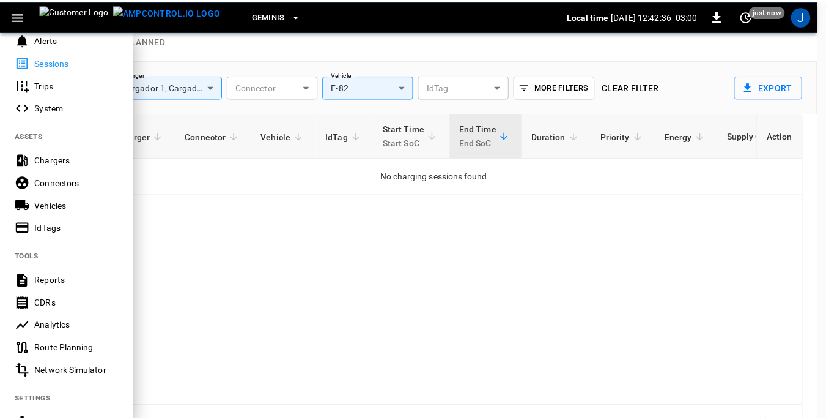
scroll to position [184, 0]
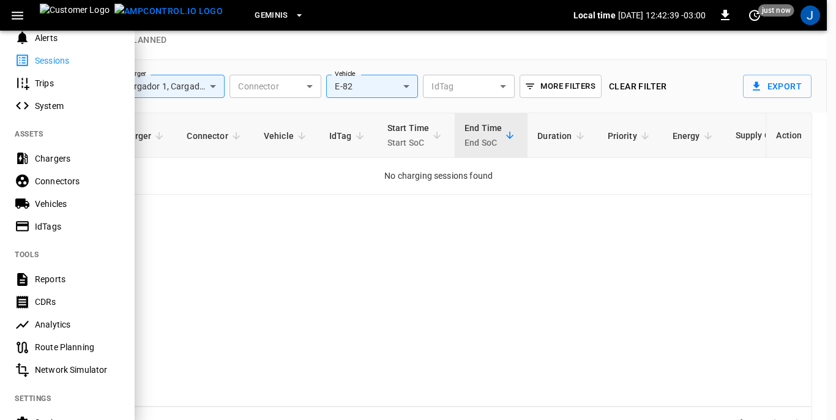
click at [44, 225] on div "IdTags" at bounding box center [77, 226] width 85 height 12
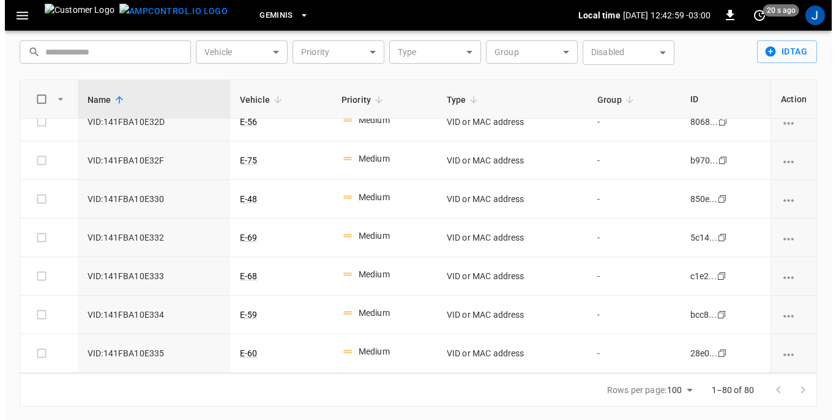
scroll to position [40, 0]
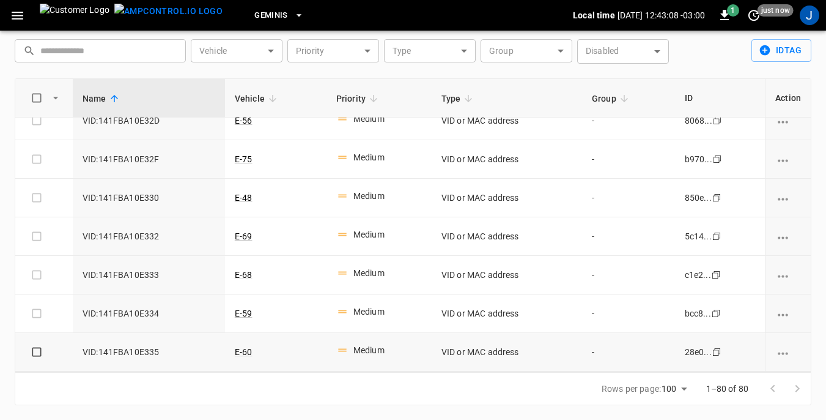
click at [778, 354] on icon "vehicle options" at bounding box center [783, 353] width 10 height 2
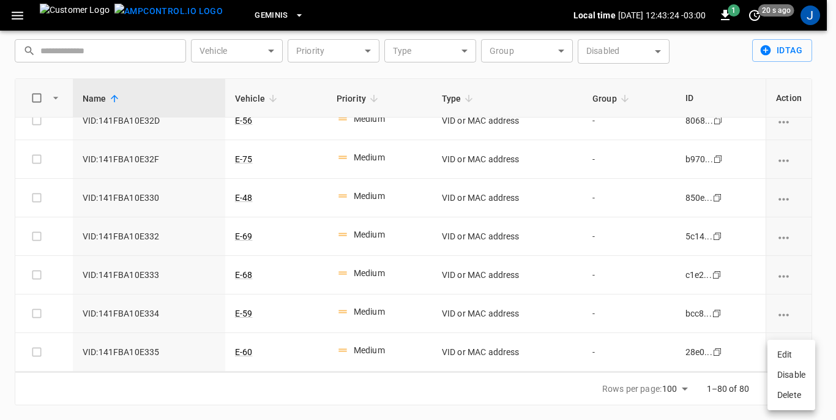
click at [797, 49] on div at bounding box center [418, 210] width 836 height 420
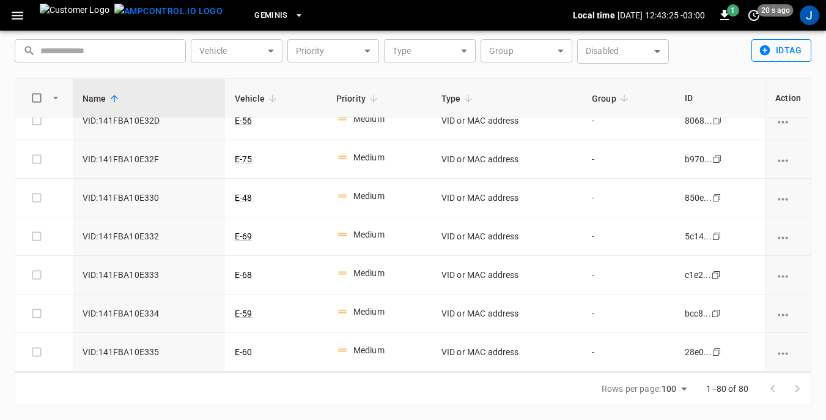
click at [773, 49] on button "idTag" at bounding box center [782, 50] width 60 height 23
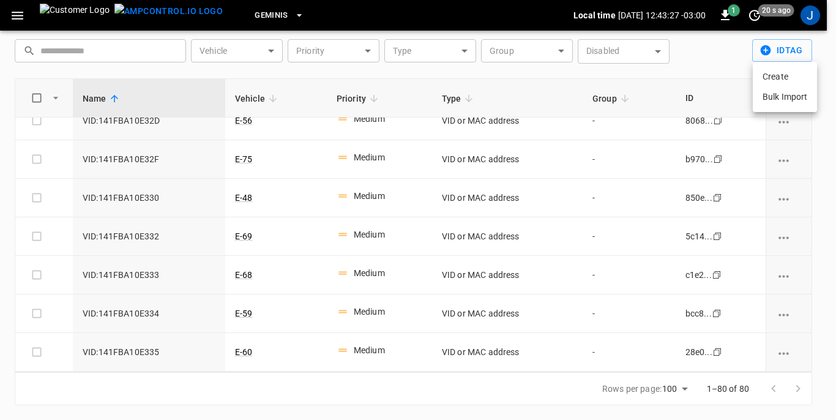
click at [773, 77] on li "Create" at bounding box center [784, 77] width 64 height 20
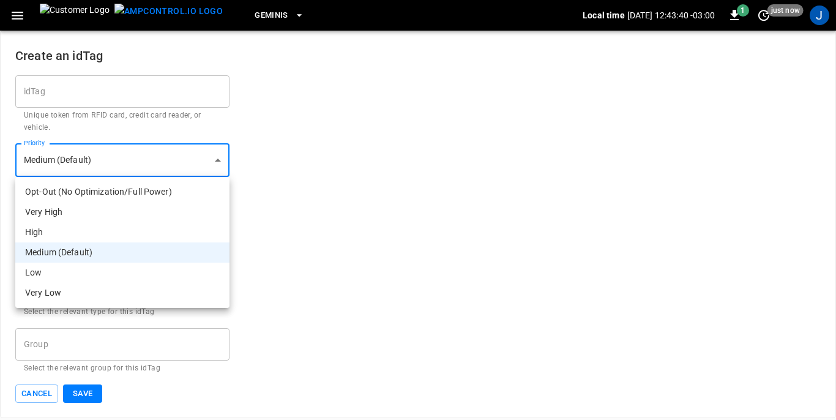
click at [217, 161] on body "Geminis Local time [DATE] 12:43:40 -03:00 1 just now J Create an idTag idTag id…" at bounding box center [418, 209] width 836 height 418
click at [217, 161] on div at bounding box center [418, 210] width 836 height 420
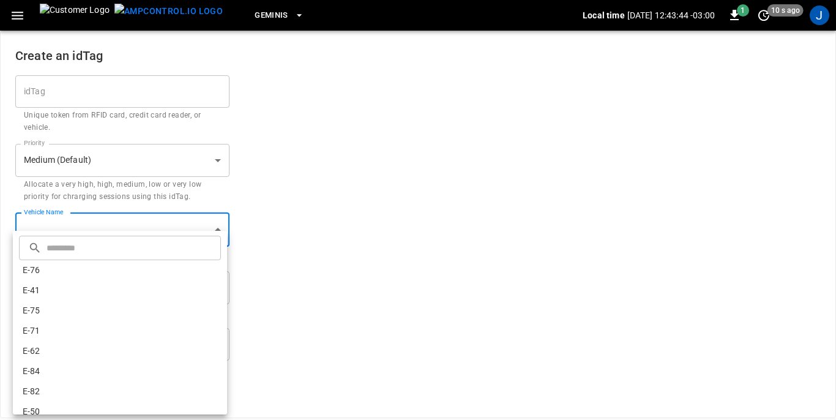
click at [218, 231] on body "Geminis Local time [DATE] 12:43:44 -03:00 1 10 s ago J Create an idTag idTag id…" at bounding box center [418, 209] width 836 height 418
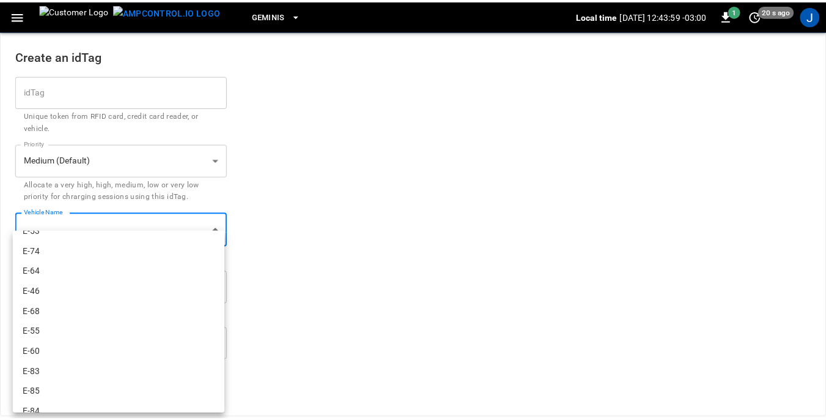
scroll to position [779, 0]
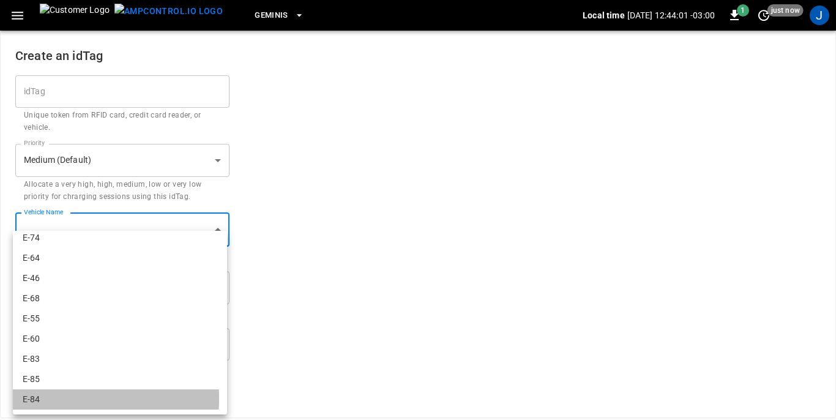
click at [31, 398] on li "E-84" at bounding box center [120, 399] width 214 height 20
type input "**********"
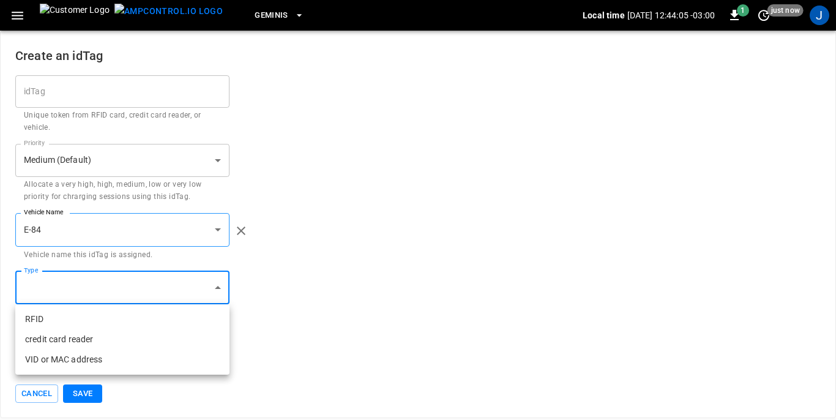
click at [217, 284] on body "**********" at bounding box center [418, 209] width 836 height 418
click at [305, 280] on div at bounding box center [418, 210] width 836 height 420
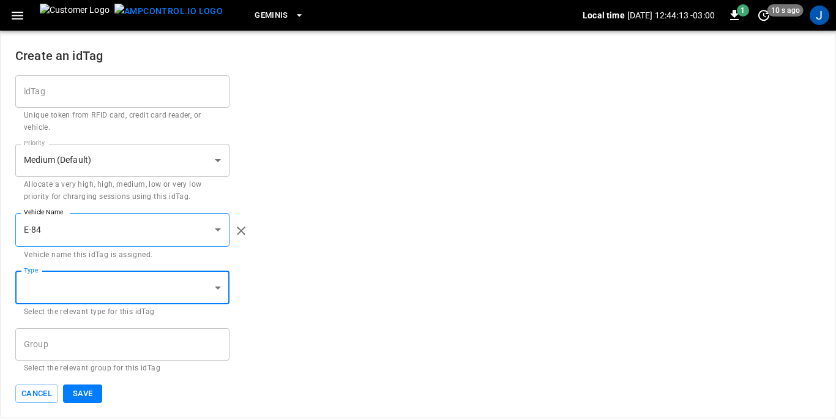
click at [216, 156] on body "**********" at bounding box center [418, 209] width 836 height 418
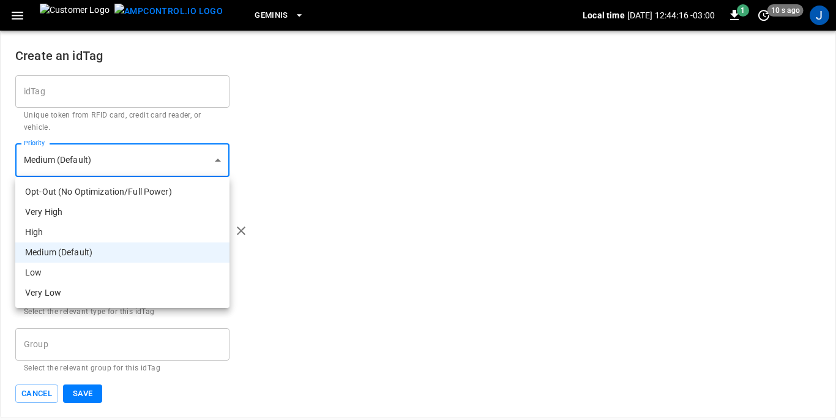
click at [374, 195] on div at bounding box center [418, 210] width 836 height 420
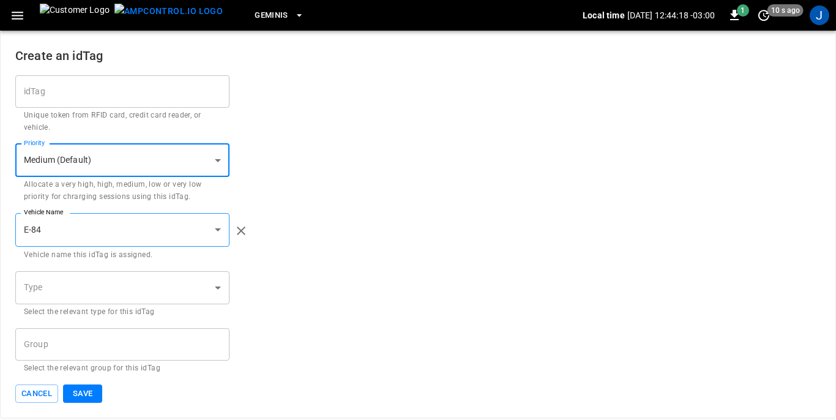
click at [121, 89] on input "idTag" at bounding box center [122, 91] width 214 height 32
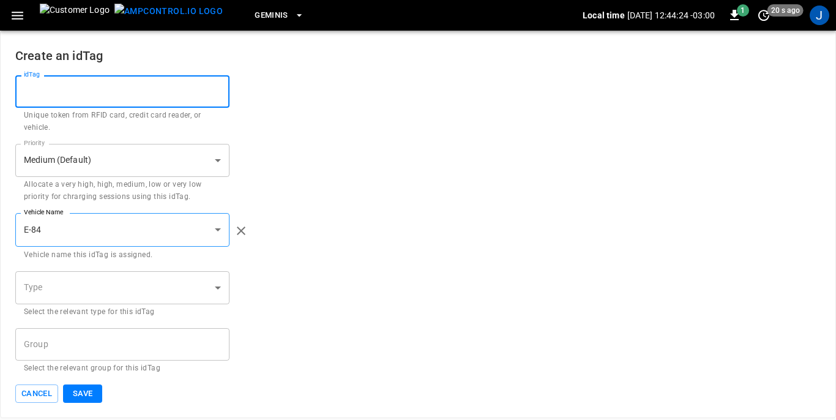
paste input "**********"
type input "**********"
click at [445, 147] on div "Priority Medium (Default) * Priority Allocate a very high, high, medium, low or…" at bounding box center [417, 173] width 805 height 59
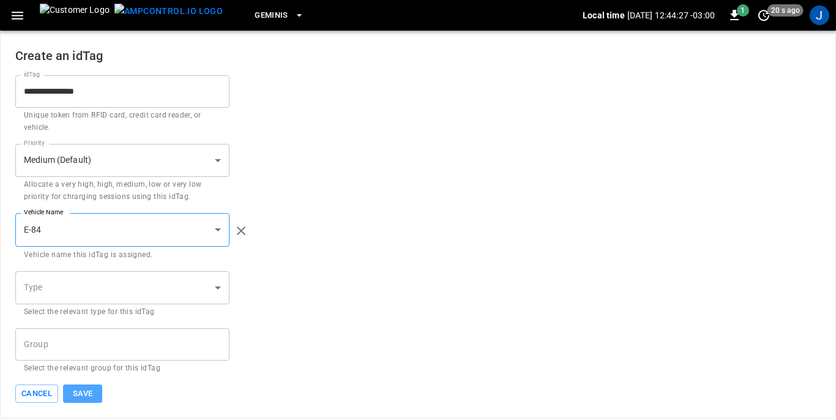
click at [92, 392] on button "Save" at bounding box center [82, 393] width 39 height 19
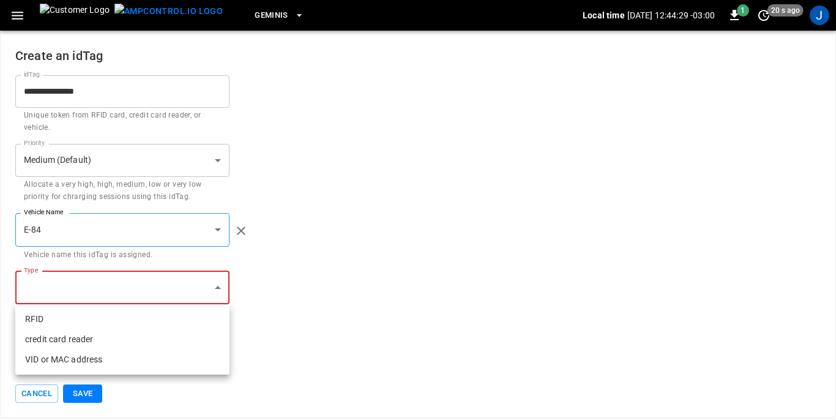
click at [219, 286] on body "**********" at bounding box center [418, 209] width 836 height 418
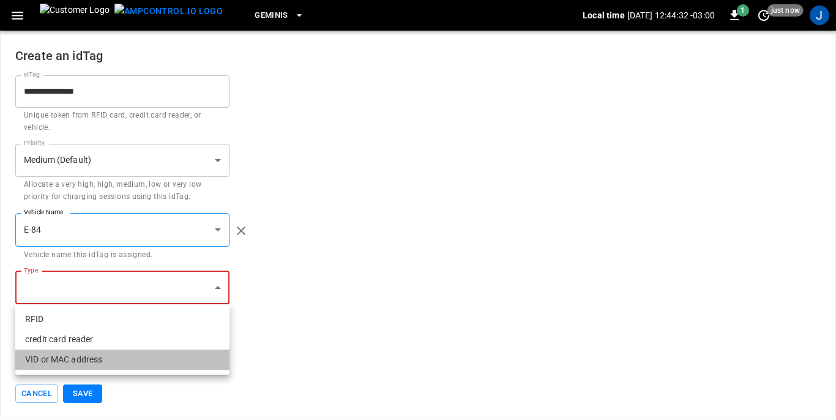
click at [75, 363] on li "VID or MAC address" at bounding box center [122, 359] width 214 height 20
type input "**********"
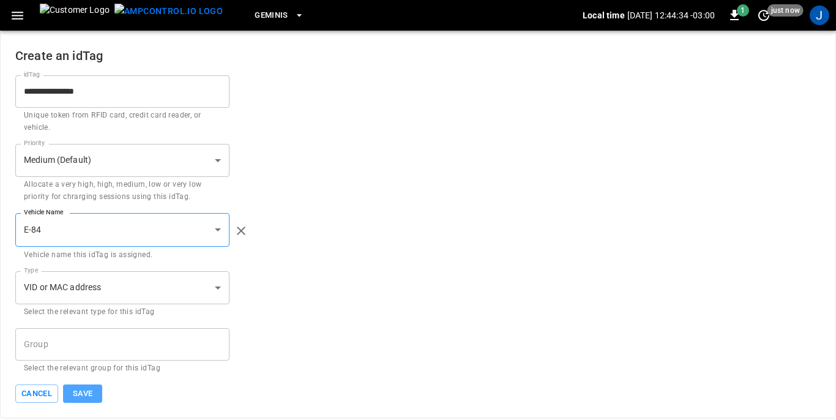
click at [87, 394] on button "Save" at bounding box center [82, 393] width 39 height 19
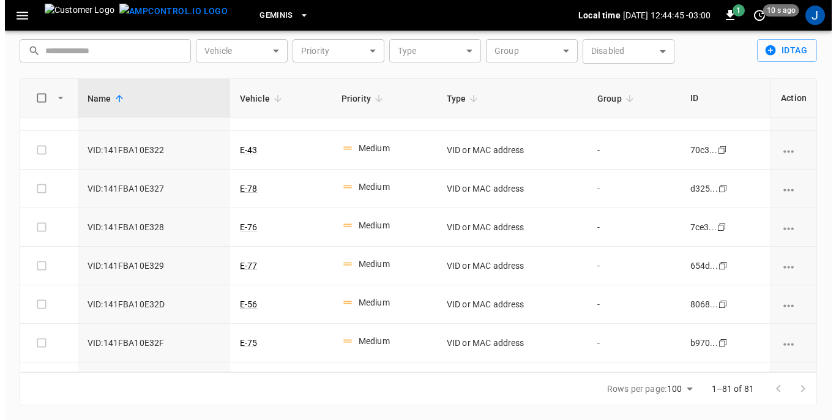
scroll to position [2439, 0]
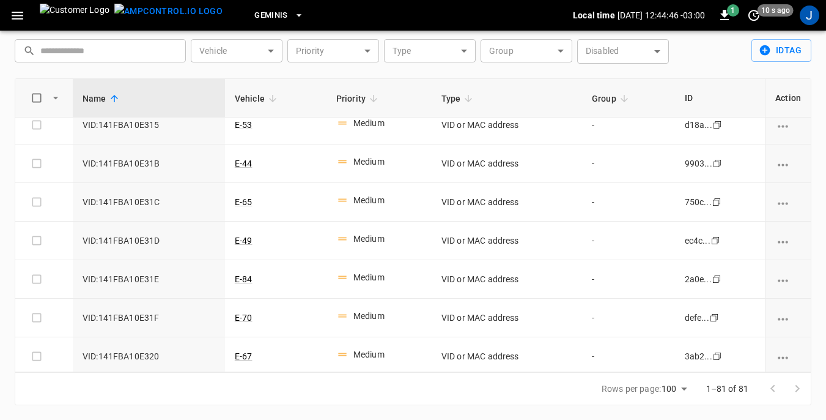
click at [272, 51] on body "Geminis Local time [DATE] 12:44:46 -03:00 1 10 s ago J ID Tags ​ ​ Vehicle ​ Ve…" at bounding box center [413, 190] width 826 height 460
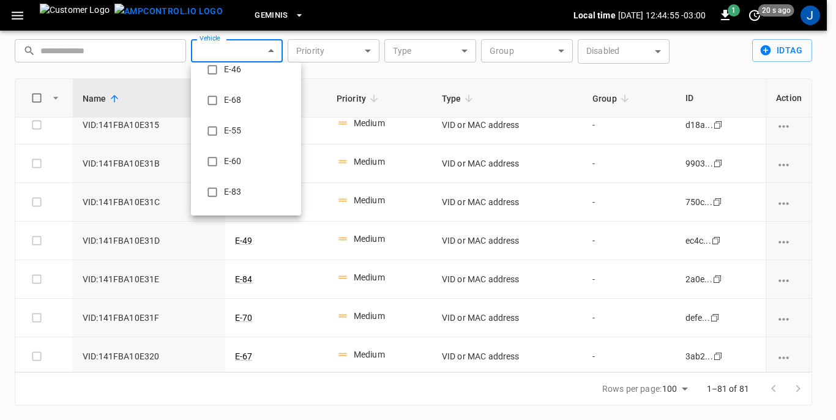
scroll to position [1281, 0]
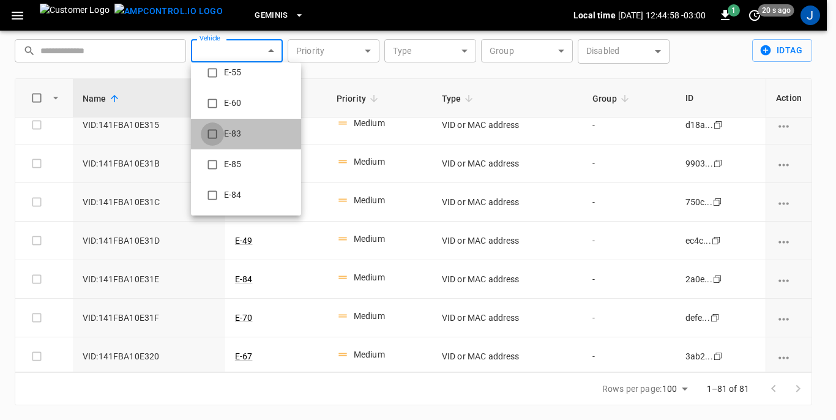
type input "**********"
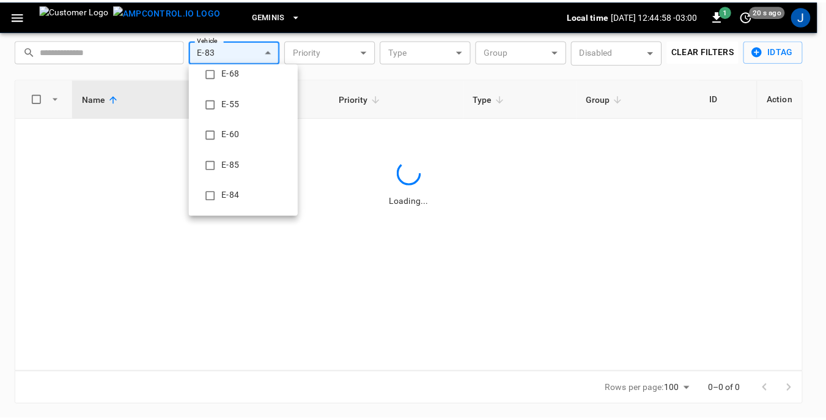
scroll to position [0, 0]
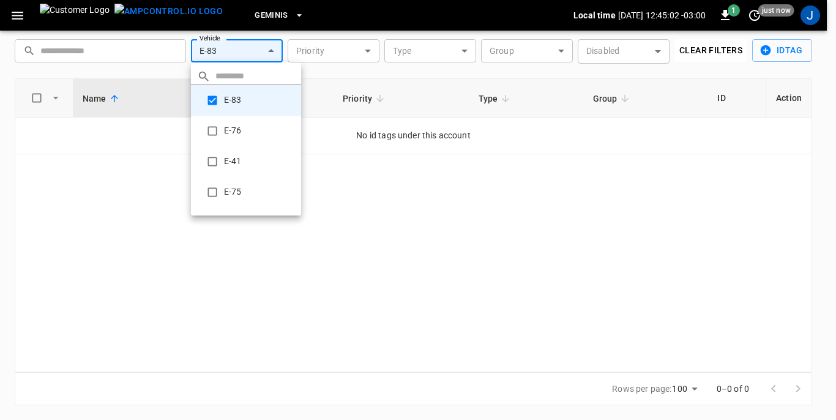
click at [407, 239] on div at bounding box center [418, 210] width 836 height 420
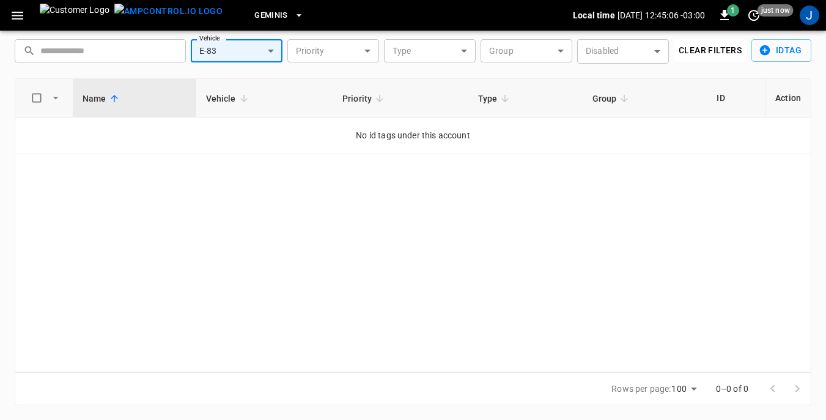
click at [365, 50] on body "**********" at bounding box center [413, 190] width 826 height 460
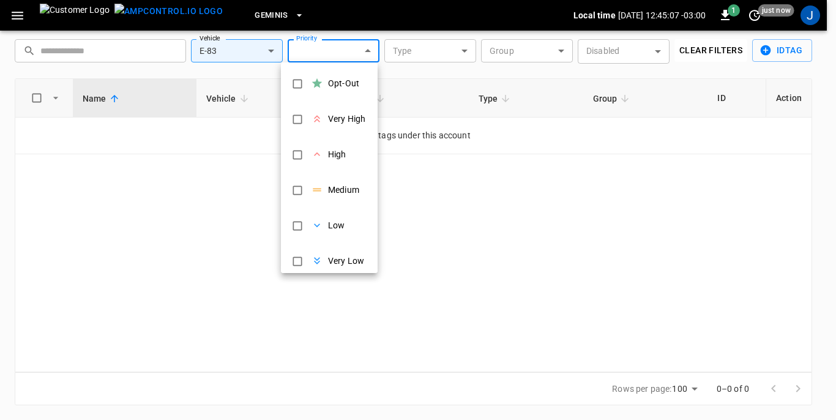
click at [365, 50] on div at bounding box center [418, 210] width 836 height 420
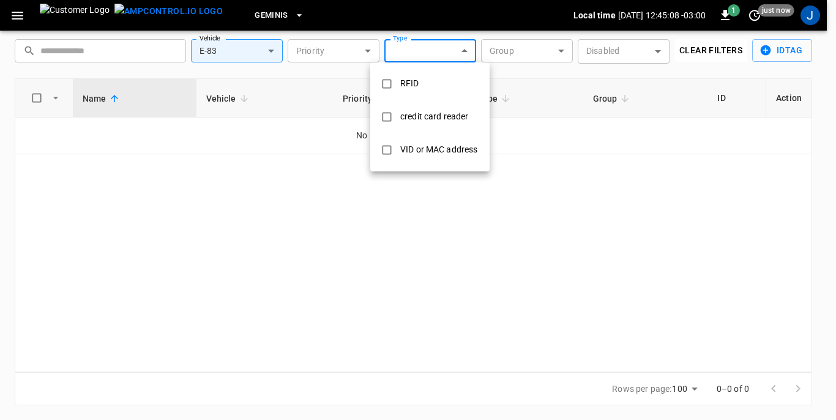
click at [465, 47] on body "**********" at bounding box center [418, 190] width 836 height 460
click at [465, 47] on div at bounding box center [418, 210] width 836 height 420
click at [465, 47] on body "**********" at bounding box center [418, 190] width 836 height 460
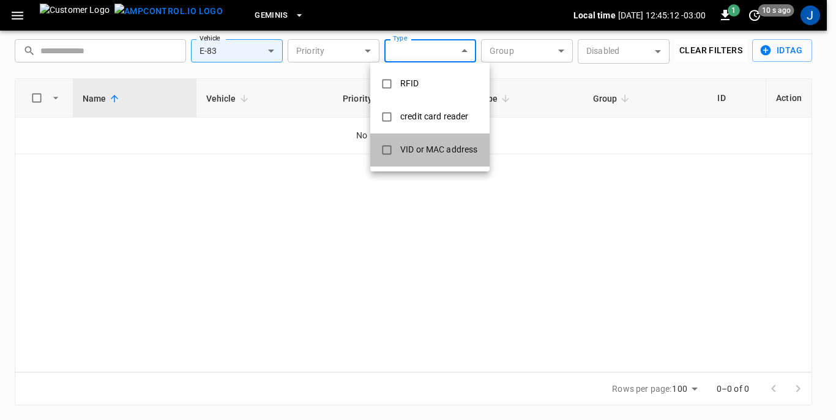
click at [417, 149] on div "VID or MAC address" at bounding box center [439, 149] width 92 height 23
type input "**********"
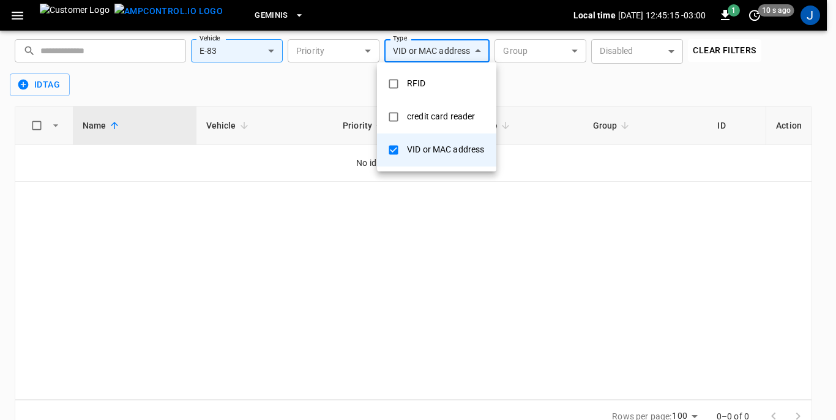
click at [472, 198] on div at bounding box center [418, 210] width 836 height 420
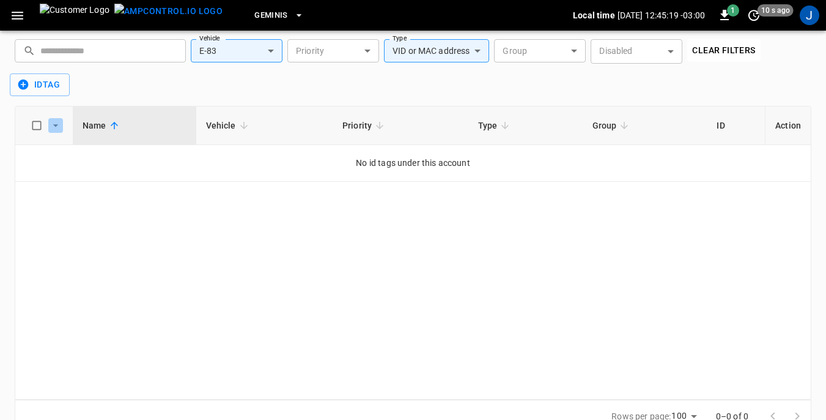
click at [58, 124] on icon "idTags-table" at bounding box center [55, 125] width 5 height 2
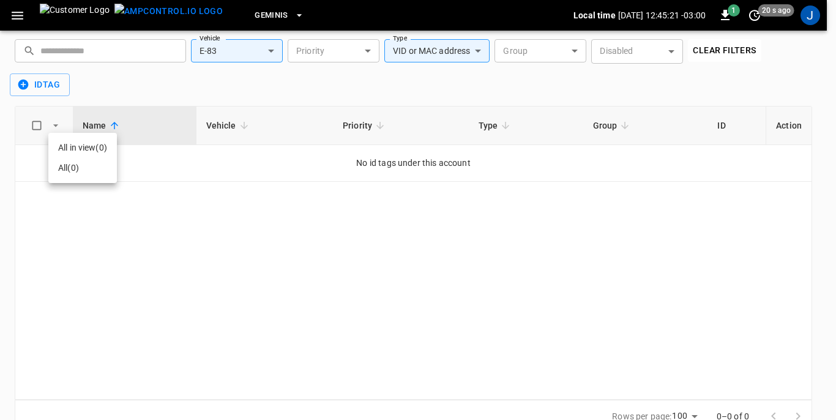
click at [65, 147] on li "All in view ( 0 )" at bounding box center [82, 148] width 69 height 20
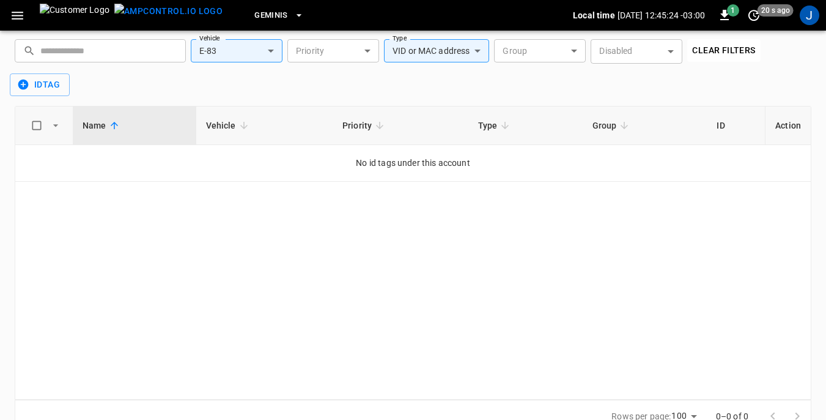
click at [670, 51] on body "**********" at bounding box center [413, 204] width 826 height 488
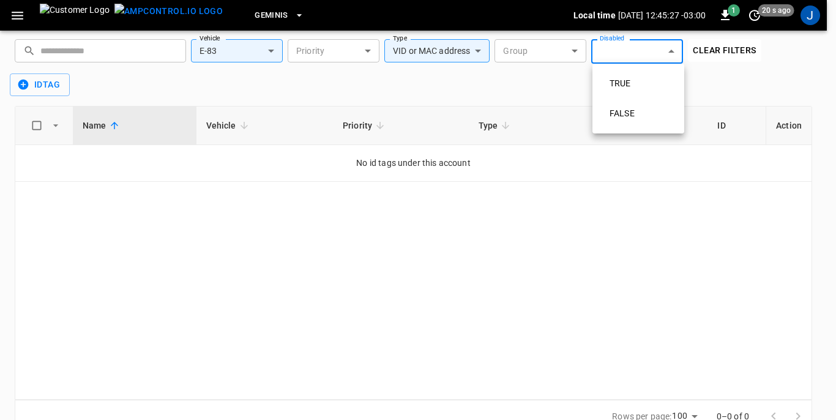
click at [577, 51] on div at bounding box center [418, 210] width 836 height 420
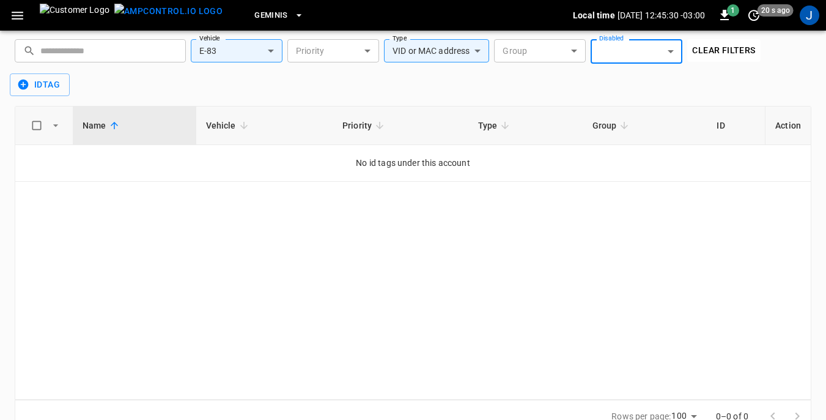
click at [18, 16] on icon "button" at bounding box center [18, 16] width 12 height 8
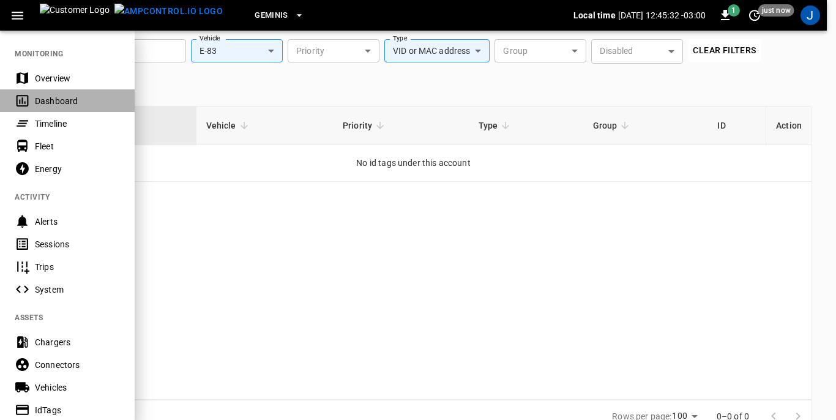
click at [48, 102] on div "Dashboard" at bounding box center [77, 101] width 85 height 12
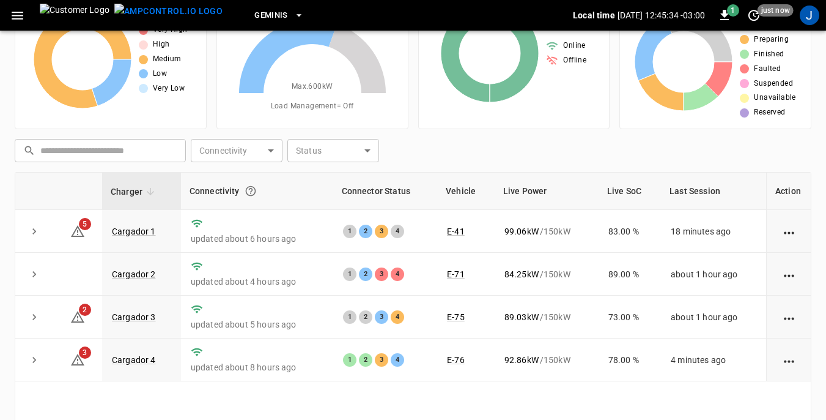
scroll to position [102, 0]
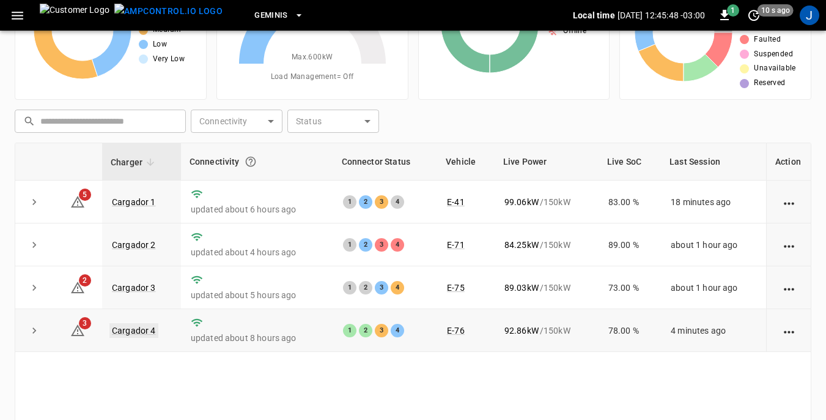
click at [122, 331] on link "Cargador 4" at bounding box center [133, 330] width 49 height 15
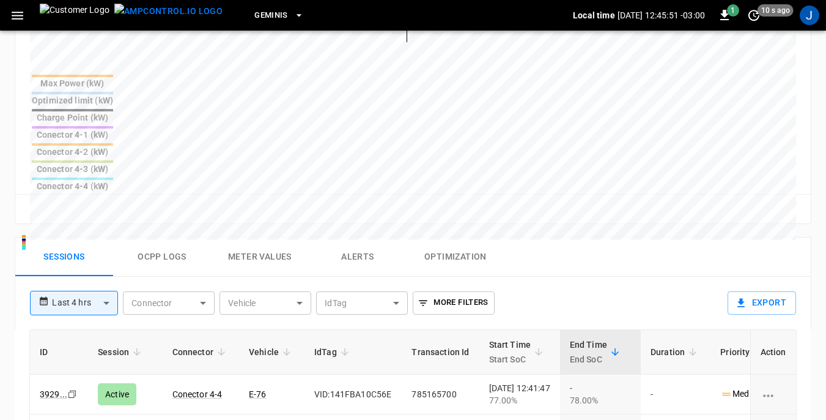
scroll to position [489, 0]
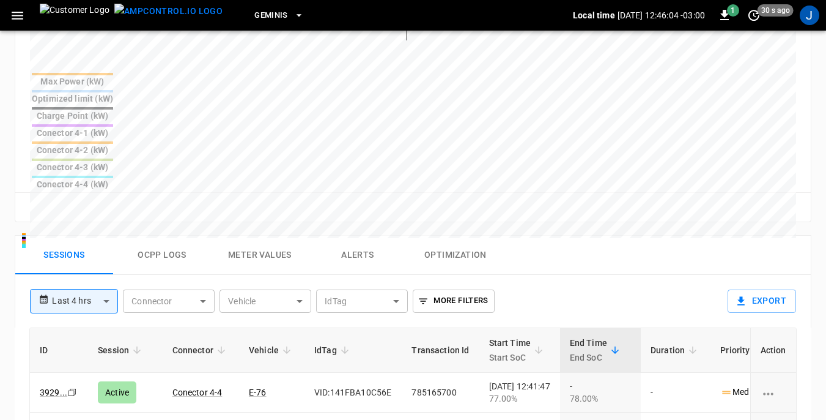
click at [473, 328] on th "Transaction Id" at bounding box center [440, 350] width 77 height 45
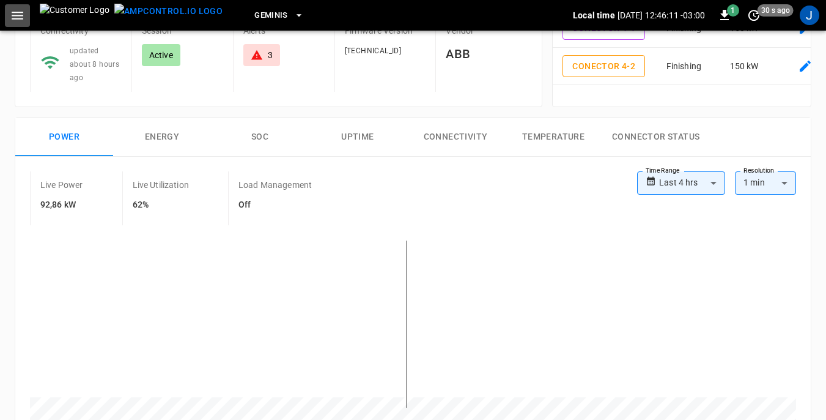
click at [18, 14] on icon "button" at bounding box center [17, 15] width 15 height 15
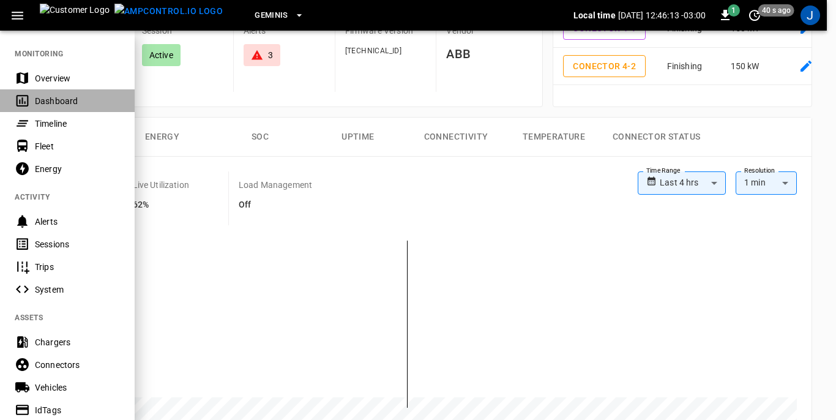
click at [41, 102] on div "Dashboard" at bounding box center [77, 101] width 85 height 12
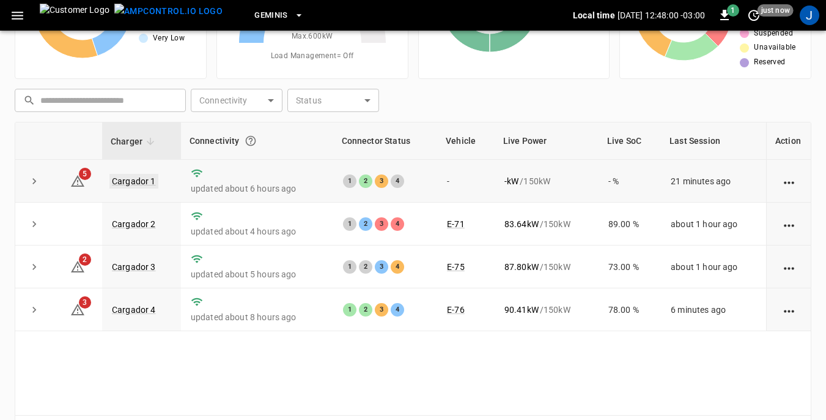
click at [139, 179] on link "Cargador 1" at bounding box center [133, 181] width 49 height 15
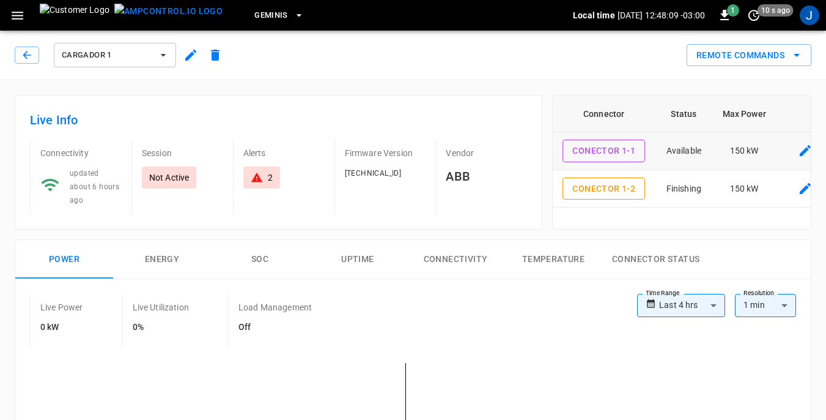
scroll to position [61, 0]
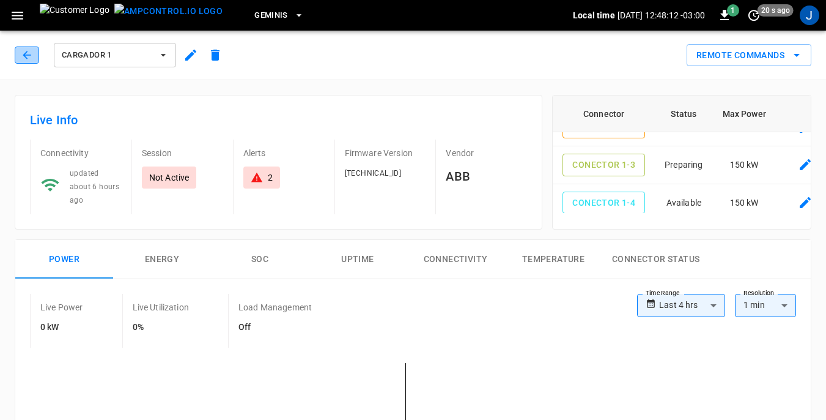
click at [26, 50] on icon "button" at bounding box center [27, 55] width 12 height 12
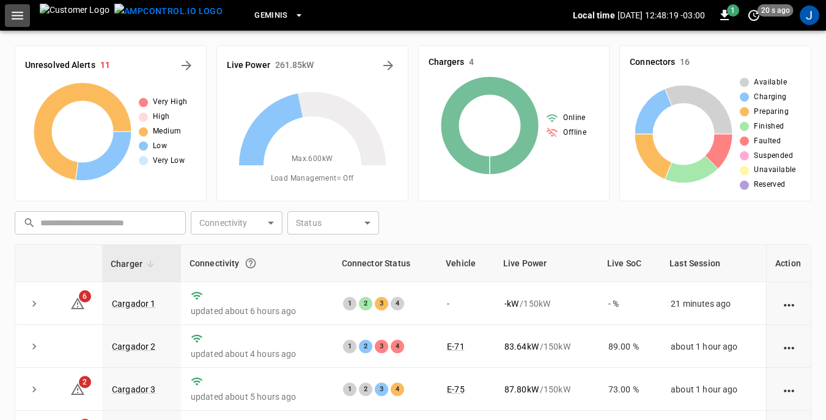
click at [17, 13] on icon "button" at bounding box center [17, 15] width 15 height 15
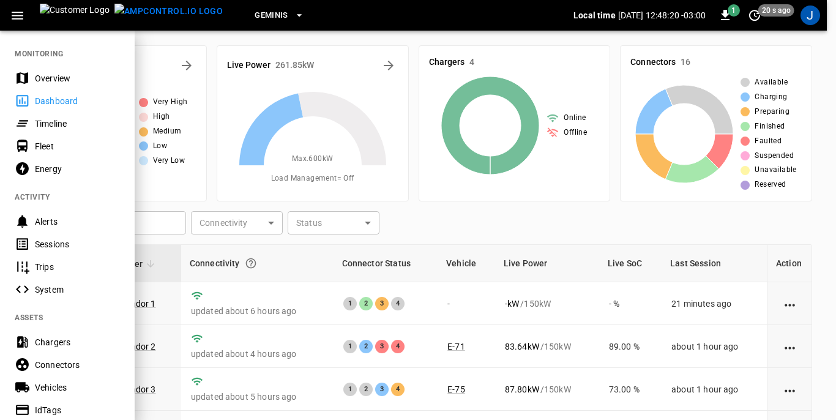
click at [48, 243] on div "Sessions" at bounding box center [77, 244] width 85 height 12
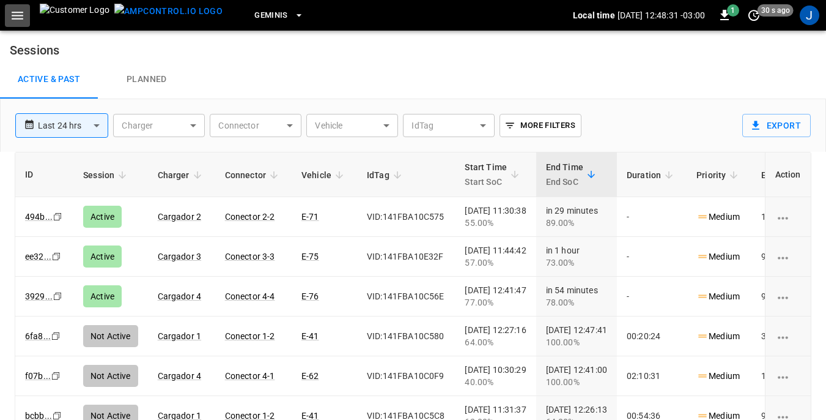
click at [14, 16] on icon "button" at bounding box center [18, 16] width 12 height 8
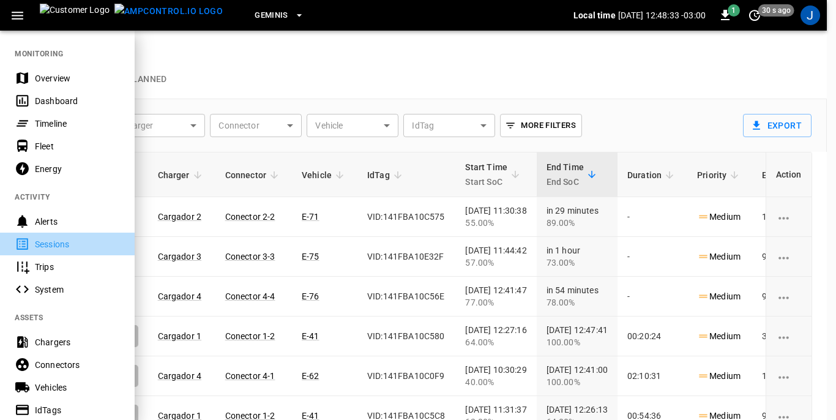
click at [51, 240] on div "Sessions" at bounding box center [77, 244] width 85 height 12
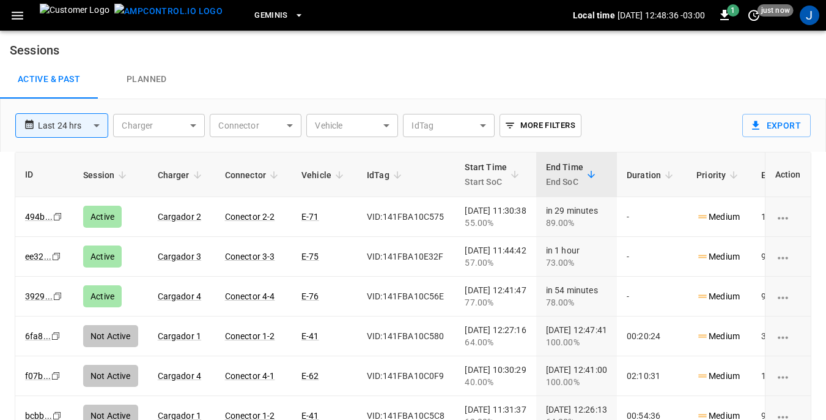
click at [13, 17] on icon "button" at bounding box center [17, 15] width 15 height 15
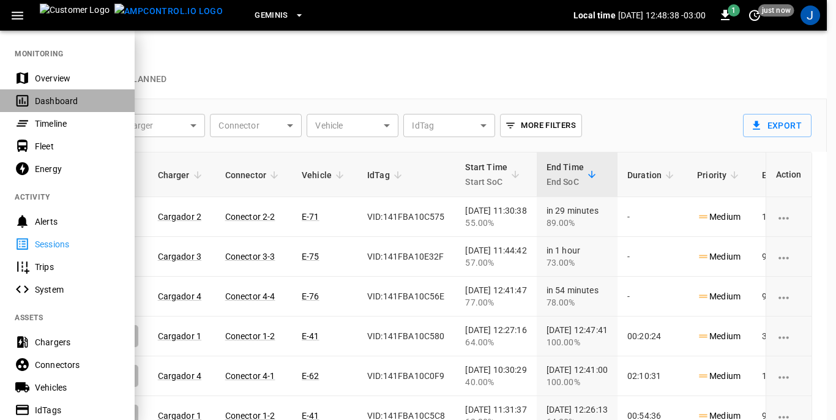
click at [40, 102] on div "Dashboard" at bounding box center [77, 101] width 85 height 12
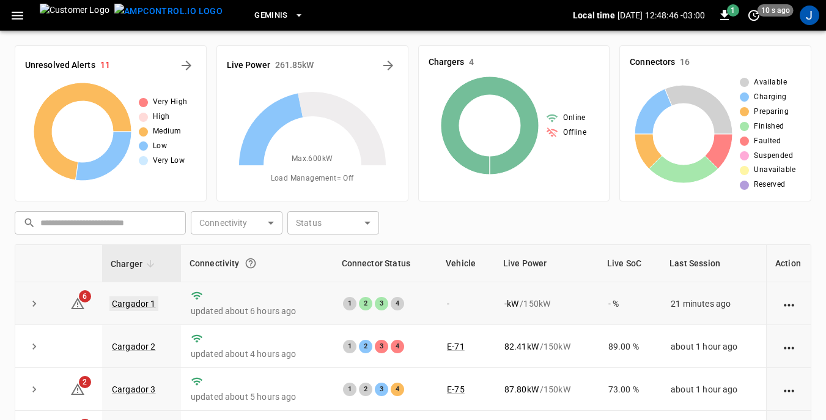
click at [137, 304] on link "Cargador 1" at bounding box center [133, 303] width 49 height 15
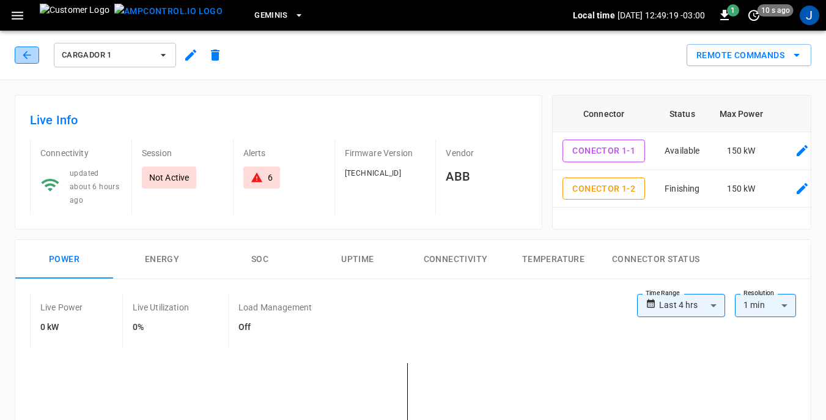
click at [28, 52] on icon "button" at bounding box center [27, 55] width 12 height 12
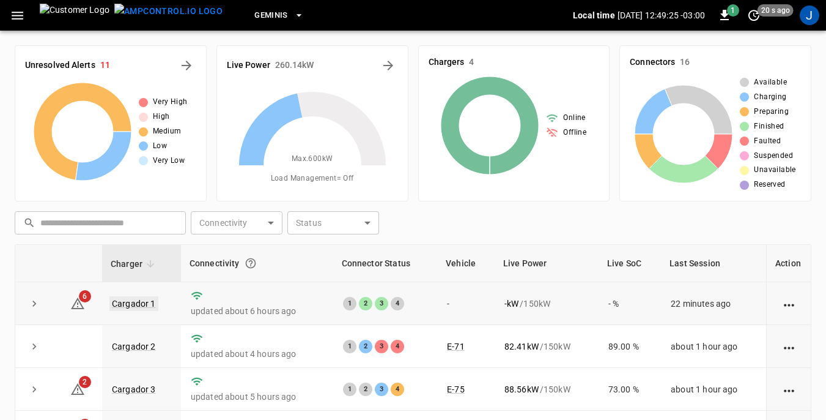
click at [139, 302] on link "Cargador 1" at bounding box center [133, 303] width 49 height 15
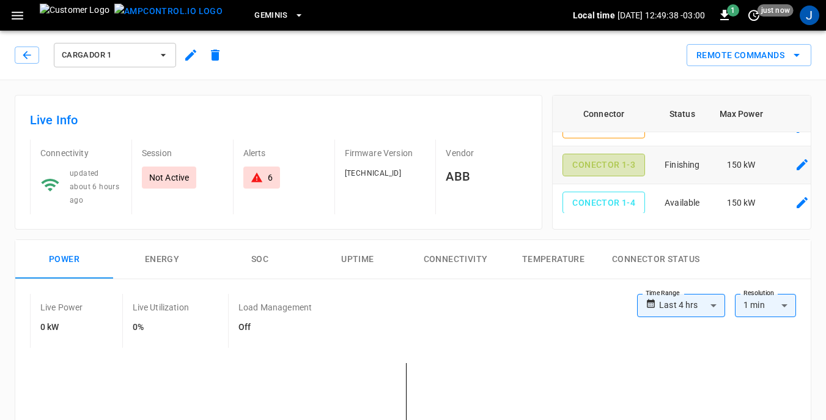
click at [620, 162] on button "Conector 1-3" at bounding box center [604, 165] width 83 height 23
type input "**********"
drag, startPoint x: 620, startPoint y: 162, endPoint x: 579, endPoint y: 161, distance: 40.4
click at [579, 161] on button "Conector 1-3" at bounding box center [604, 165] width 83 height 23
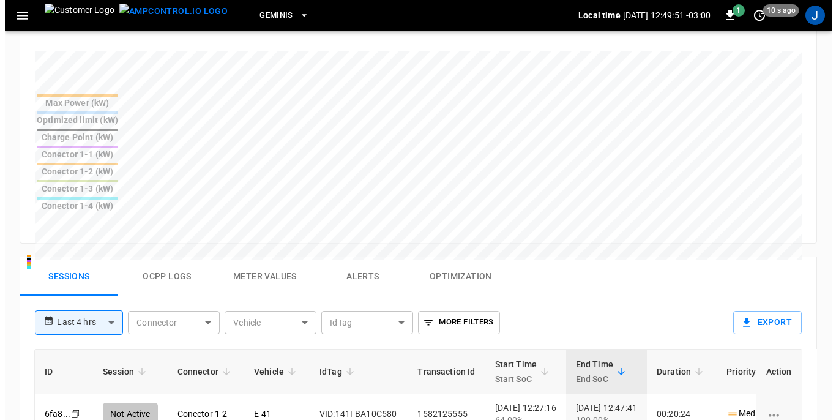
scroll to position [489, 0]
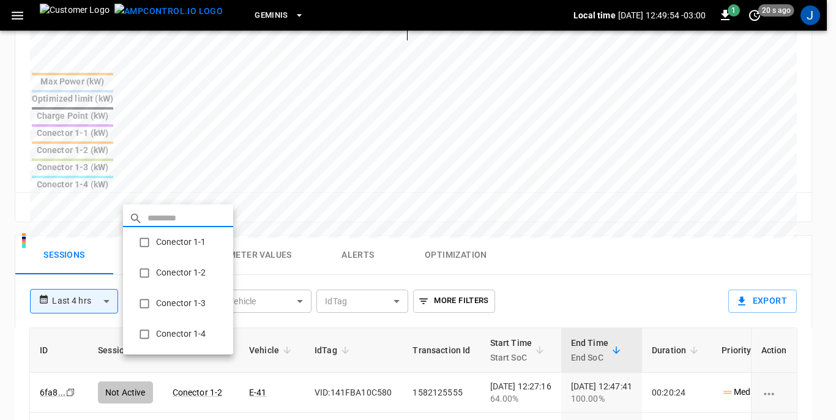
click at [201, 191] on body "**********" at bounding box center [418, 90] width 836 height 1158
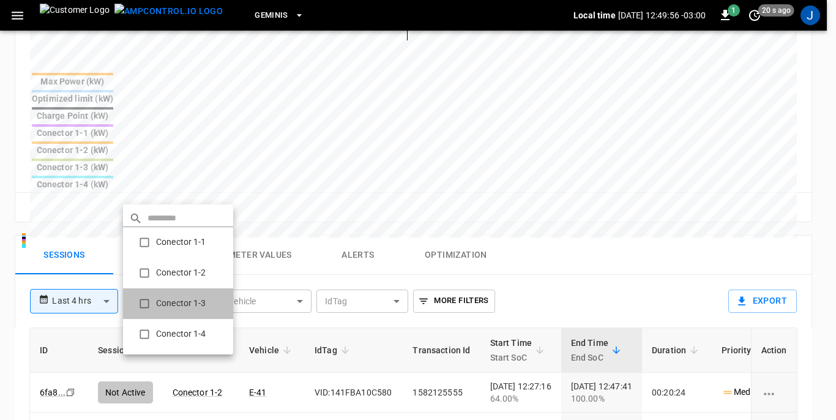
click at [174, 304] on li "Conector 1-3" at bounding box center [178, 303] width 110 height 31
type input "**********"
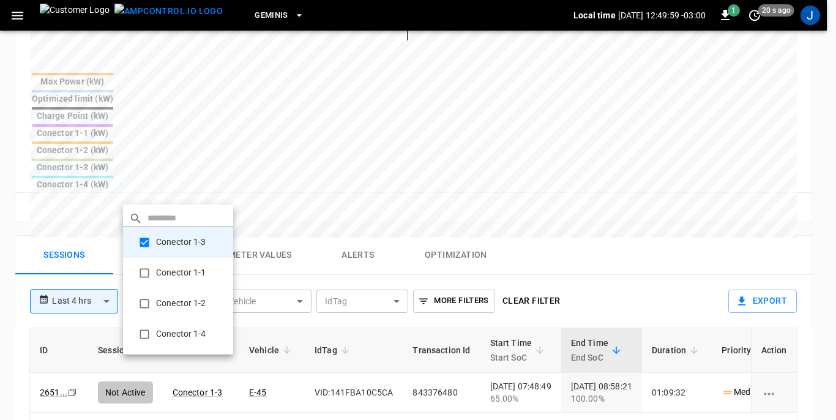
click at [420, 351] on div at bounding box center [418, 210] width 836 height 420
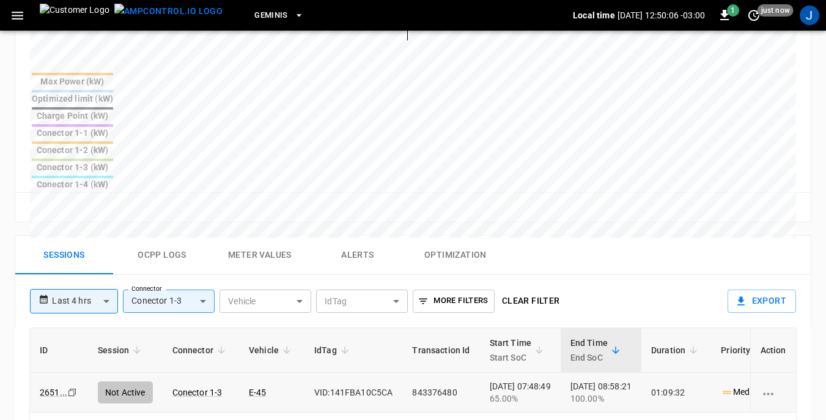
click at [769, 386] on icon "charging session options" at bounding box center [768, 393] width 15 height 15
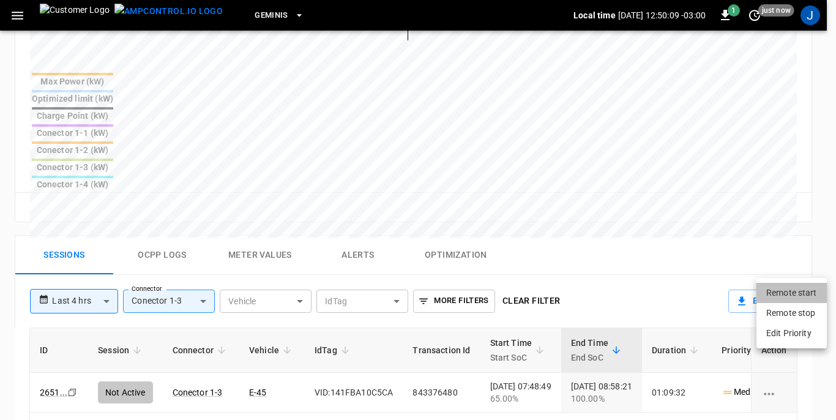
click at [785, 291] on li "Remote start" at bounding box center [791, 293] width 70 height 20
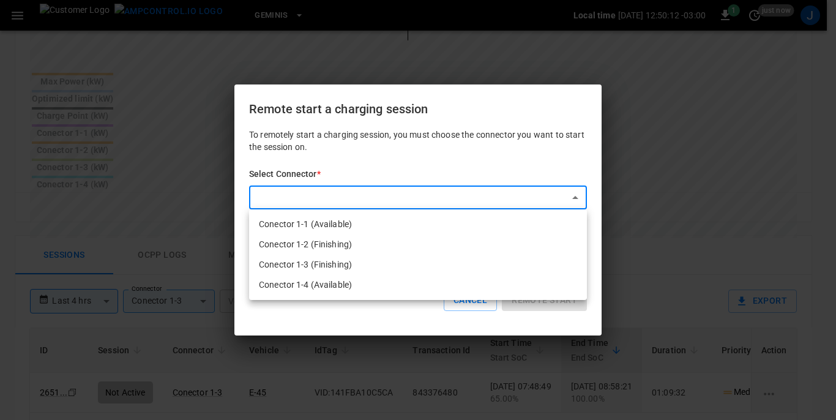
click at [579, 196] on body "**********" at bounding box center [418, 90] width 836 height 1158
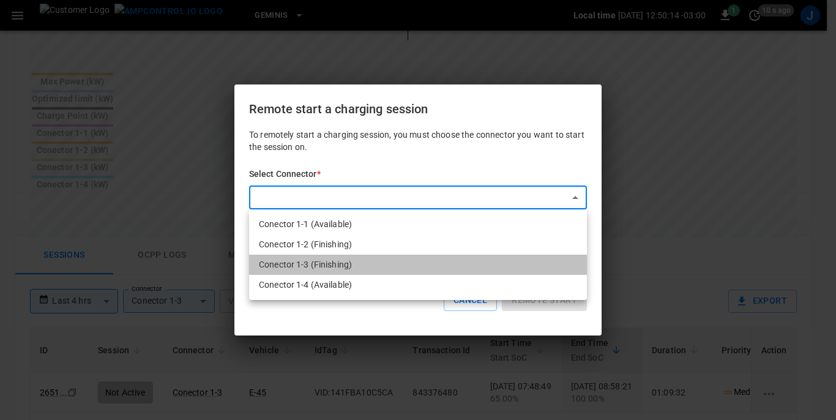
click at [329, 263] on li "Conector 1-3 (Finishing)" at bounding box center [418, 264] width 338 height 20
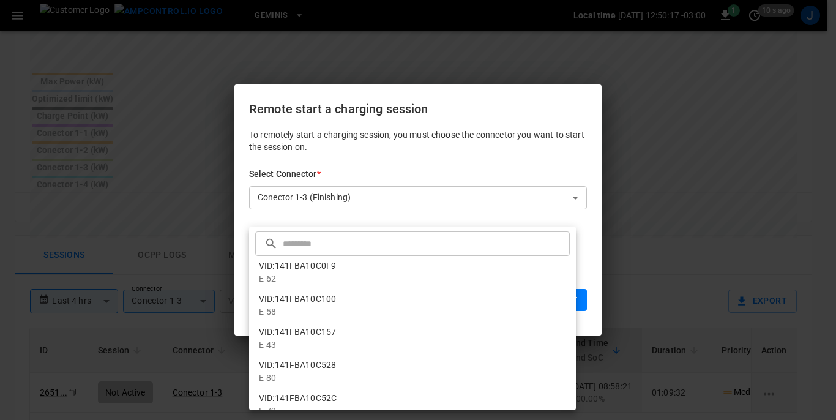
click at [563, 253] on body "**********" at bounding box center [418, 90] width 836 height 1158
click at [574, 196] on div at bounding box center [418, 210] width 836 height 420
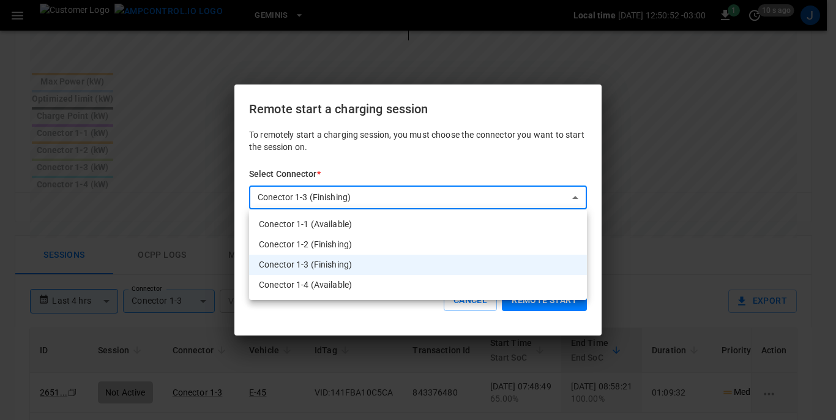
click at [577, 193] on body "**********" at bounding box center [418, 90] width 836 height 1158
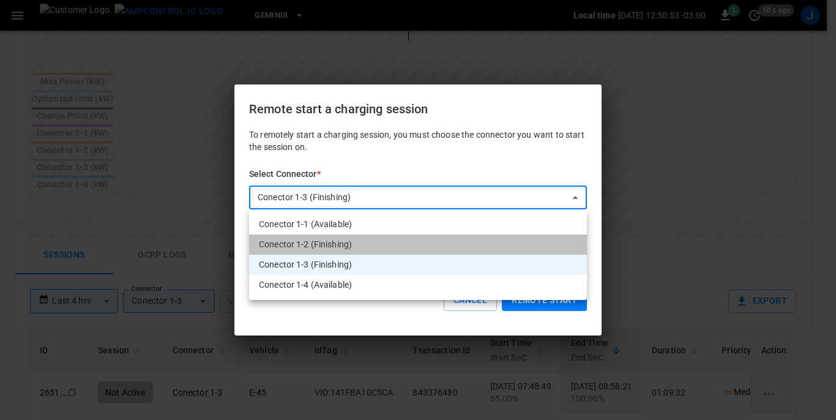
click at [308, 245] on li "Conector 1-2 (Finishing)" at bounding box center [418, 244] width 338 height 20
type input "**********"
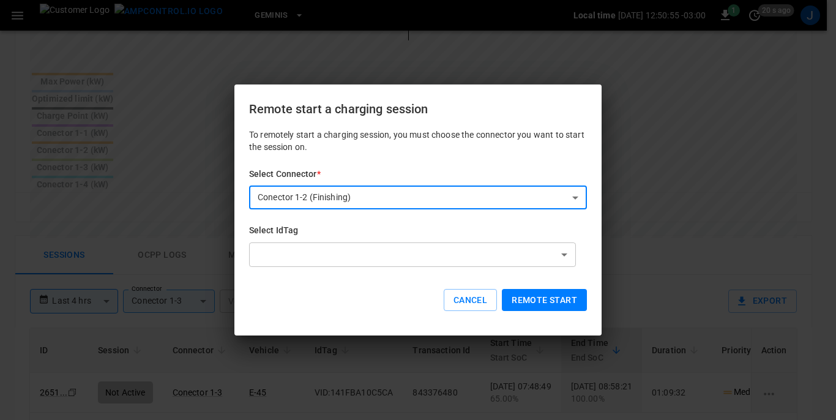
click at [565, 254] on body "**********" at bounding box center [418, 90] width 836 height 1158
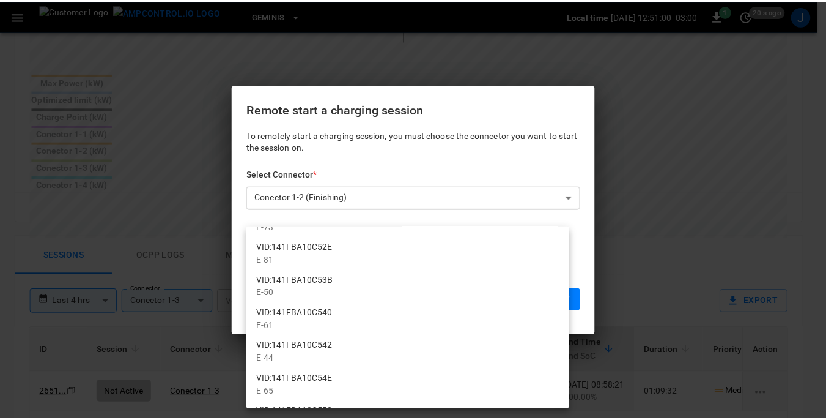
scroll to position [245, 0]
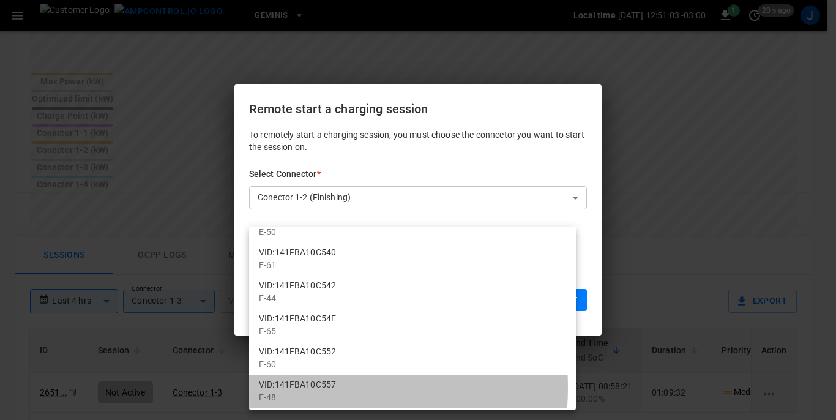
click at [297, 387] on li "VID:141FBA10C557 E-48" at bounding box center [412, 390] width 327 height 33
type input "**********"
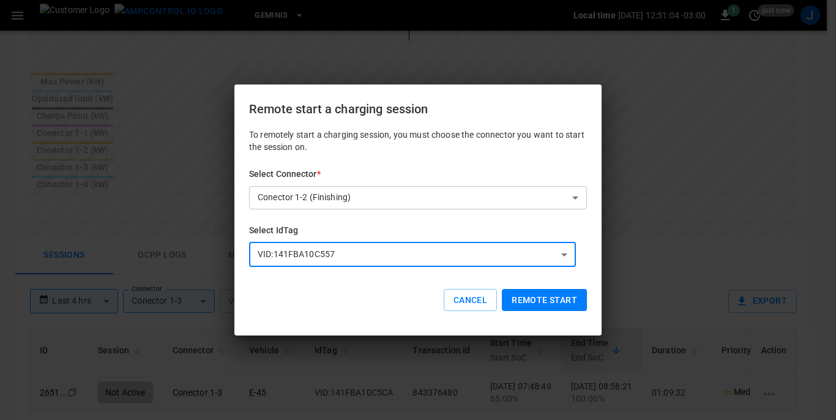
click at [533, 298] on button "Remote start" at bounding box center [544, 300] width 85 height 23
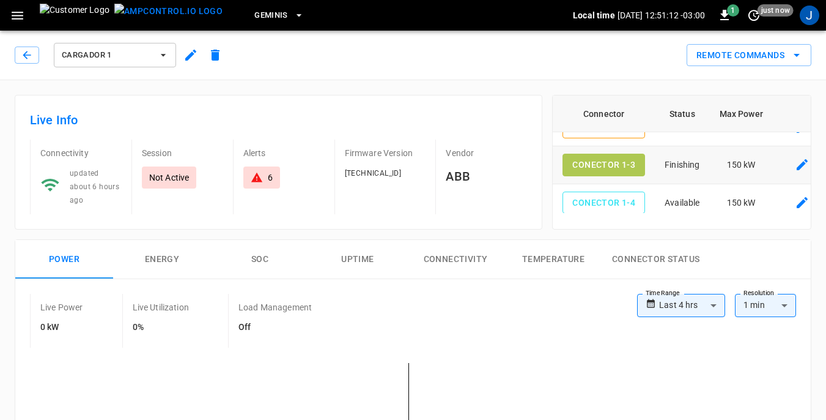
scroll to position [0, 0]
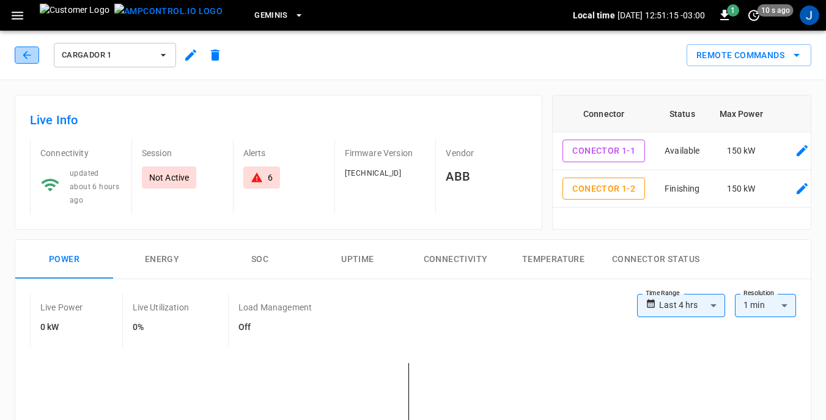
click at [22, 52] on icon "button" at bounding box center [27, 55] width 12 height 12
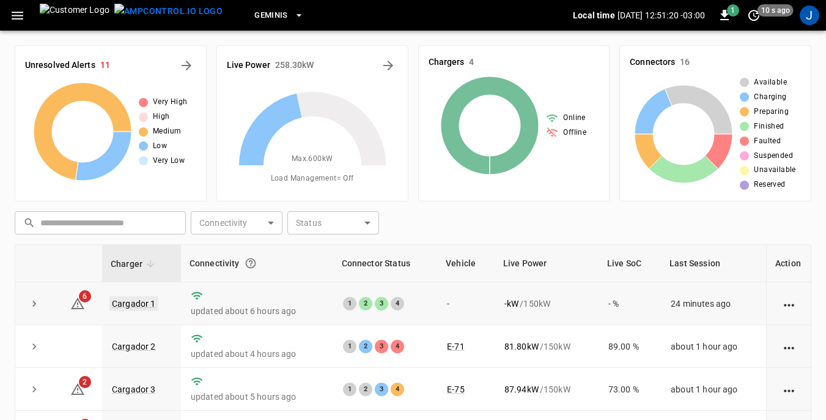
click at [137, 304] on link "Cargador 1" at bounding box center [133, 303] width 49 height 15
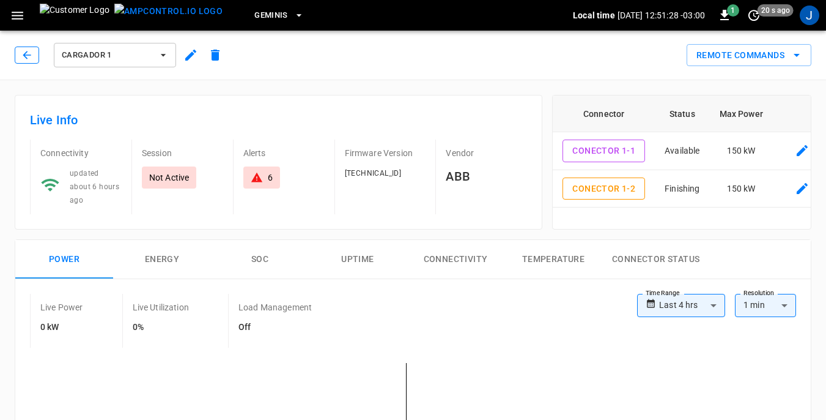
click at [34, 53] on button "button" at bounding box center [27, 54] width 24 height 17
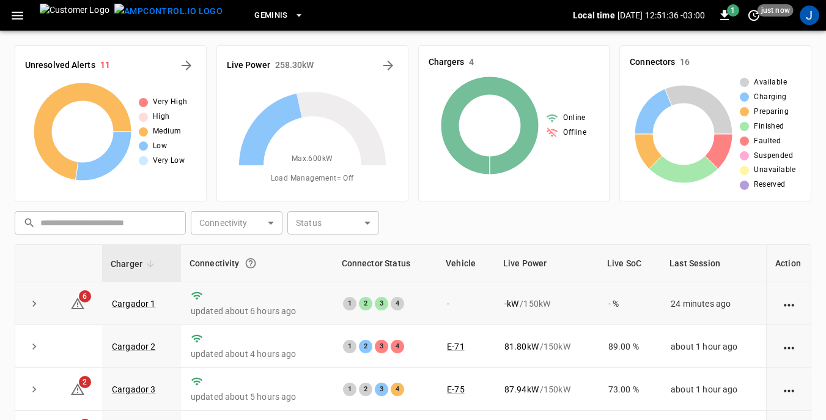
click at [363, 301] on div "2" at bounding box center [365, 303] width 13 height 13
click at [141, 304] on link "Cargador 1" at bounding box center [133, 303] width 49 height 15
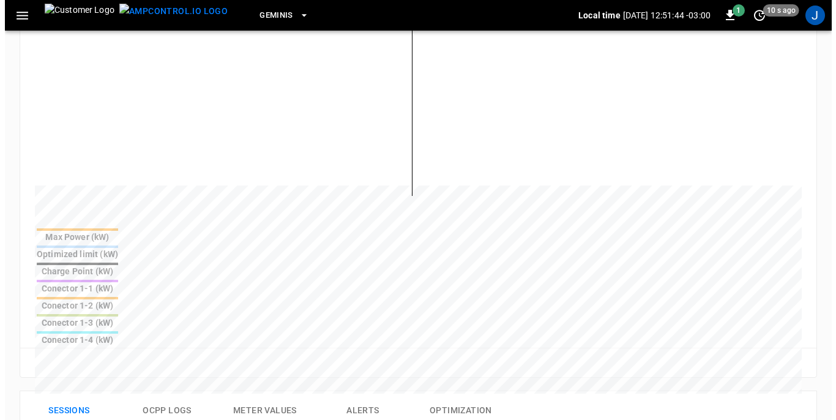
scroll to position [367, 0]
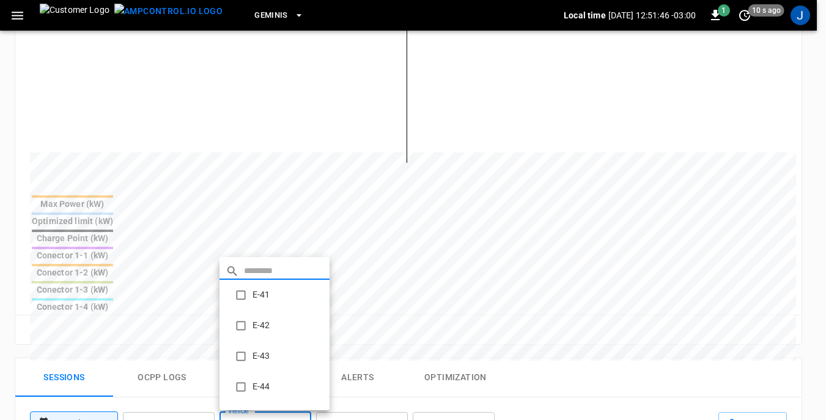
click at [300, 316] on body "**********" at bounding box center [413, 212] width 826 height 1158
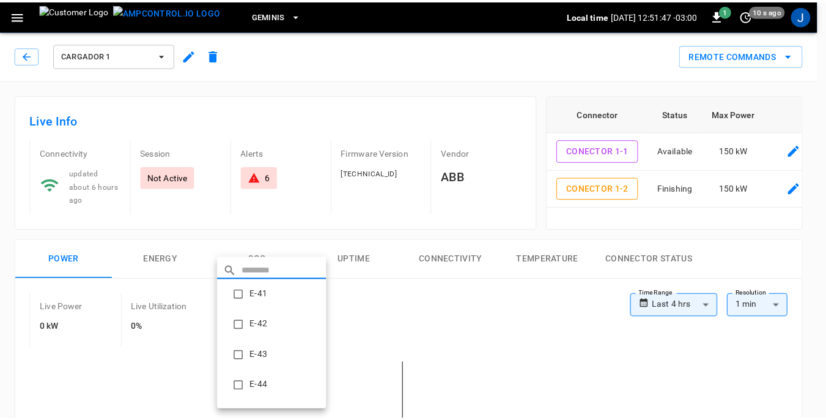
scroll to position [367, 0]
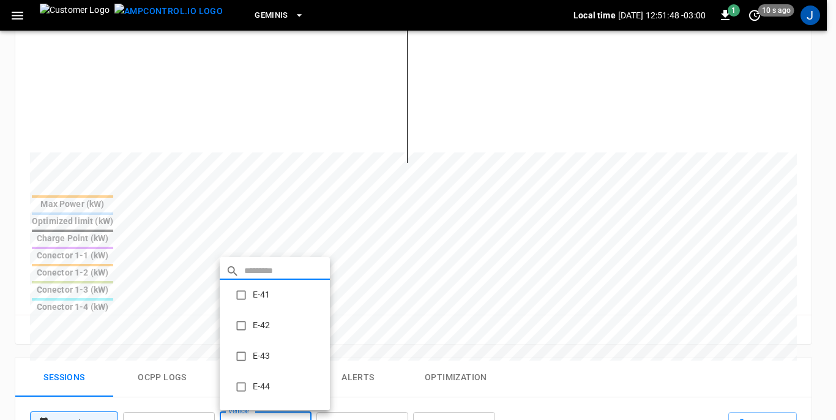
click at [421, 235] on div at bounding box center [418, 210] width 836 height 420
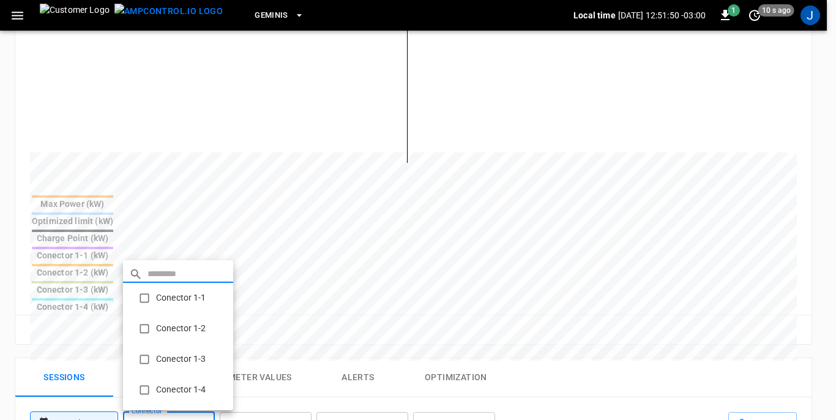
click at [204, 311] on body "**********" at bounding box center [418, 212] width 836 height 1158
click at [189, 327] on li "Conector 1-2" at bounding box center [178, 328] width 110 height 31
click at [638, 273] on div at bounding box center [418, 210] width 836 height 420
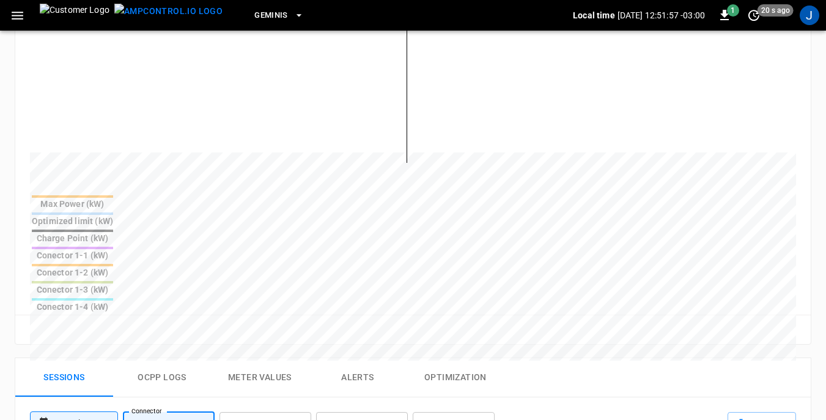
click at [206, 313] on body "**********" at bounding box center [413, 212] width 826 height 1158
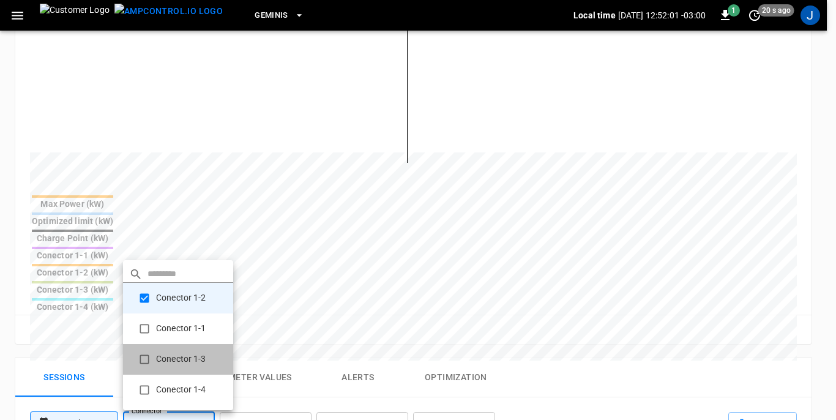
click at [180, 359] on li "Conector 1-3" at bounding box center [178, 359] width 110 height 31
type input "**********"
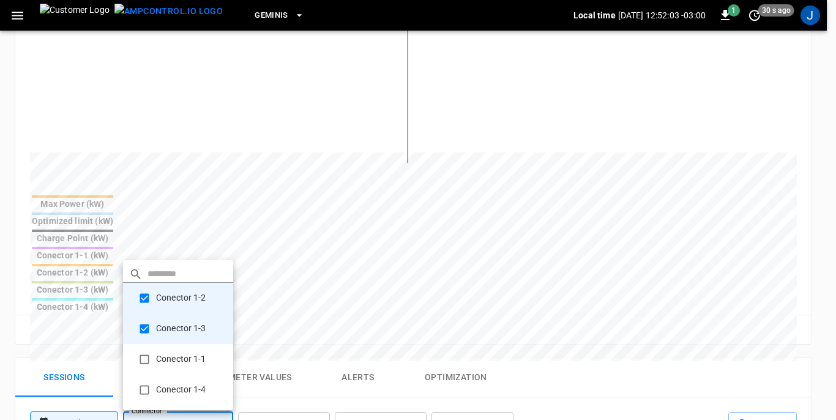
click at [628, 264] on div at bounding box center [418, 210] width 836 height 420
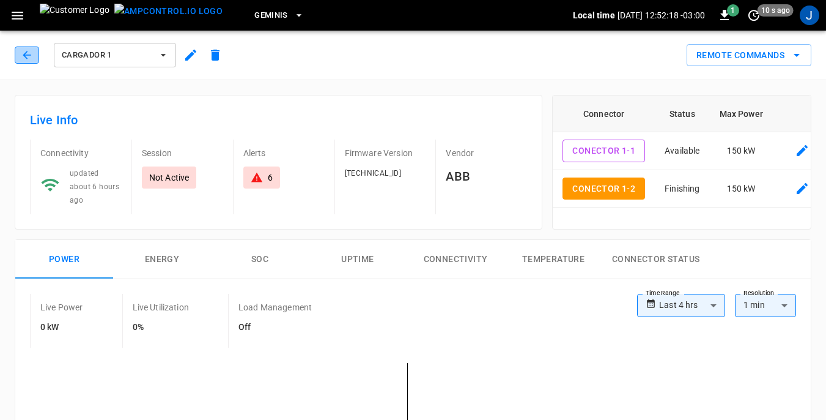
click at [26, 54] on icon "button" at bounding box center [27, 55] width 12 height 12
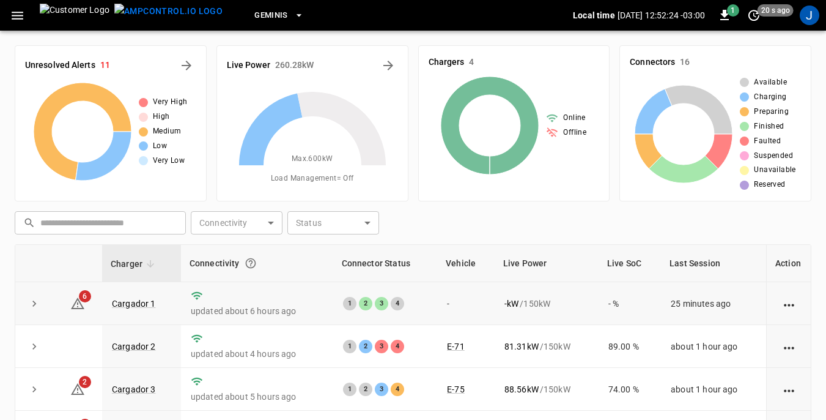
click at [379, 303] on div "3" at bounding box center [381, 303] width 13 height 13
click at [795, 306] on icon "action cell options" at bounding box center [789, 304] width 15 height 15
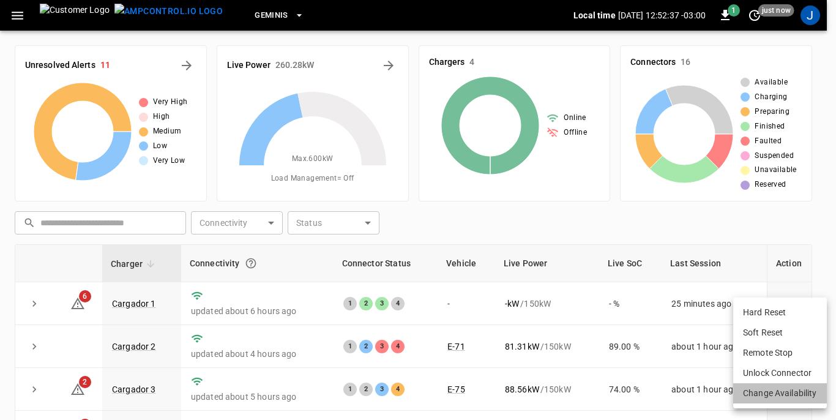
click at [783, 394] on li "Change Availability" at bounding box center [780, 393] width 94 height 20
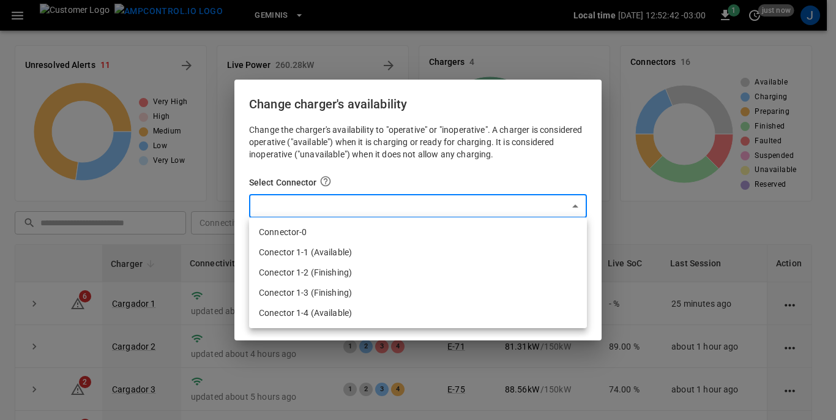
click at [577, 204] on body "Geminis Local time 2025-10-09 12:52:42 -03:00 1 just now J Unresolved Alerts 11…" at bounding box center [418, 292] width 836 height 585
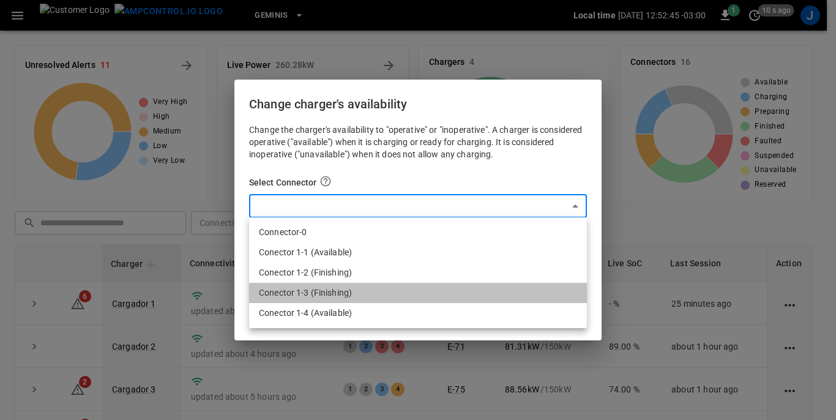
click at [324, 289] on li "Conector 1-3 (Finishing)" at bounding box center [418, 293] width 338 height 20
type input "**********"
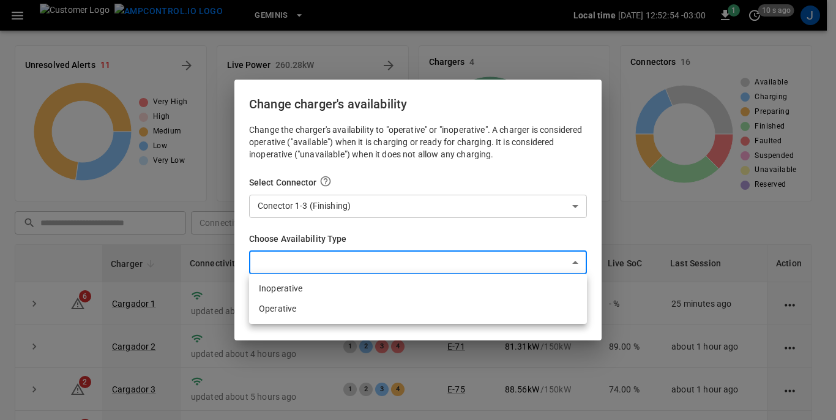
click at [575, 265] on body "Geminis Local time 2025-10-09 12:52:54 -03:00 1 10 s ago J Unresolved Alerts 11…" at bounding box center [418, 292] width 836 height 585
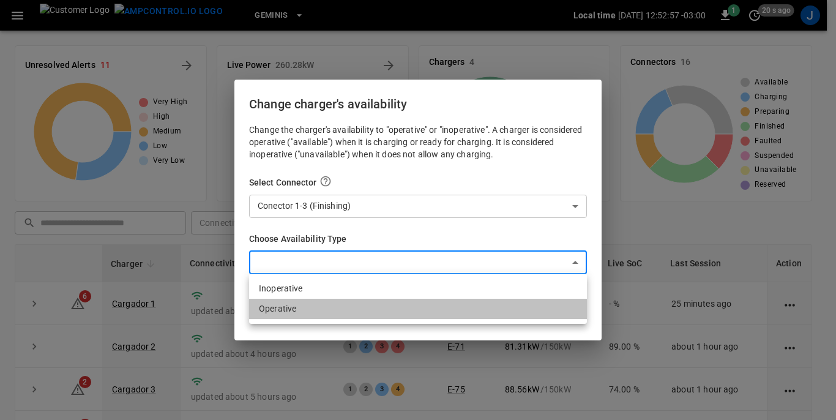
click at [294, 309] on li "Operative" at bounding box center [418, 309] width 338 height 20
type input "*********"
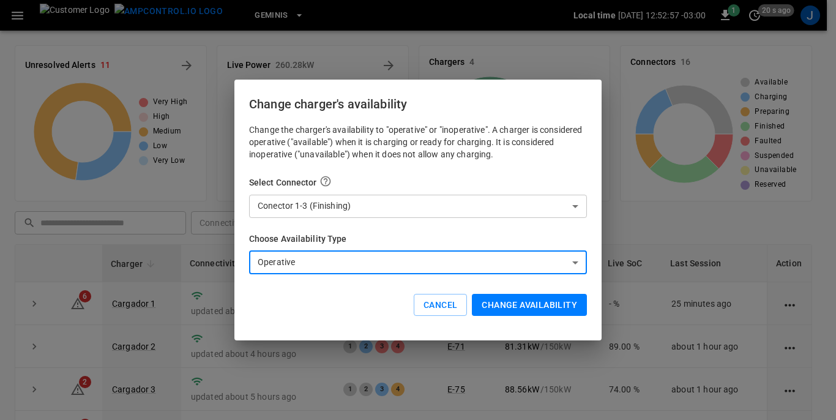
click at [522, 298] on button "Change availability" at bounding box center [529, 305] width 115 height 23
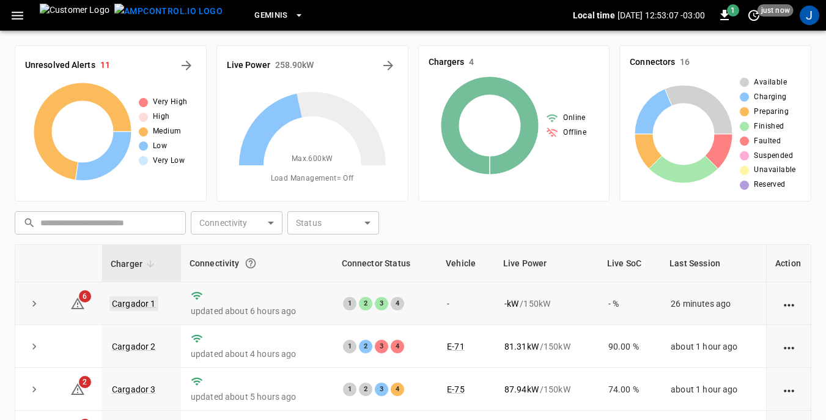
click at [117, 302] on link "Cargador 1" at bounding box center [133, 303] width 49 height 15
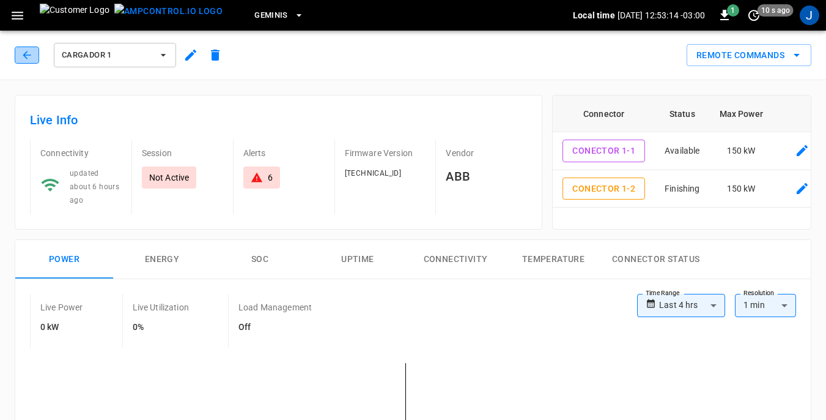
click at [31, 53] on icon "button" at bounding box center [27, 55] width 12 height 12
